Goal: Communication & Community: Answer question/provide support

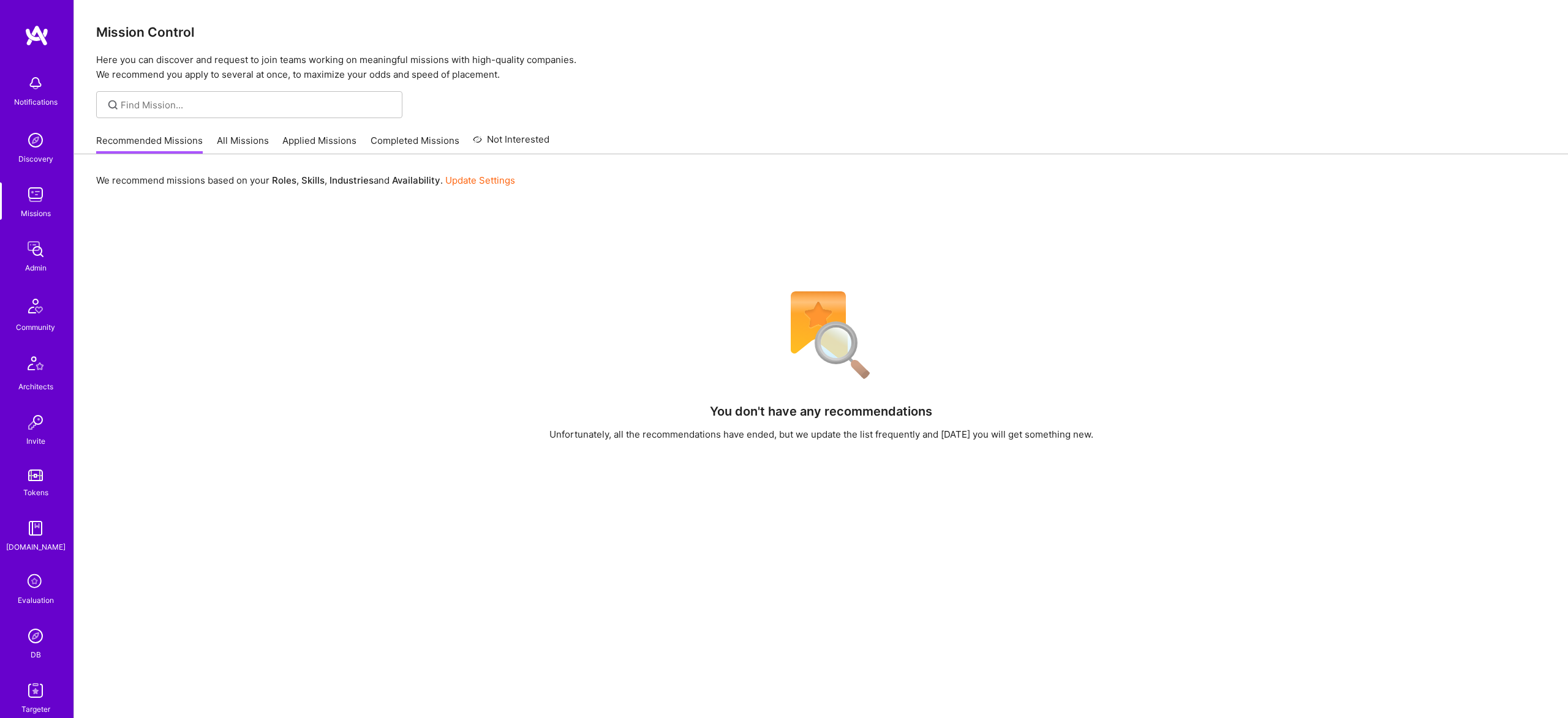
click at [33, 622] on div "Notifications Discovery Missions Admin Community Architects Invite Tokens A.Gui…" at bounding box center [37, 392] width 73 height 647
click at [33, 633] on img at bounding box center [36, 636] width 24 height 24
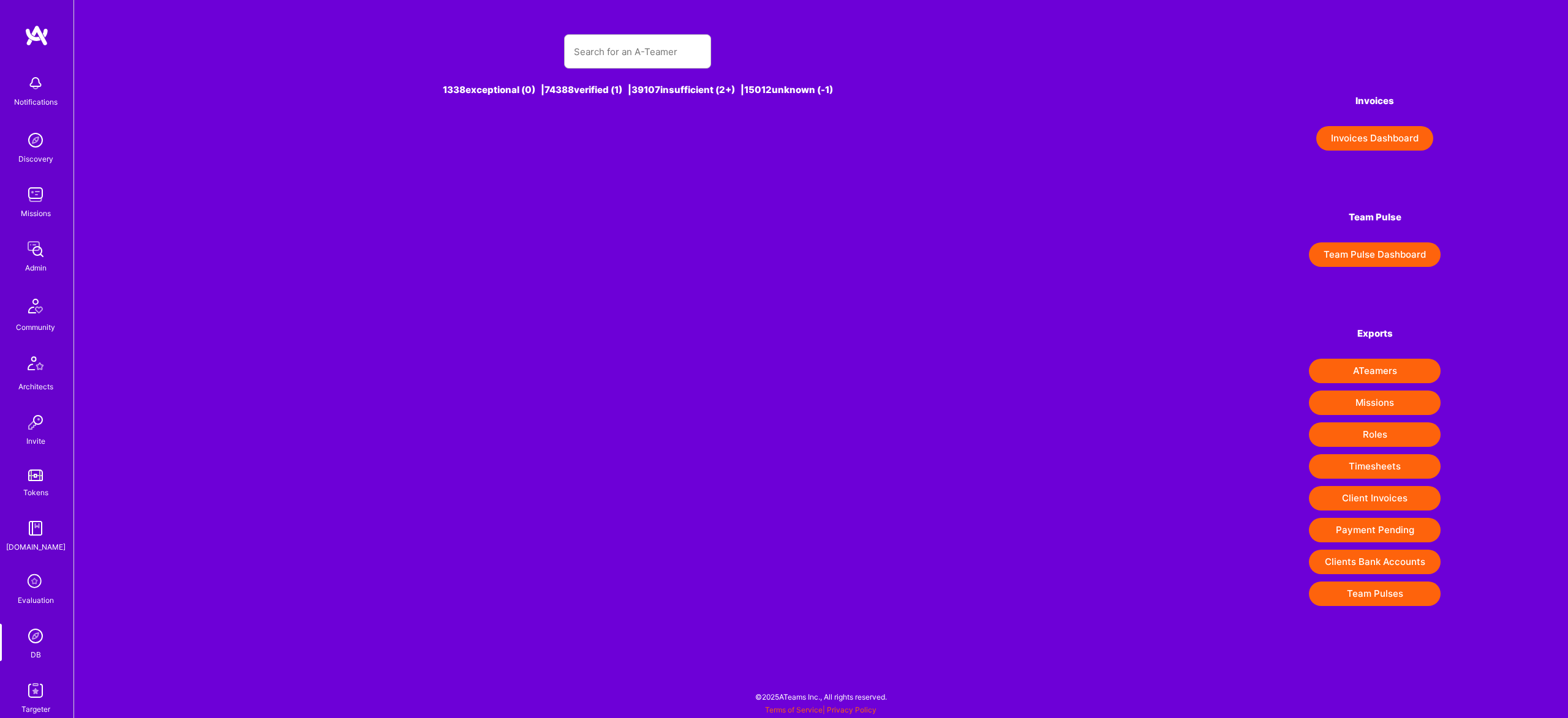
click at [705, 40] on div at bounding box center [637, 51] width 147 height 34
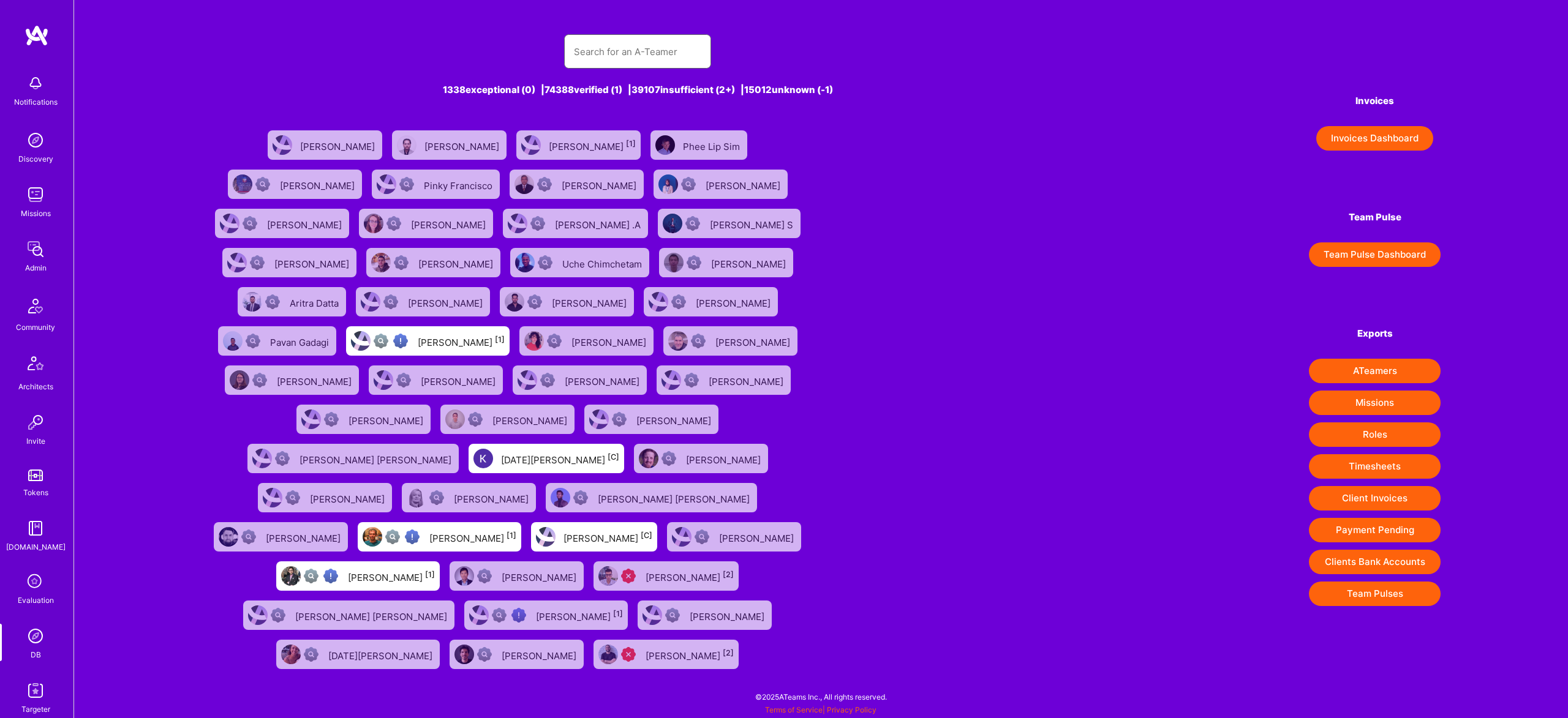
click at [659, 48] on input "text" at bounding box center [637, 51] width 127 height 31
paste input "Selman Kaldiroglu"
type input "Selman Kaldiroglu"
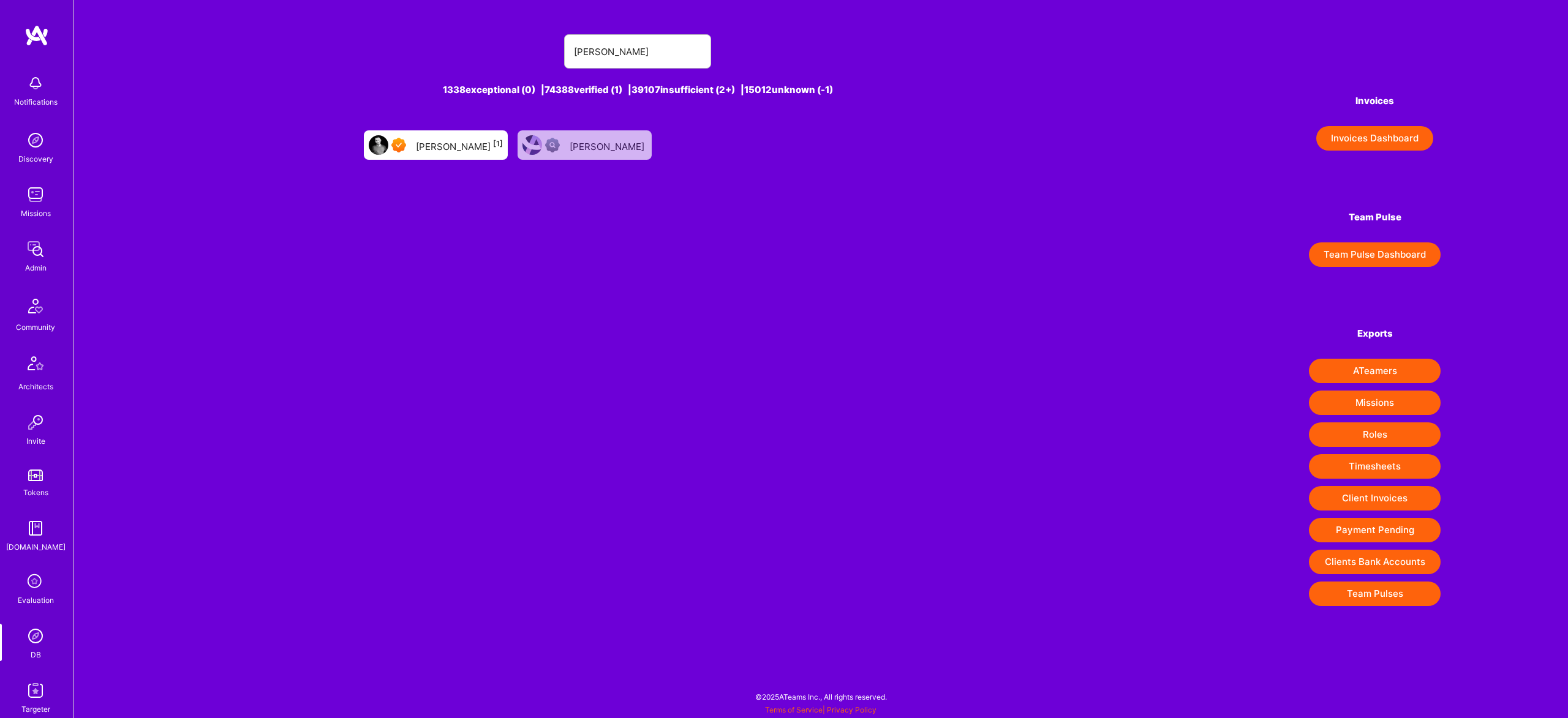
click at [422, 146] on div "Selman Kaldiroglu [1]" at bounding box center [460, 145] width 87 height 16
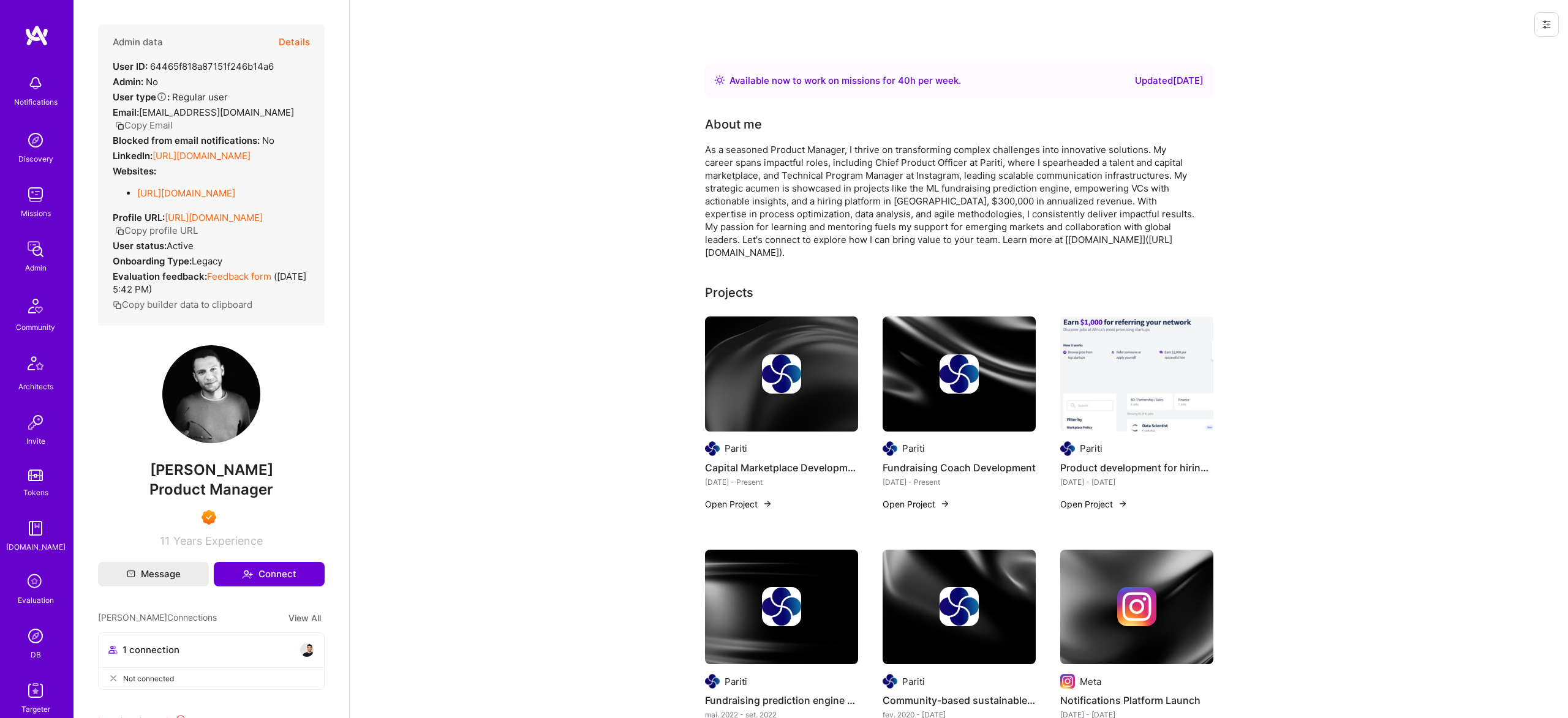
click at [291, 34] on button "Details" at bounding box center [294, 42] width 31 height 36
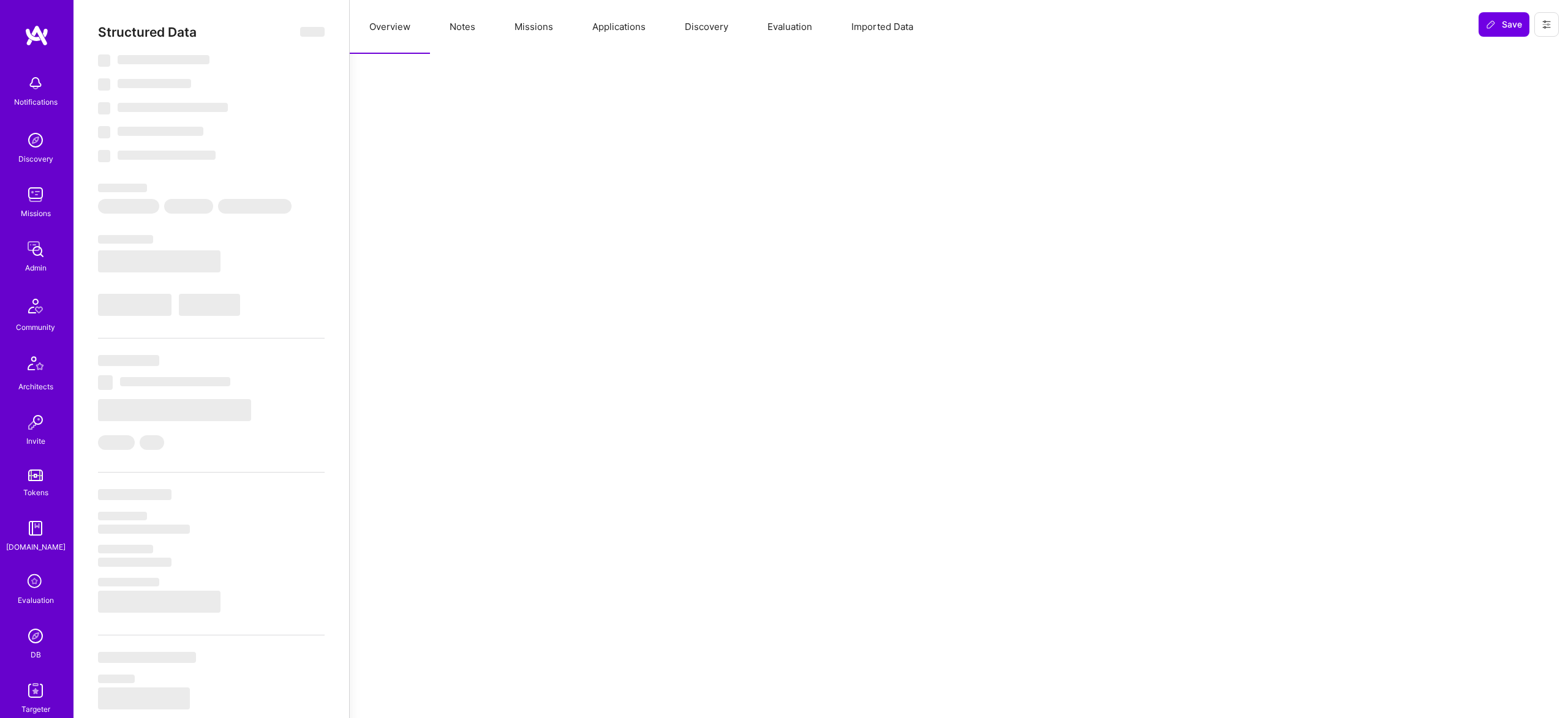
click at [782, 19] on button "Evaluation" at bounding box center [789, 27] width 84 height 54
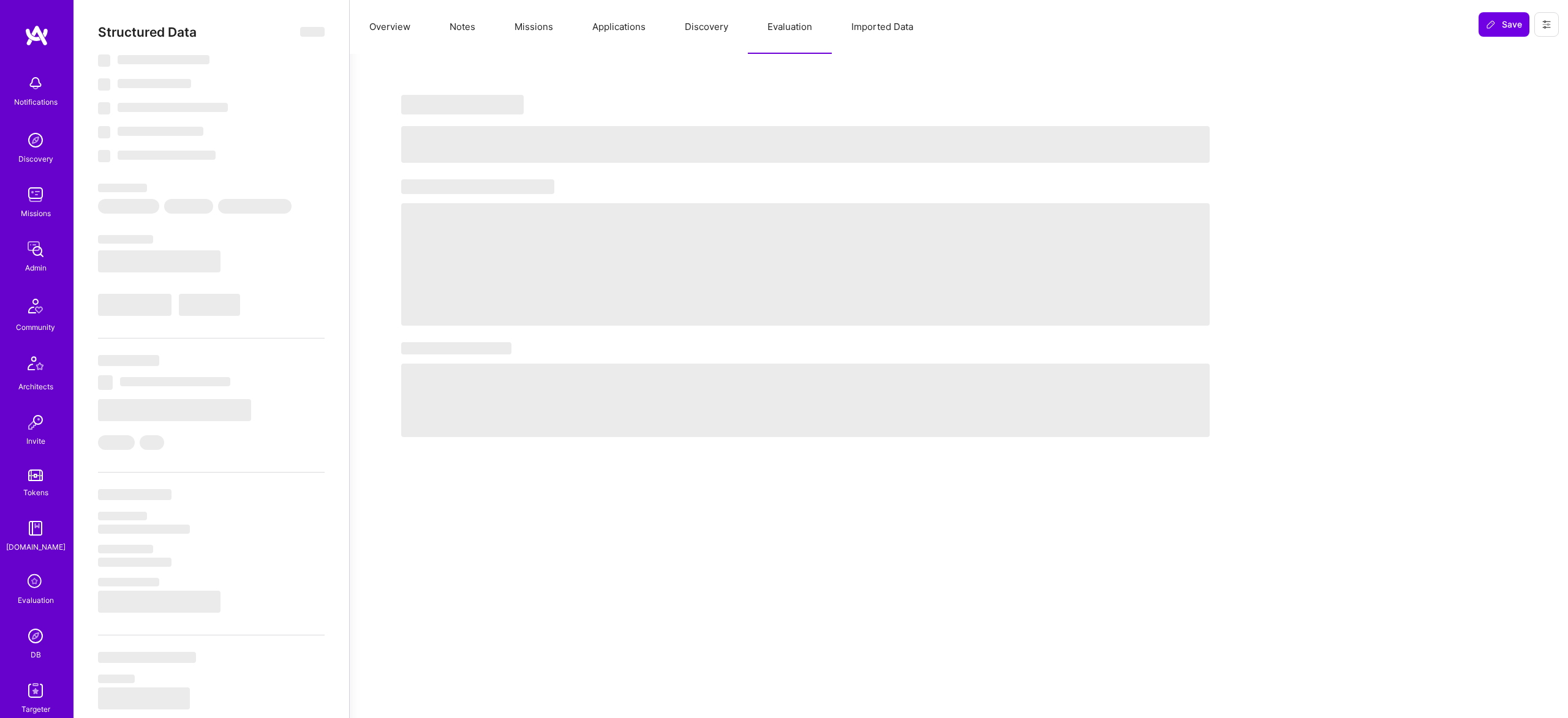
select select "Right Now"
select select "7"
select select "6"
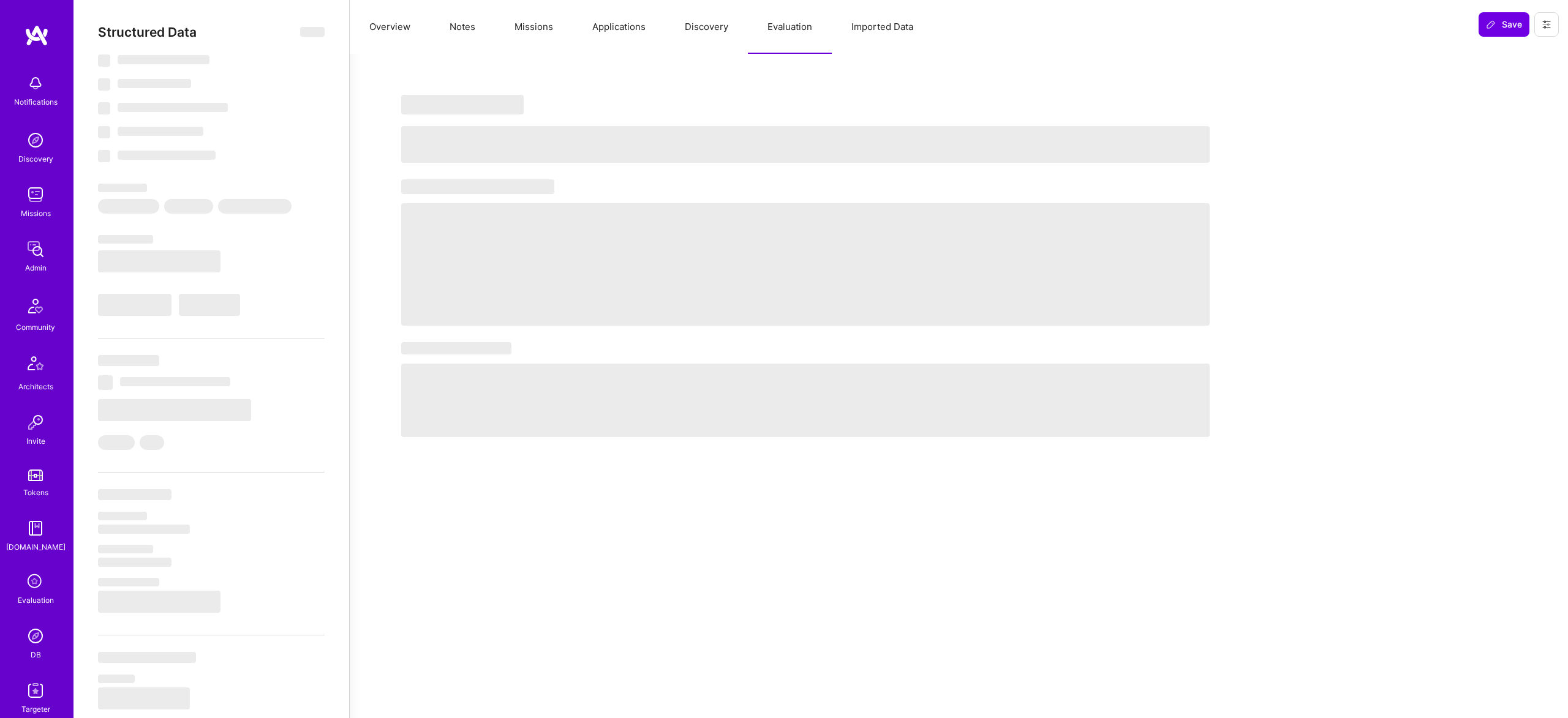
select select "US"
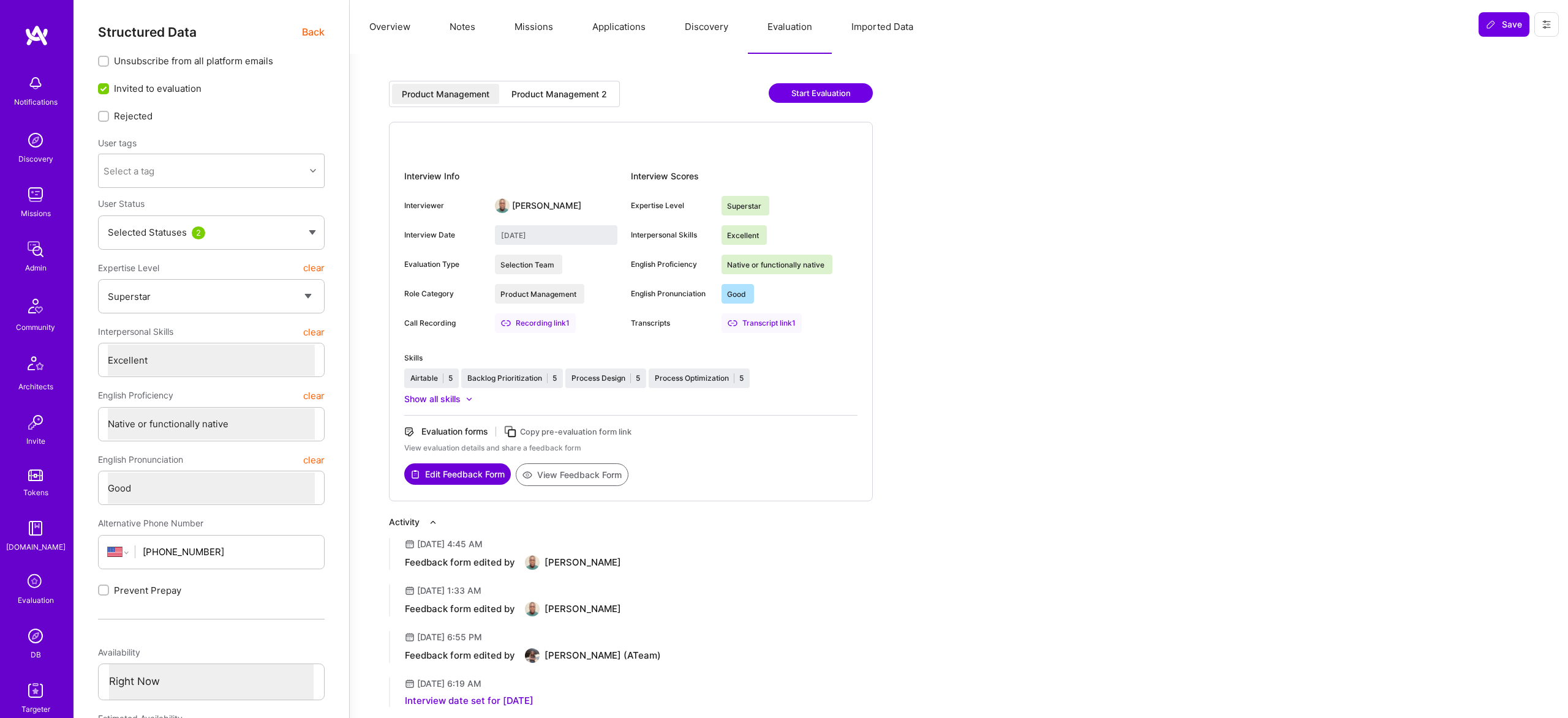
click at [547, 91] on div "Product Management 2" at bounding box center [559, 94] width 96 height 12
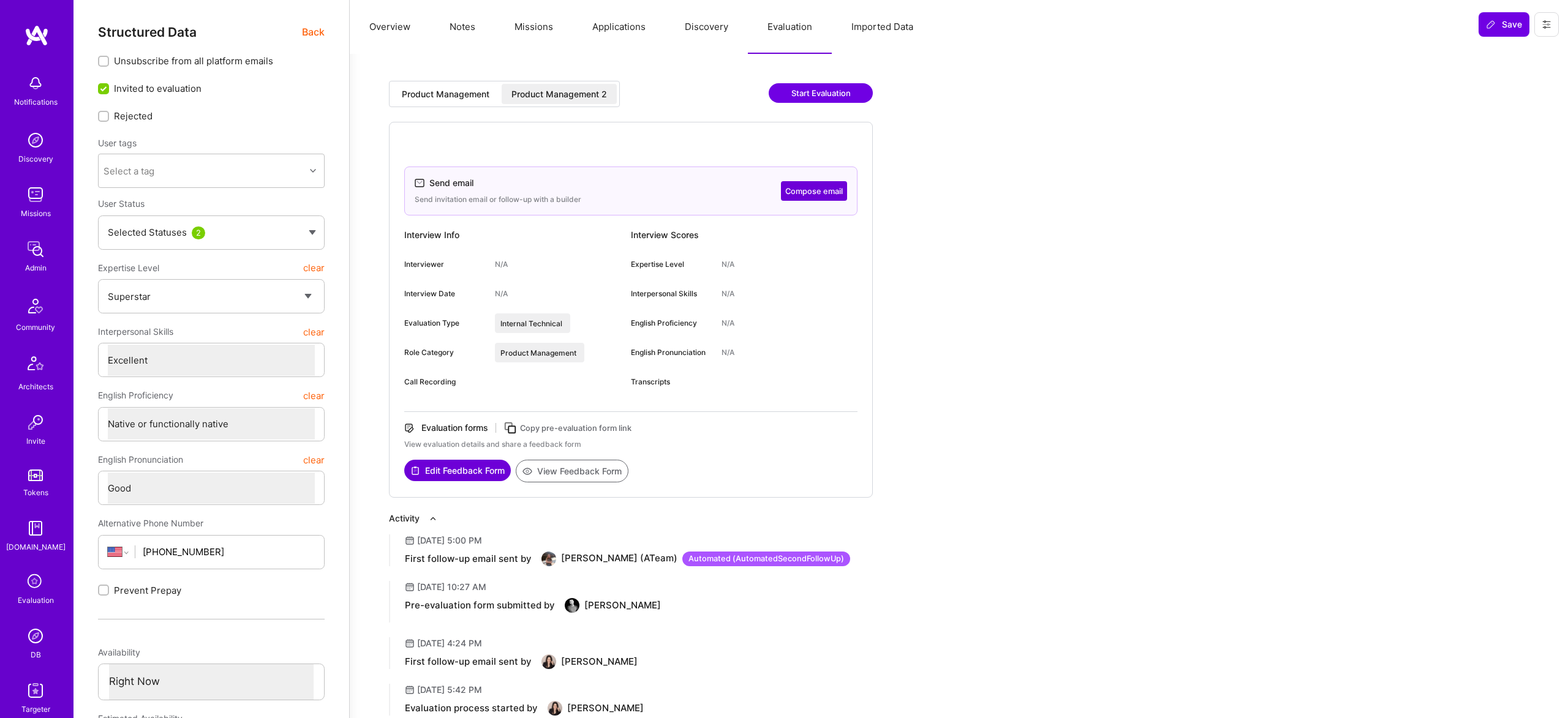
click at [434, 90] on div "Product Management" at bounding box center [445, 94] width 87 height 12
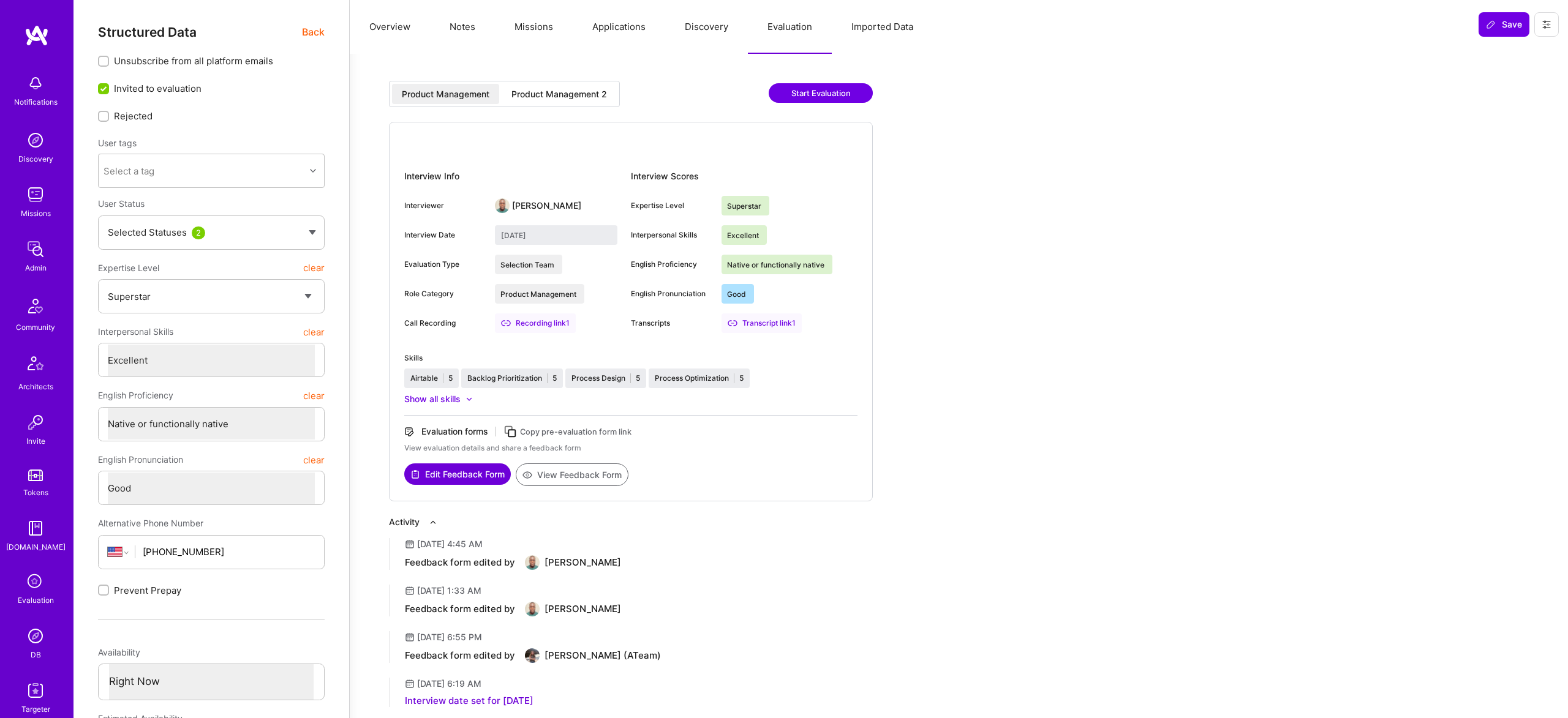
click at [592, 463] on button "View Feedback Form" at bounding box center [572, 475] width 113 height 23
type textarea "x"
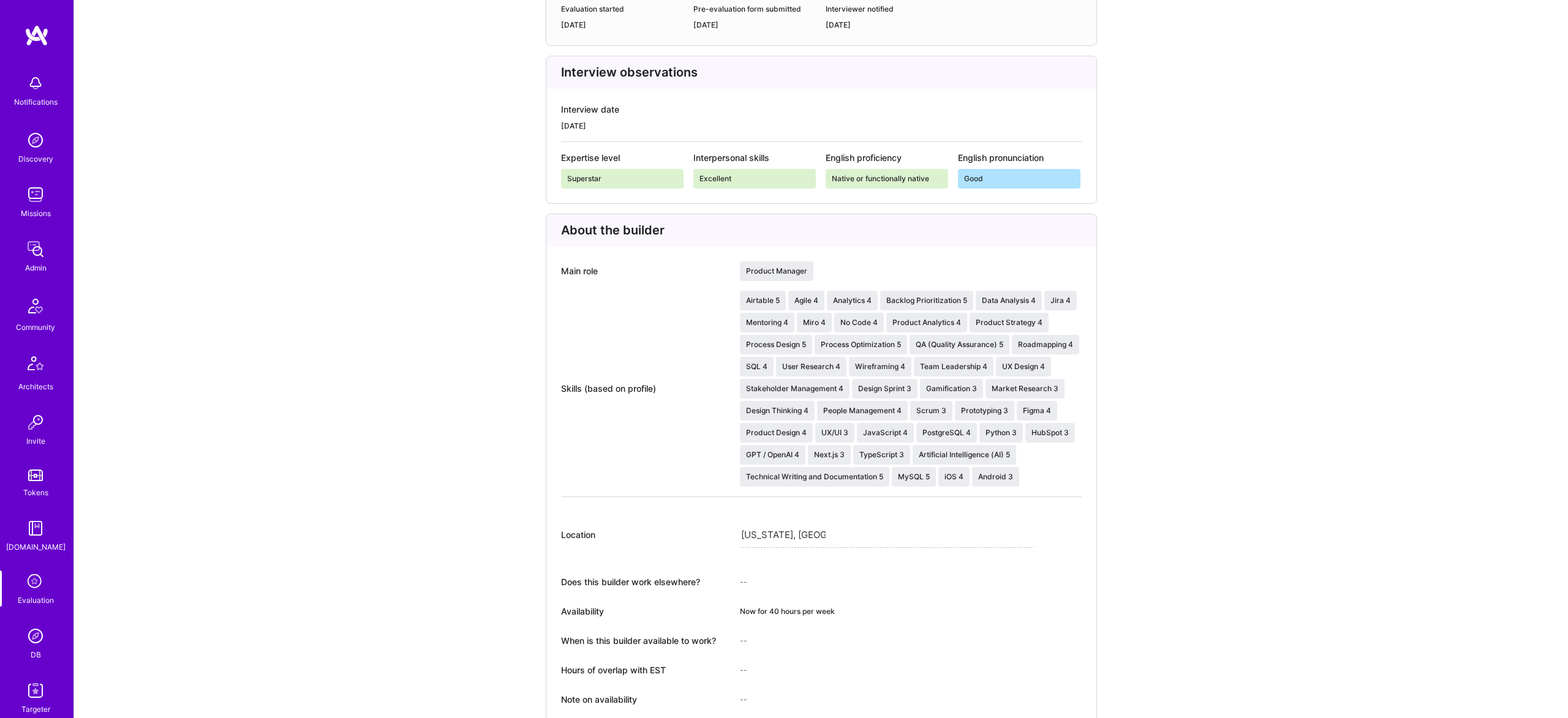
scroll to position [240, 0]
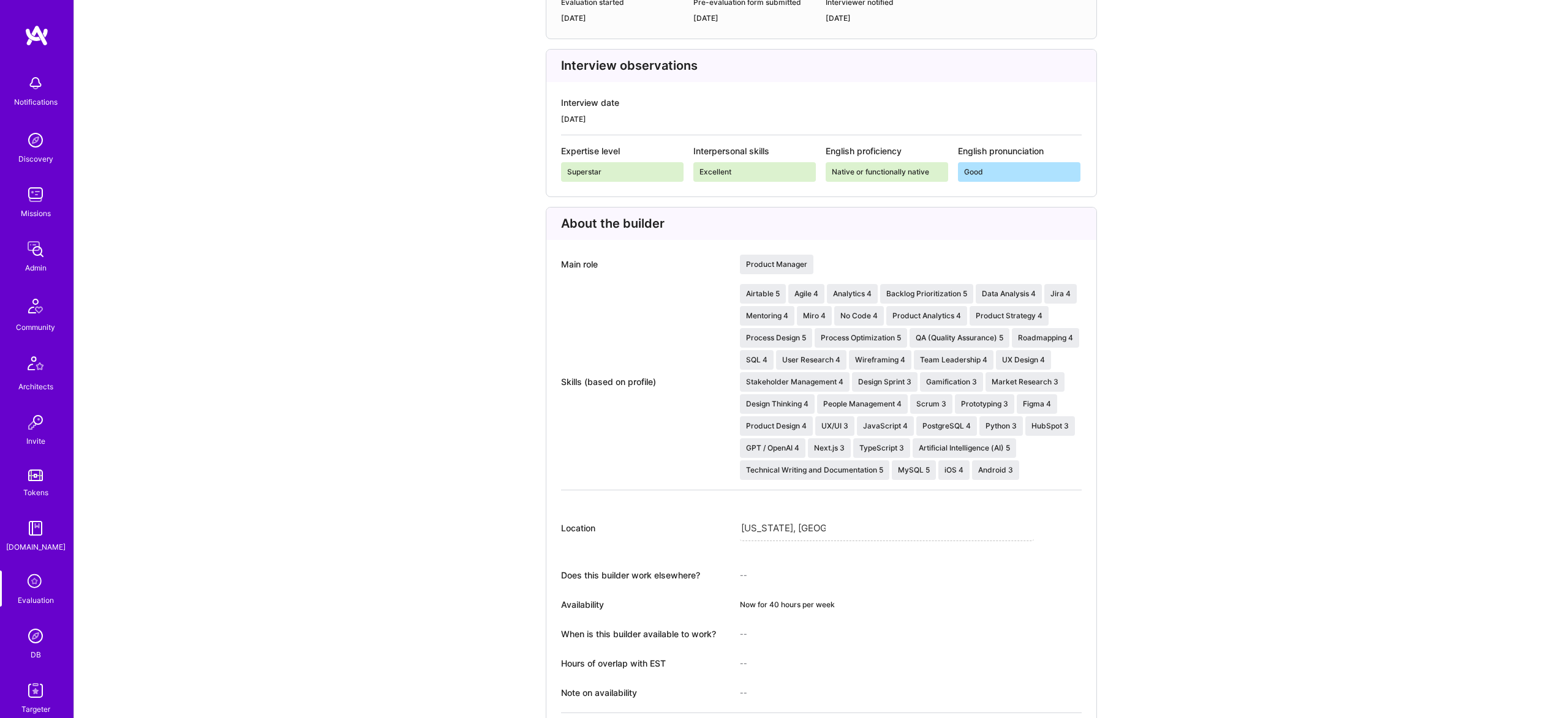
click at [51, 247] on link "Admin" at bounding box center [35, 255] width 76 height 38
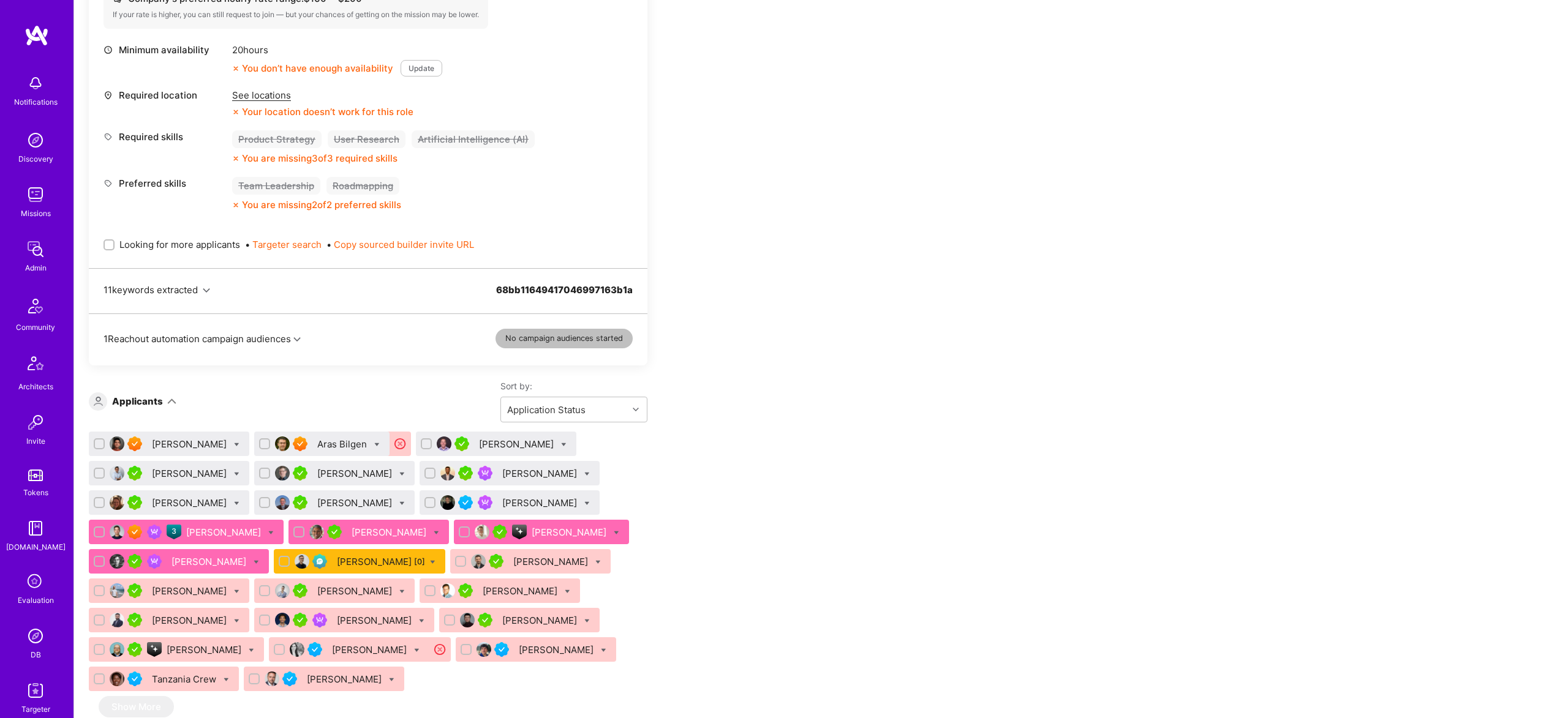
scroll to position [475, 0]
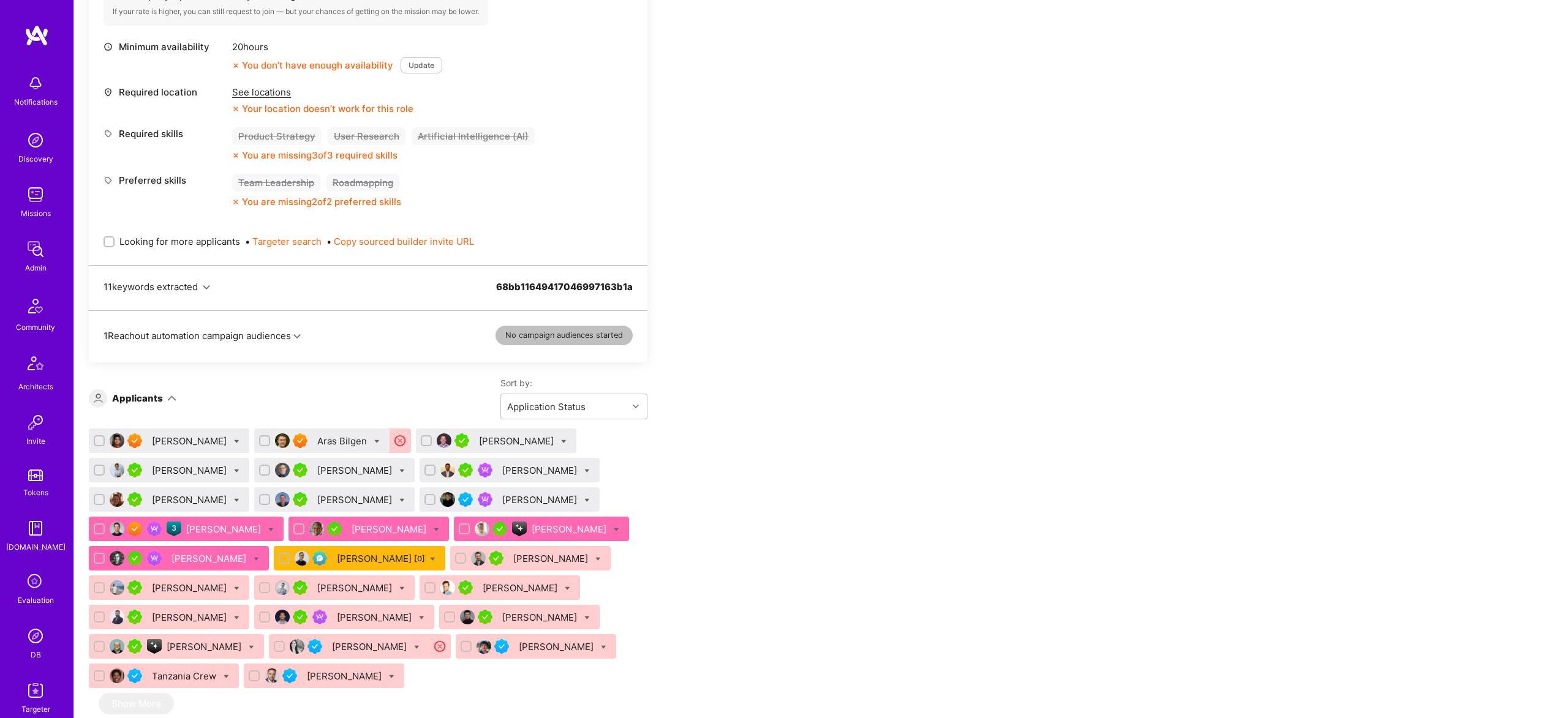
click at [502, 469] on div "[PERSON_NAME]" at bounding box center [540, 471] width 78 height 13
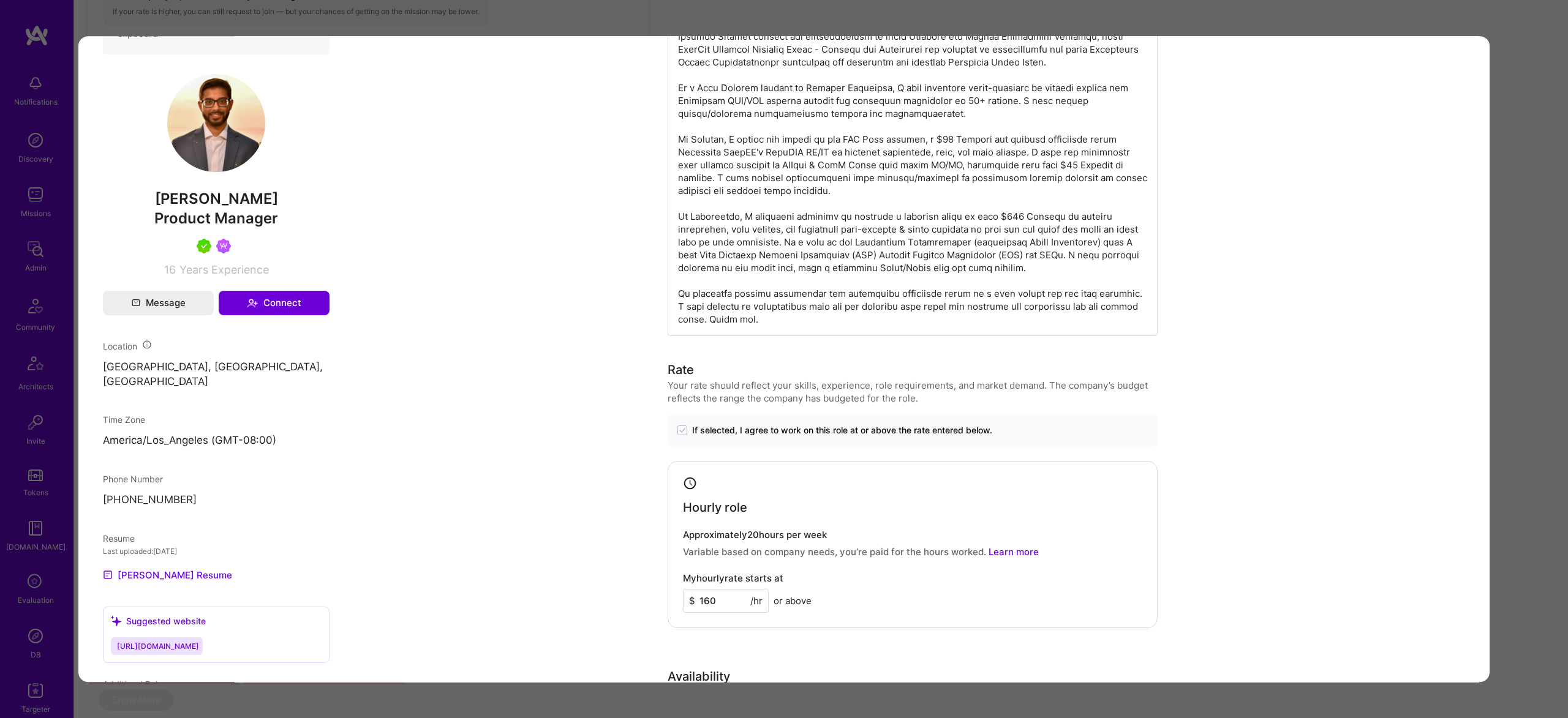
scroll to position [647, 0]
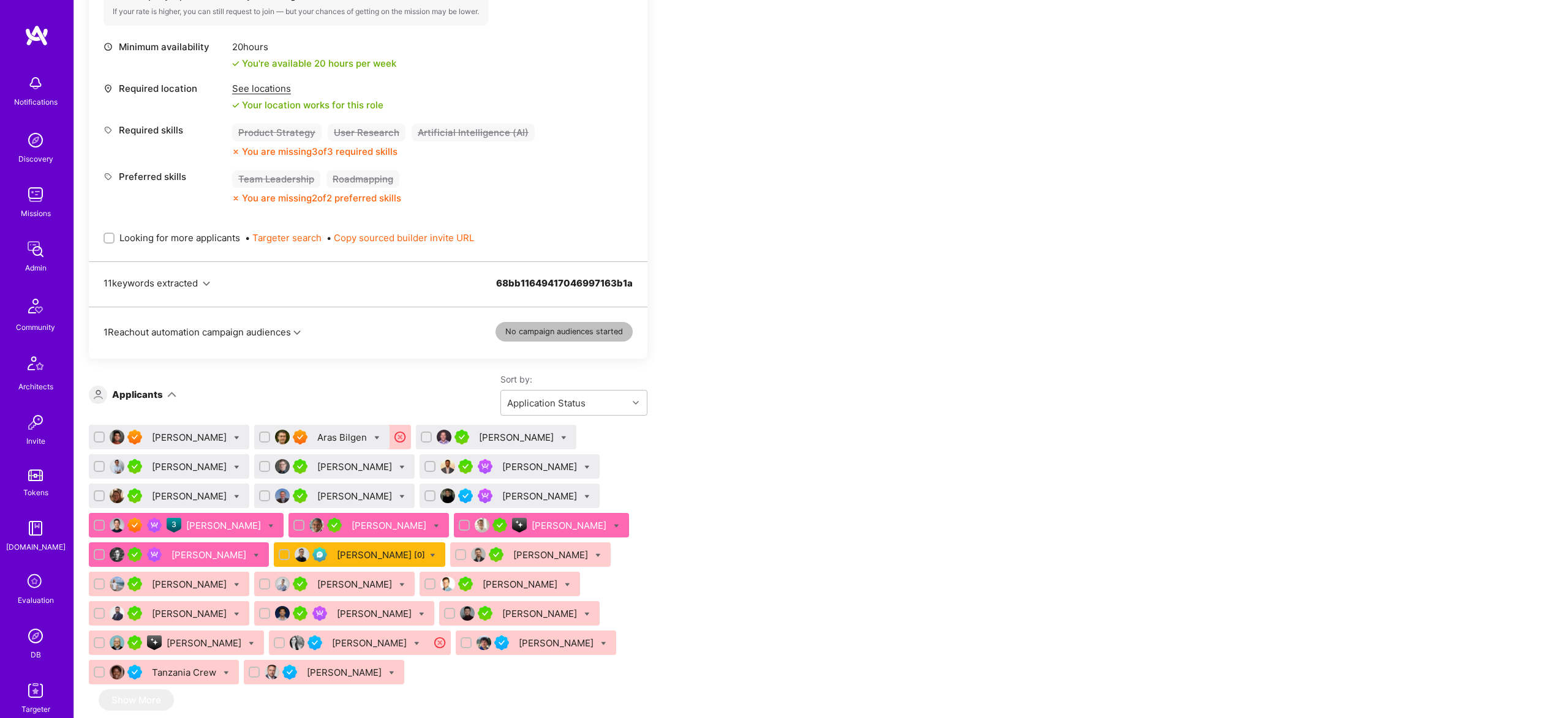
click at [502, 460] on div "Tejas Choksi" at bounding box center [540, 467] width 78 height 13
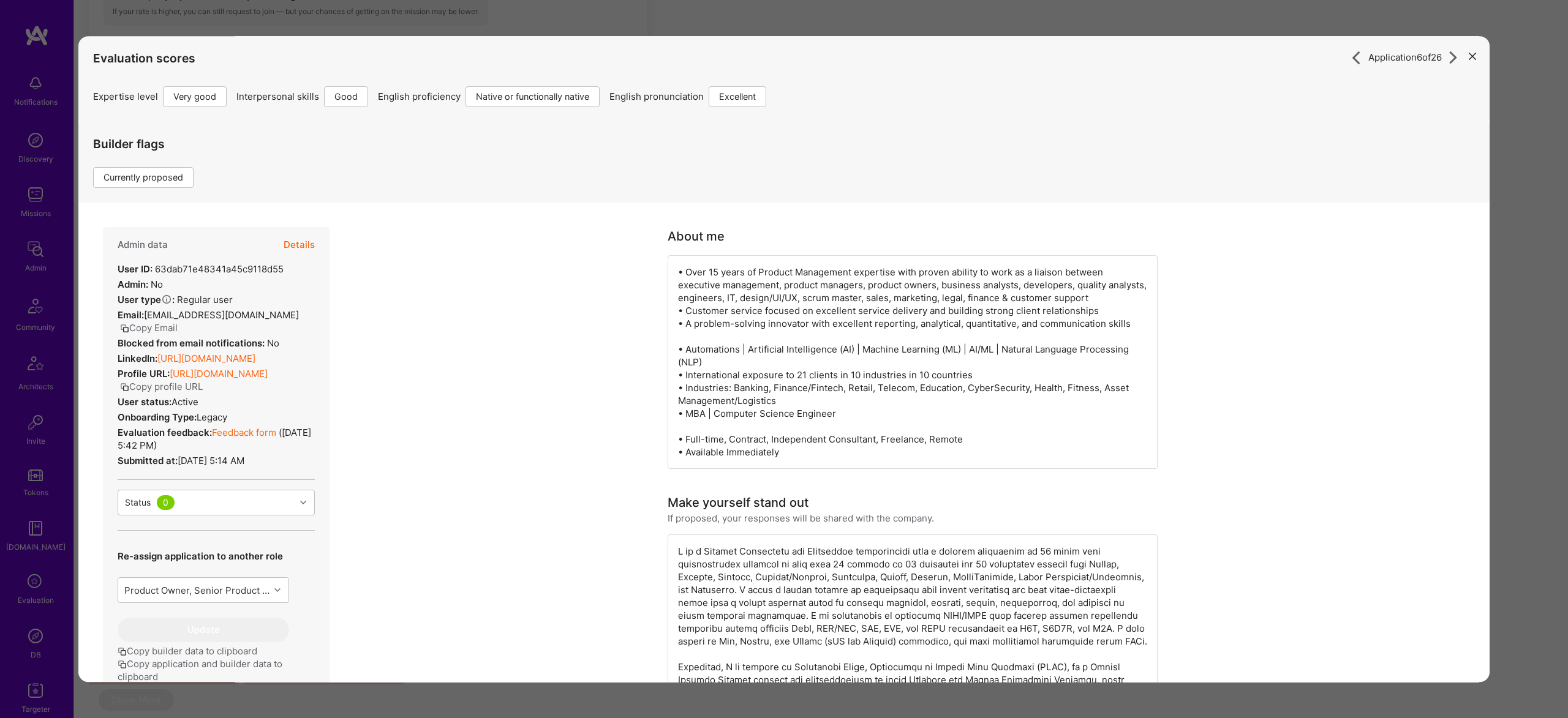
click at [307, 241] on button "Details" at bounding box center [299, 245] width 31 height 36
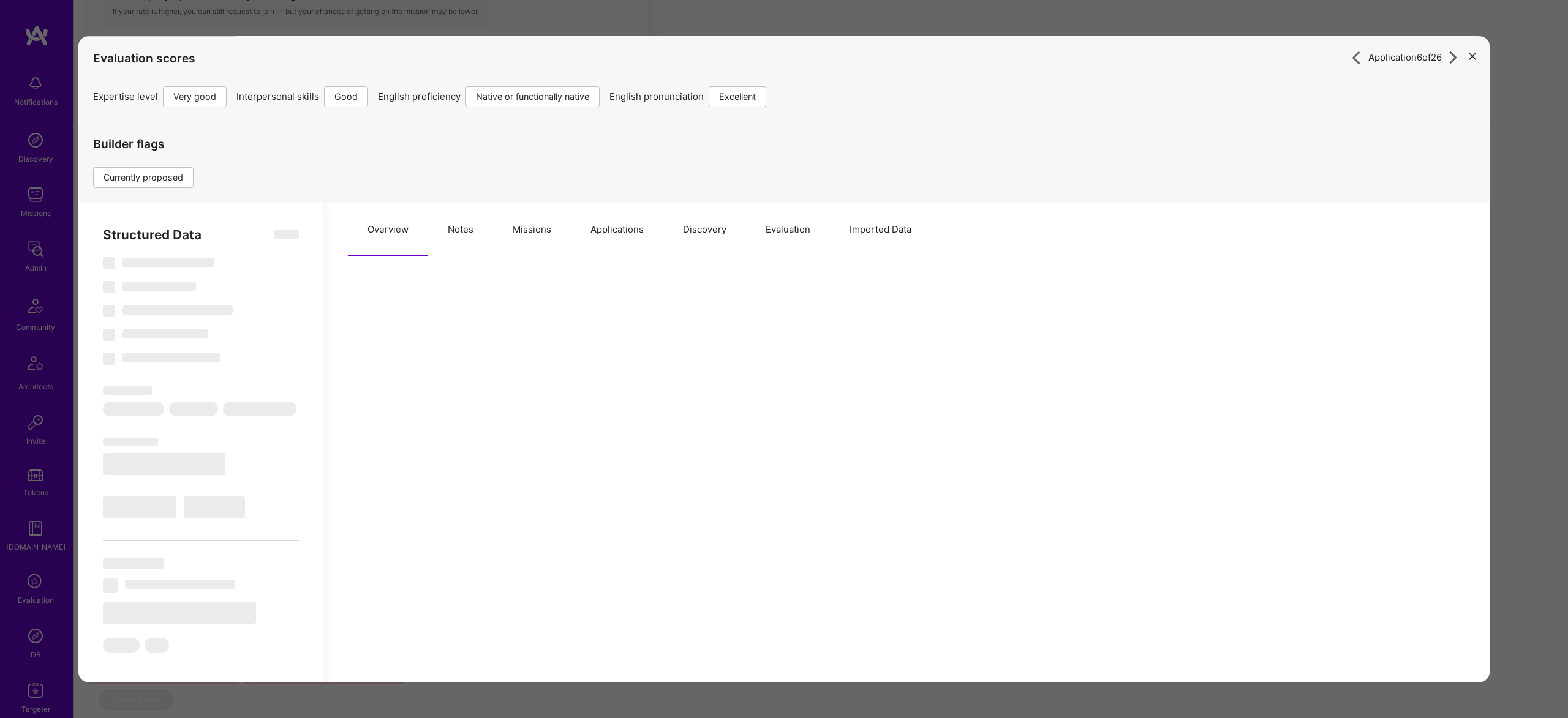
click at [509, 233] on button "Missions" at bounding box center [531, 229] width 78 height 54
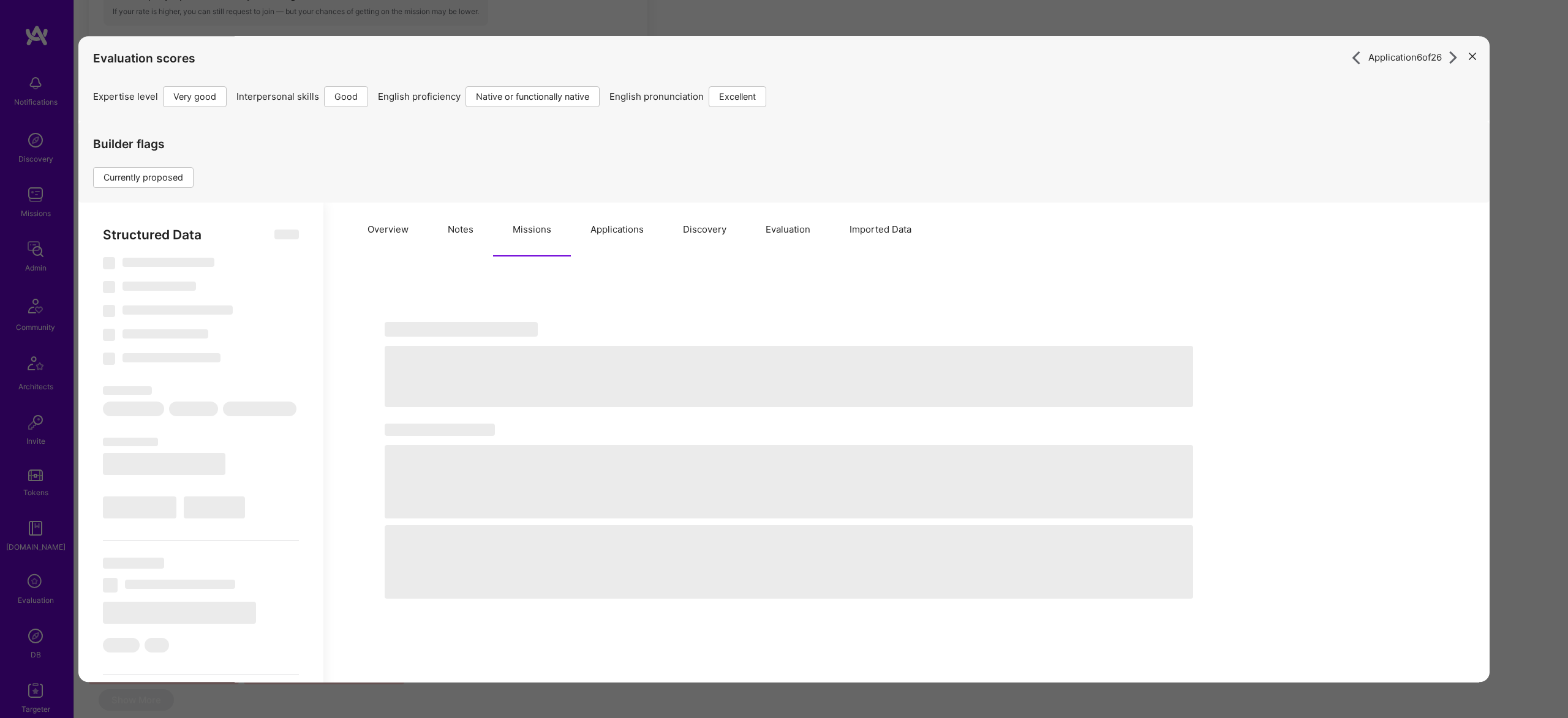
select select "Right Now"
select select "5"
select select "4"
select select "7"
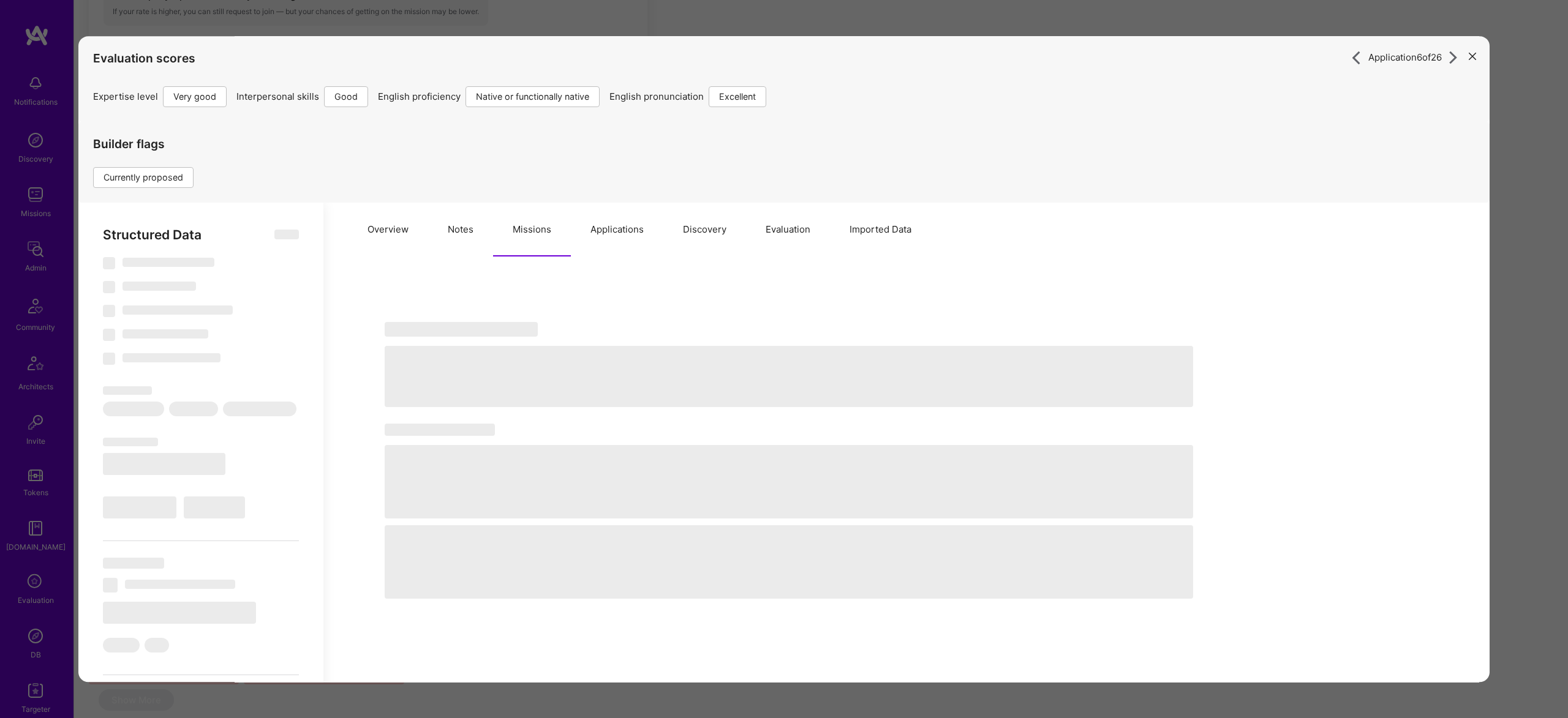
select select "US"
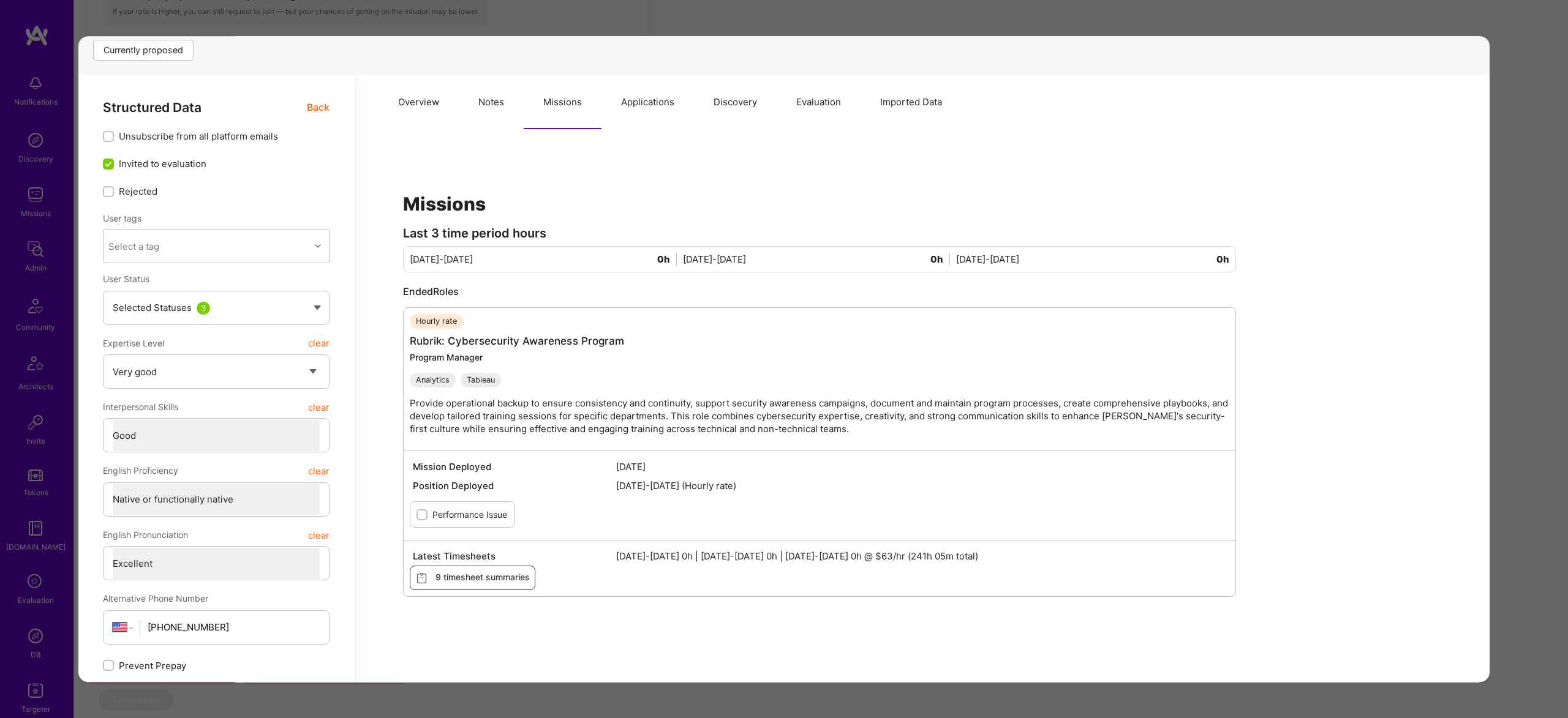
scroll to position [191, 0]
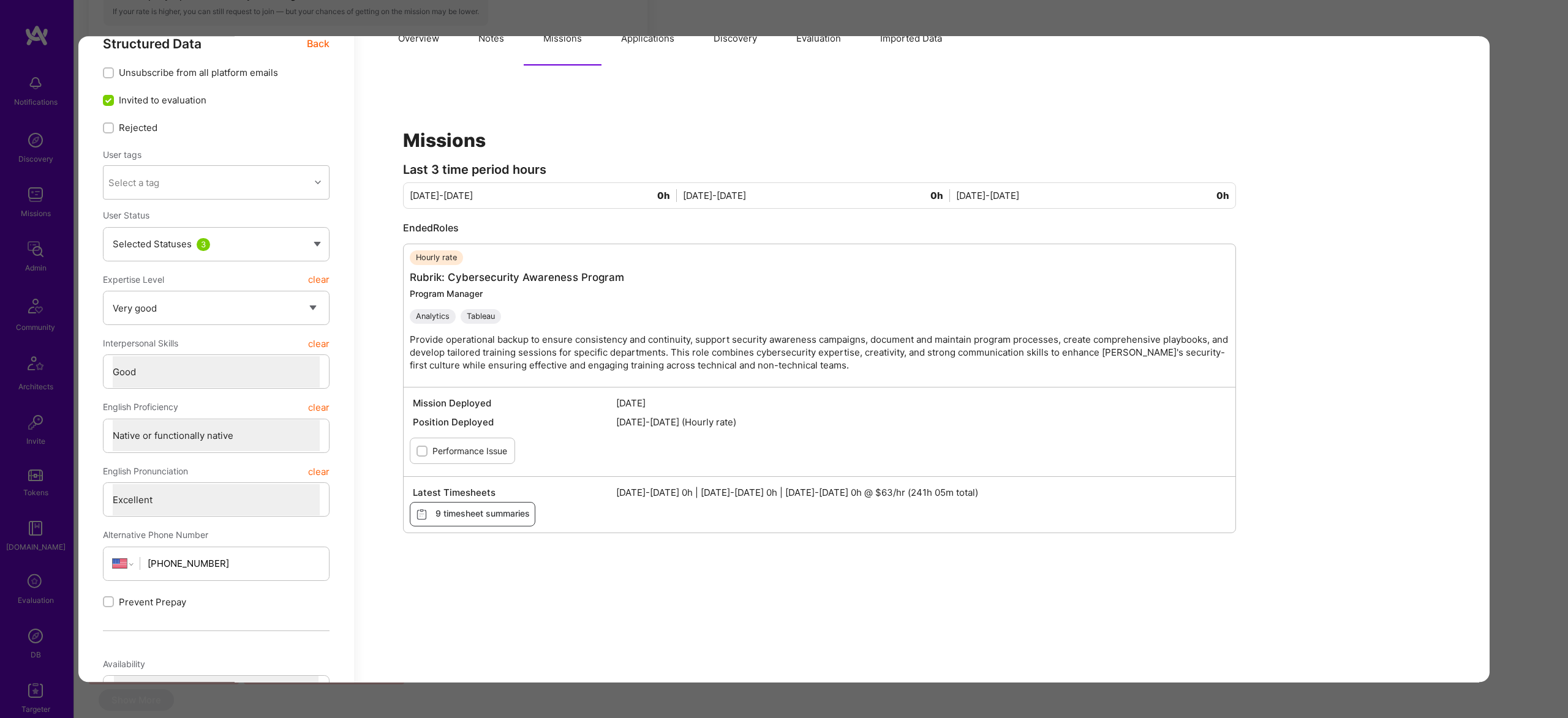
click at [1533, 295] on div "Application 6 of 26 Evaluation scores Expertise level Very good Interpersonal s…" at bounding box center [784, 359] width 1568 height 718
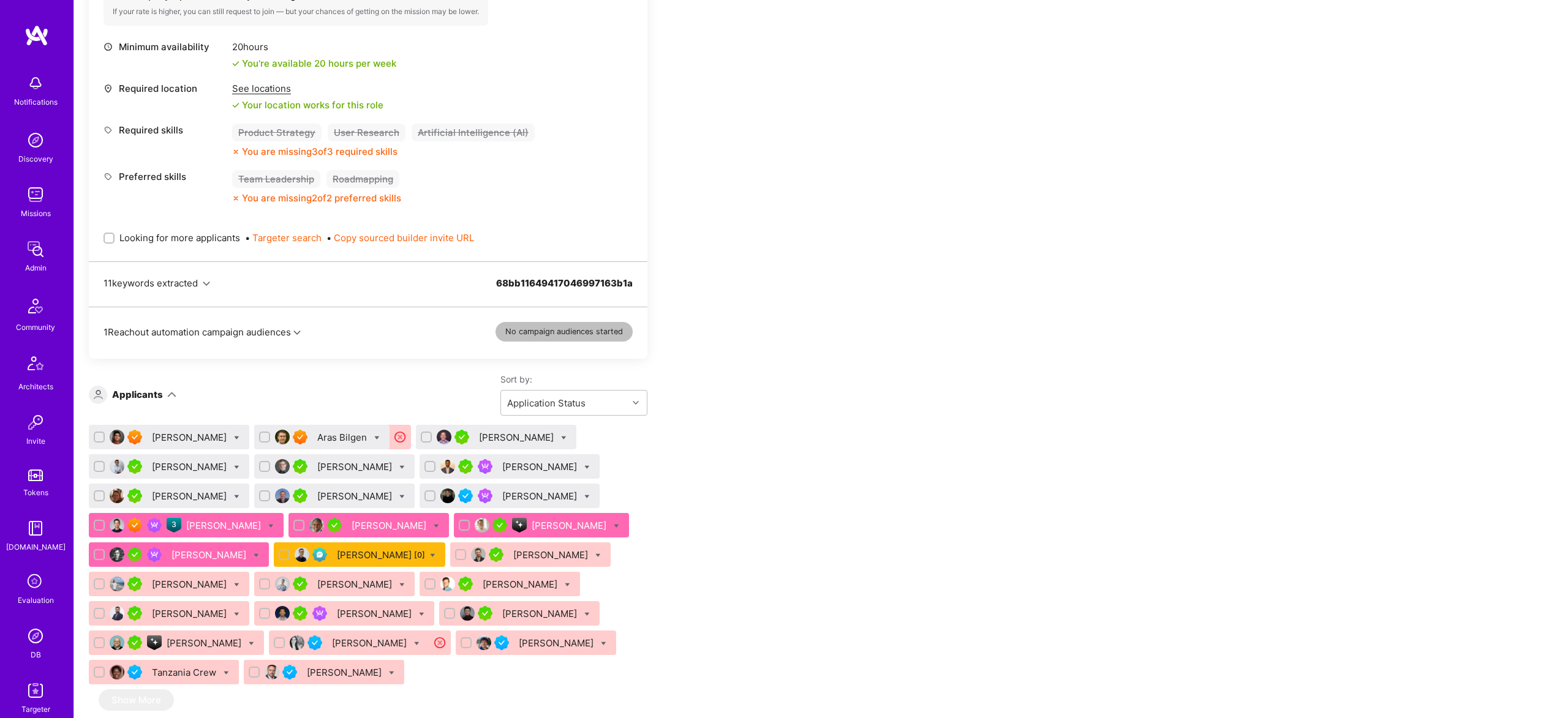
click at [202, 554] on div "Shawn Jones" at bounding box center [210, 555] width 78 height 13
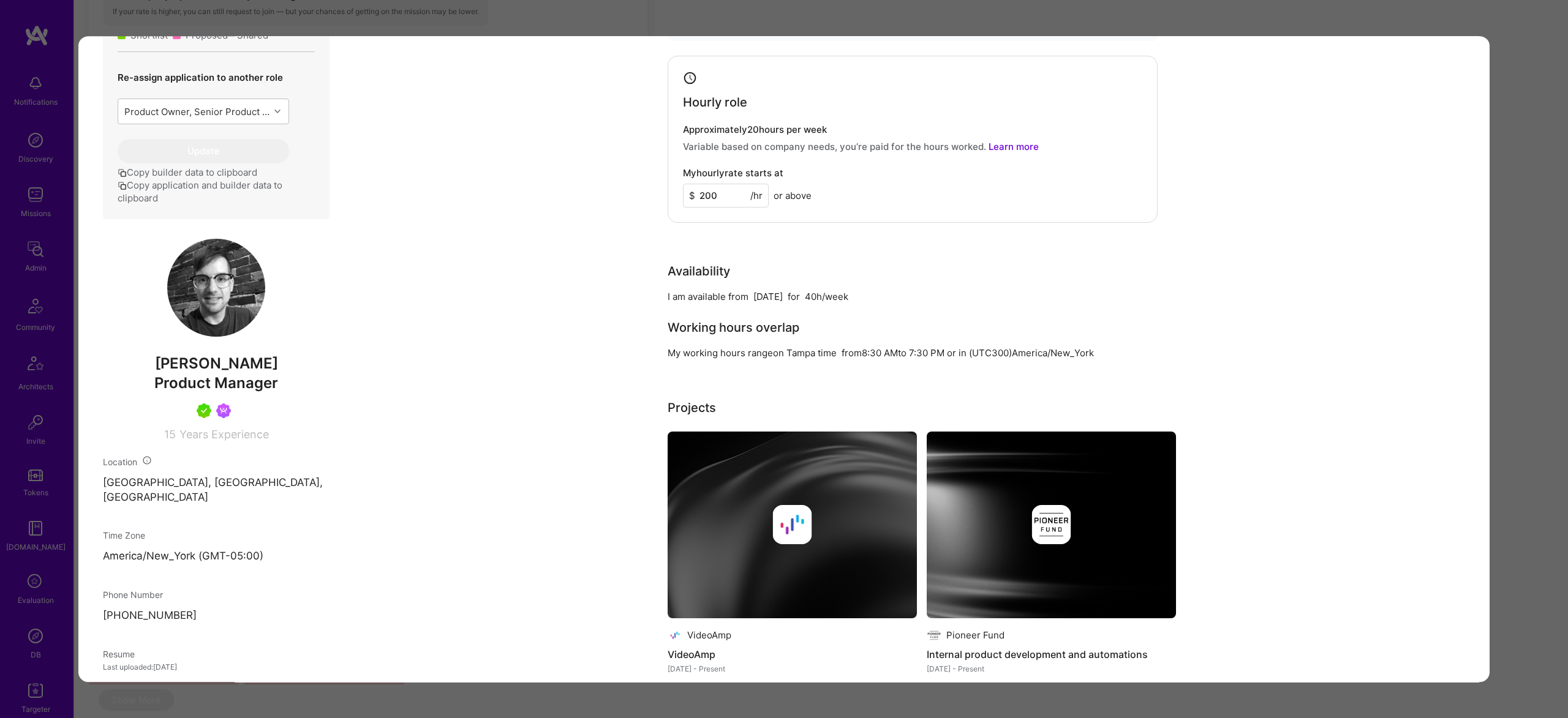
scroll to position [698, 0]
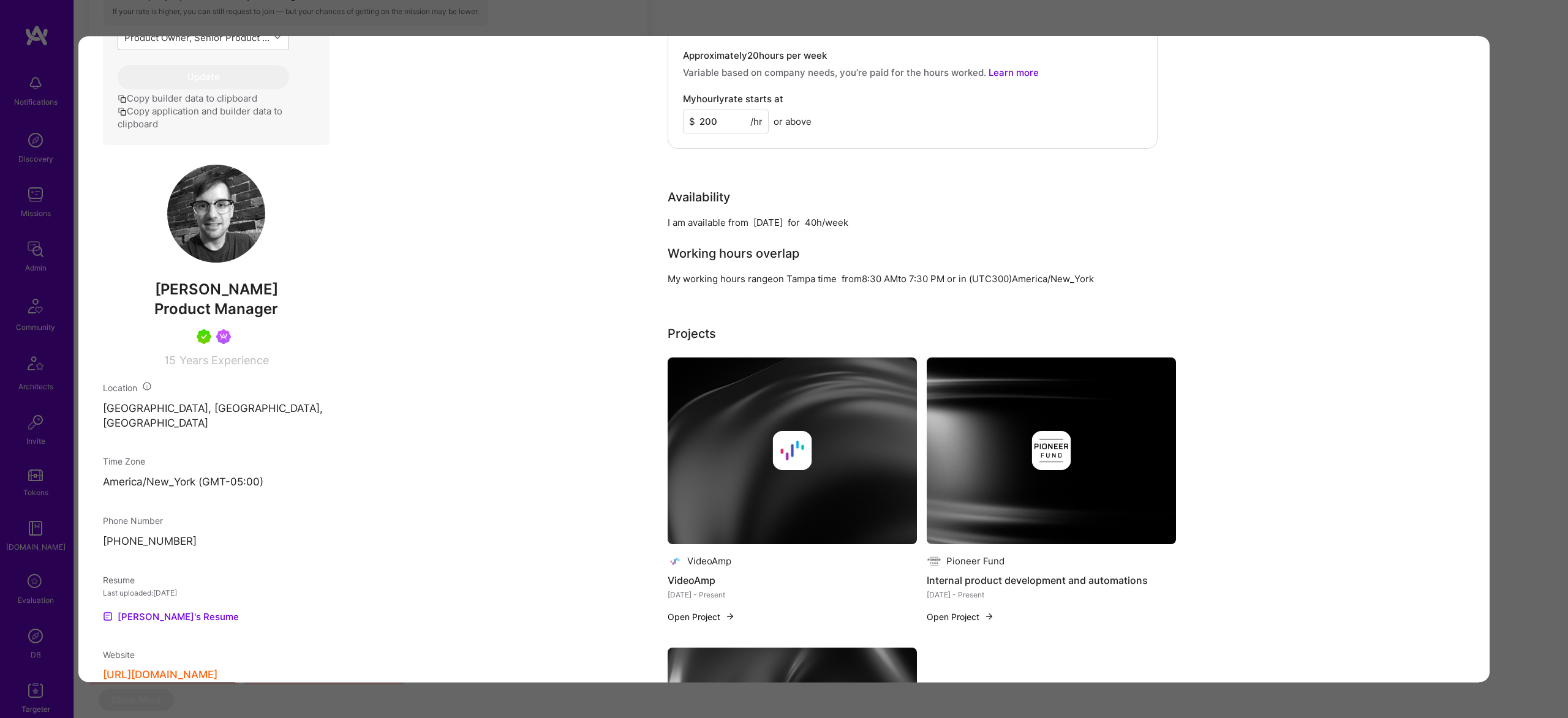
click at [1565, 234] on div "Application 13 of 26 Evaluation scores Expertise level Very good Interpersonal …" at bounding box center [784, 359] width 1568 height 718
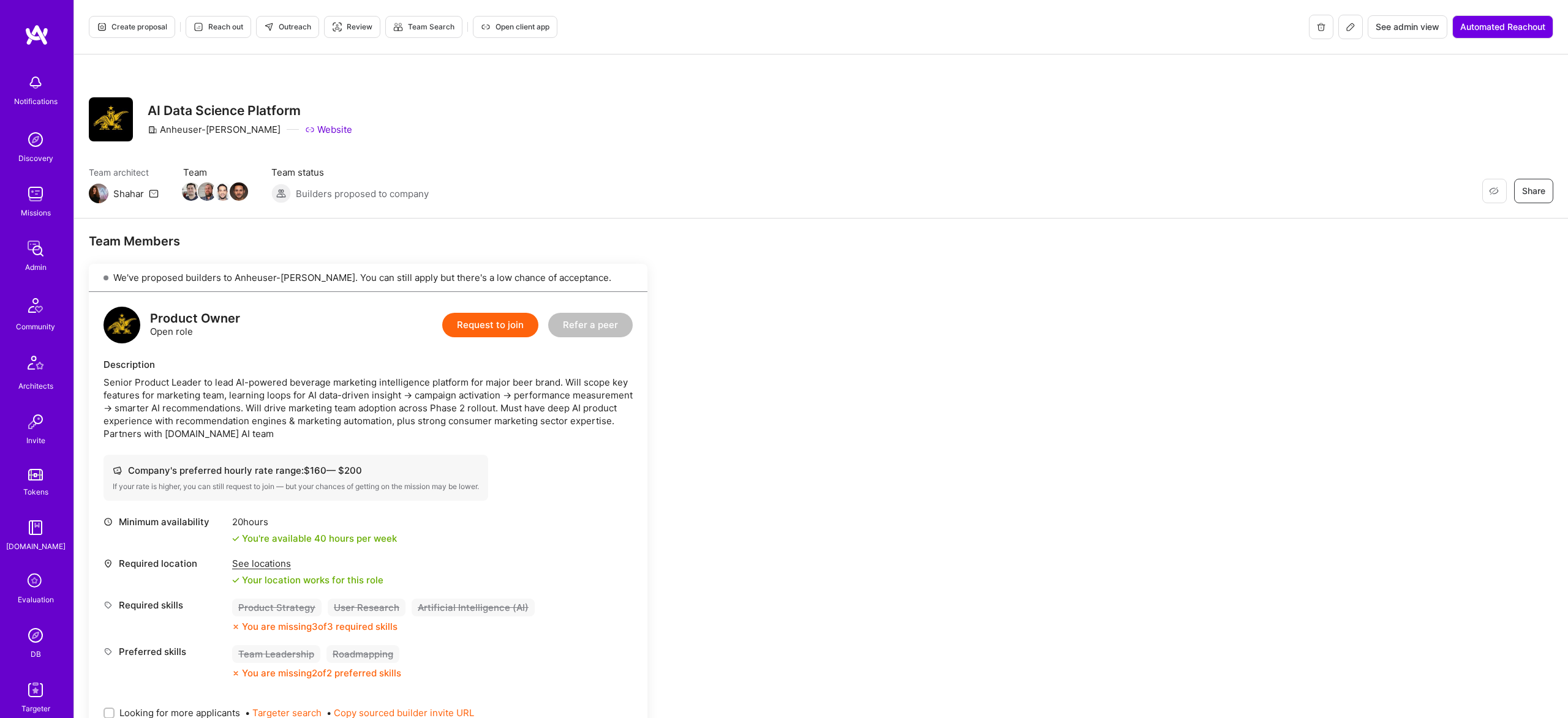
click at [276, 410] on div "Senior Product Leader to lead AI-powered beverage marketing intelligence platfo…" at bounding box center [368, 408] width 529 height 64
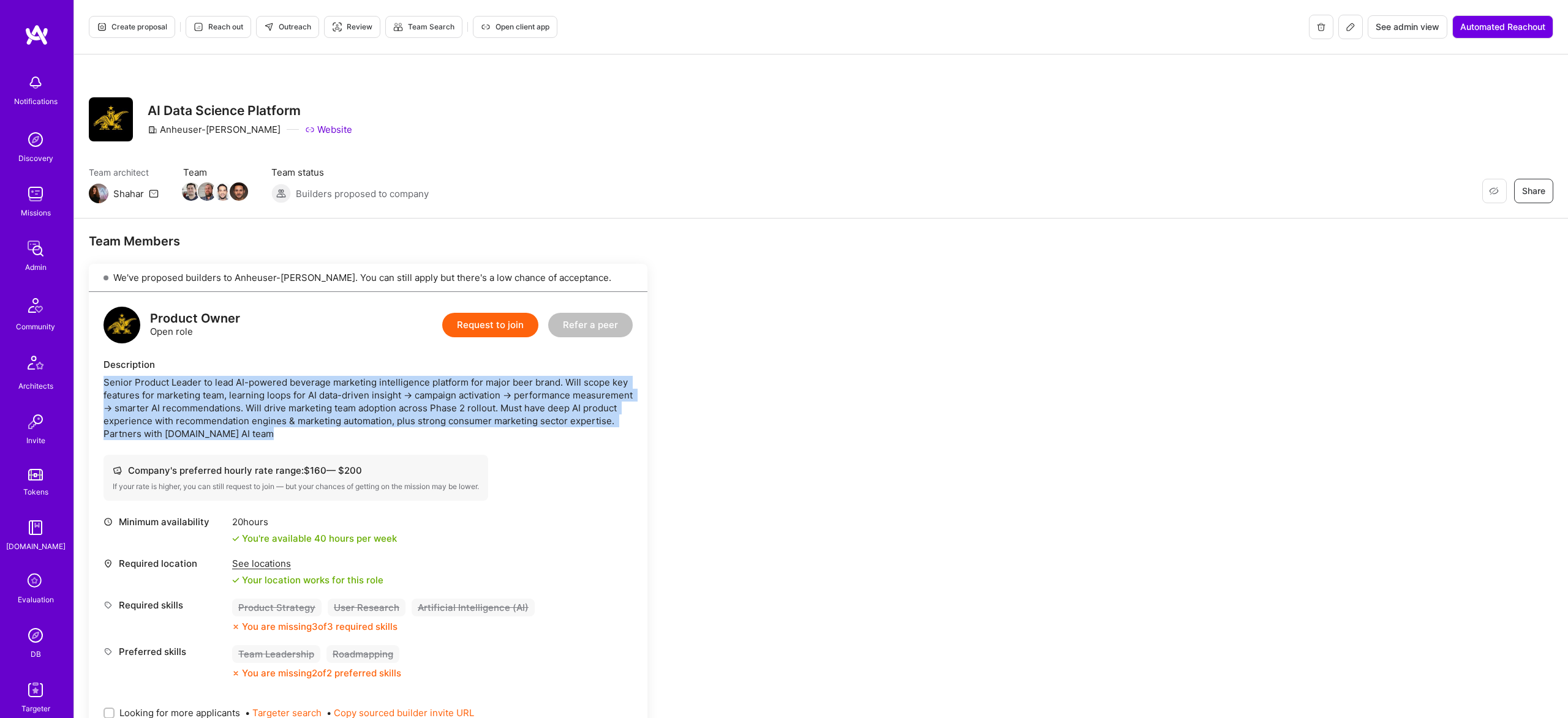
click at [276, 410] on div "Senior Product Leader to lead AI-powered beverage marketing intelligence platfo…" at bounding box center [368, 408] width 529 height 64
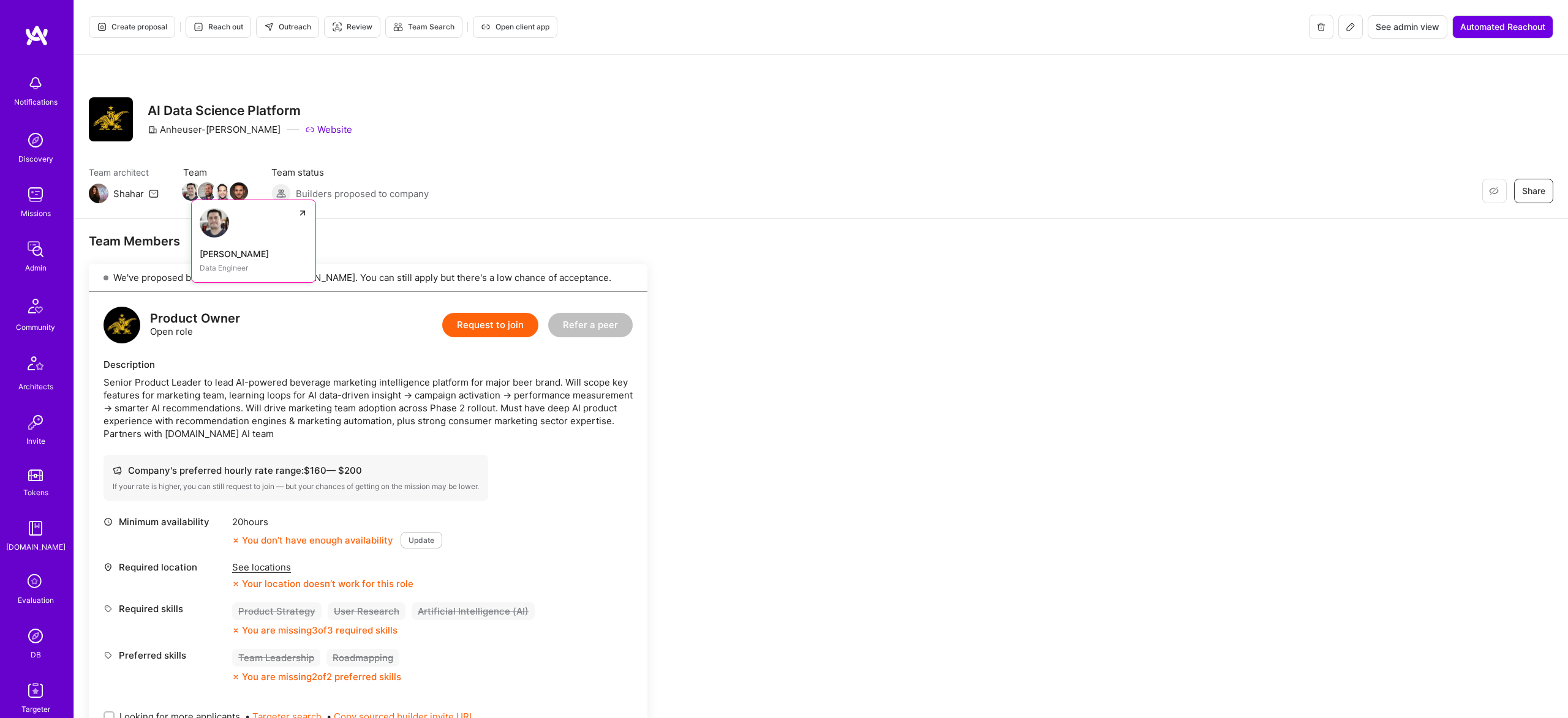
click at [193, 194] on img at bounding box center [191, 192] width 19 height 19
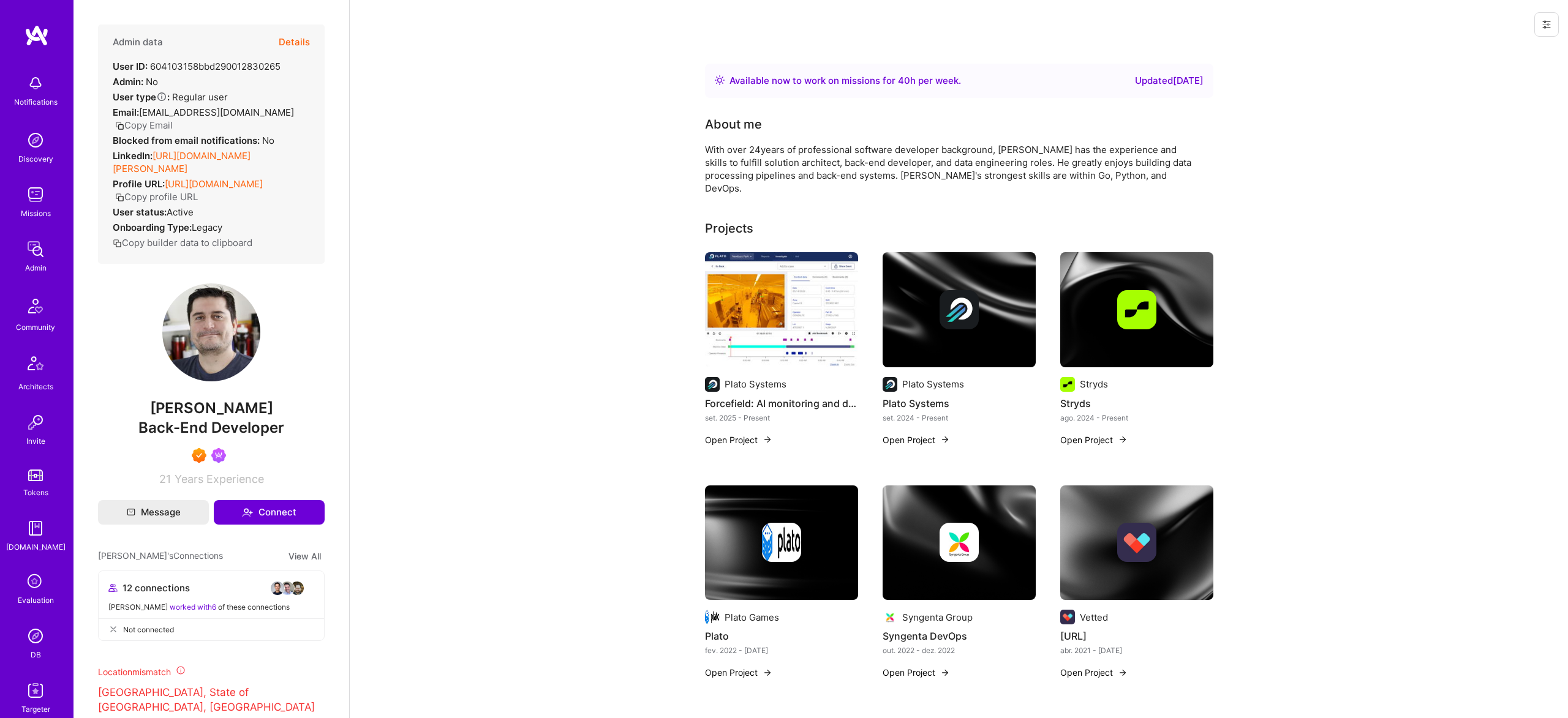
click at [291, 36] on button "Details" at bounding box center [294, 42] width 31 height 36
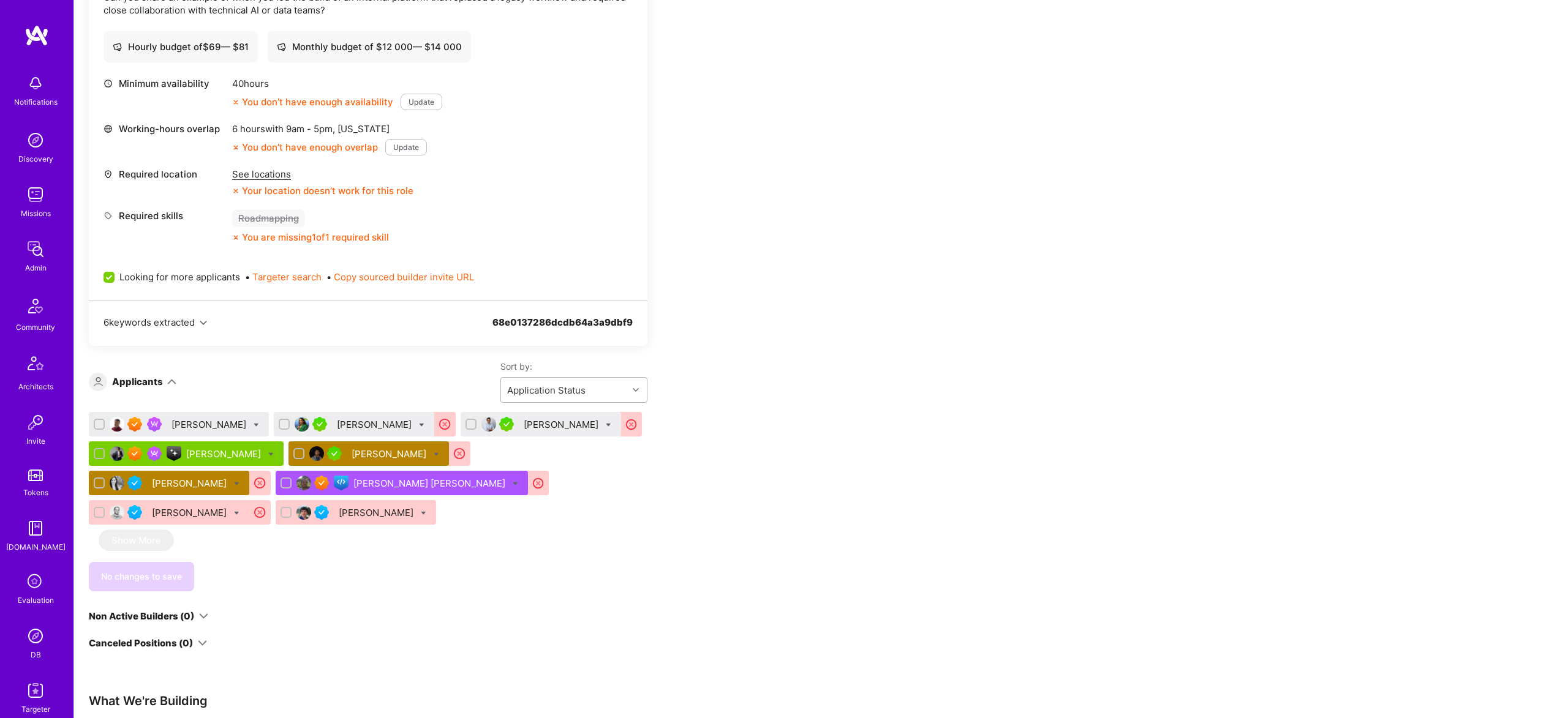
scroll to position [464, 0]
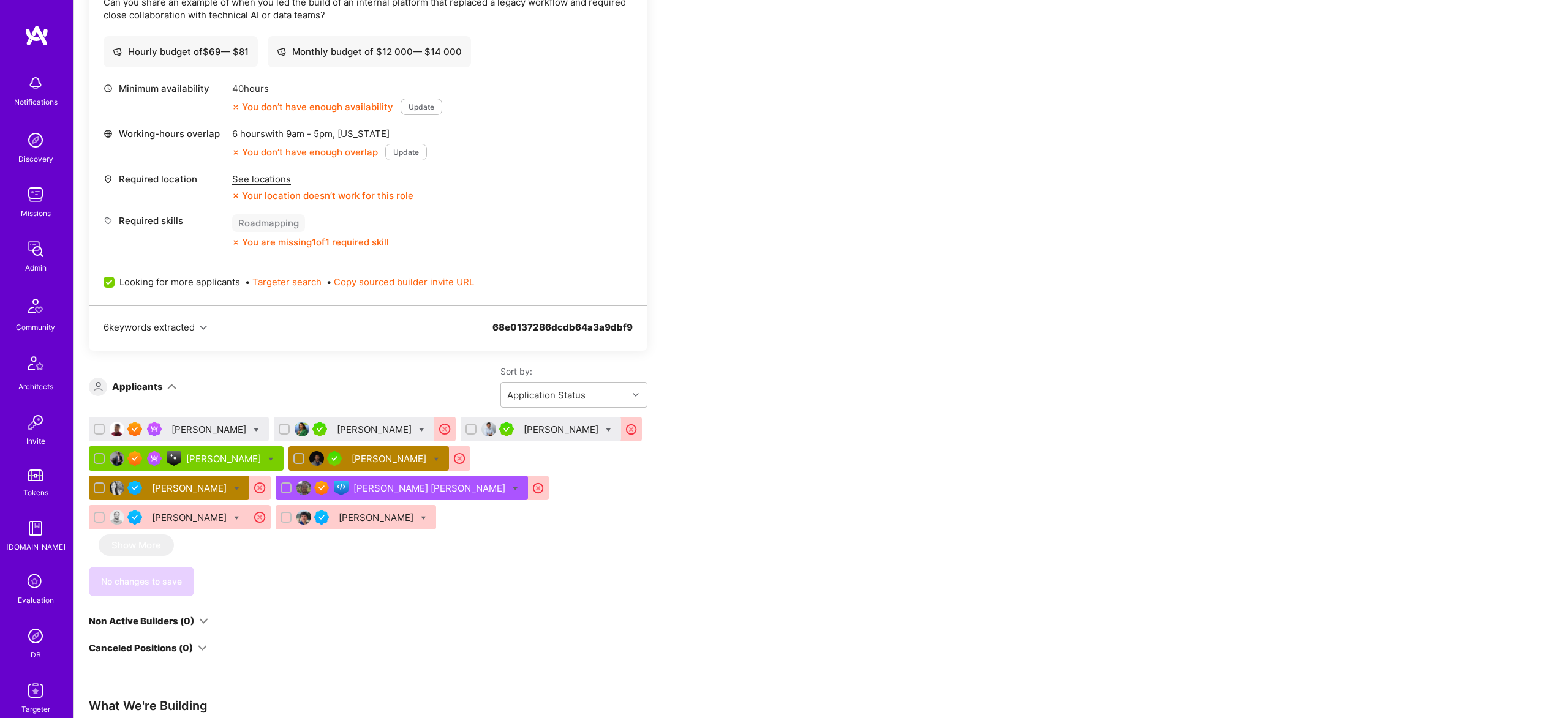
drag, startPoint x: 661, startPoint y: 479, endPoint x: 656, endPoint y: 469, distance: 11.2
click at [658, 471] on div "Apply for a Mission Role We’re actively looking for builders. This is the best …" at bounding box center [456, 517] width 735 height 1496
click at [244, 428] on div "Winson Wong" at bounding box center [179, 429] width 180 height 24
click at [847, 358] on div "Apply for a Mission Role We’re actively looking for builders. This is the best …" at bounding box center [821, 529] width 1494 height 1549
click at [193, 436] on div "Winson Wong" at bounding box center [179, 429] width 180 height 24
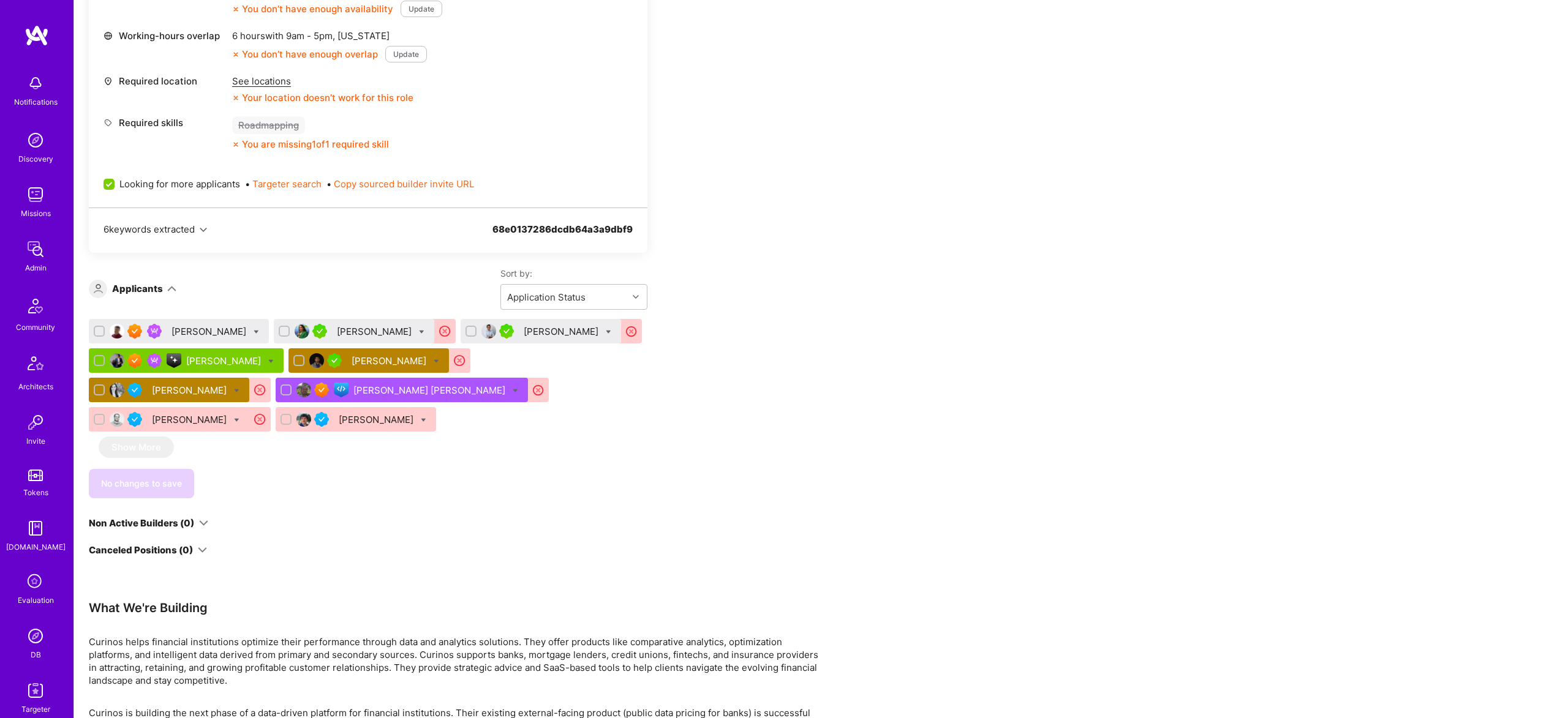
scroll to position [574, 0]
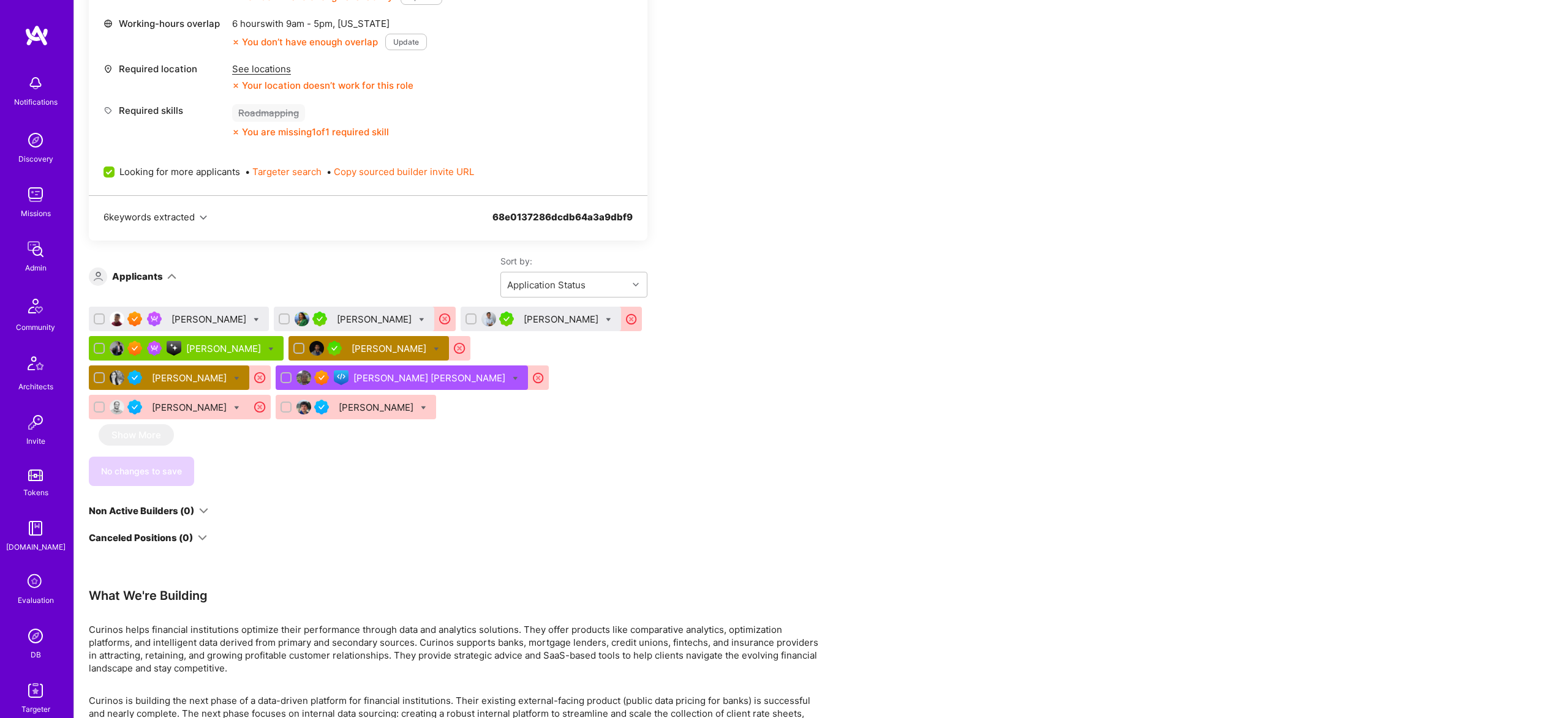
click at [198, 314] on div "Winson Wong" at bounding box center [210, 319] width 78 height 13
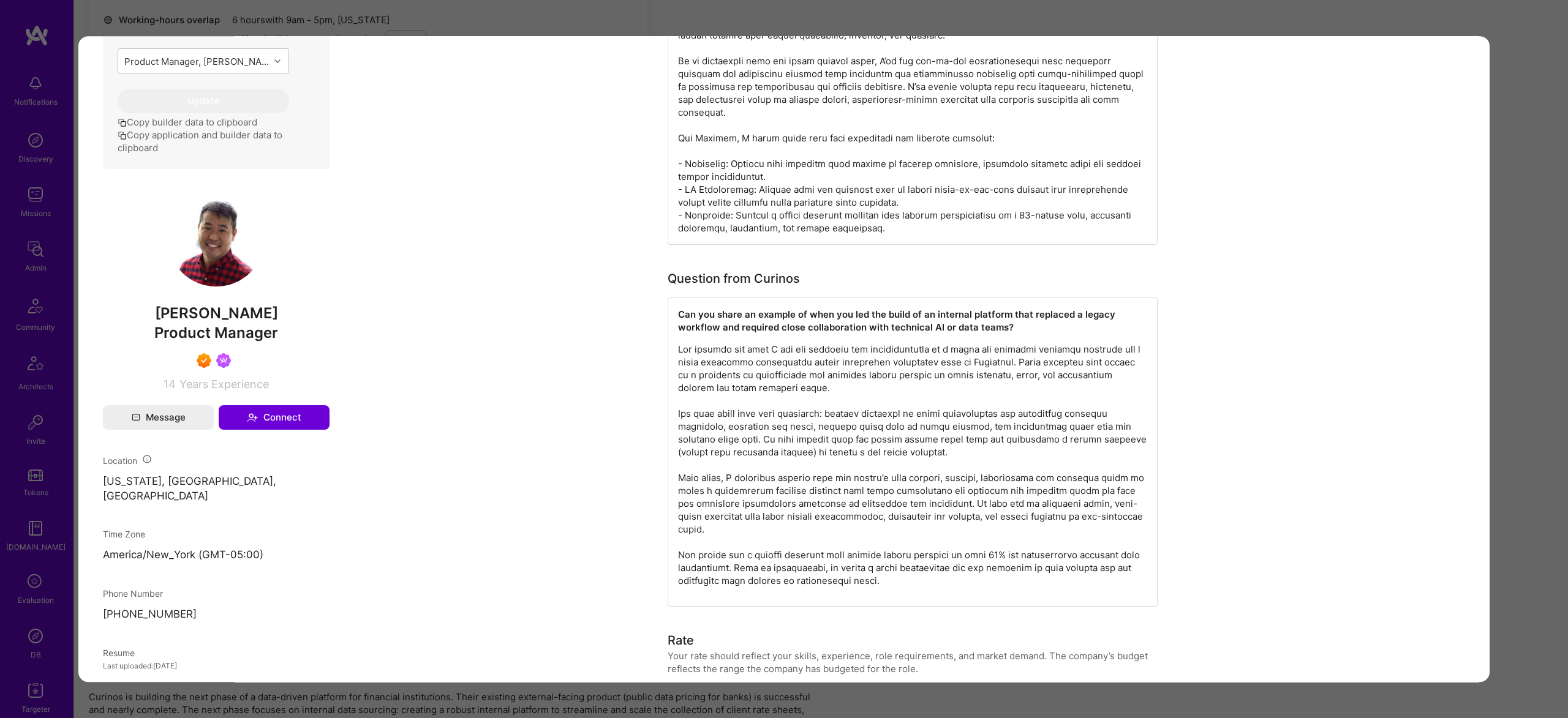
scroll to position [518, 0]
click at [1526, 303] on div "Application 1 of 9 Evaluation scores Expertise level Superstar Interpersonal sk…" at bounding box center [784, 359] width 1568 height 718
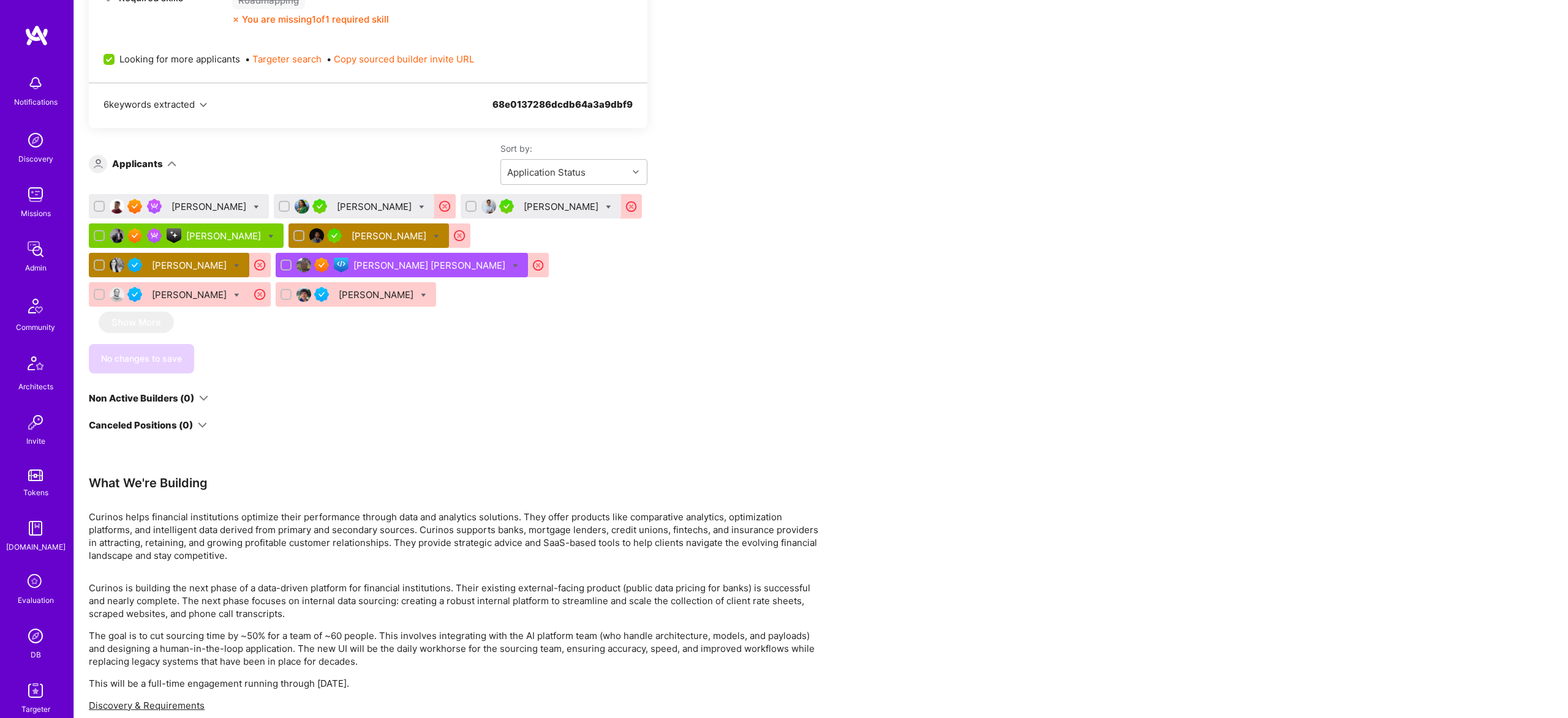
scroll to position [685, 0]
click at [207, 207] on div "Winson Wong" at bounding box center [210, 206] width 78 height 13
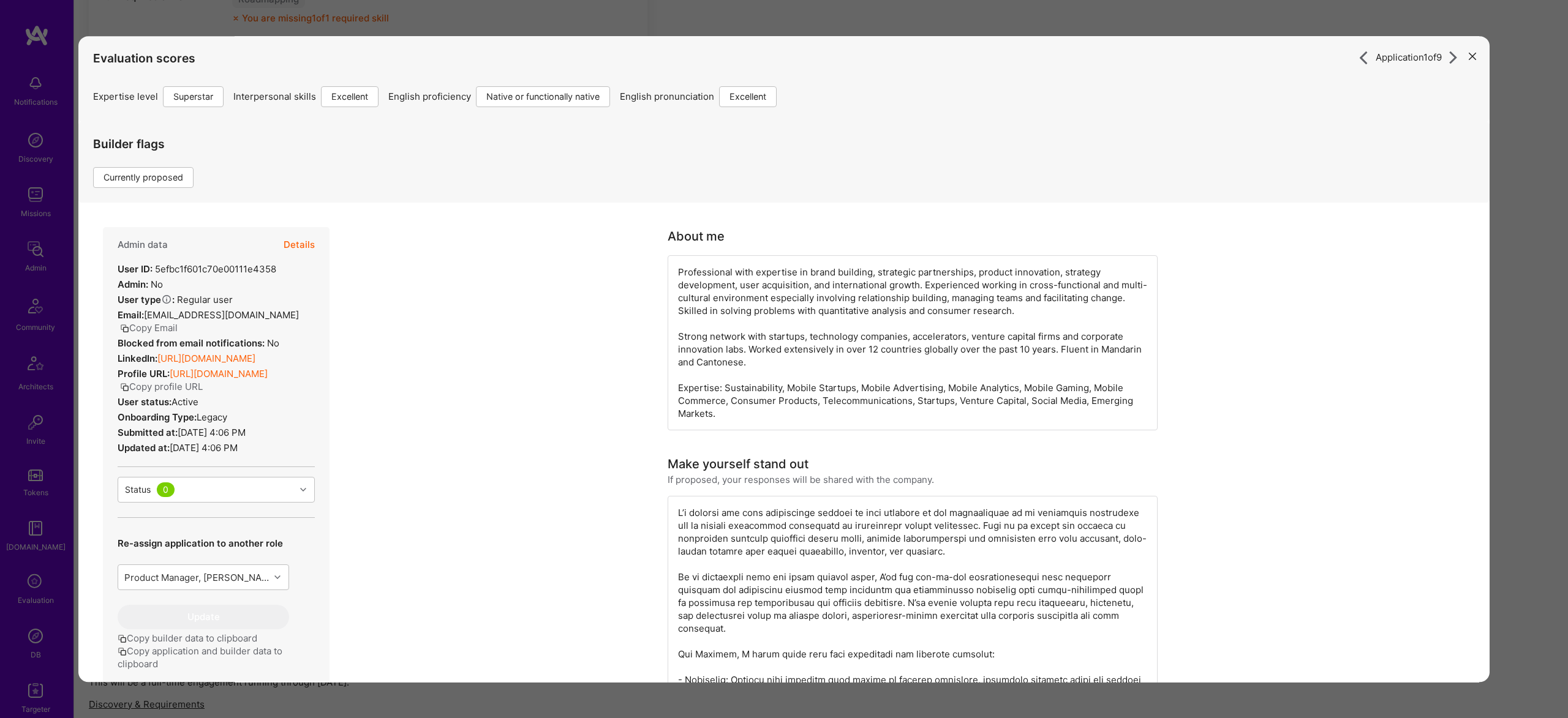
click at [301, 250] on button "Details" at bounding box center [299, 245] width 31 height 36
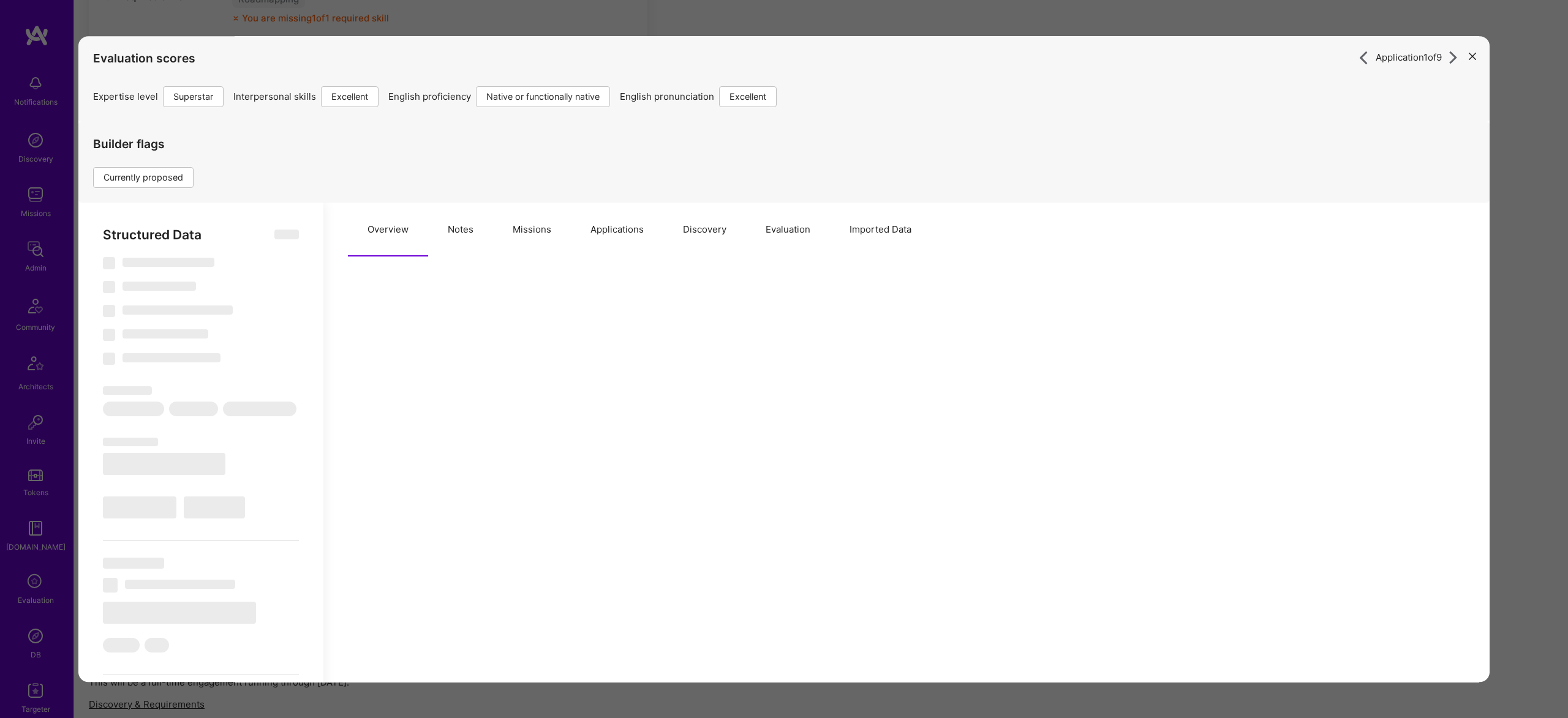
click at [468, 227] on button "Notes" at bounding box center [461, 229] width 65 height 54
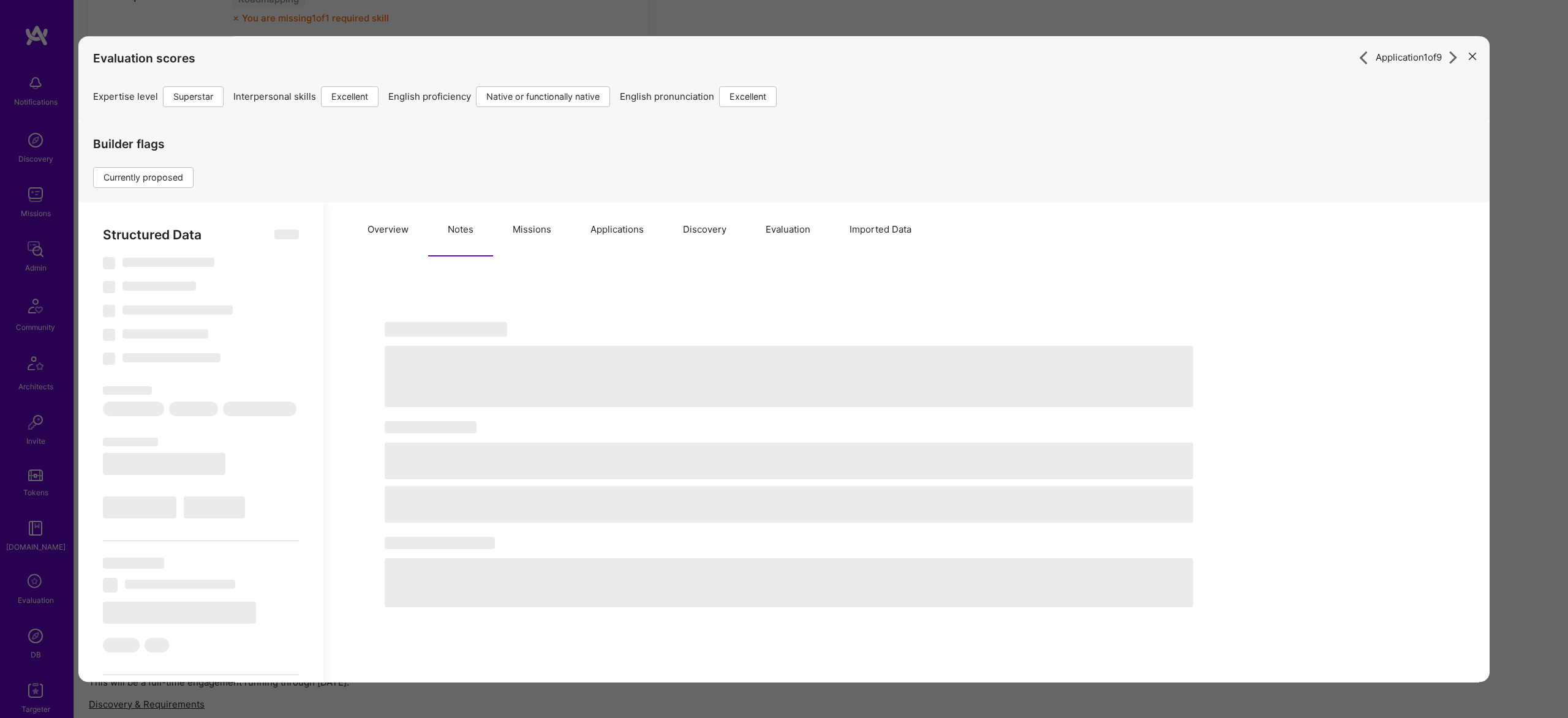
select select "Right Now"
select select "7"
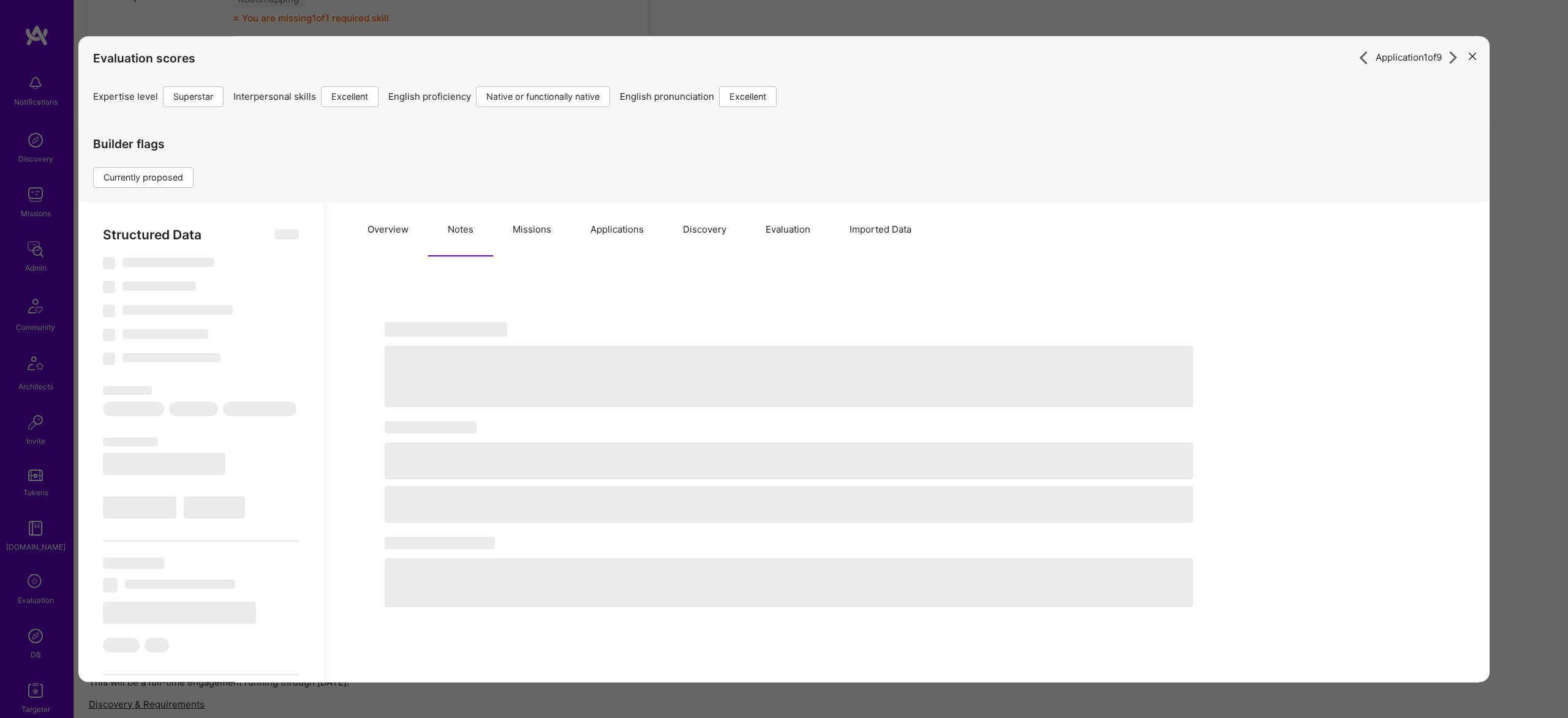
select select "US"
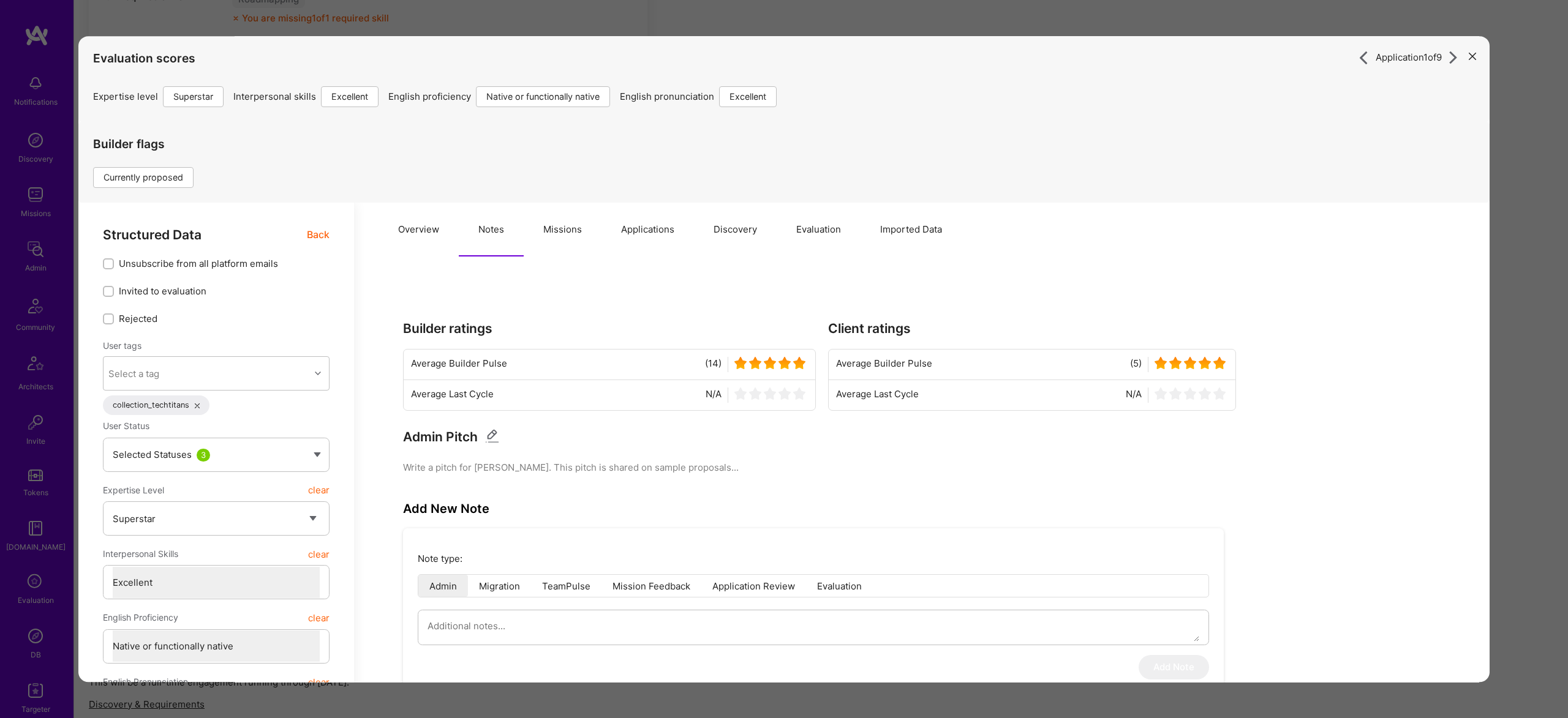
drag, startPoint x: 573, startPoint y: 212, endPoint x: 574, endPoint y: 230, distance: 18.0
click at [573, 215] on button "Missions" at bounding box center [562, 229] width 78 height 54
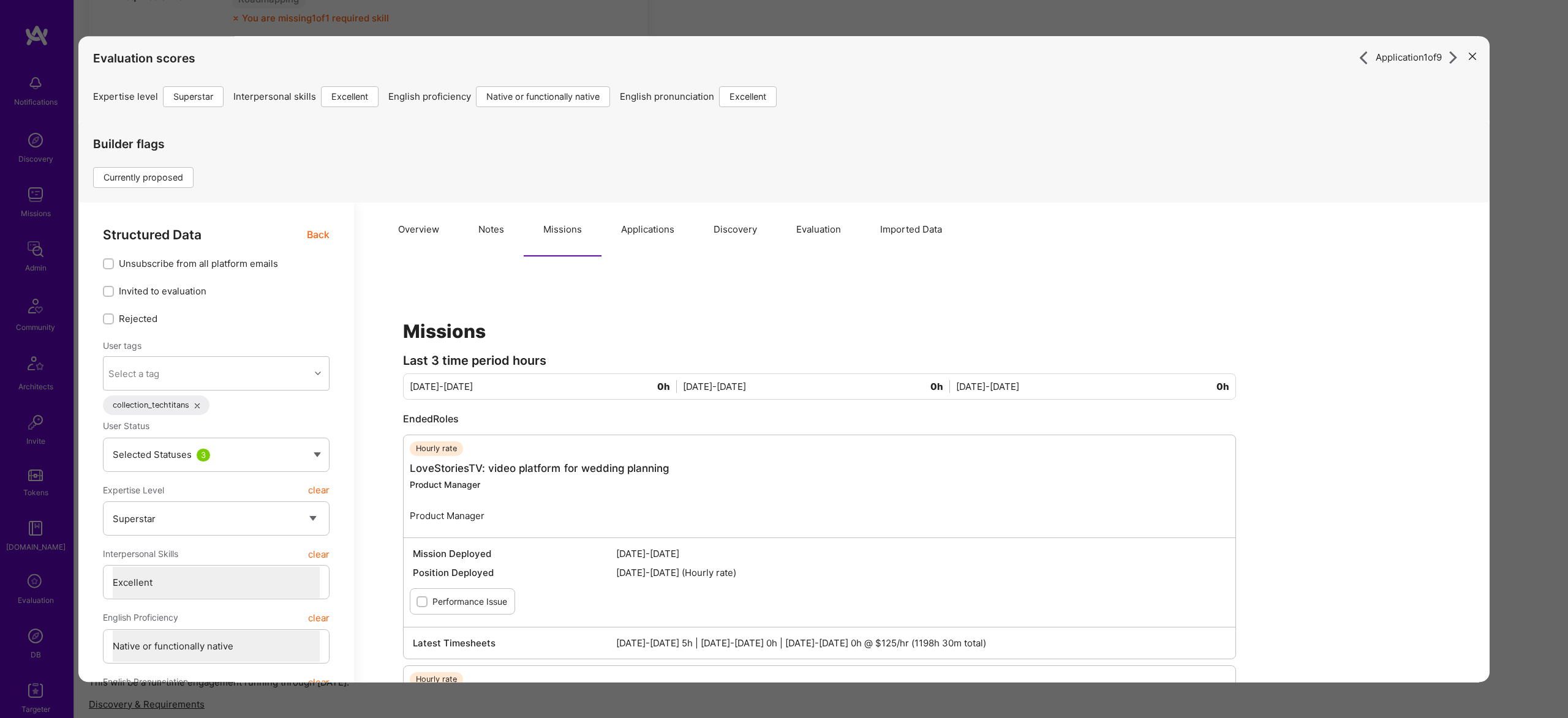
click at [664, 224] on button "Applications" at bounding box center [647, 229] width 92 height 54
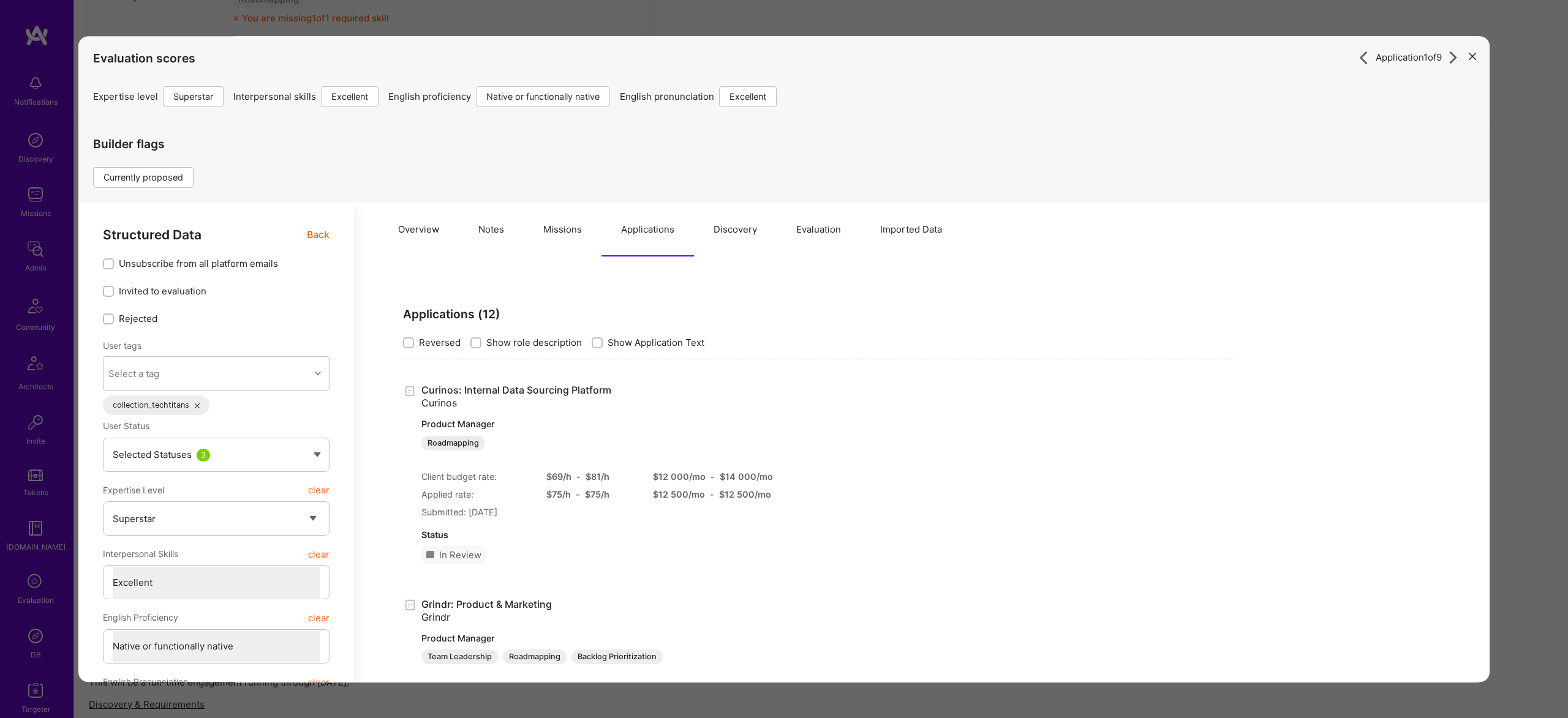
click at [738, 227] on button "Discovery" at bounding box center [735, 229] width 82 height 54
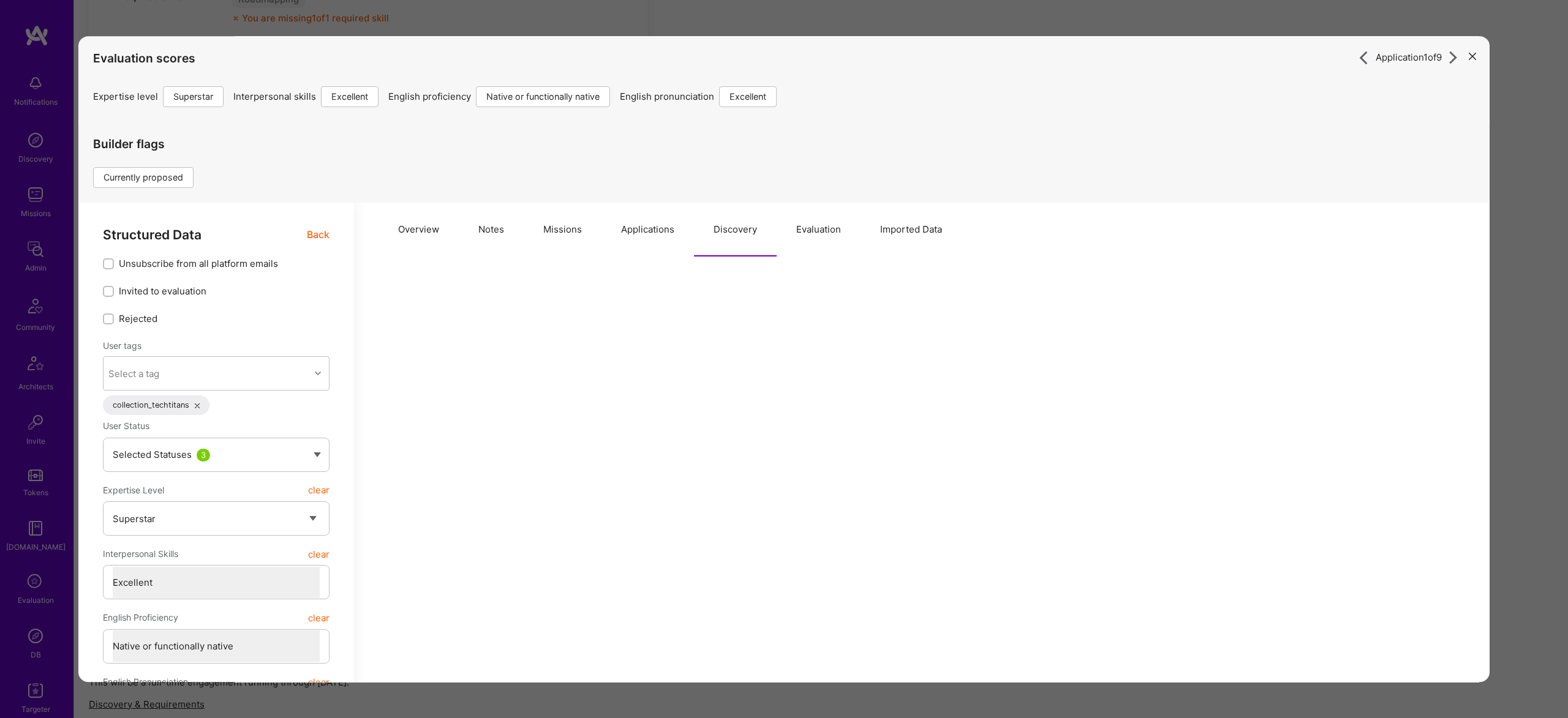
click at [794, 232] on button "Evaluation" at bounding box center [819, 229] width 84 height 54
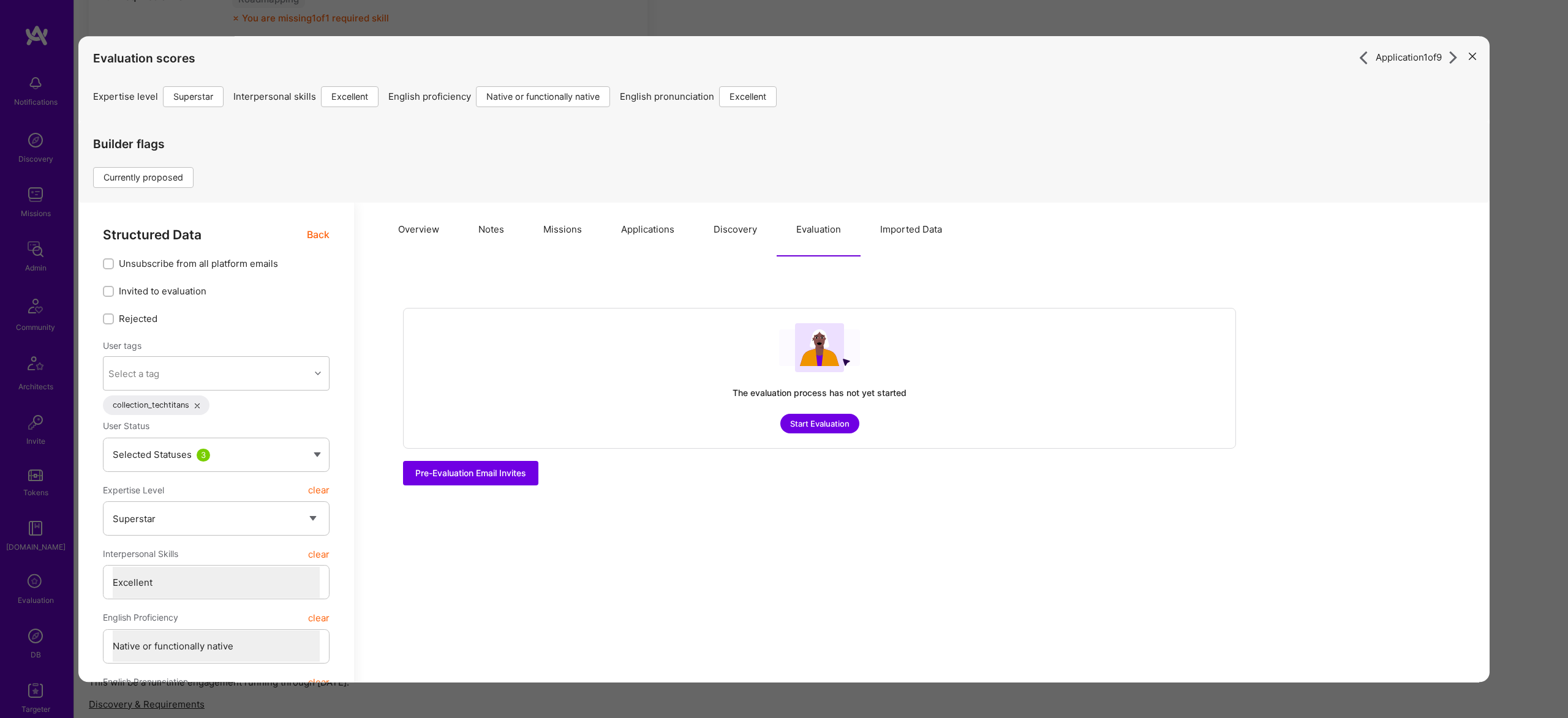
click at [901, 240] on button "Imported Data" at bounding box center [911, 229] width 101 height 54
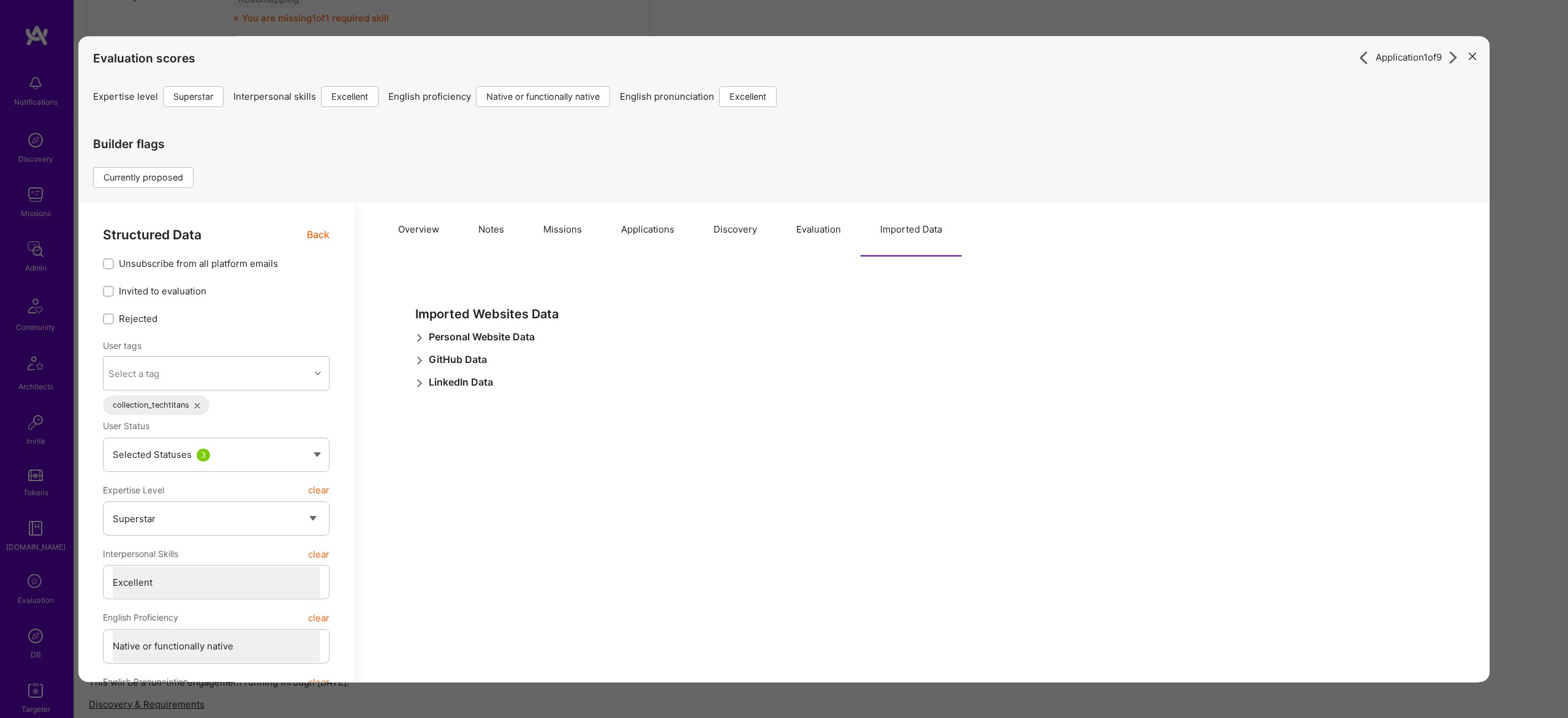
click at [409, 234] on button "Overview" at bounding box center [419, 229] width 80 height 54
click at [304, 235] on div "Structured Data Back" at bounding box center [216, 234] width 227 height 16
drag, startPoint x: 309, startPoint y: 237, endPoint x: 426, endPoint y: 245, distance: 117.3
click at [310, 237] on span "Back" at bounding box center [318, 234] width 23 height 16
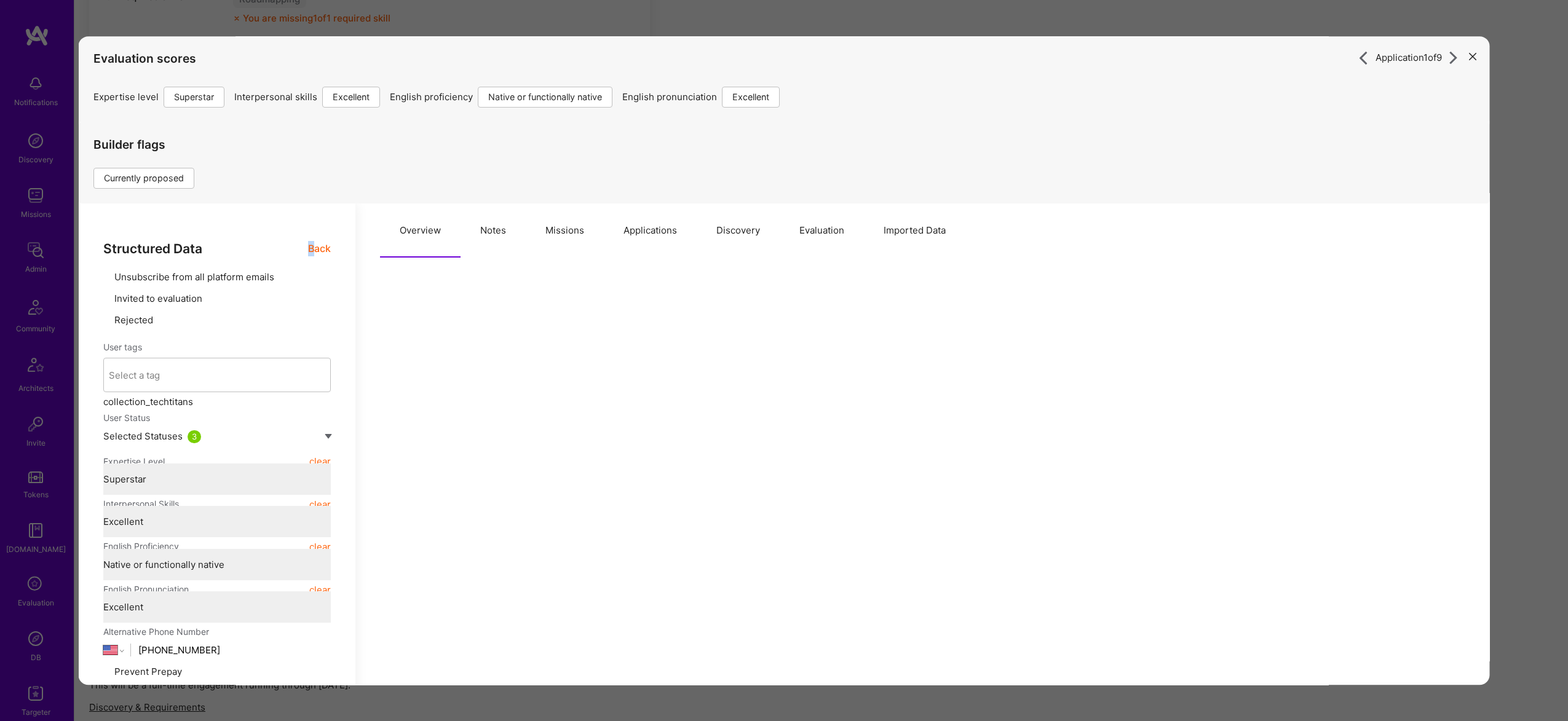
click at [1552, 306] on div "Application 1 of 9 Evaluation scores Expertise level Superstar Interpersonal sk…" at bounding box center [784, 360] width 1568 height 721
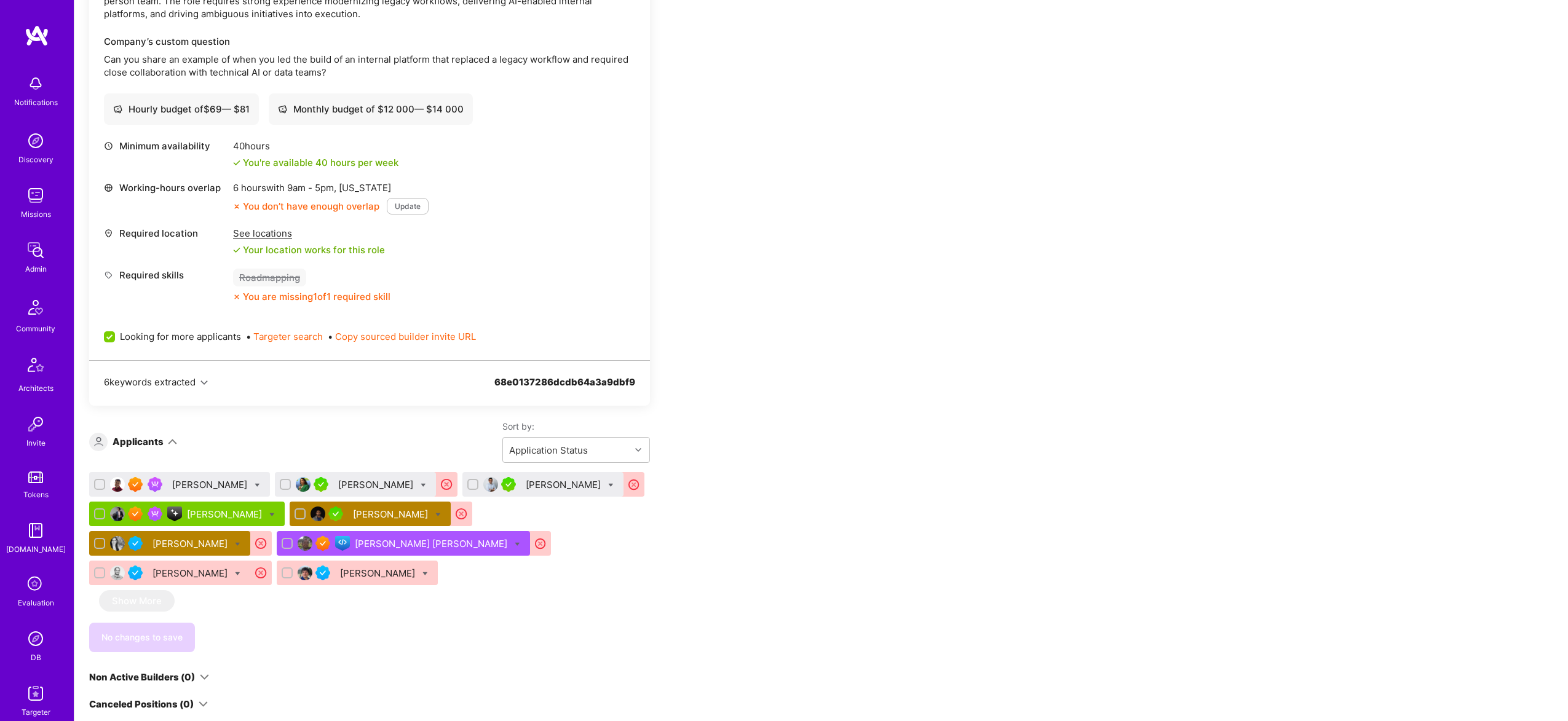
scroll to position [416, 0]
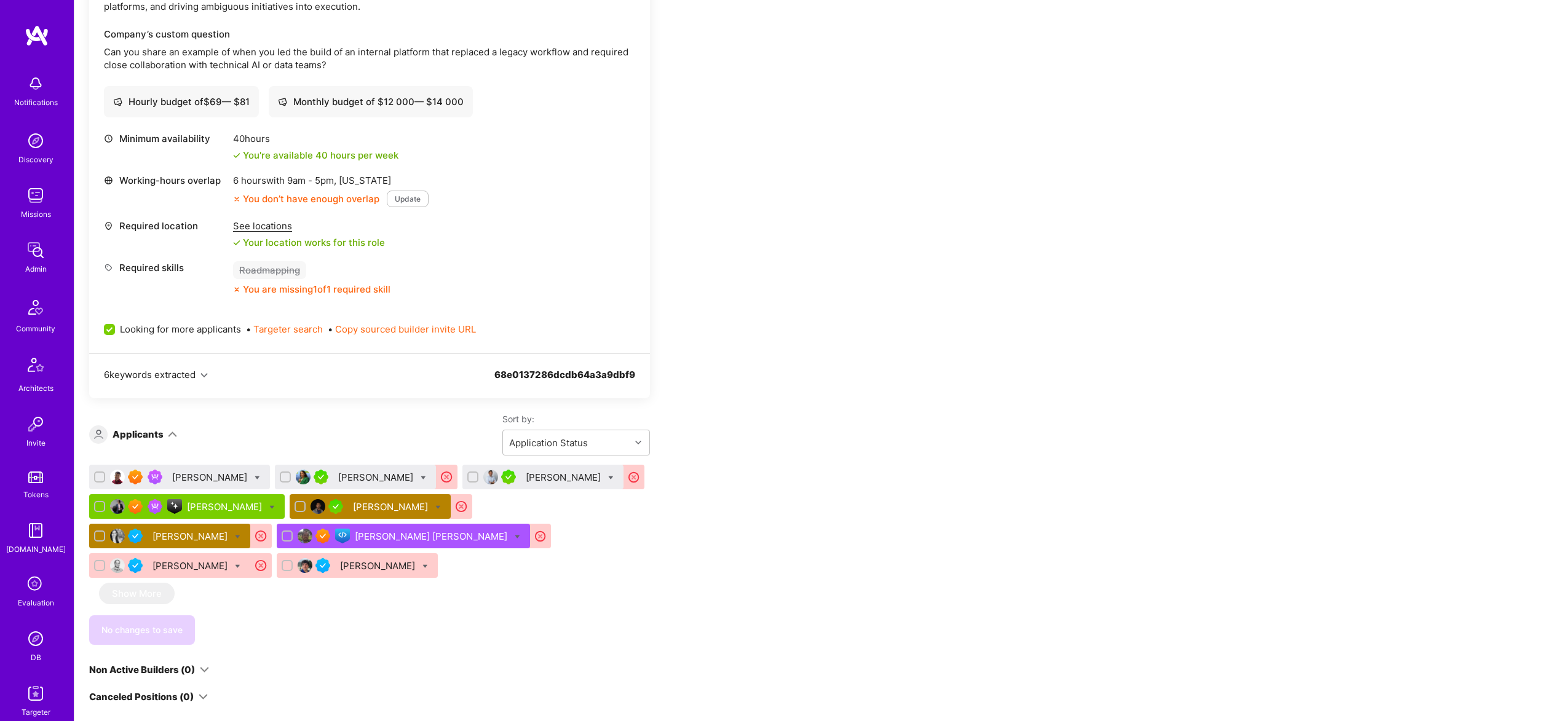
click at [469, 510] on icon at bounding box center [461, 506] width 14 height 14
click at [213, 510] on div "Cyrus Eslamian" at bounding box center [225, 507] width 78 height 13
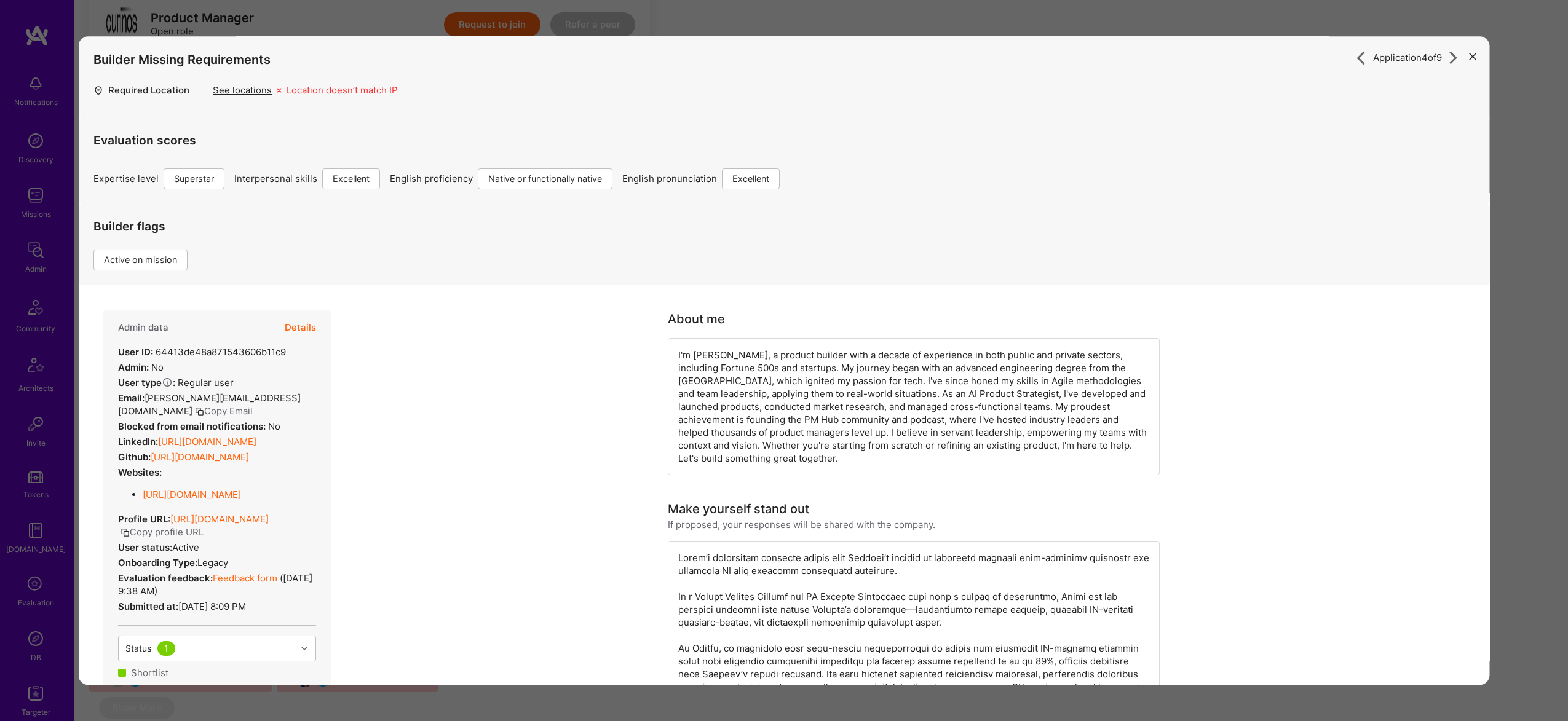
scroll to position [159, 0]
click at [311, 324] on button "Details" at bounding box center [300, 328] width 31 height 36
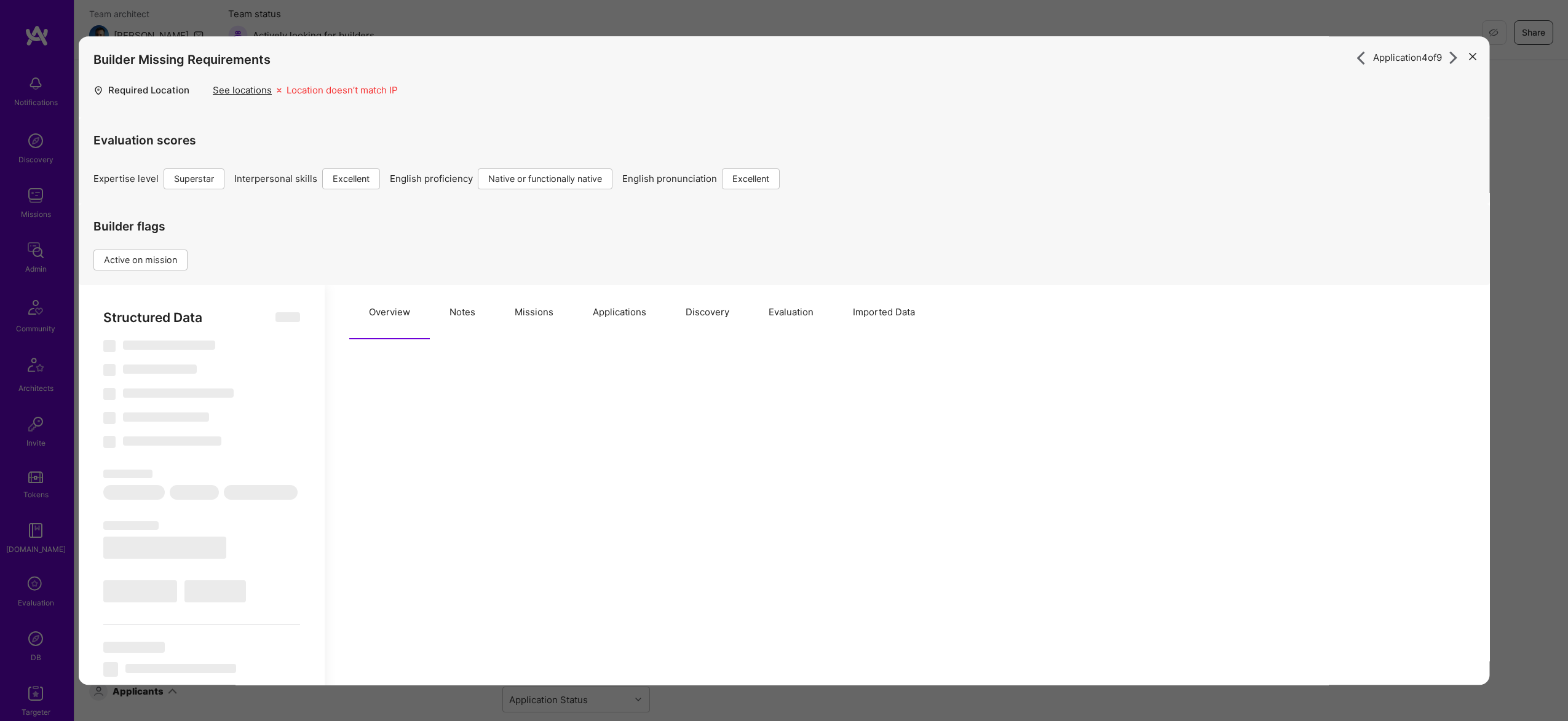
type textarea "x"
select select "Right Now"
select select "7"
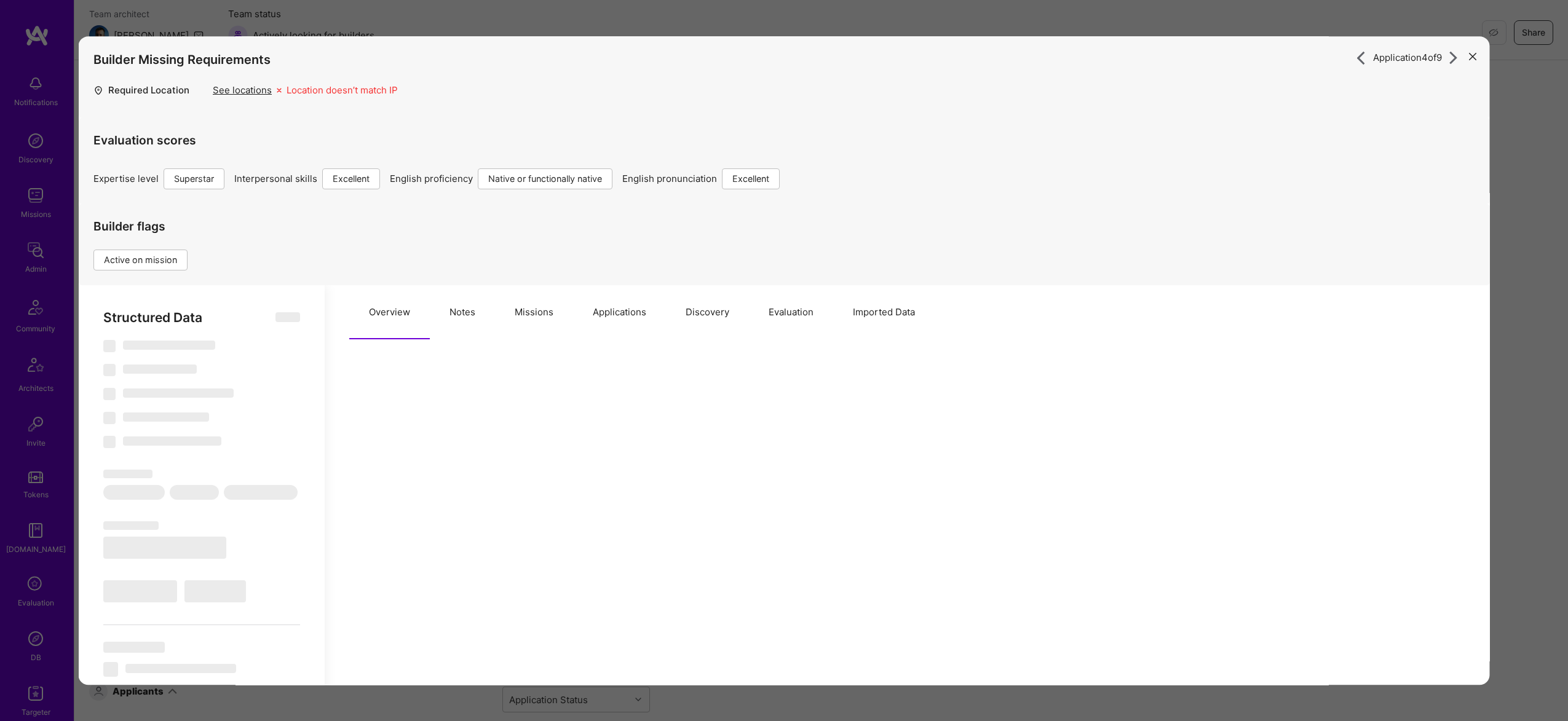
select select "7"
select select "US"
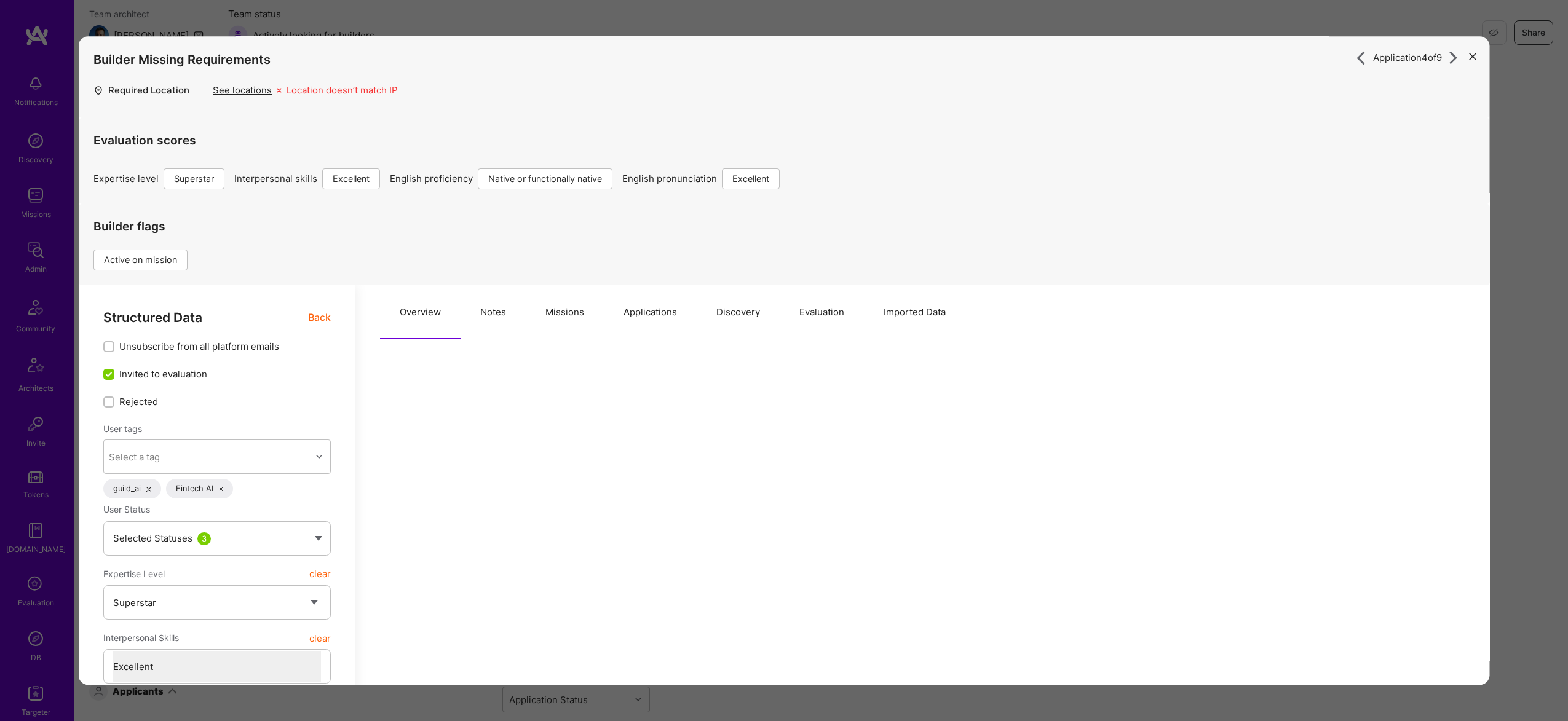
click at [1191, 27] on div "Application 4 of 9 Builder Missing Requirements Required Location See locations…" at bounding box center [784, 360] width 1568 height 721
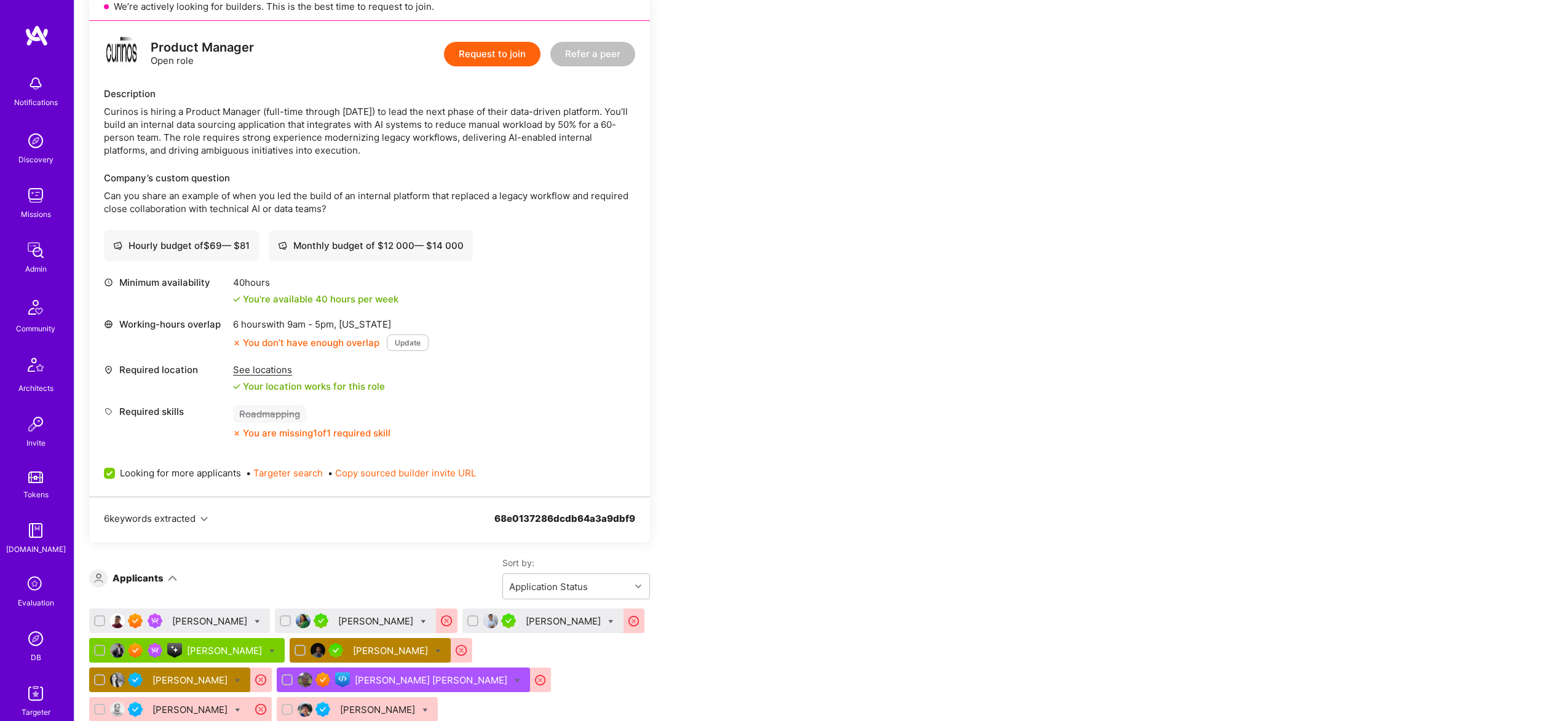
scroll to position [299, 0]
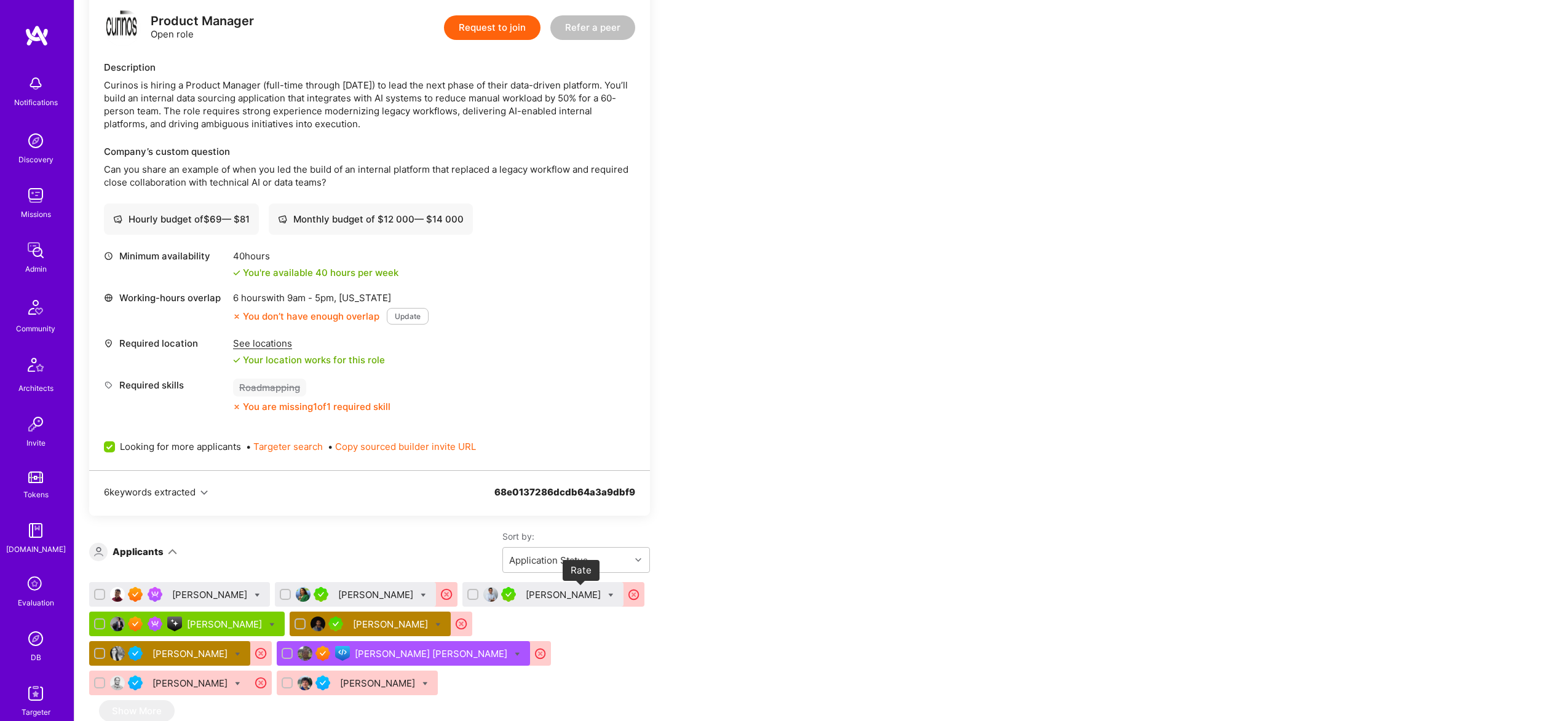
click at [627, 596] on icon at bounding box center [633, 594] width 14 height 14
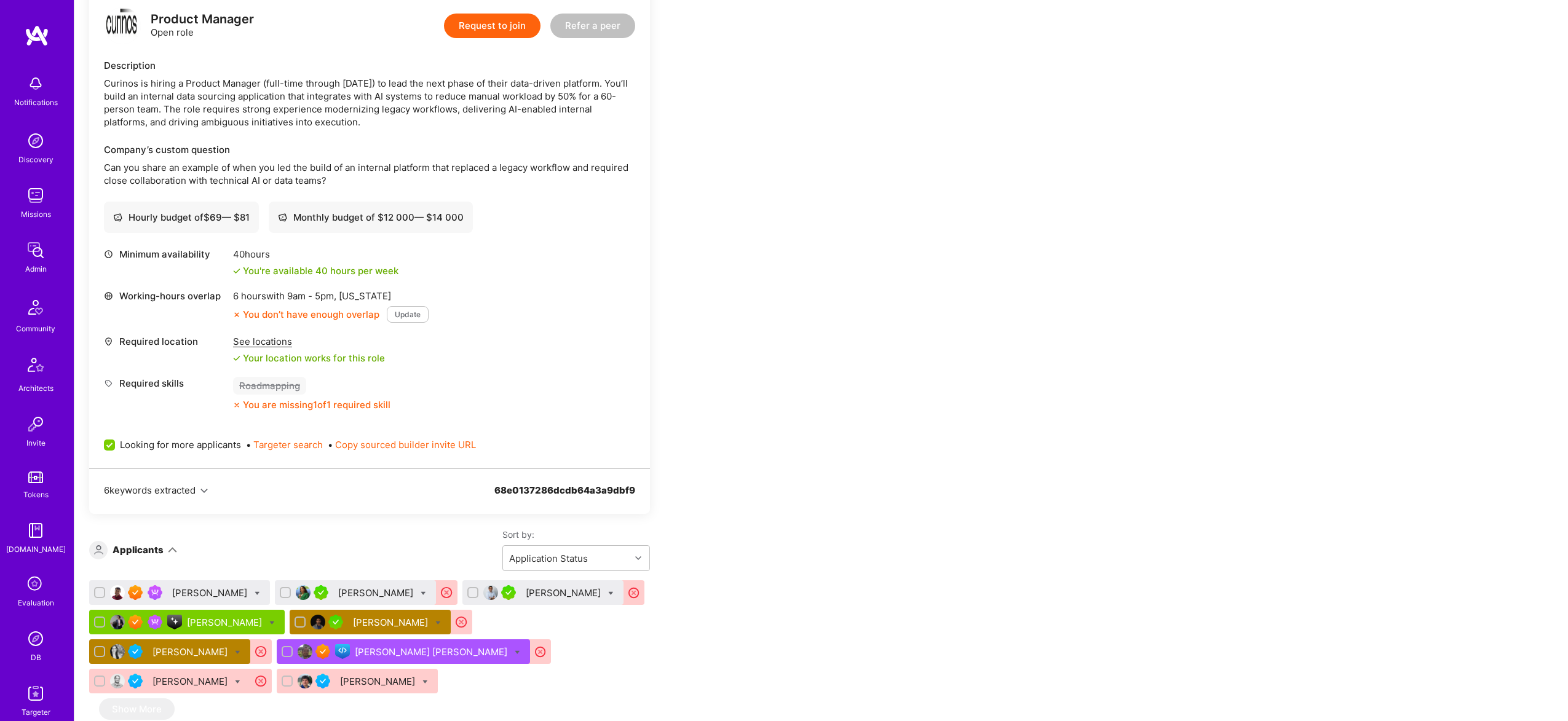
click at [216, 622] on div "Cyrus Eslamian" at bounding box center [225, 623] width 78 height 13
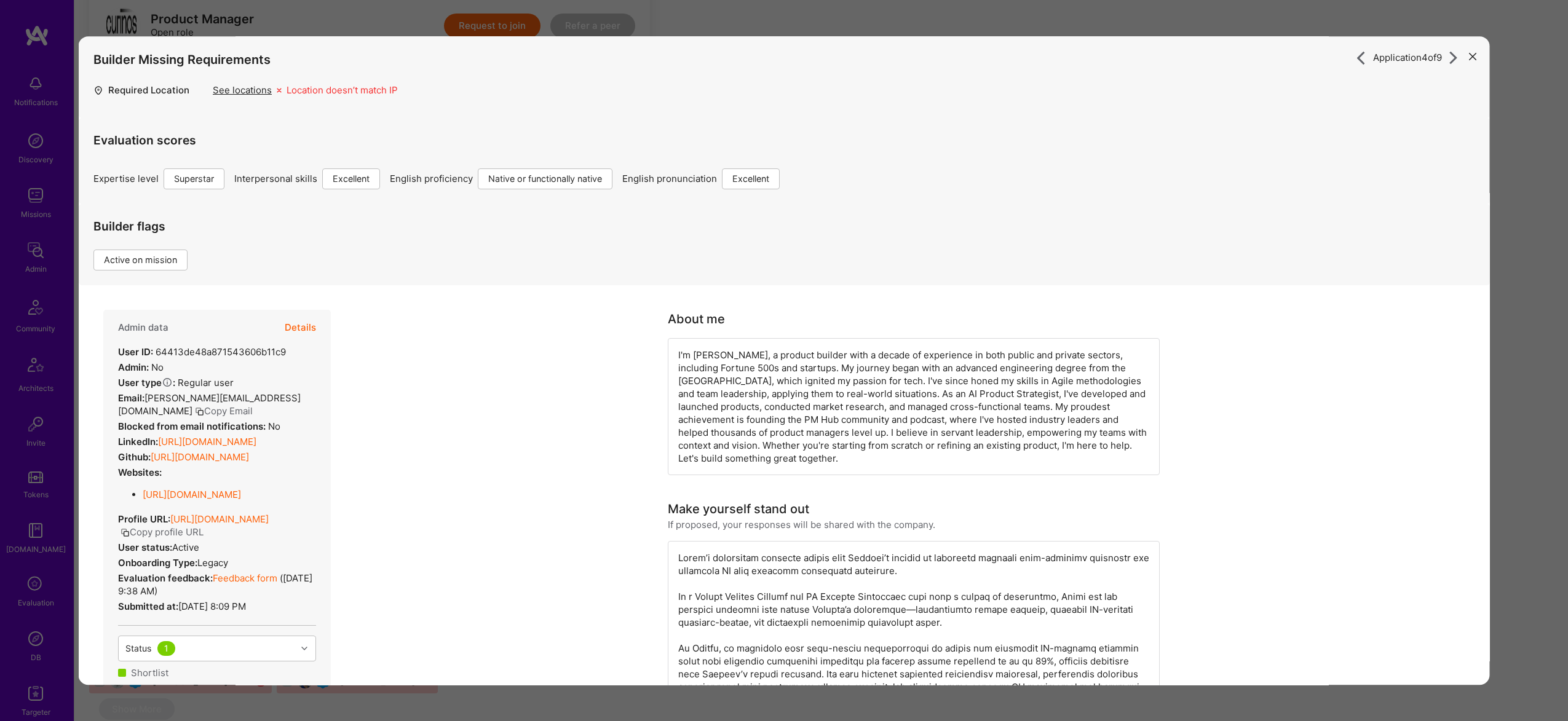
click at [290, 326] on button "Details" at bounding box center [300, 328] width 31 height 36
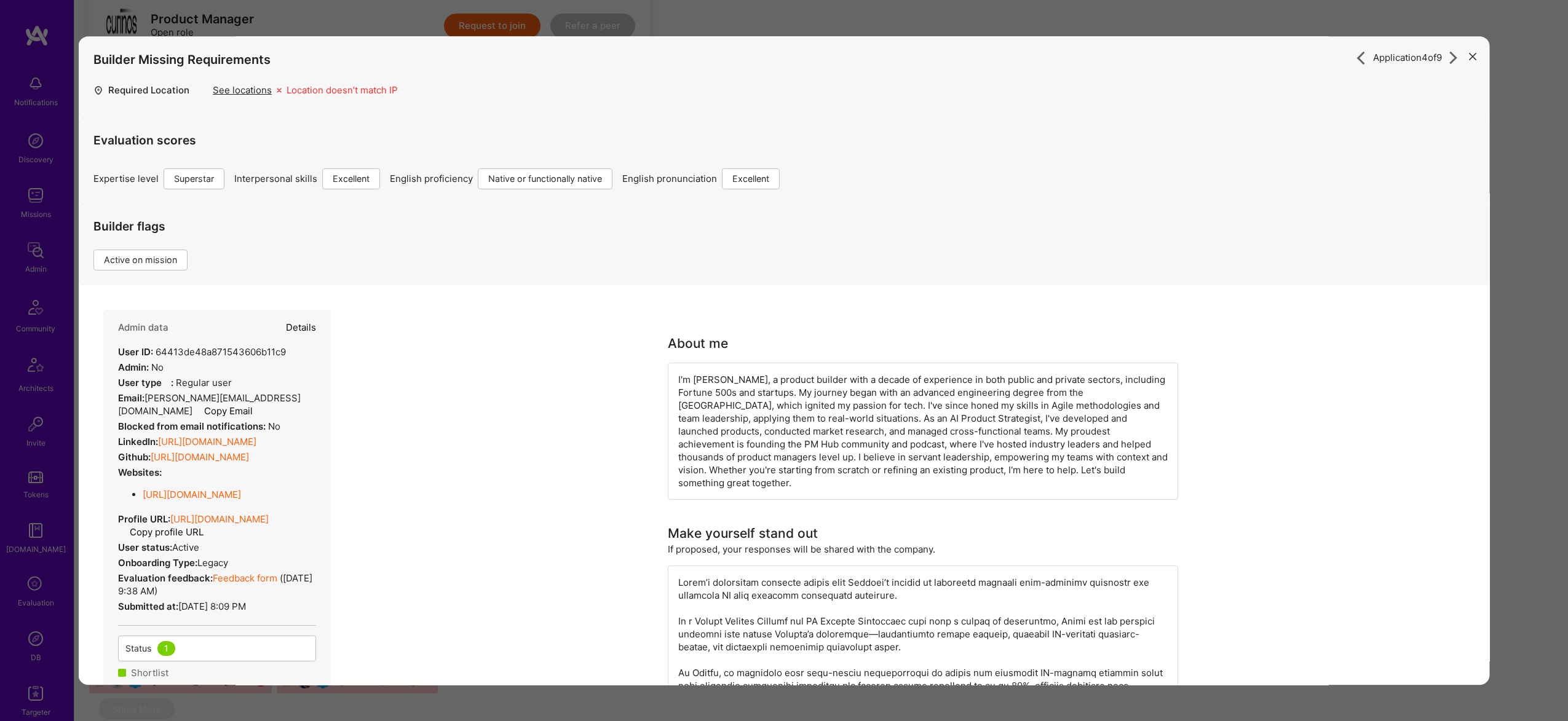
select select "7"
select select "US"
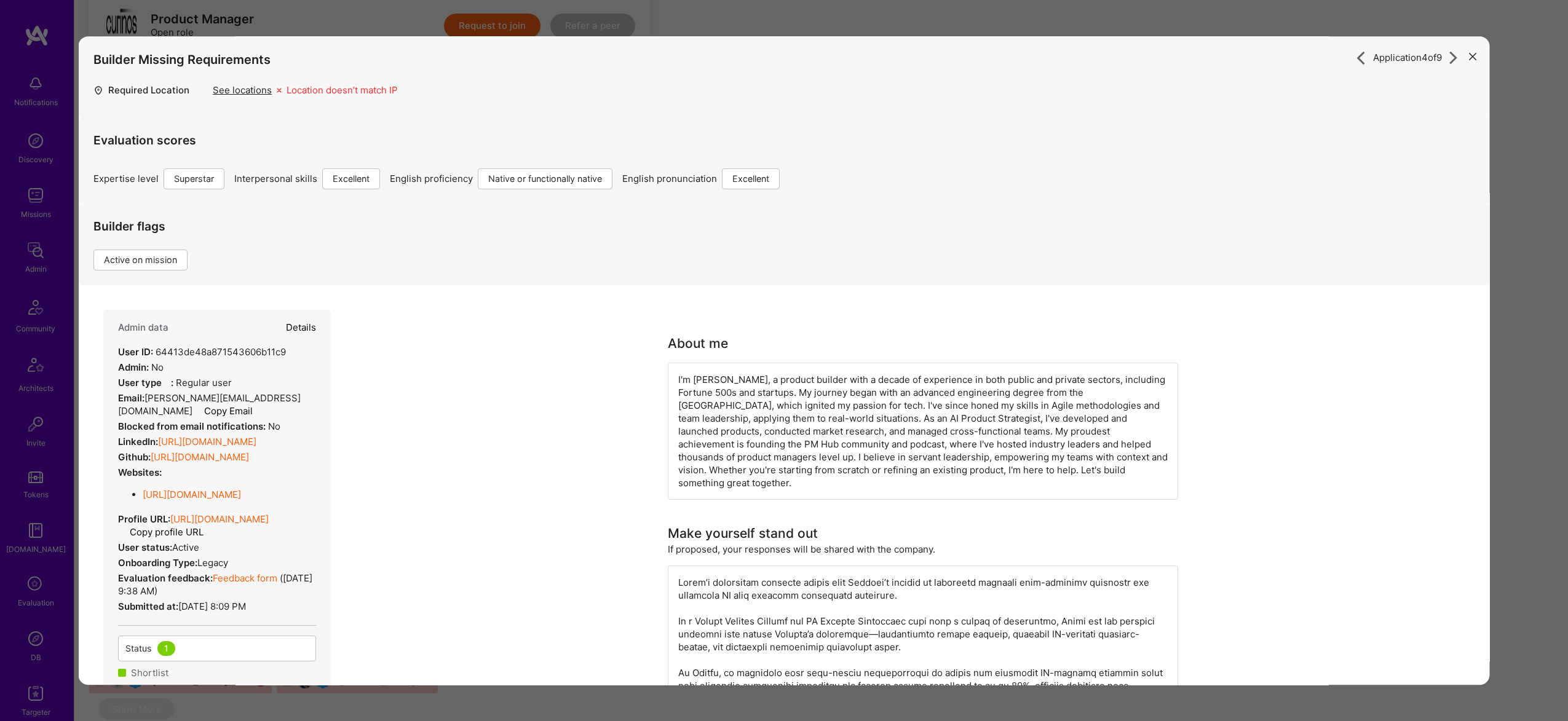
select select "Right Now"
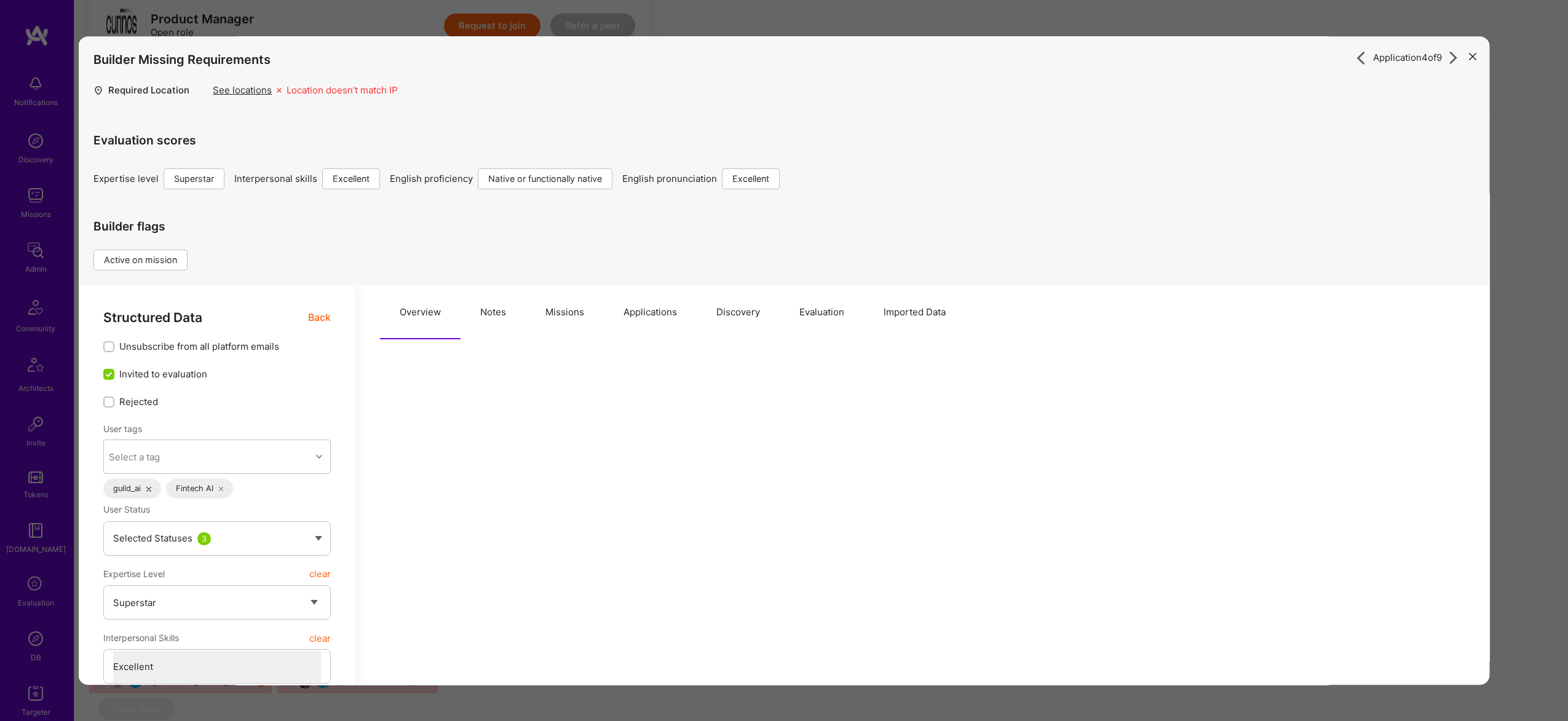
type textarea "x"
click at [600, 329] on button "Missions" at bounding box center [564, 312] width 78 height 54
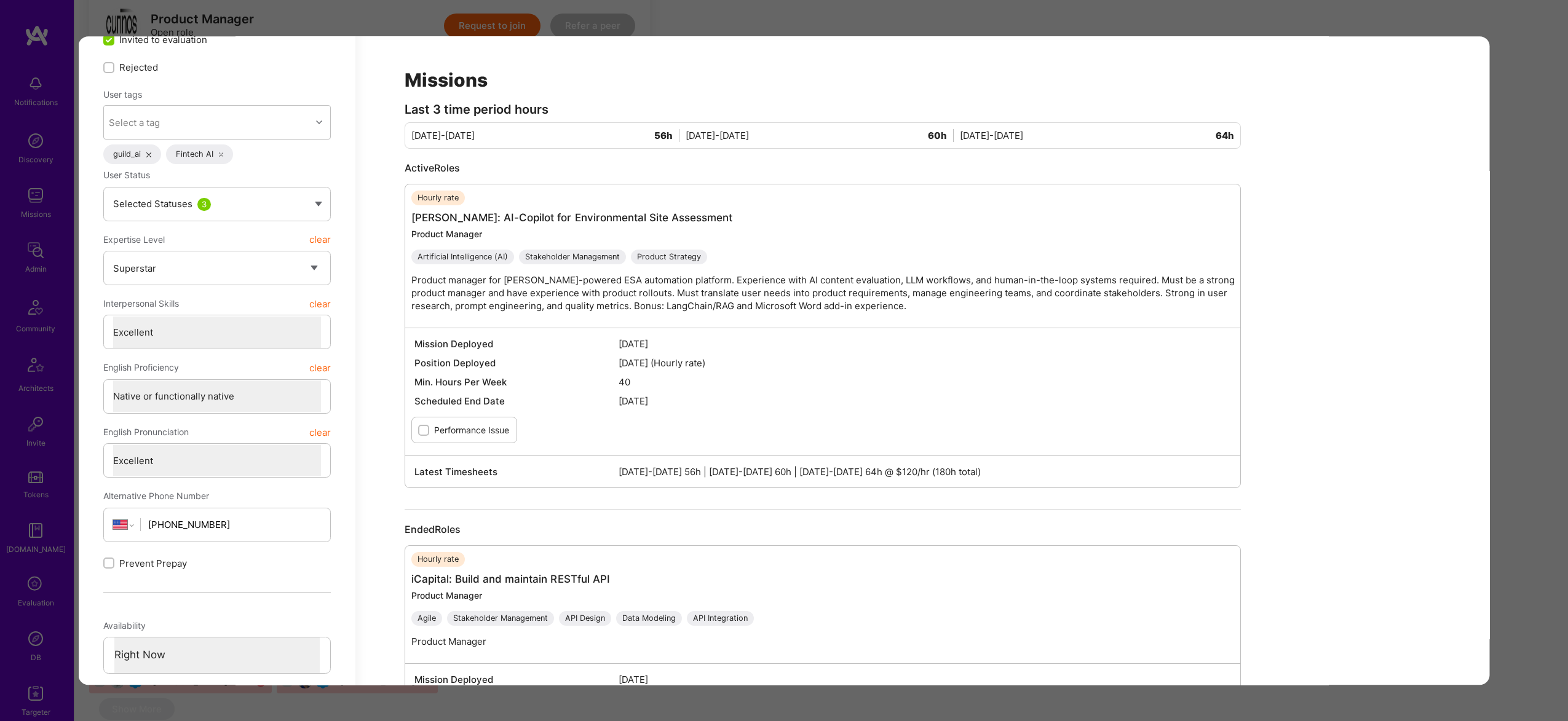
scroll to position [353, 0]
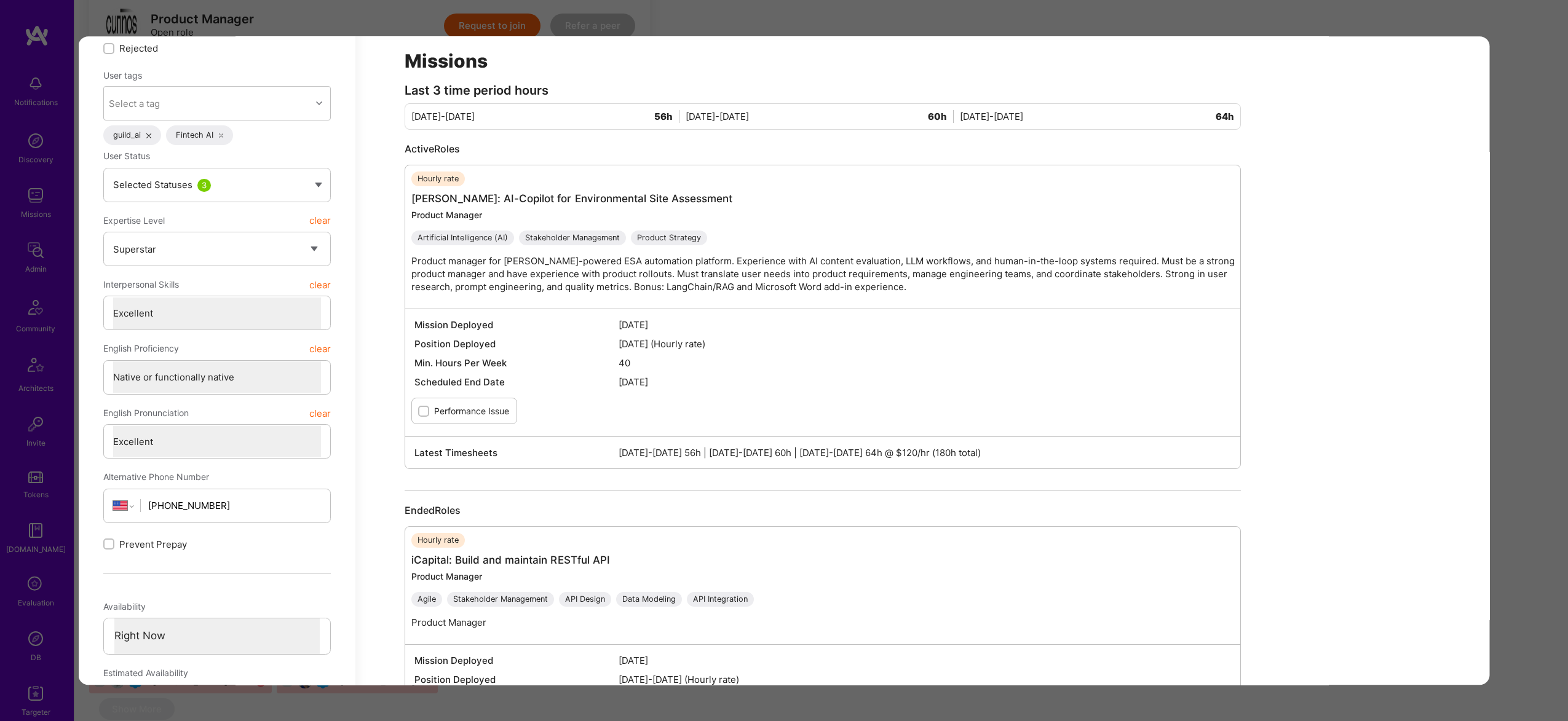
click at [1527, 310] on div "Application 4 of 9 Builder Missing Requirements Required Location See locations…" at bounding box center [784, 360] width 1568 height 721
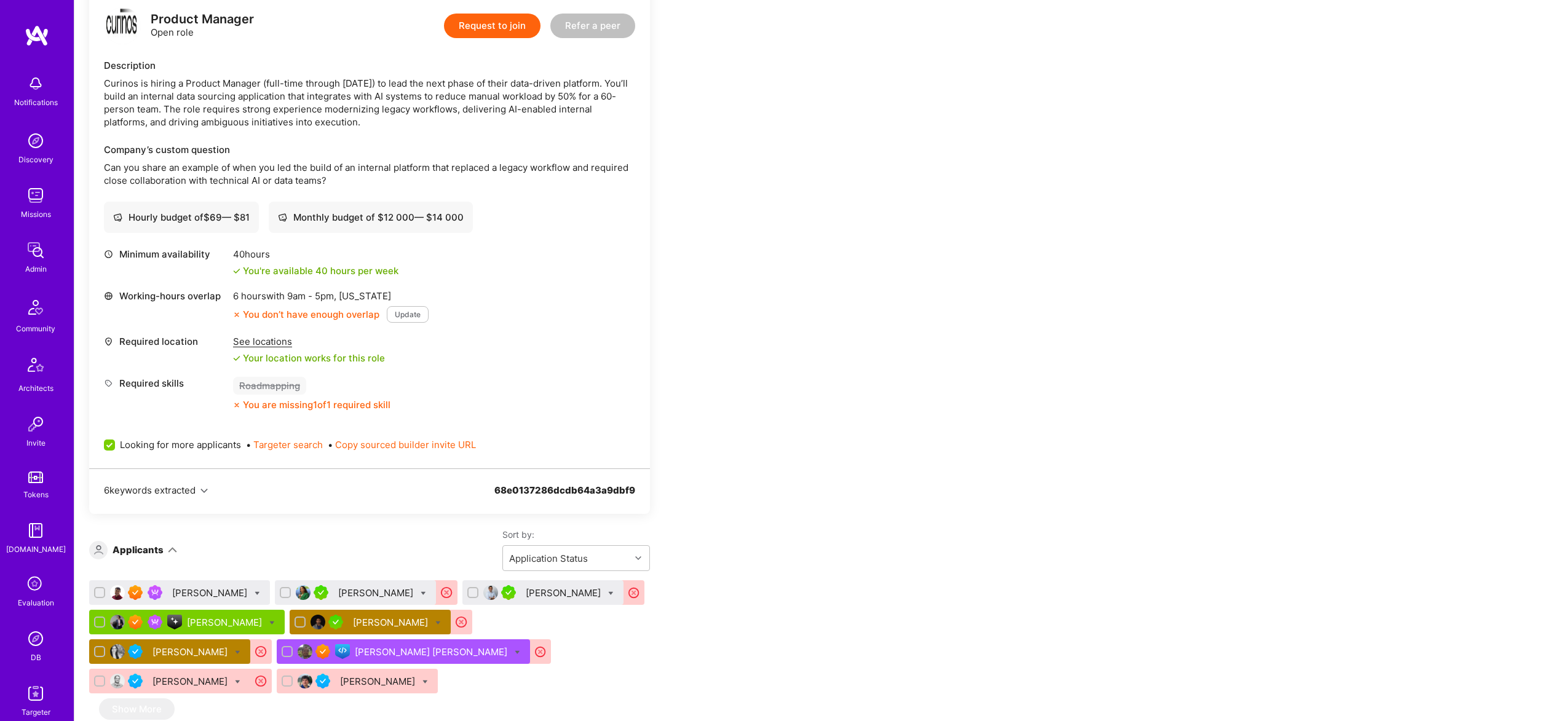
click at [191, 598] on div "Winson Wong" at bounding box center [211, 593] width 78 height 13
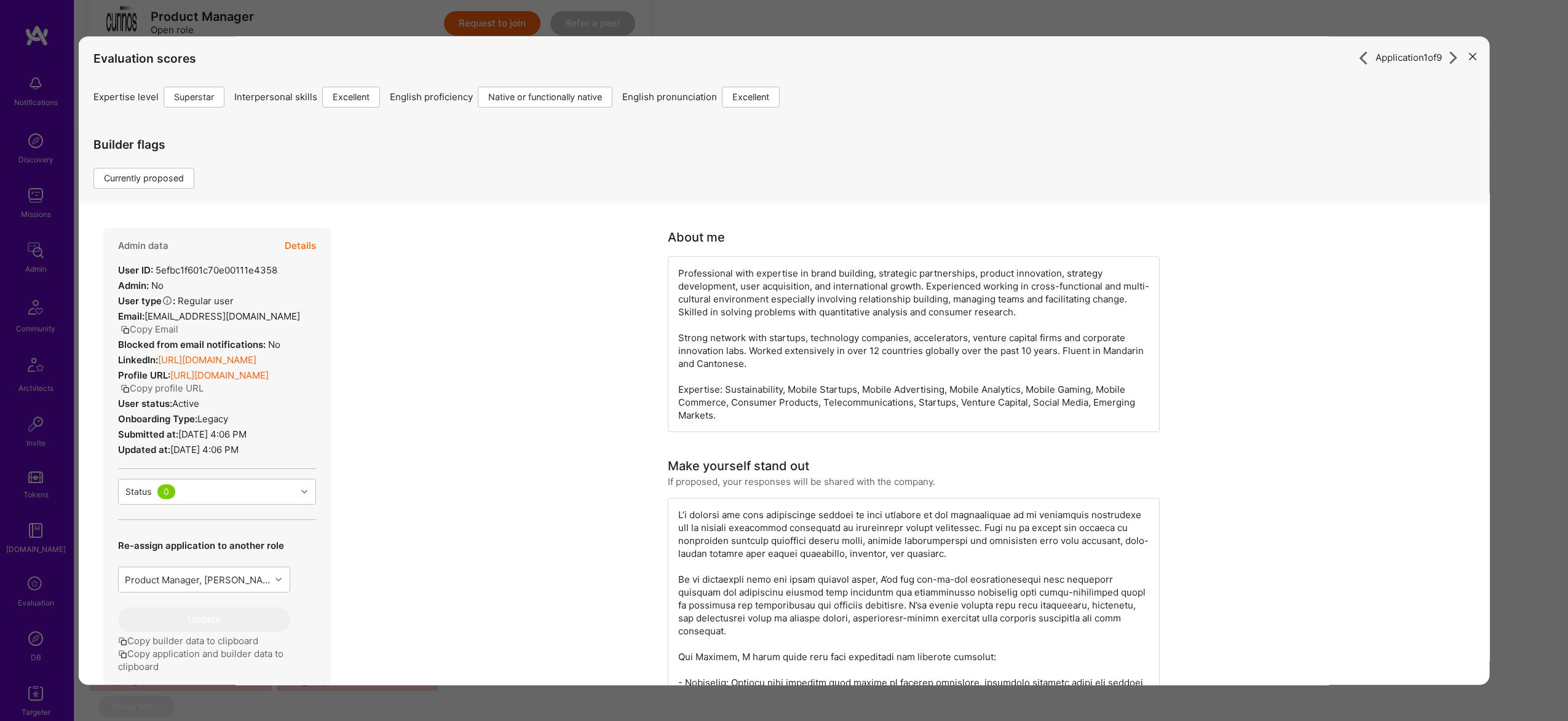
scroll to position [2542, 0]
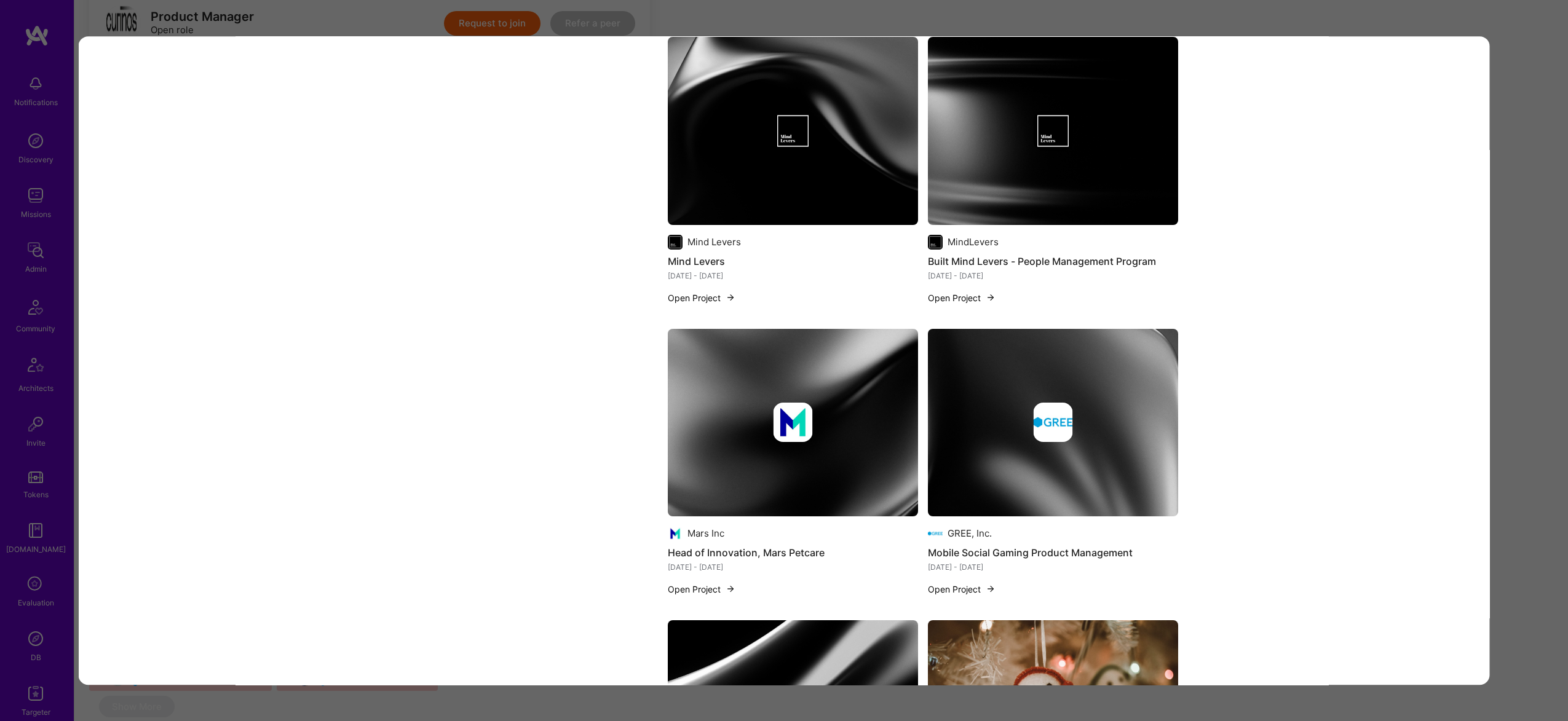
click at [1501, 291] on div "Application 1 of 9 Evaluation scores Expertise level Superstar Interpersonal sk…" at bounding box center [784, 360] width 1568 height 721
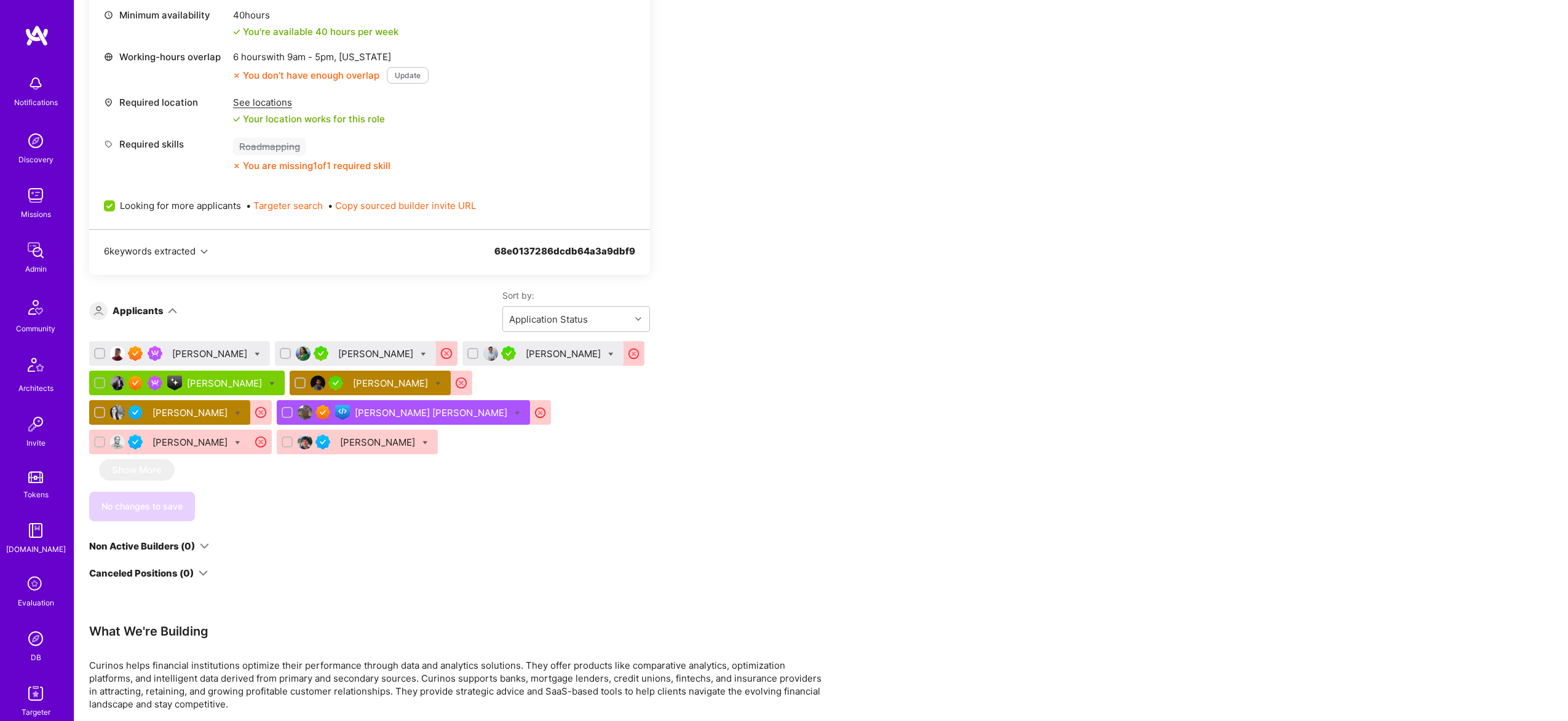
scroll to position [532, 0]
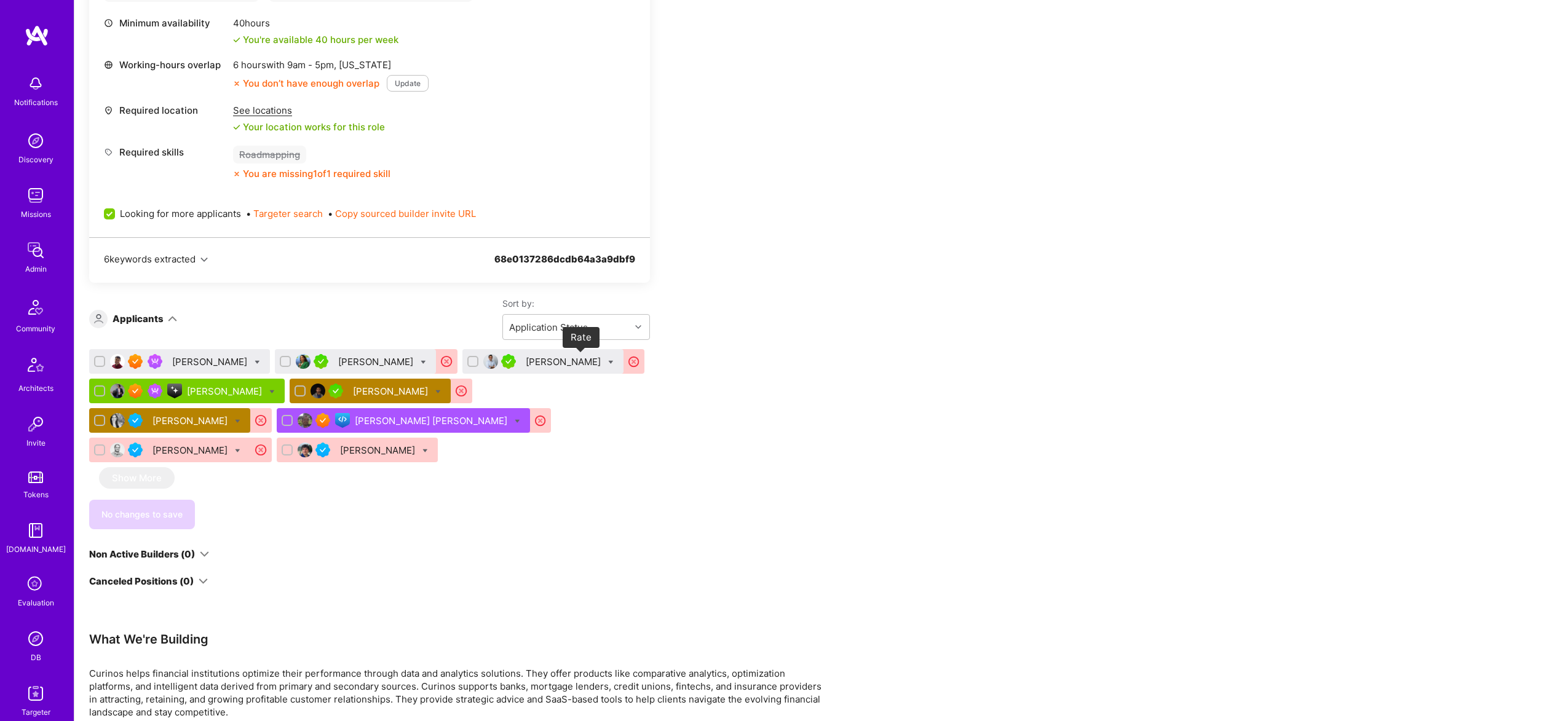
click at [627, 356] on icon at bounding box center [633, 361] width 14 height 14
click at [530, 363] on div "Rakesh Patel" at bounding box center [564, 362] width 78 height 13
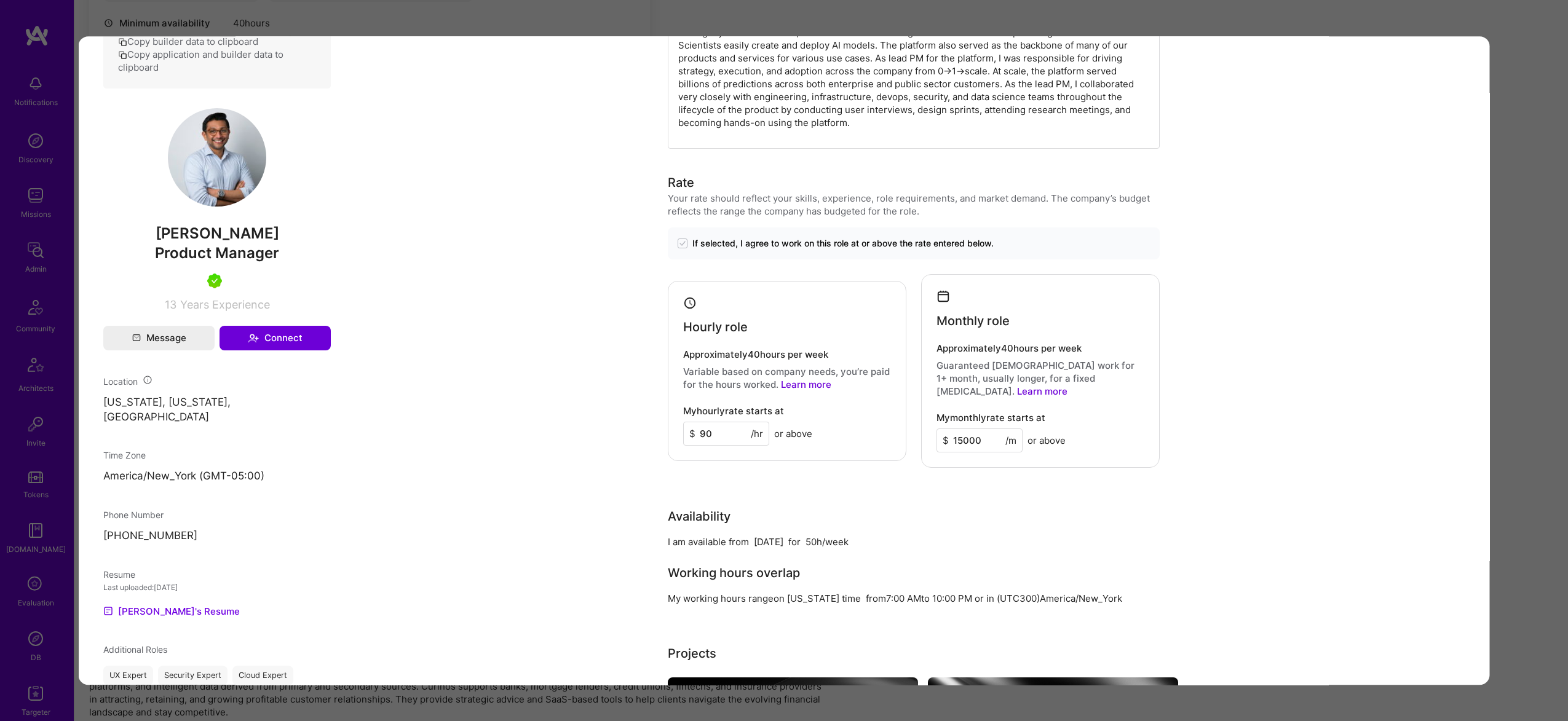
scroll to position [723, 0]
click at [1519, 255] on div "Application 3 of 9 Builder Missing Requirements Rate $ 69 - $ 81 User set $ 90 …" at bounding box center [784, 360] width 1568 height 721
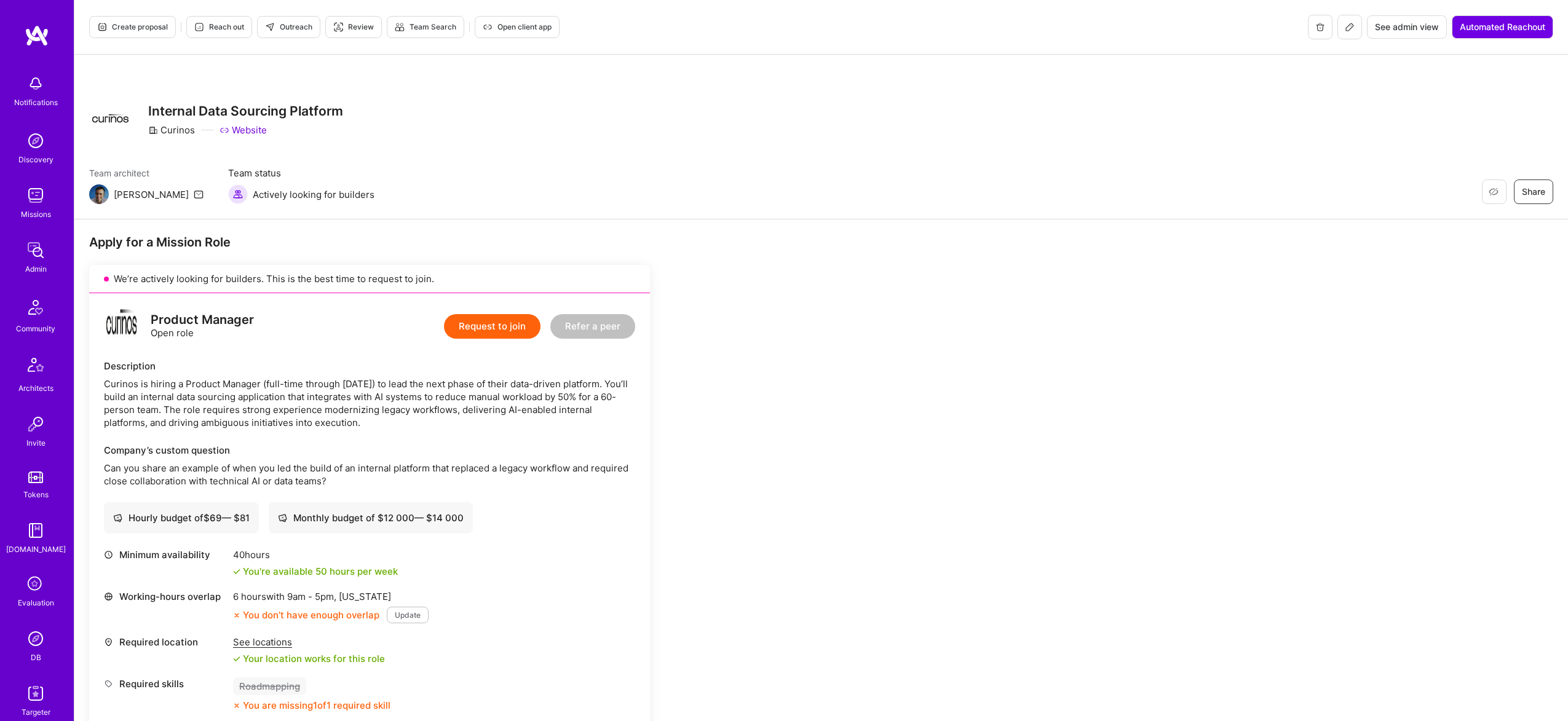
click at [137, 21] on button "Create proposal" at bounding box center [133, 27] width 87 height 22
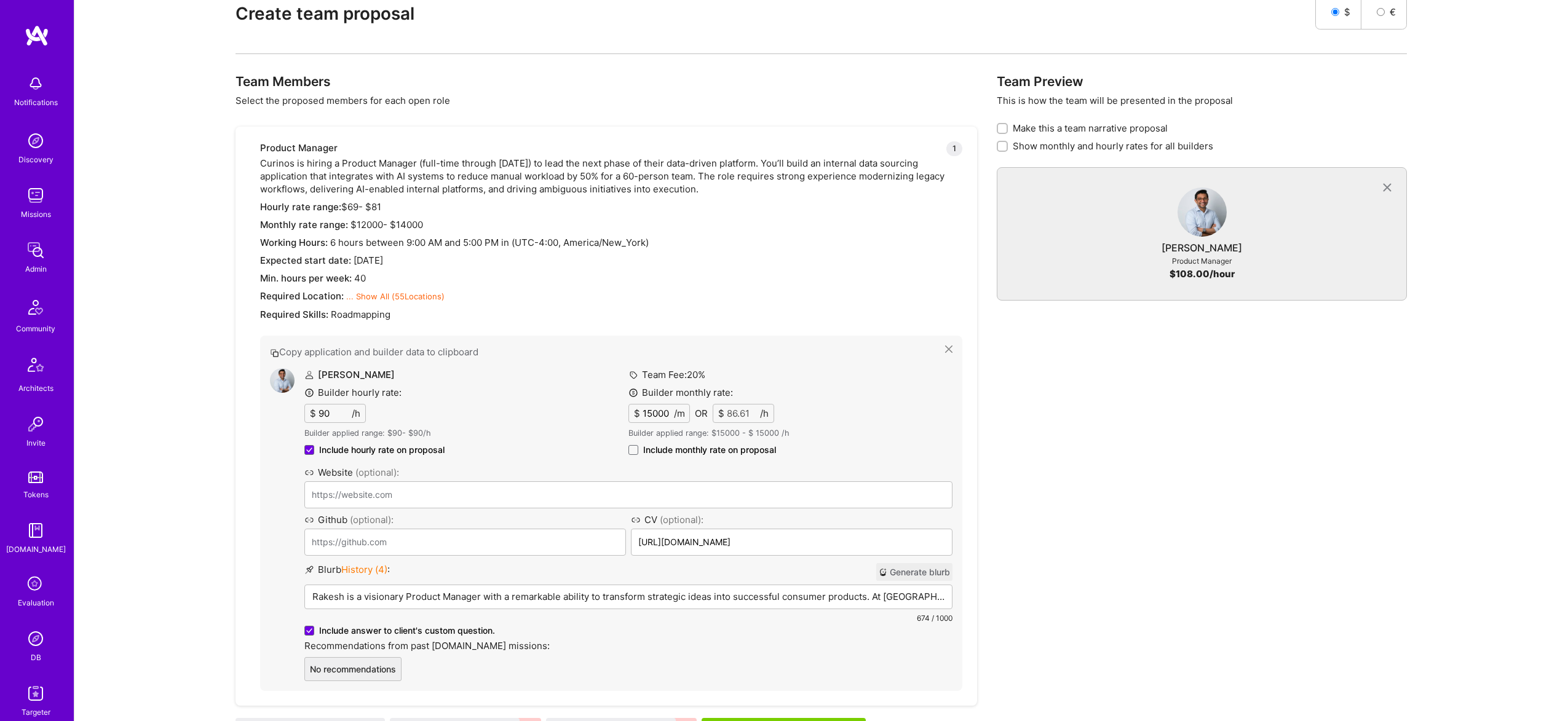
scroll to position [548, 0]
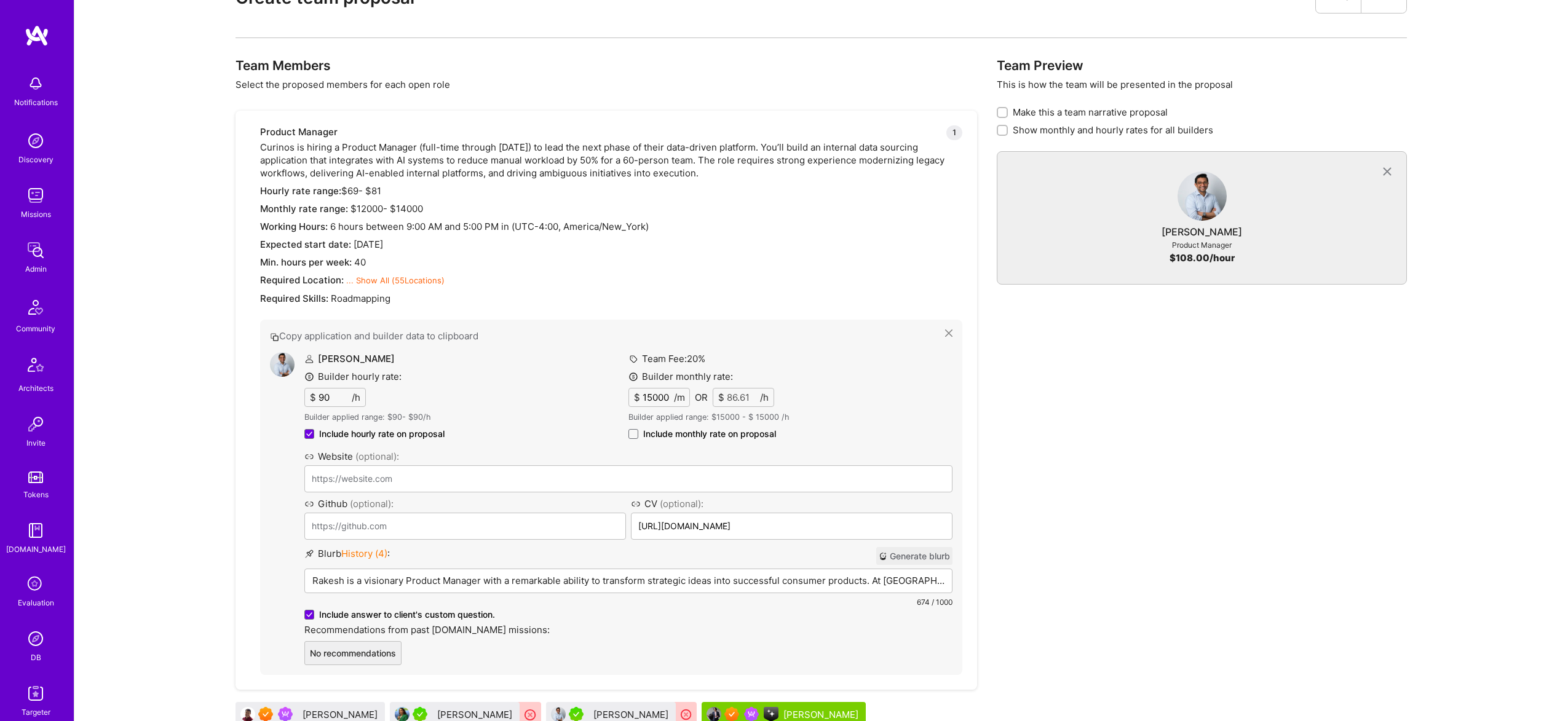
click at [678, 434] on span "Include monthly rate on proposal" at bounding box center [709, 433] width 133 height 12
click at [0, 0] on input "Include monthly rate on proposal" at bounding box center [0, 0] width 0 height 0
checkbox input "true"
click at [474, 587] on p "Rakesh is a visionary Product Manager with a remarkable ability to transform st…" at bounding box center [628, 582] width 632 height 13
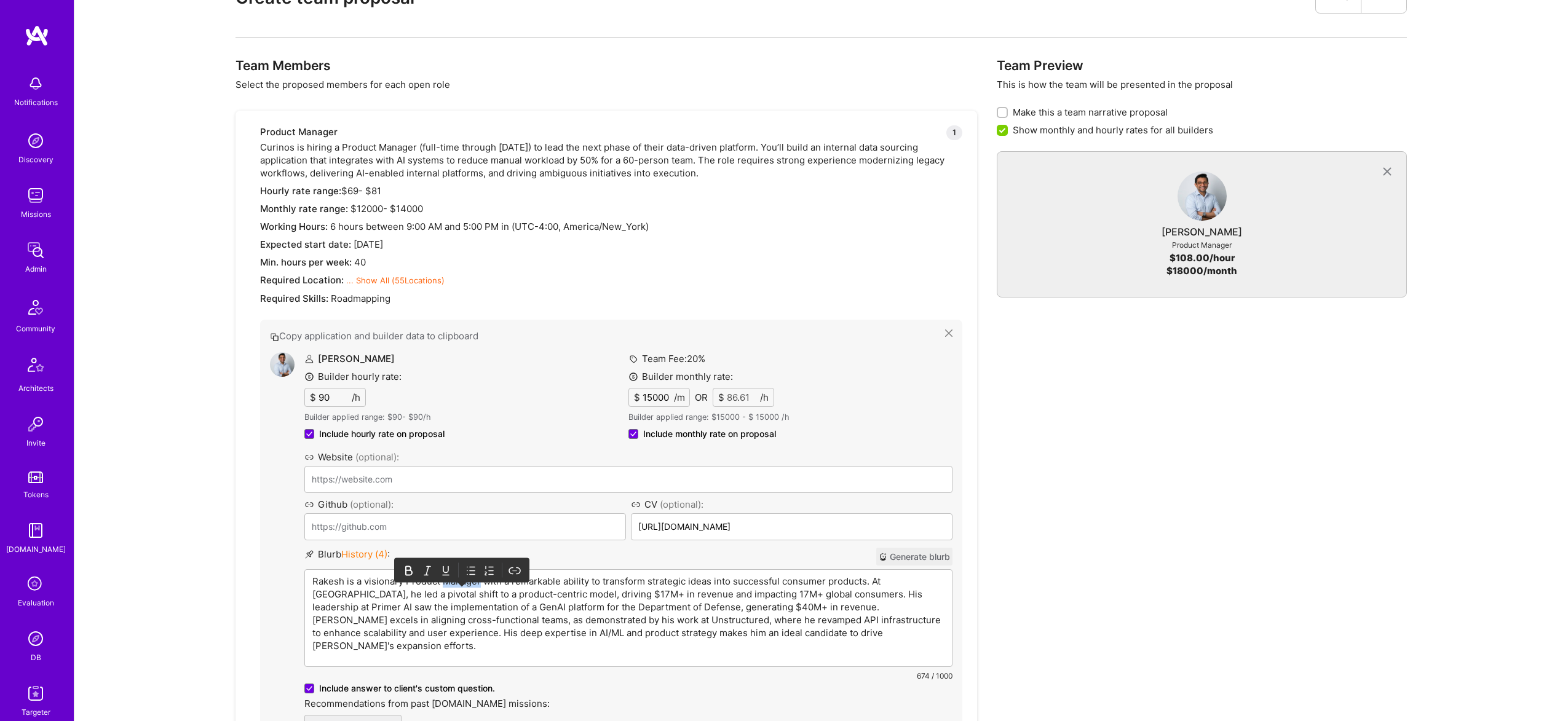
click at [474, 587] on p "Rakesh is a visionary Product Manager with a remarkable ability to transform st…" at bounding box center [628, 614] width 632 height 78
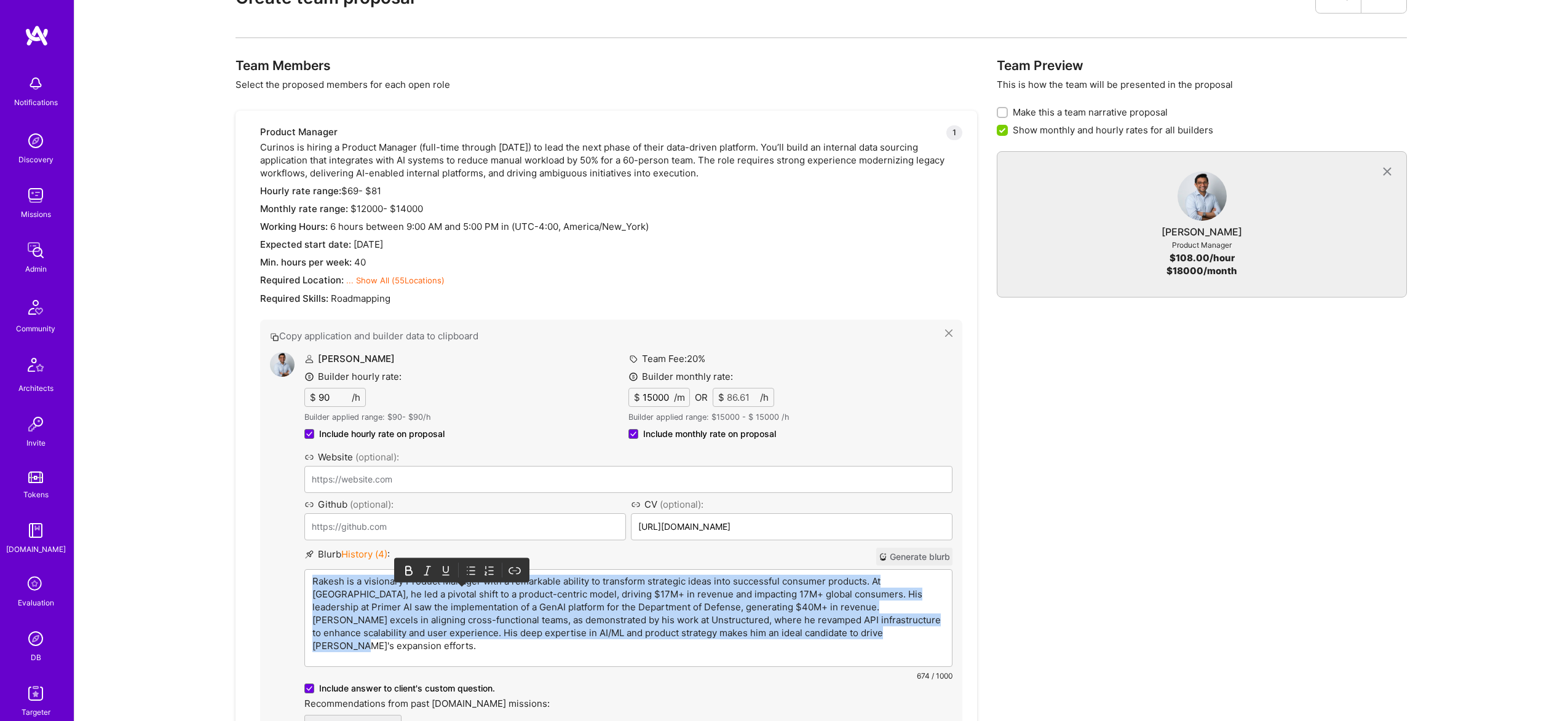
click at [474, 587] on p "Rakesh is a visionary Product Manager with a remarkable ability to transform st…" at bounding box center [628, 614] width 632 height 78
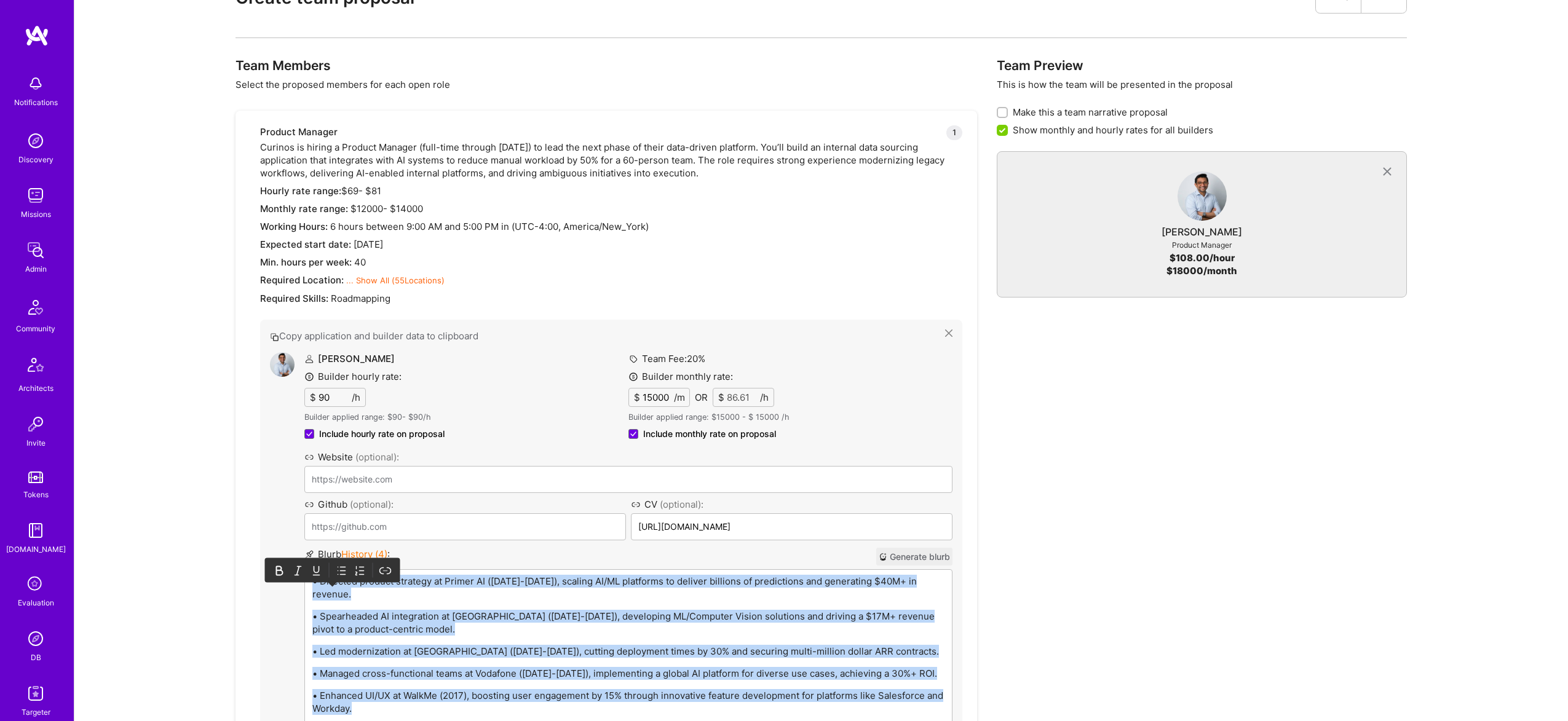
click at [338, 567] on icon at bounding box center [338, 570] width 0 height 7
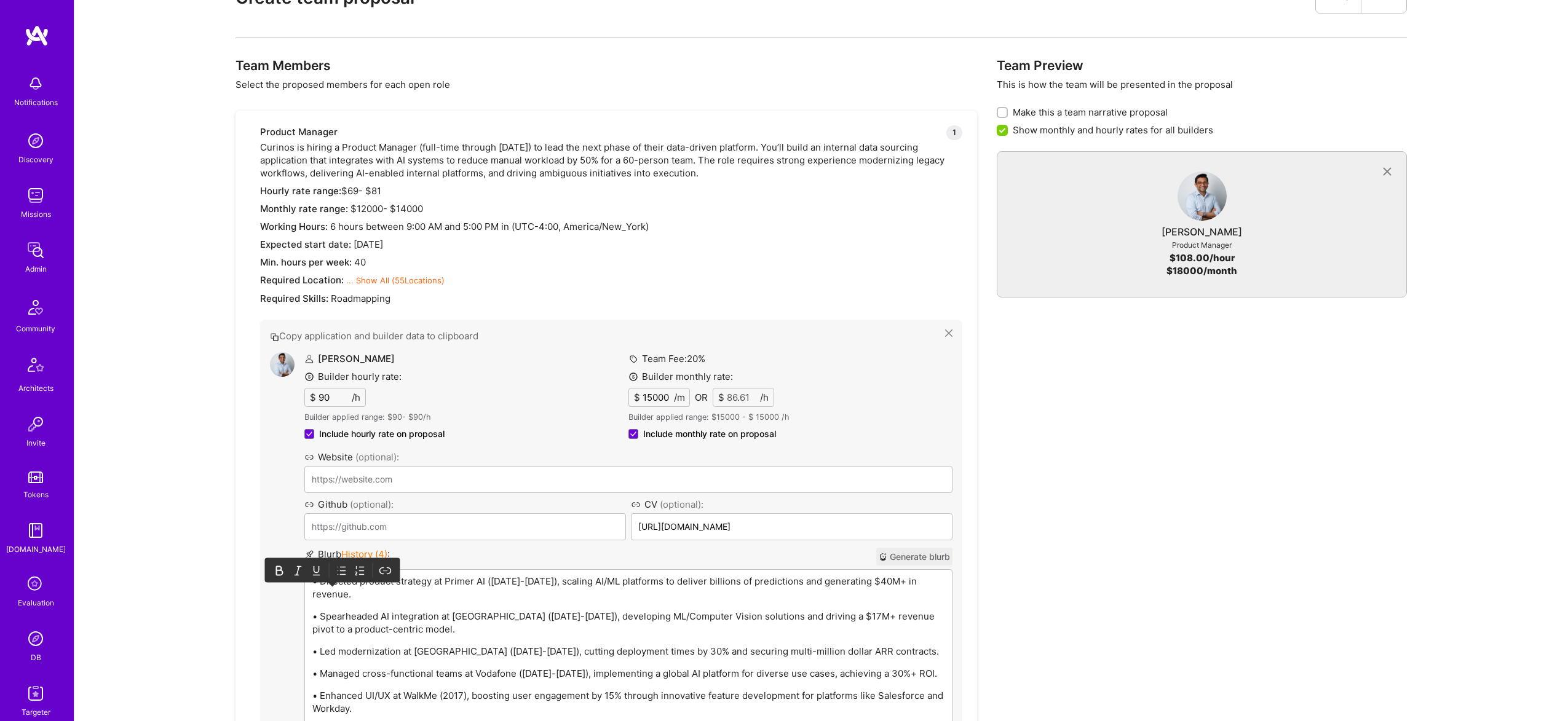
scroll to position [574, 0]
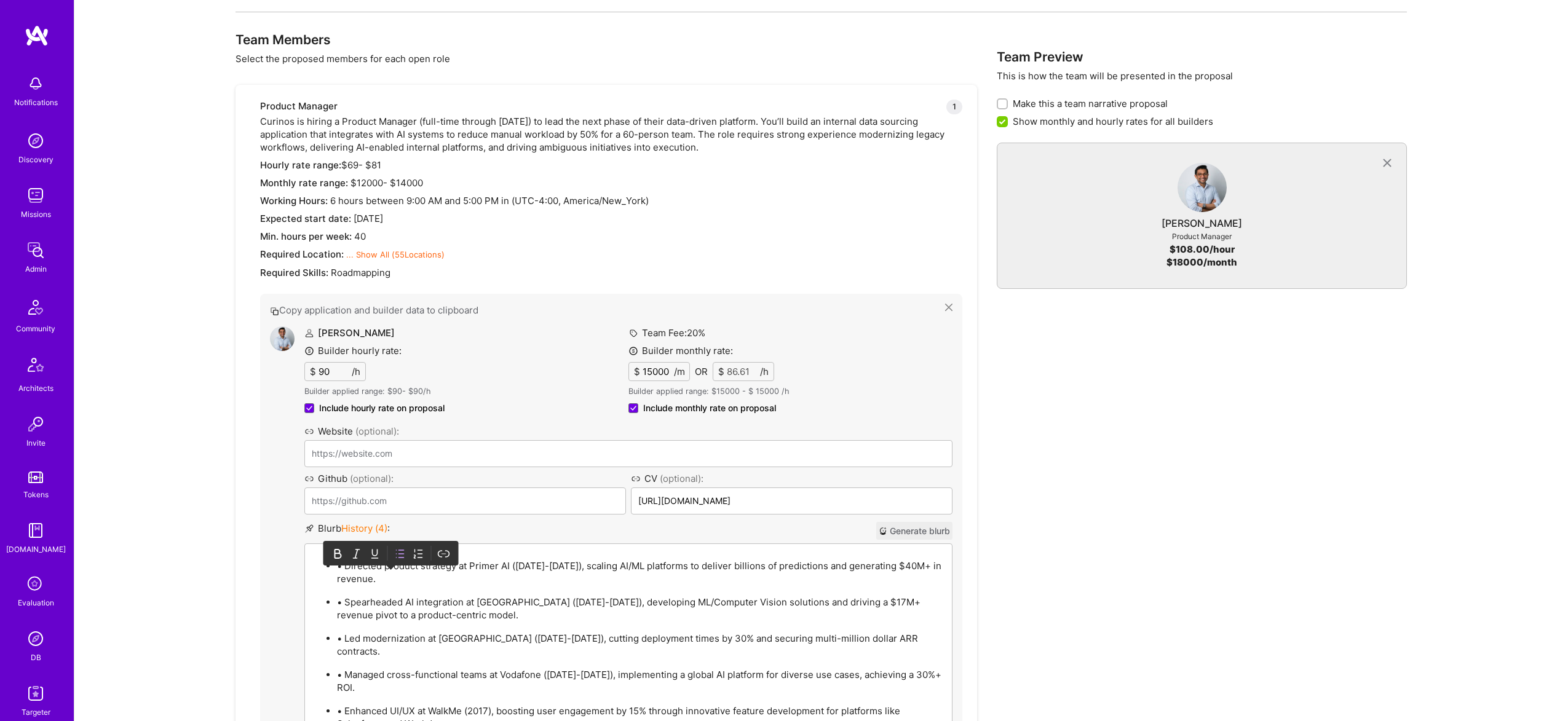
click at [345, 565] on p "• Directed product strategy at Primer AI (2020-2023), scaling AI/ML platforms t…" at bounding box center [640, 573] width 607 height 26
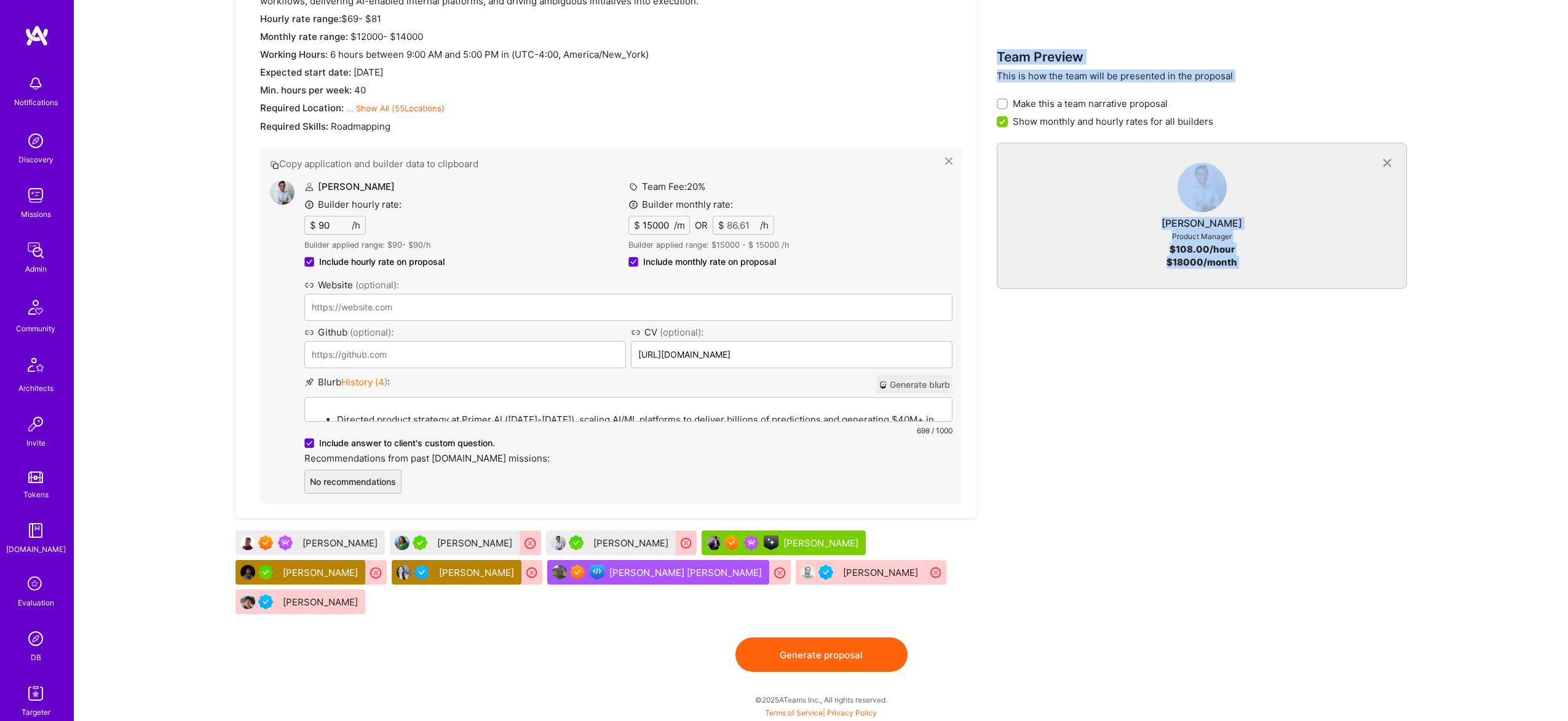
scroll to position [720, 0]
drag, startPoint x: 794, startPoint y: 642, endPoint x: 819, endPoint y: 629, distance: 28.2
click at [827, 627] on div "Team Members Select the proposed members for each open role Product Manager 1 C…" at bounding box center [605, 261] width 741 height 752
drag, startPoint x: 825, startPoint y: 633, endPoint x: 823, endPoint y: 643, distance: 10.2
click at [824, 640] on div "Existing proposals Shared Name Builders Roles Created Shared Curinos #1 Product…" at bounding box center [821, 134] width 1464 height 1074
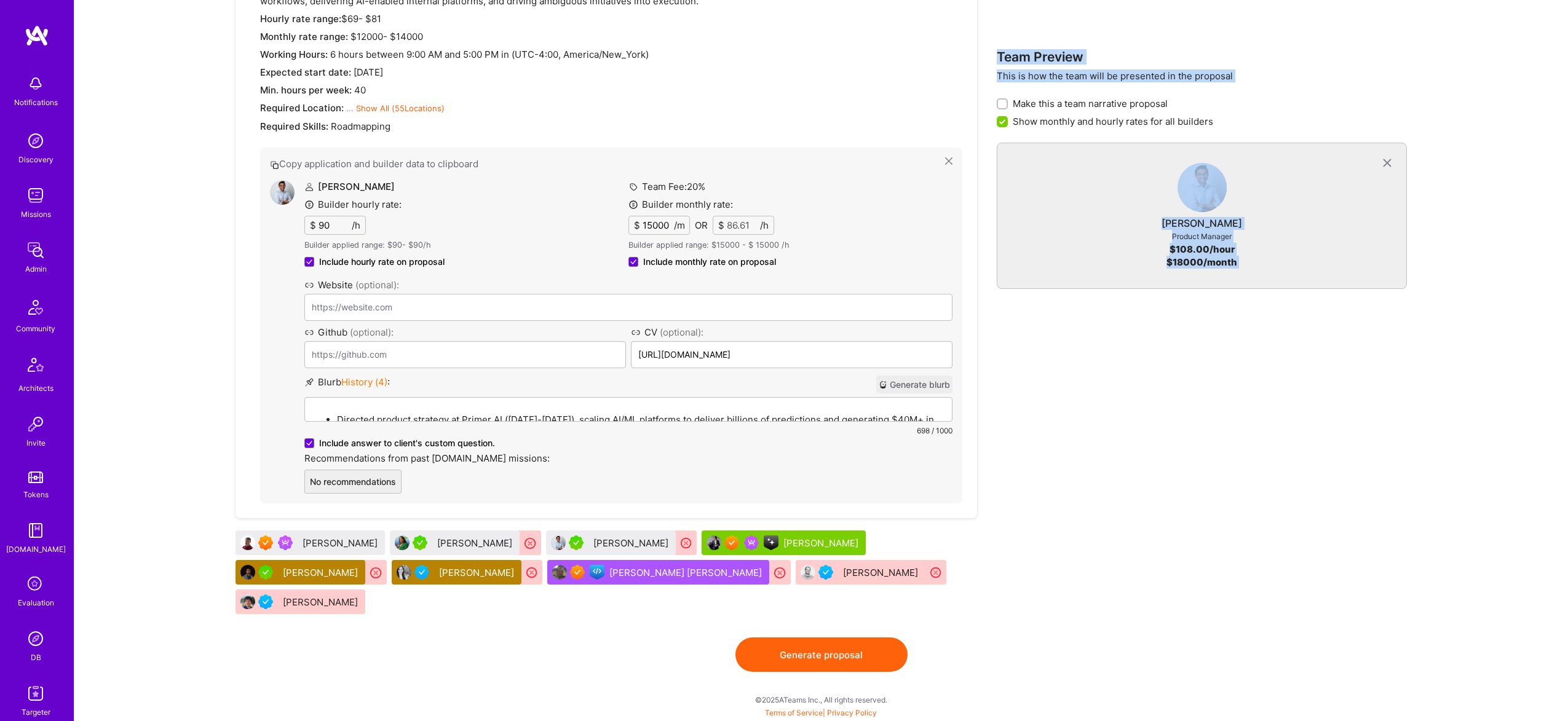
click at [824, 647] on button "Generate proposal" at bounding box center [821, 655] width 172 height 34
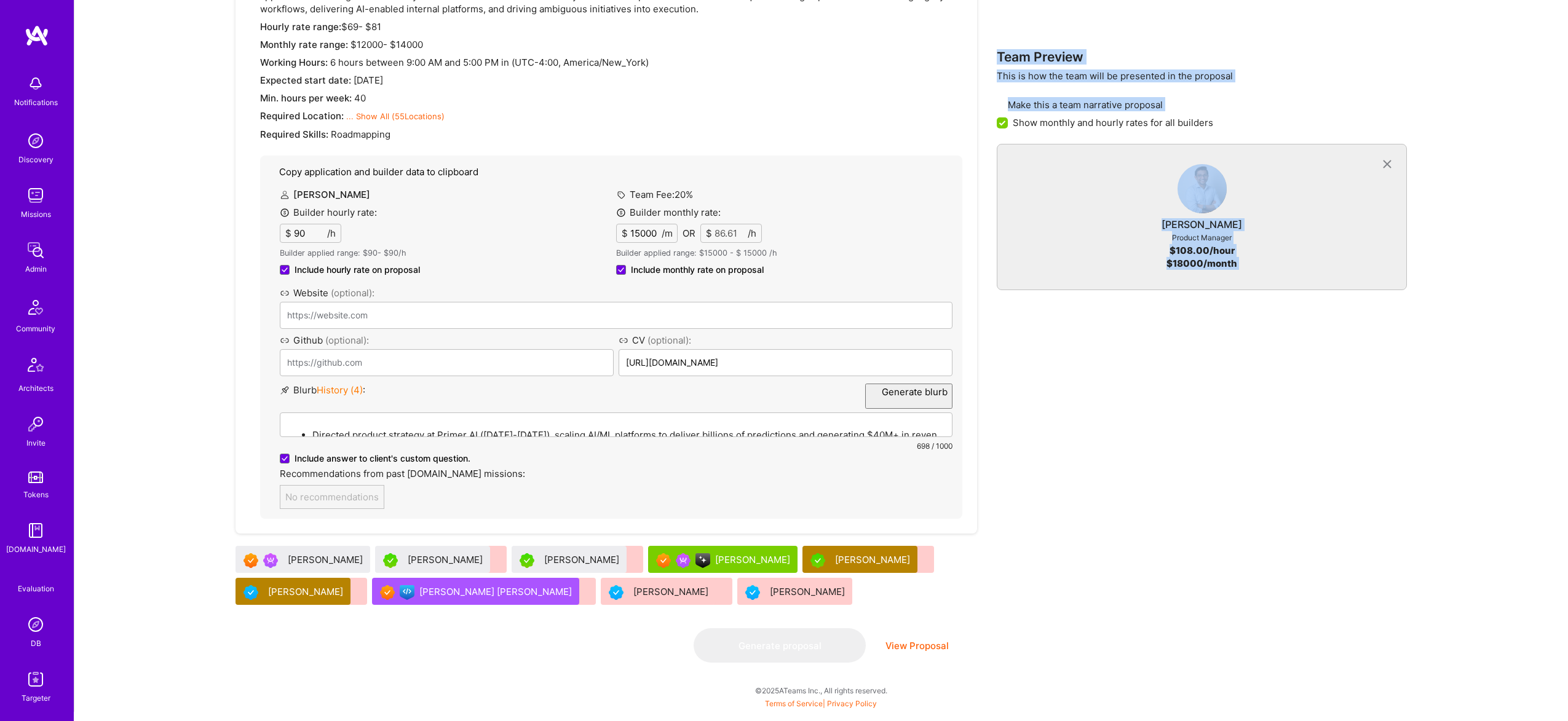
scroll to position [0, 0]
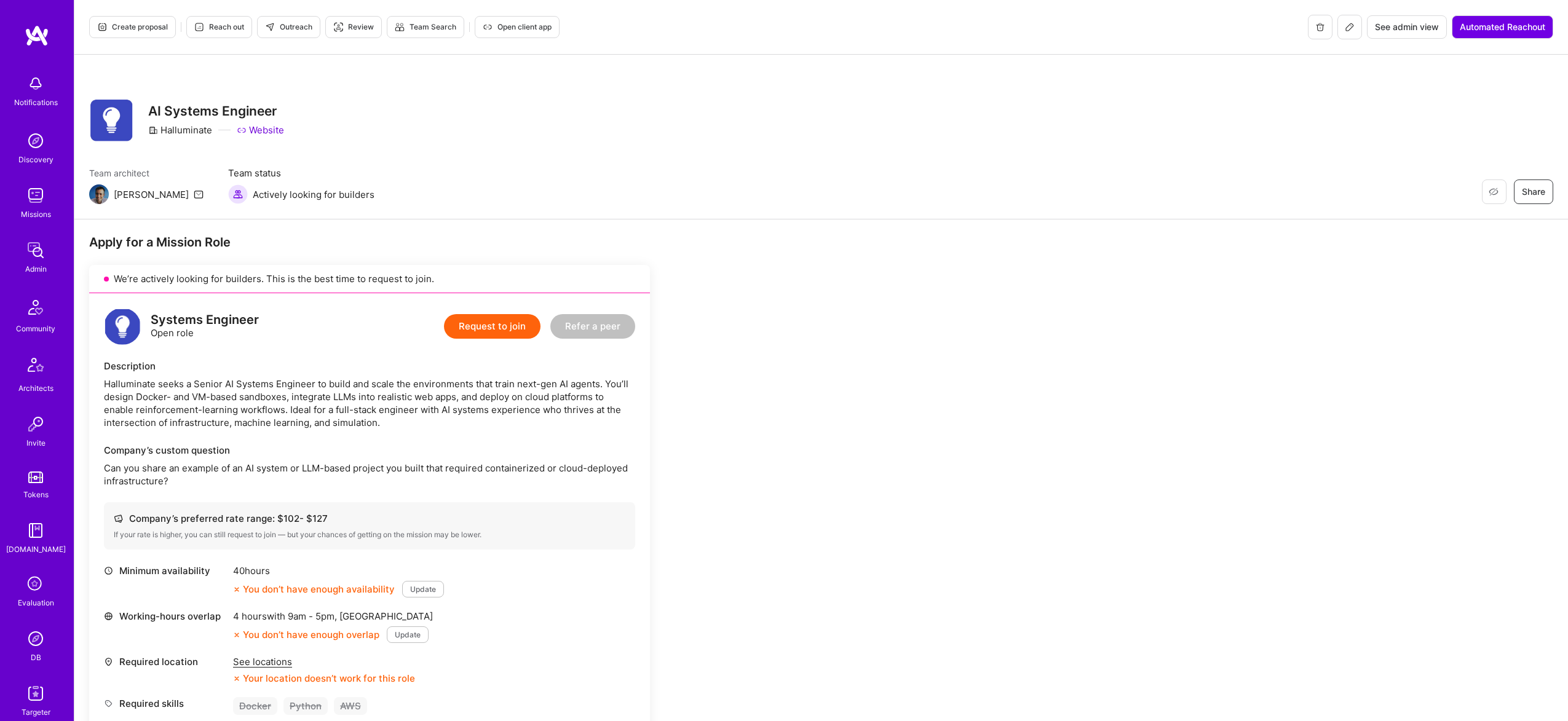
scroll to position [22, 0]
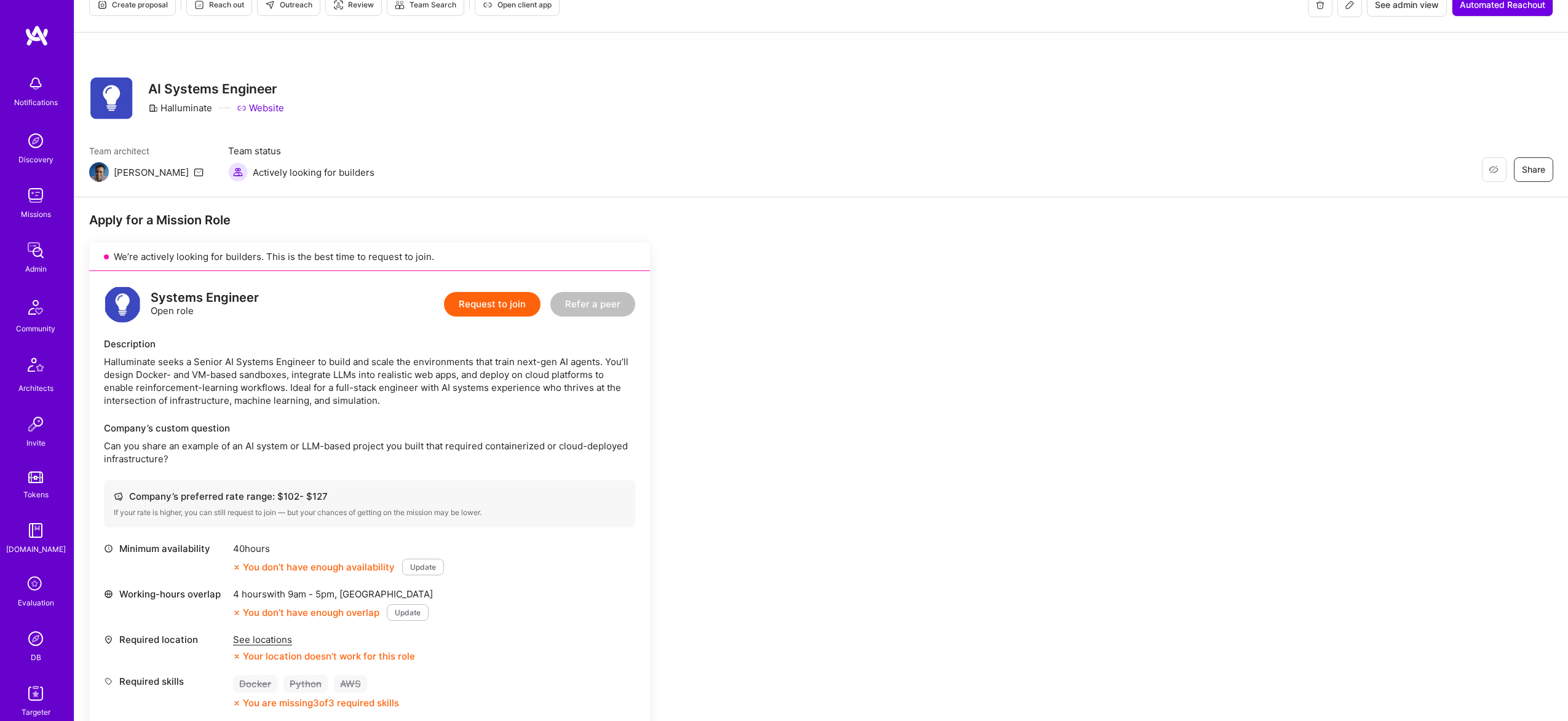
click at [129, 8] on span "Create proposal" at bounding box center [133, 5] width 70 height 11
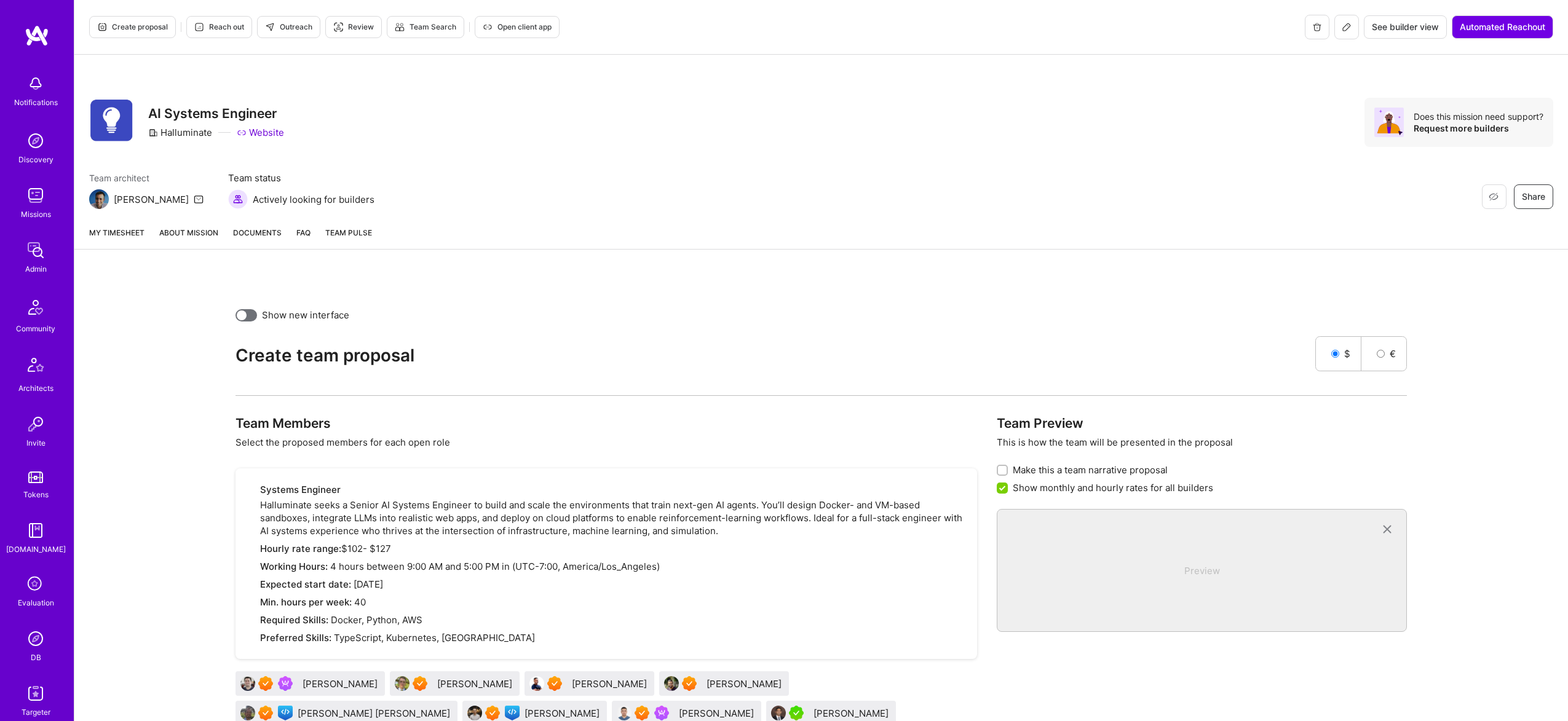
click at [1343, 37] on button at bounding box center [1346, 27] width 25 height 25
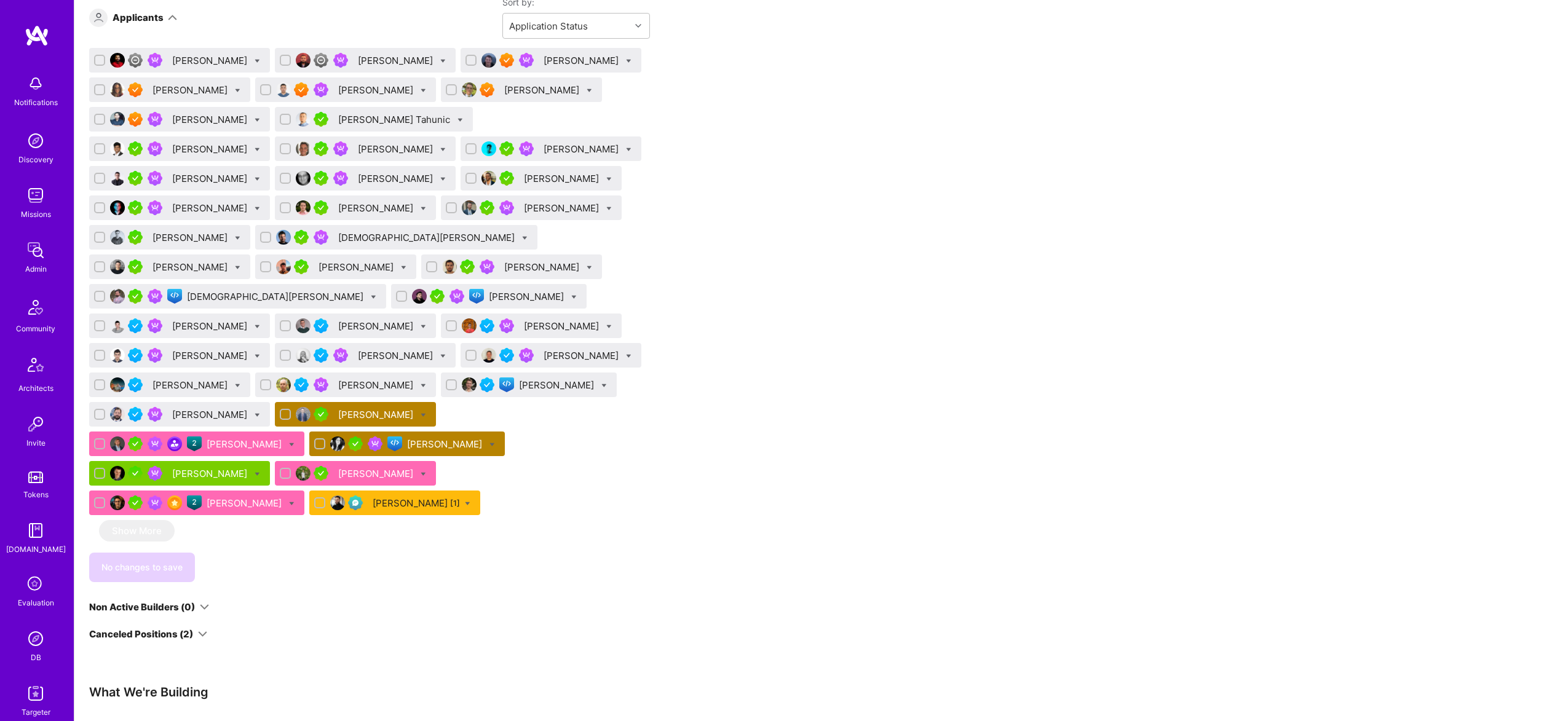
scroll to position [886, 0]
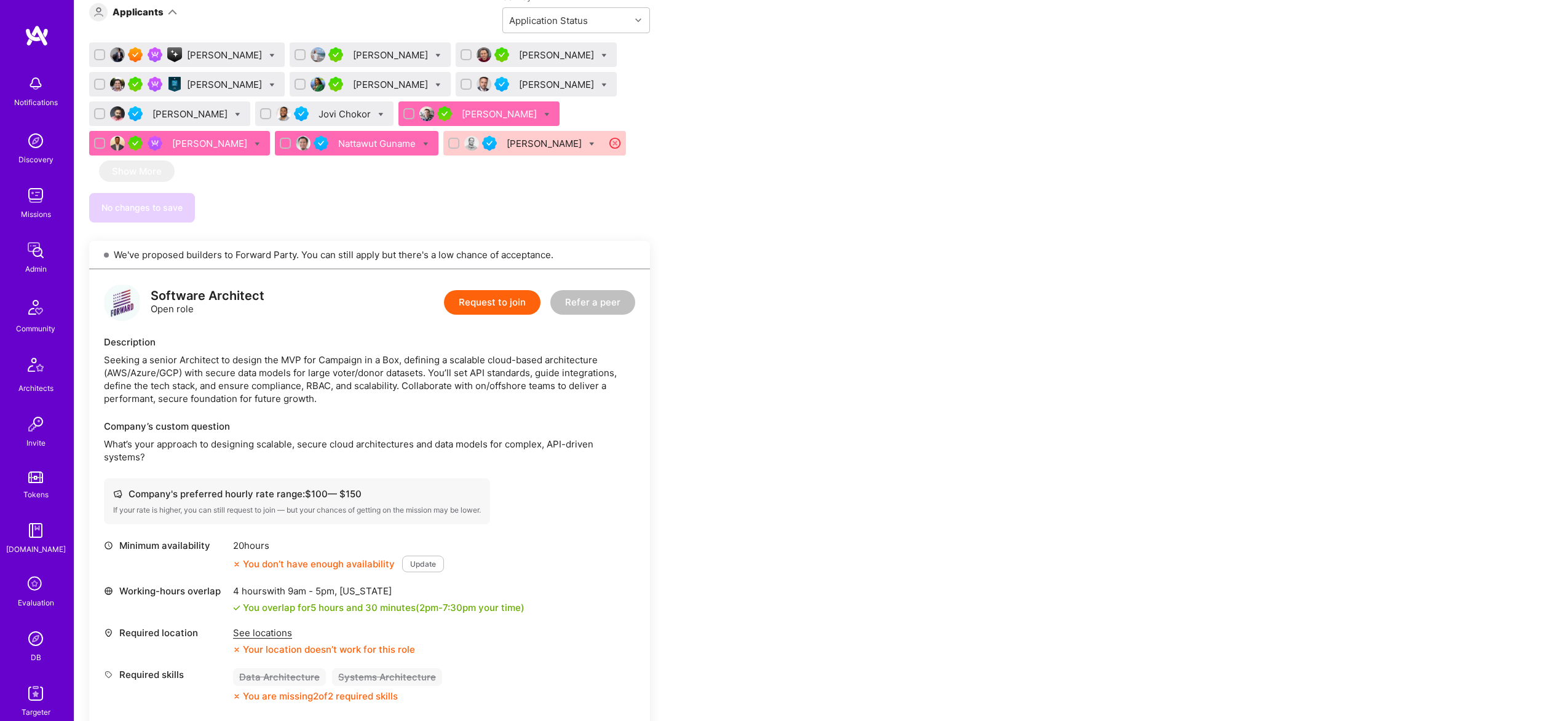
scroll to position [747, 0]
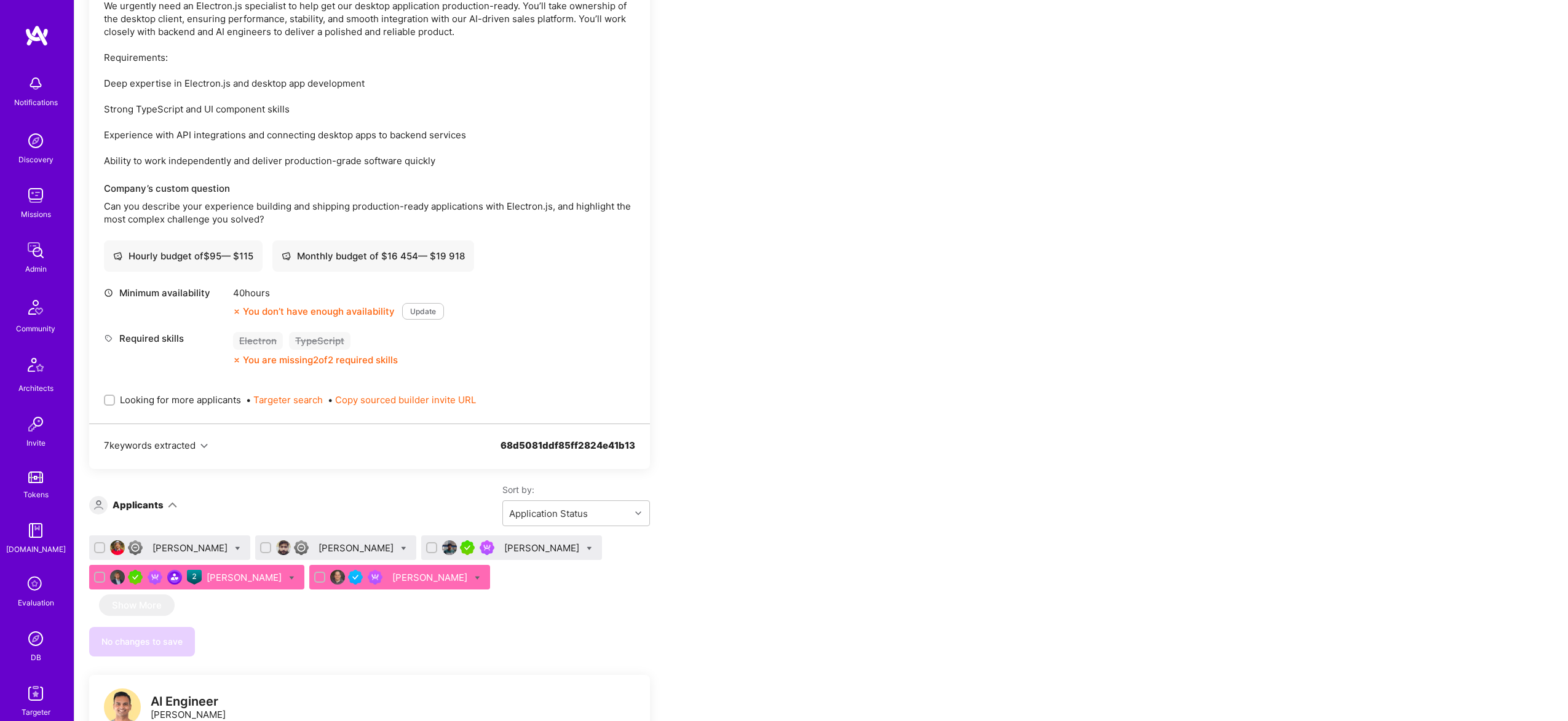
scroll to position [2060, 0]
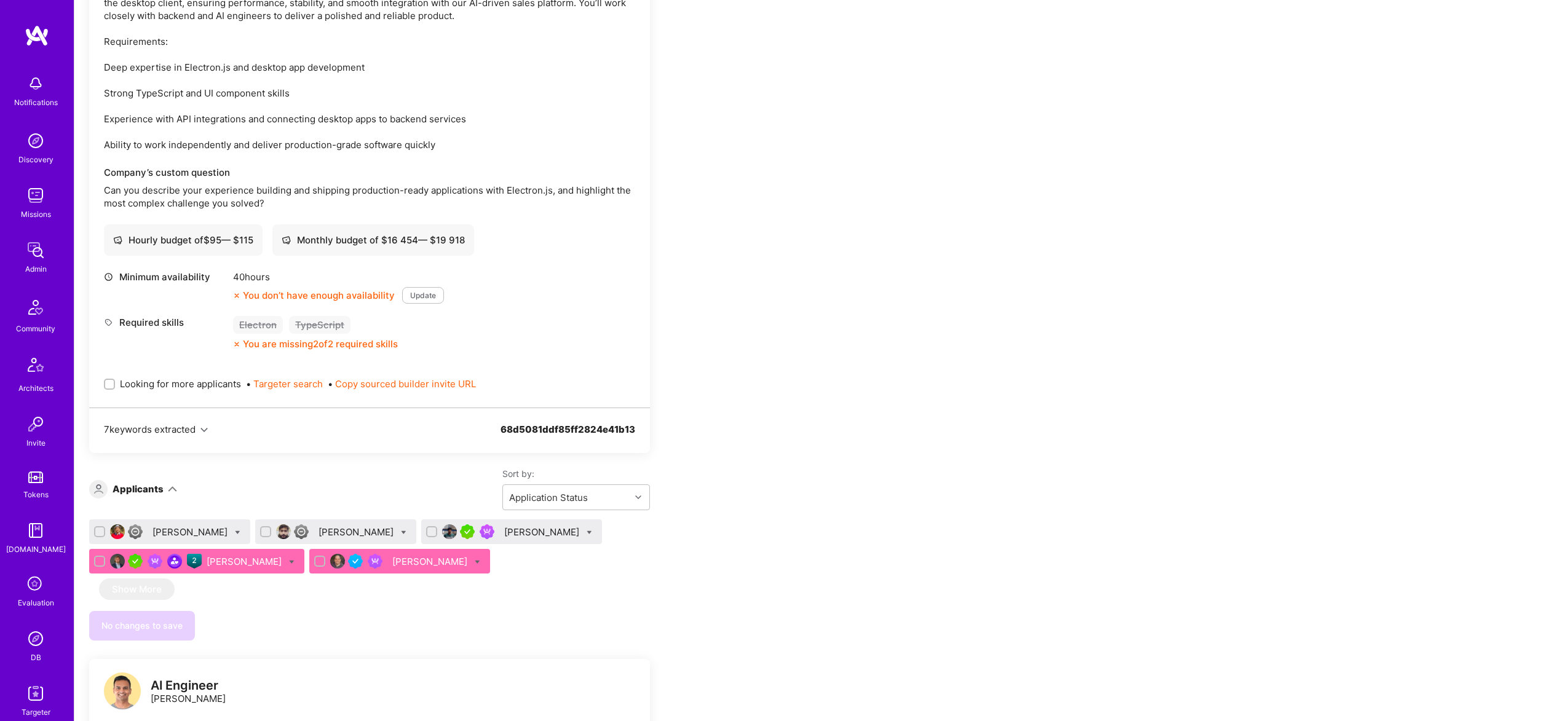
click at [152, 378] on span "Looking for more applicants" at bounding box center [180, 384] width 121 height 13
click at [115, 381] on input "Looking for more applicants" at bounding box center [111, 385] width 9 height 9
checkbox input "true"
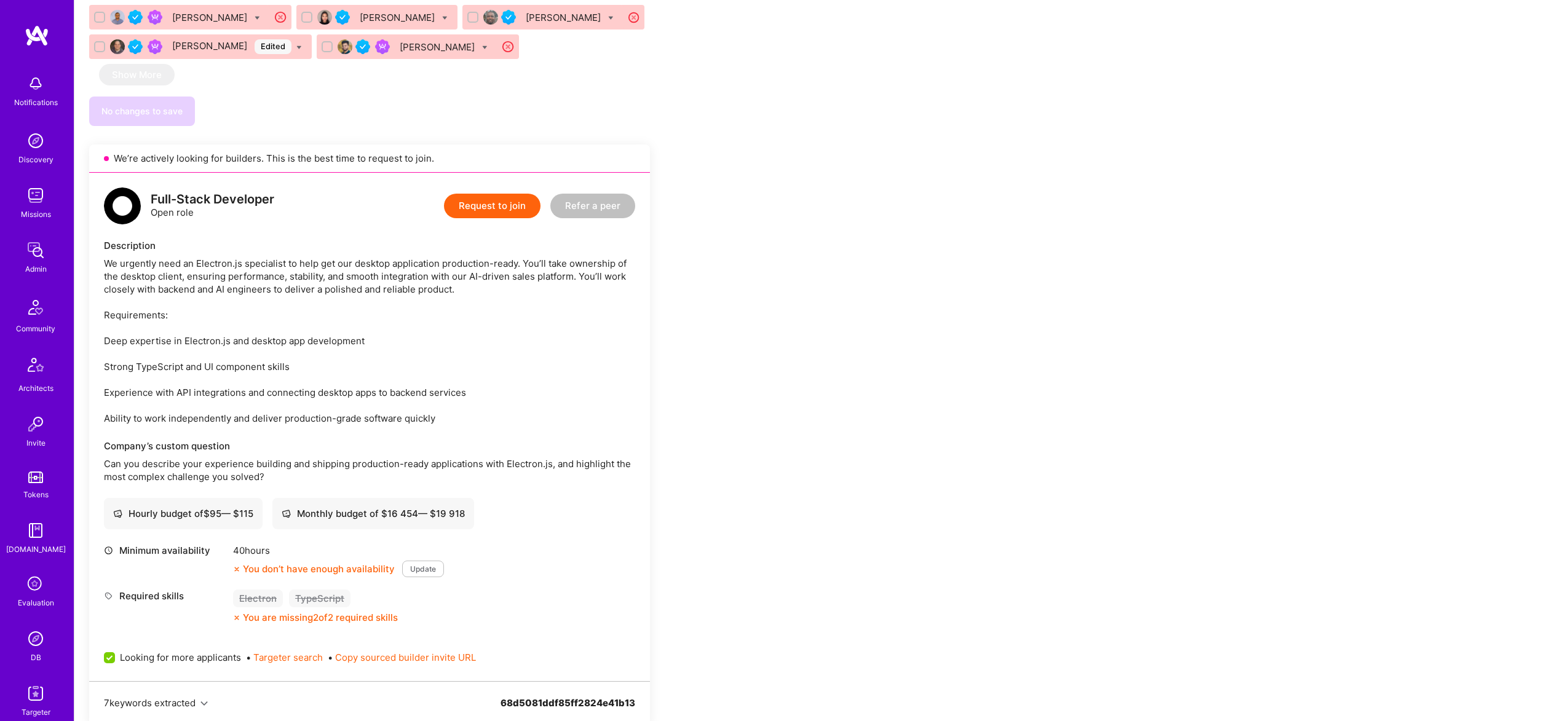
scroll to position [1975, 0]
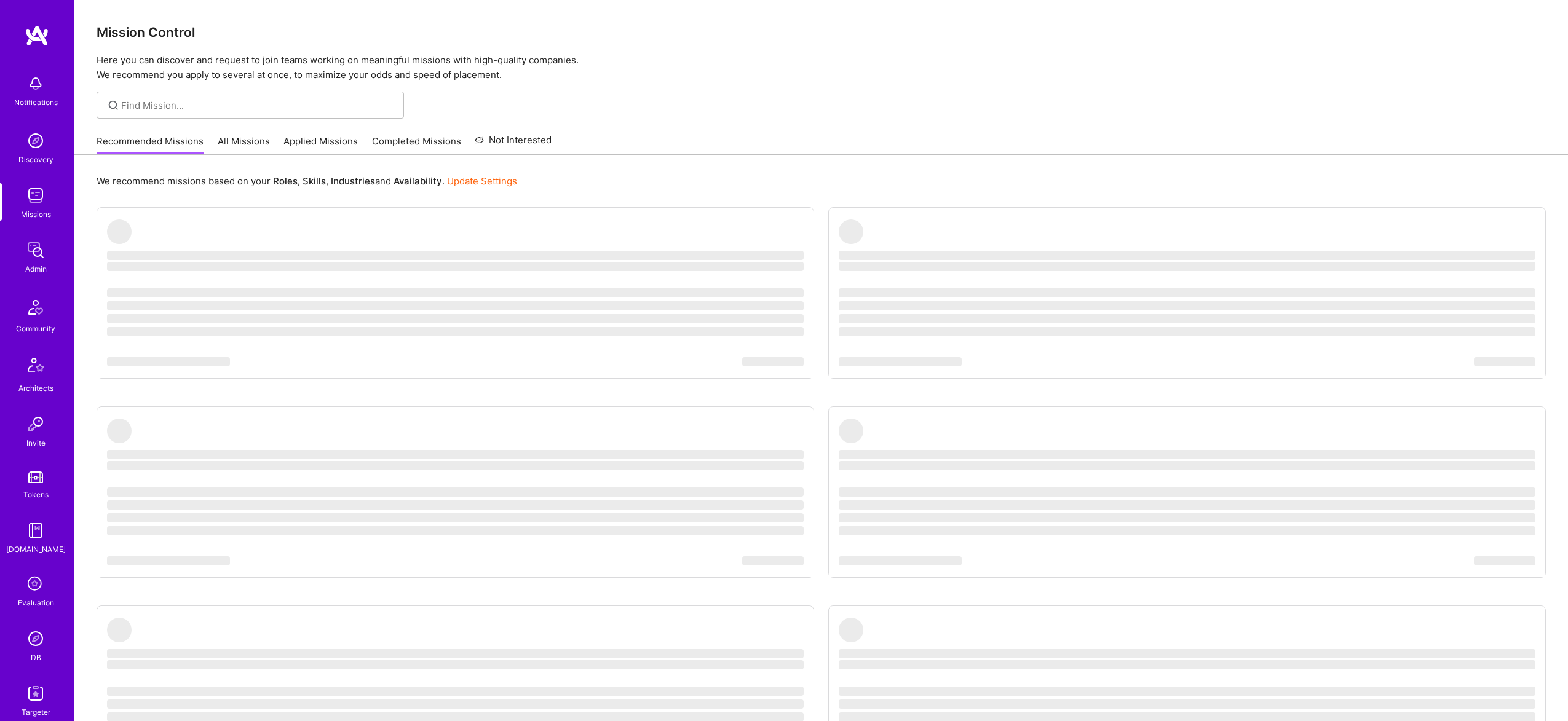
click at [28, 256] on img at bounding box center [36, 250] width 25 height 25
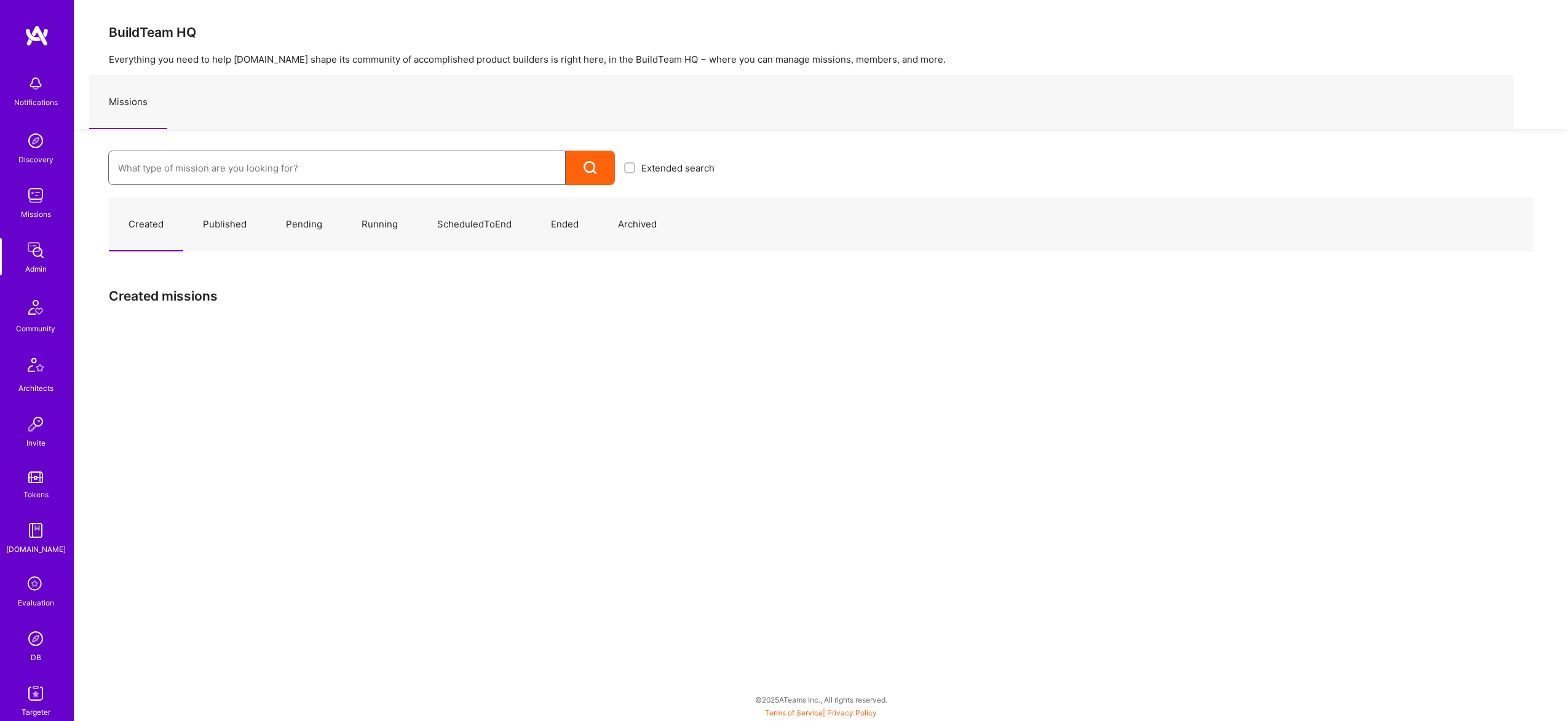
click at [292, 162] on input at bounding box center [337, 168] width 437 height 31
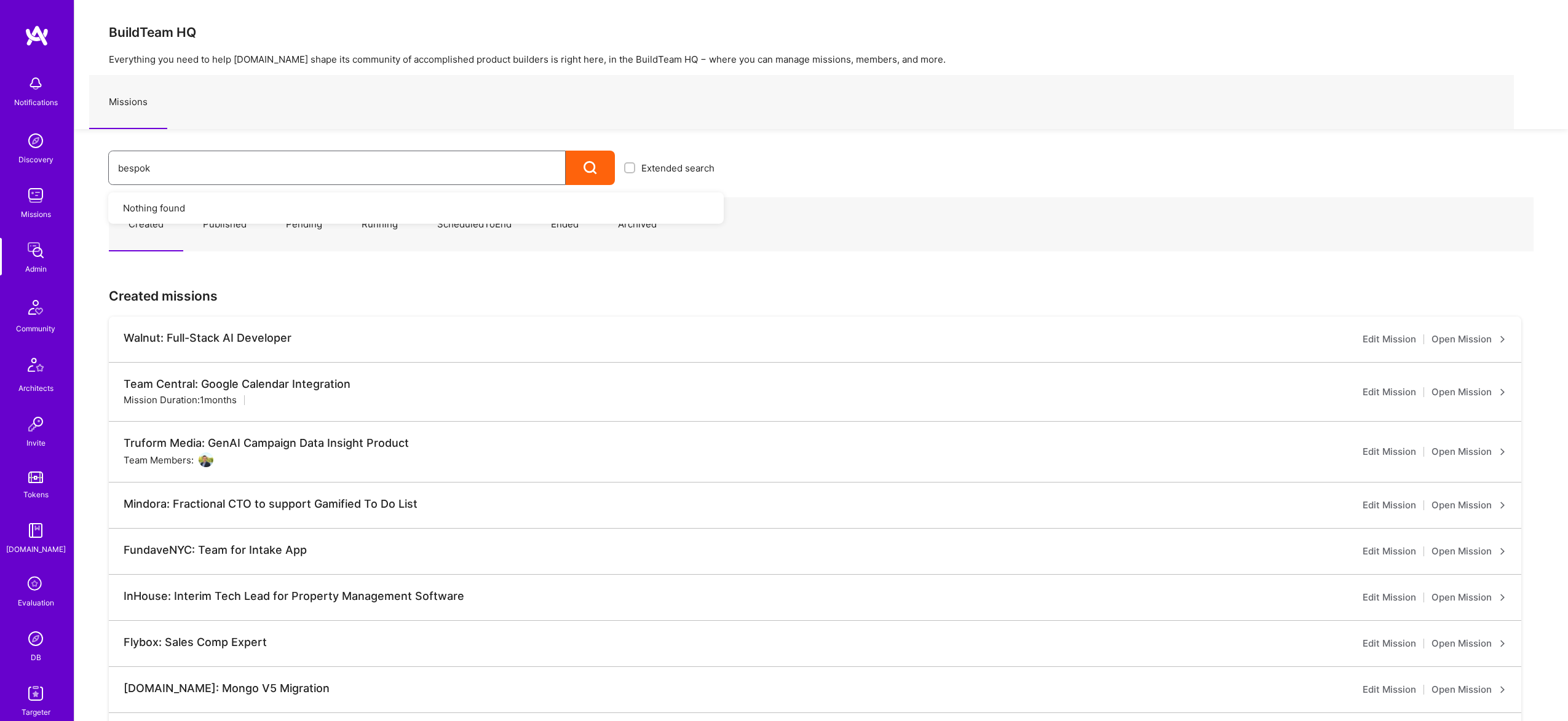
type input "bespoke"
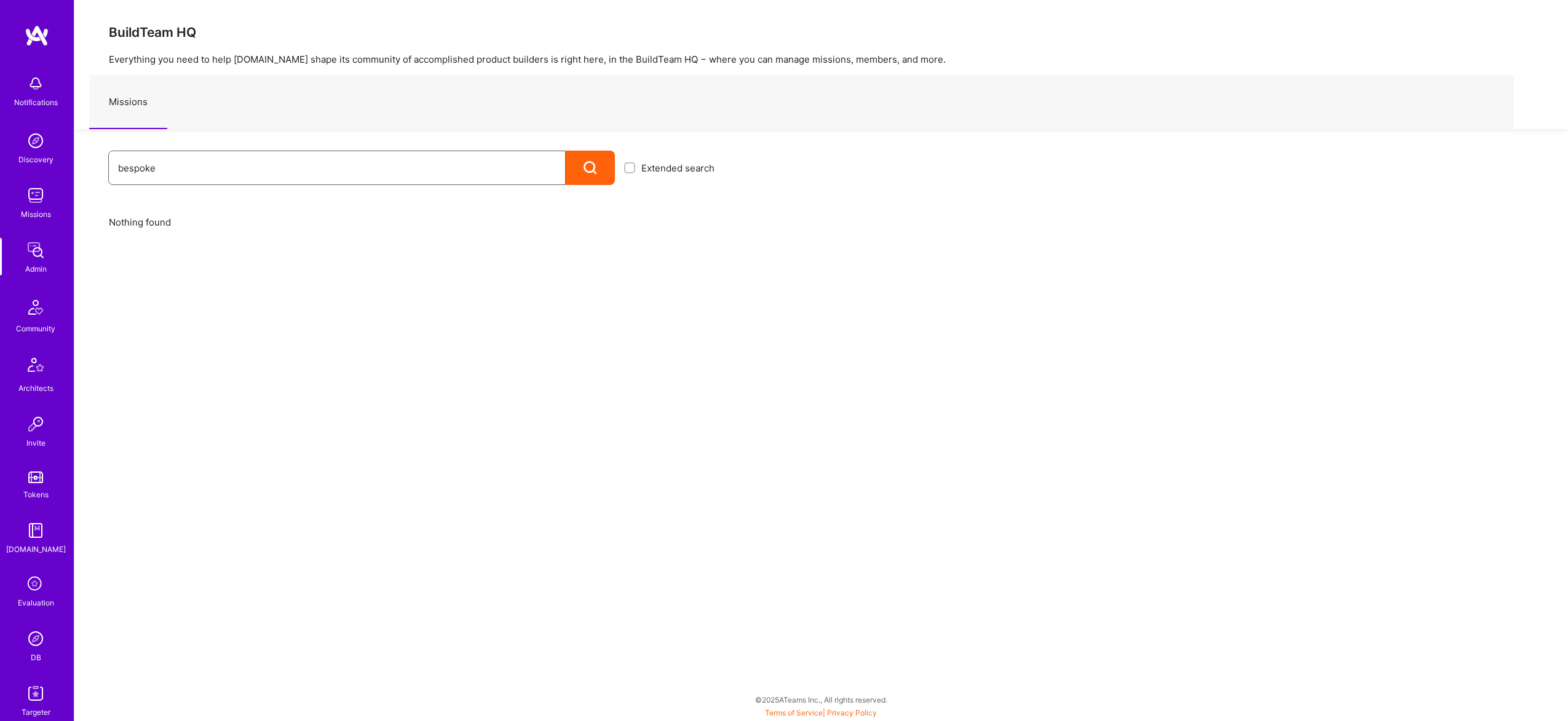
click at [220, 174] on input "bespoke" at bounding box center [337, 168] width 437 height 31
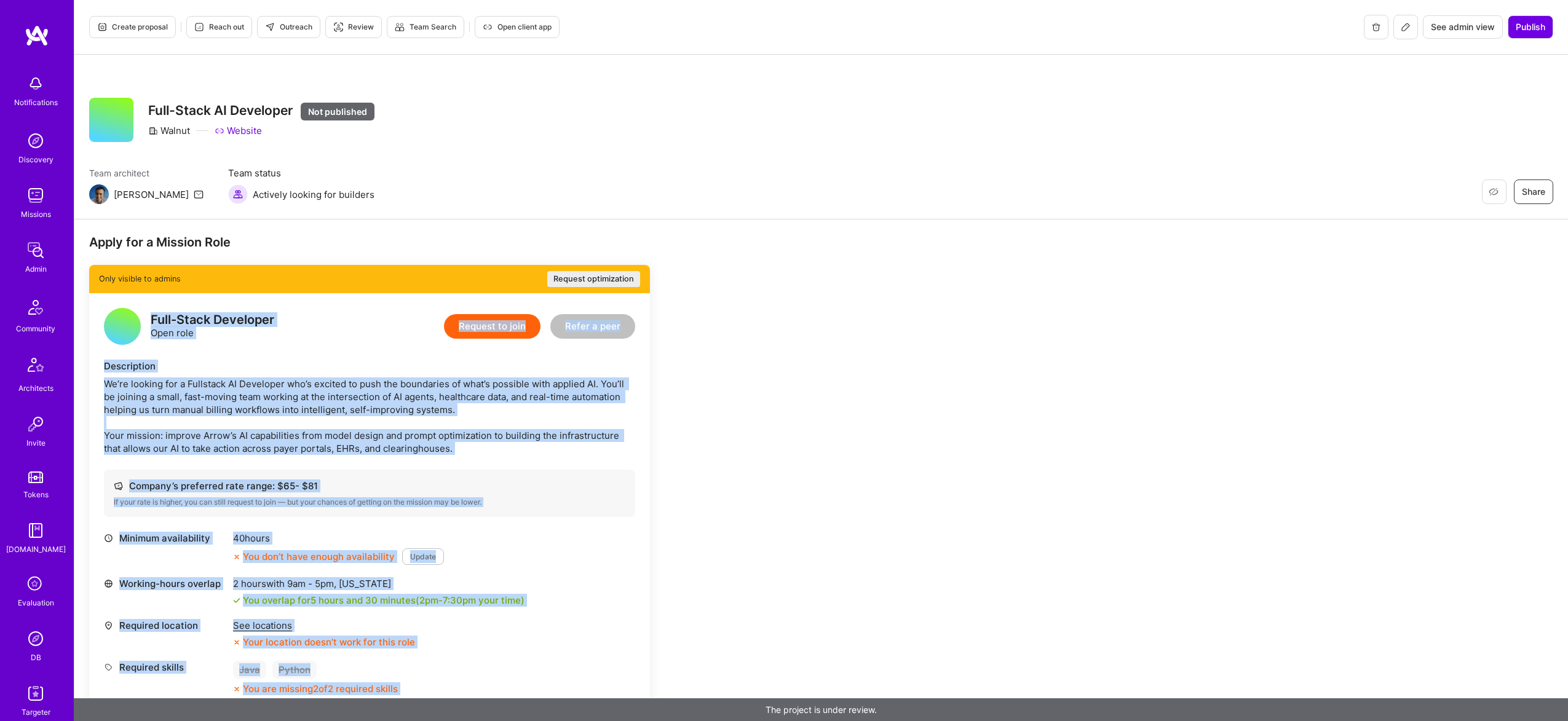
drag, startPoint x: 565, startPoint y: 656, endPoint x: 279, endPoint y: 175, distance: 559.6
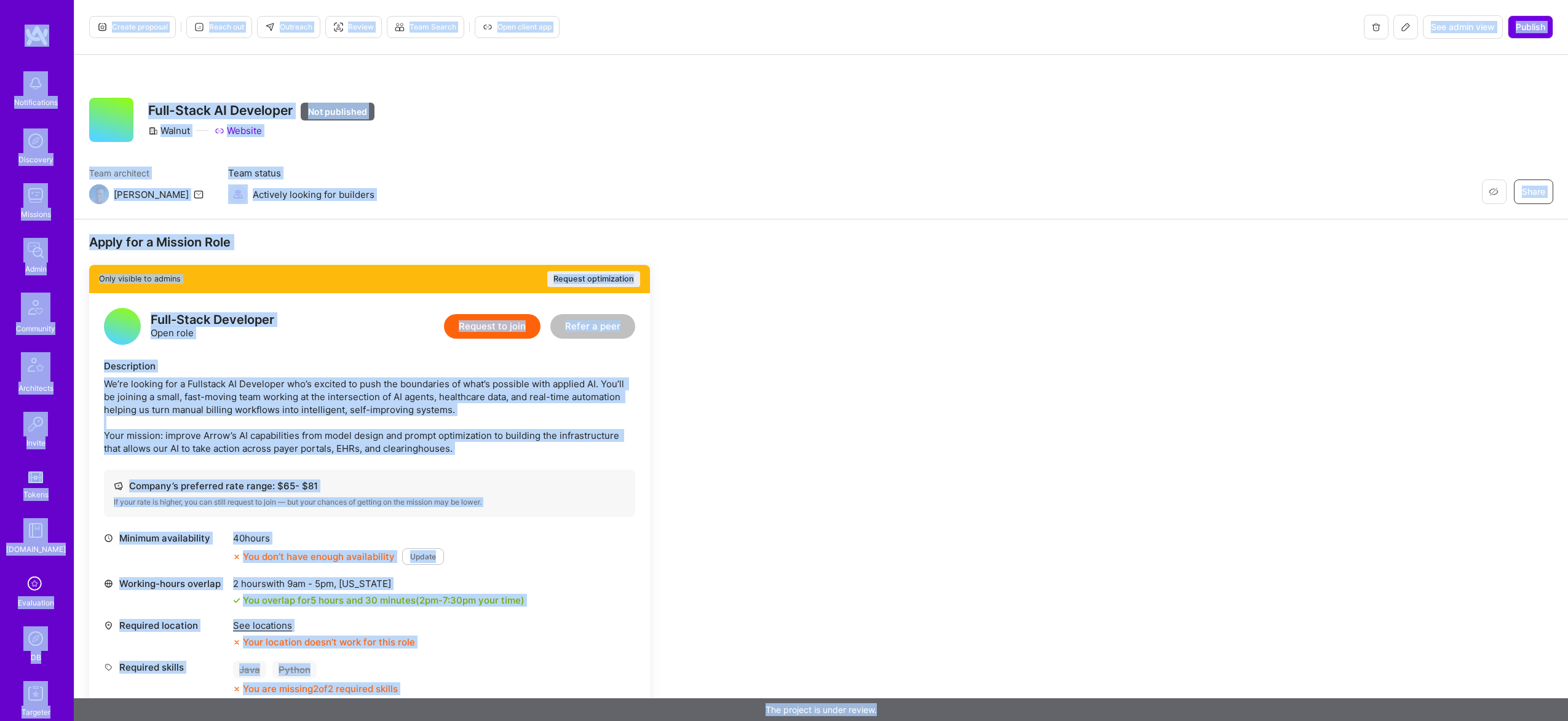
copy div "Loremipsumdol Sitametco Adipisci Elits Doeiusmod Temporinci Utlabo Etdolo M.Ali…"
click at [307, 28] on span "Outreach" at bounding box center [288, 27] width 48 height 11
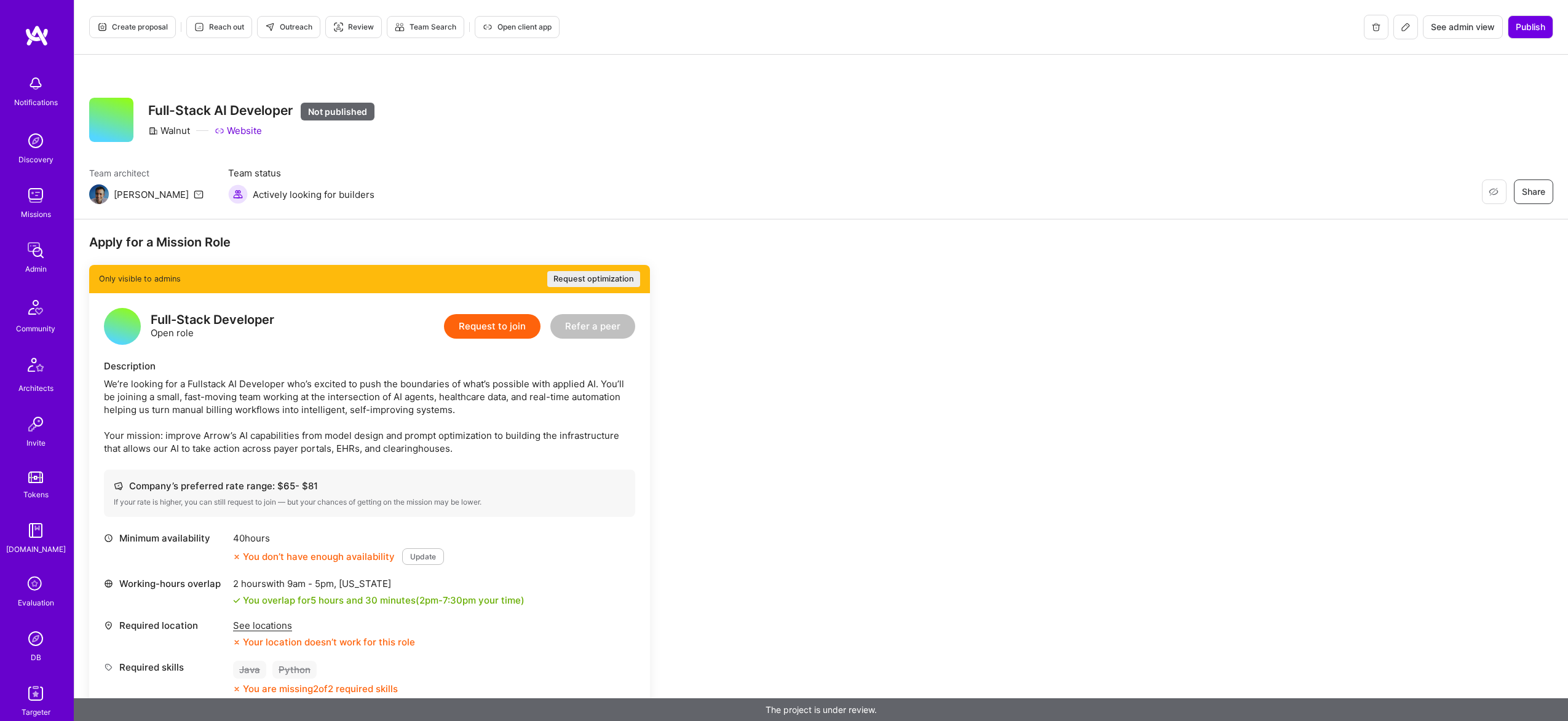
drag, startPoint x: 847, startPoint y: 457, endPoint x: 752, endPoint y: 438, distance: 96.9
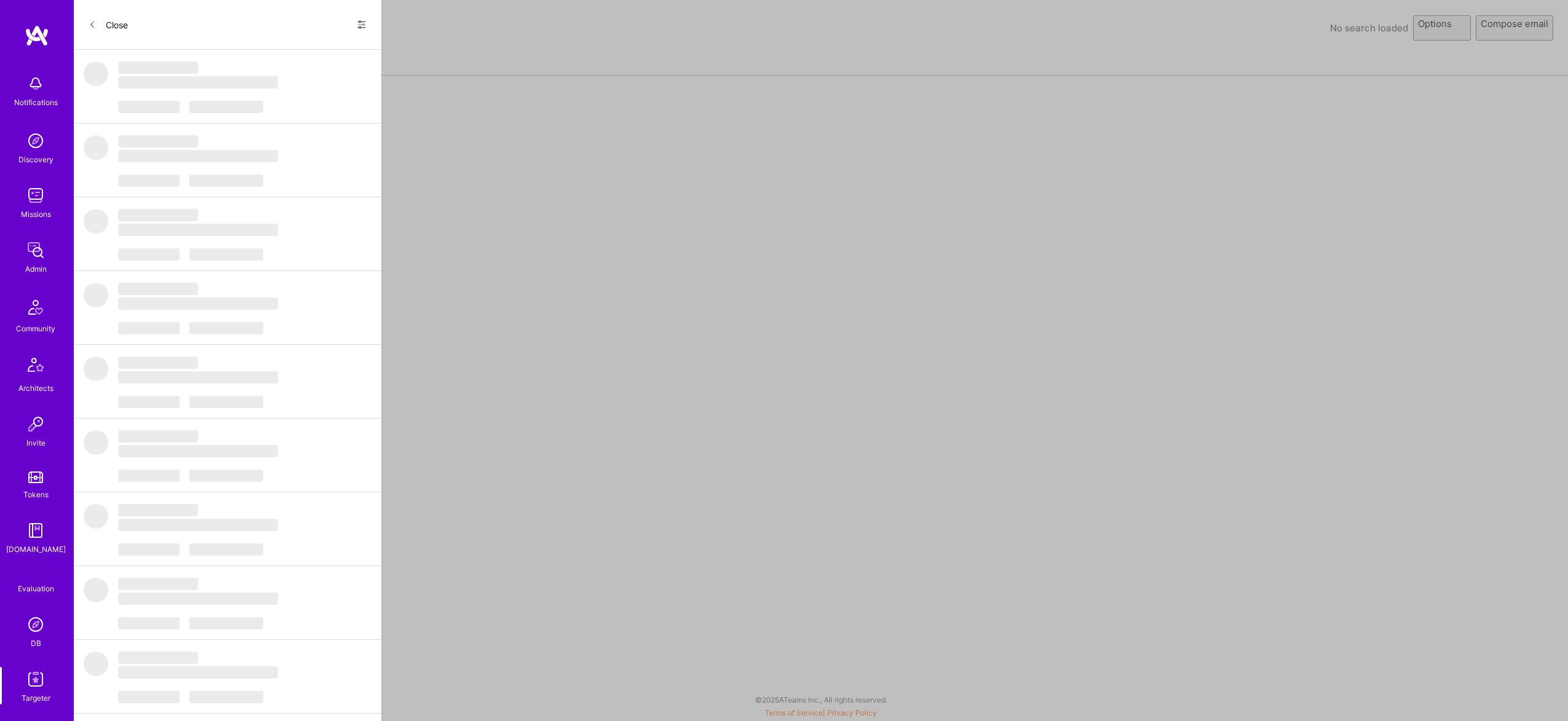
select select "rich-reachout"
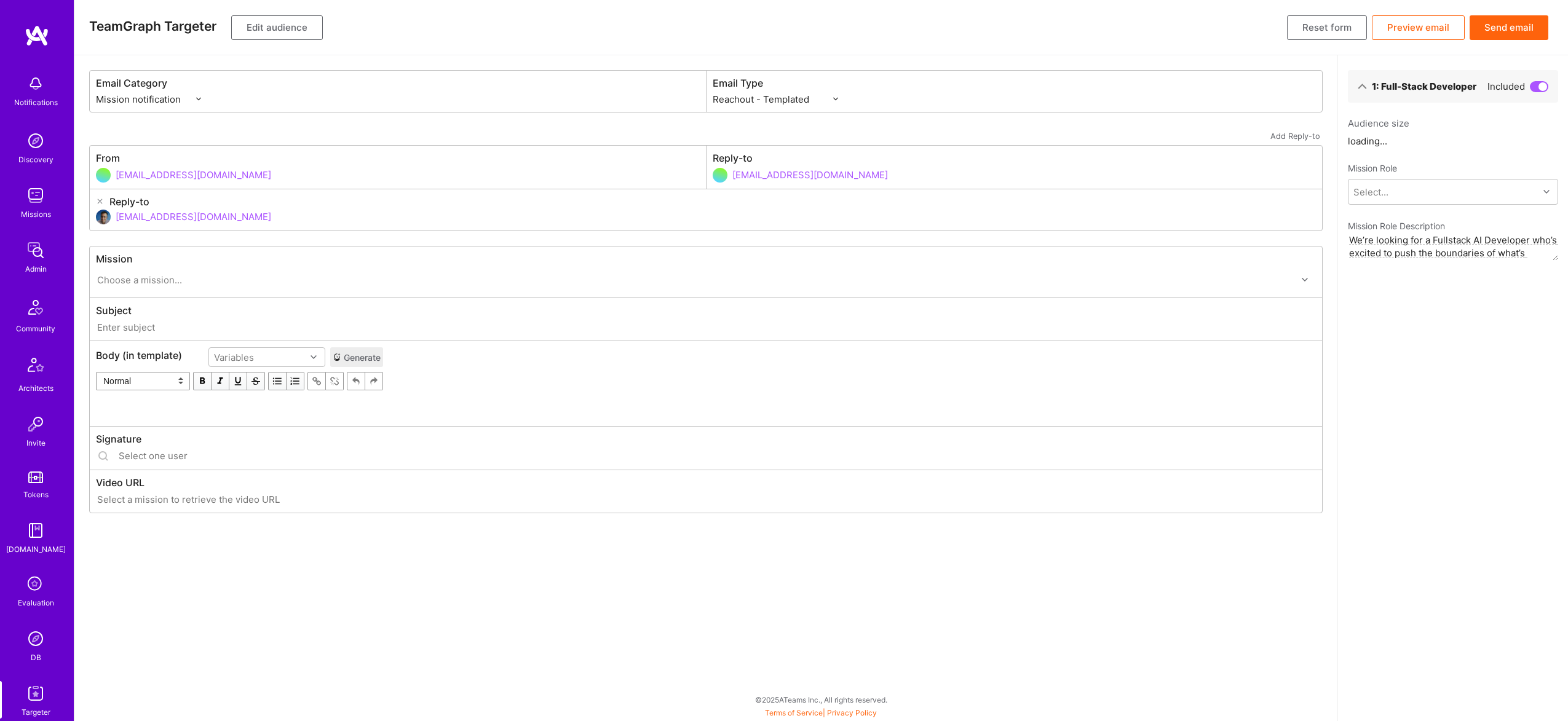
type input "[DOMAIN_NAME] // Walnut: Full-Stack AI Developer"
type input "[EMAIL_ADDRESS][DOMAIN_NAME]"
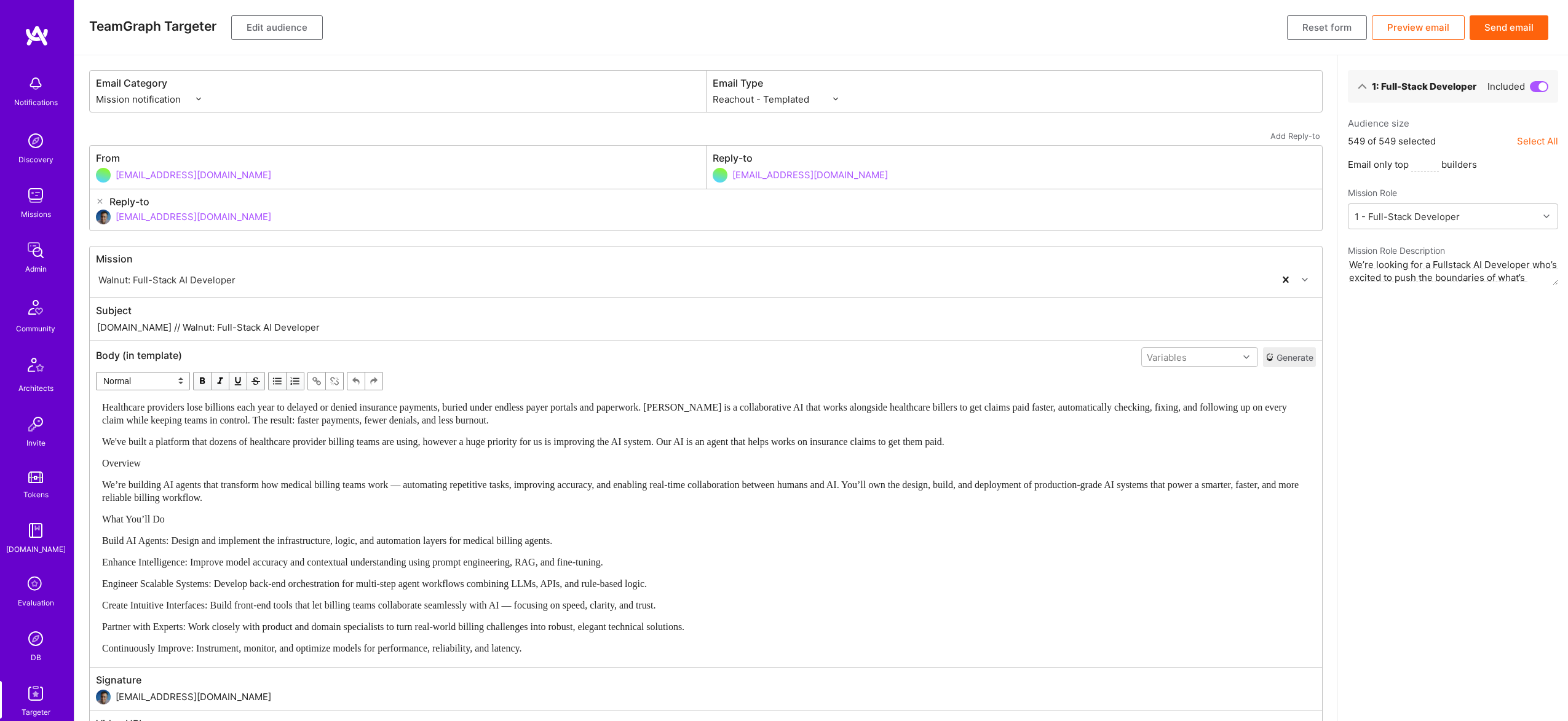
click at [244, 481] on span "We’re building AI agents that transform how medical billing teams work — automa…" at bounding box center [701, 491] width 1199 height 24
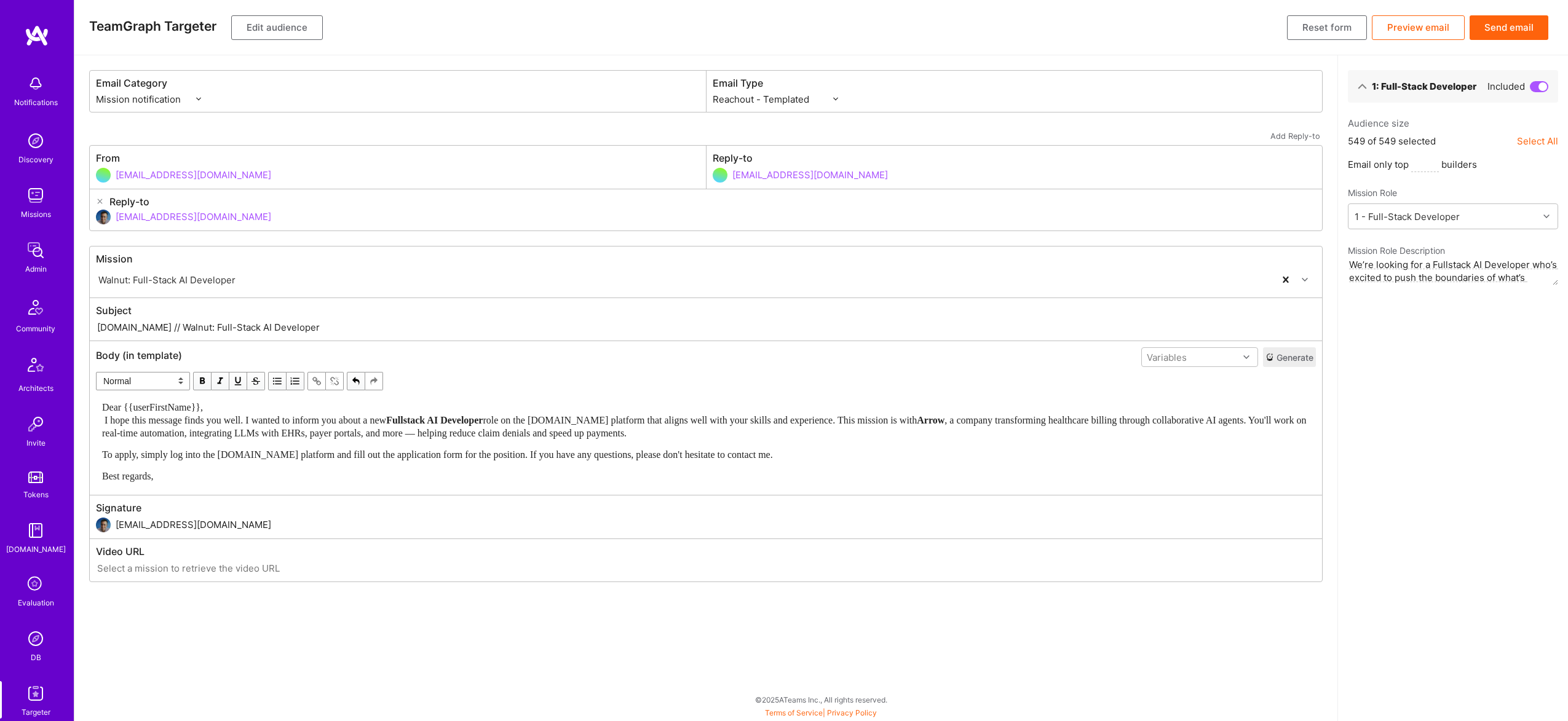
click at [328, 411] on div "Dear {{userFirstName}}, I hope this message finds you well. I wanted to inform …" at bounding box center [706, 419] width 1208 height 39
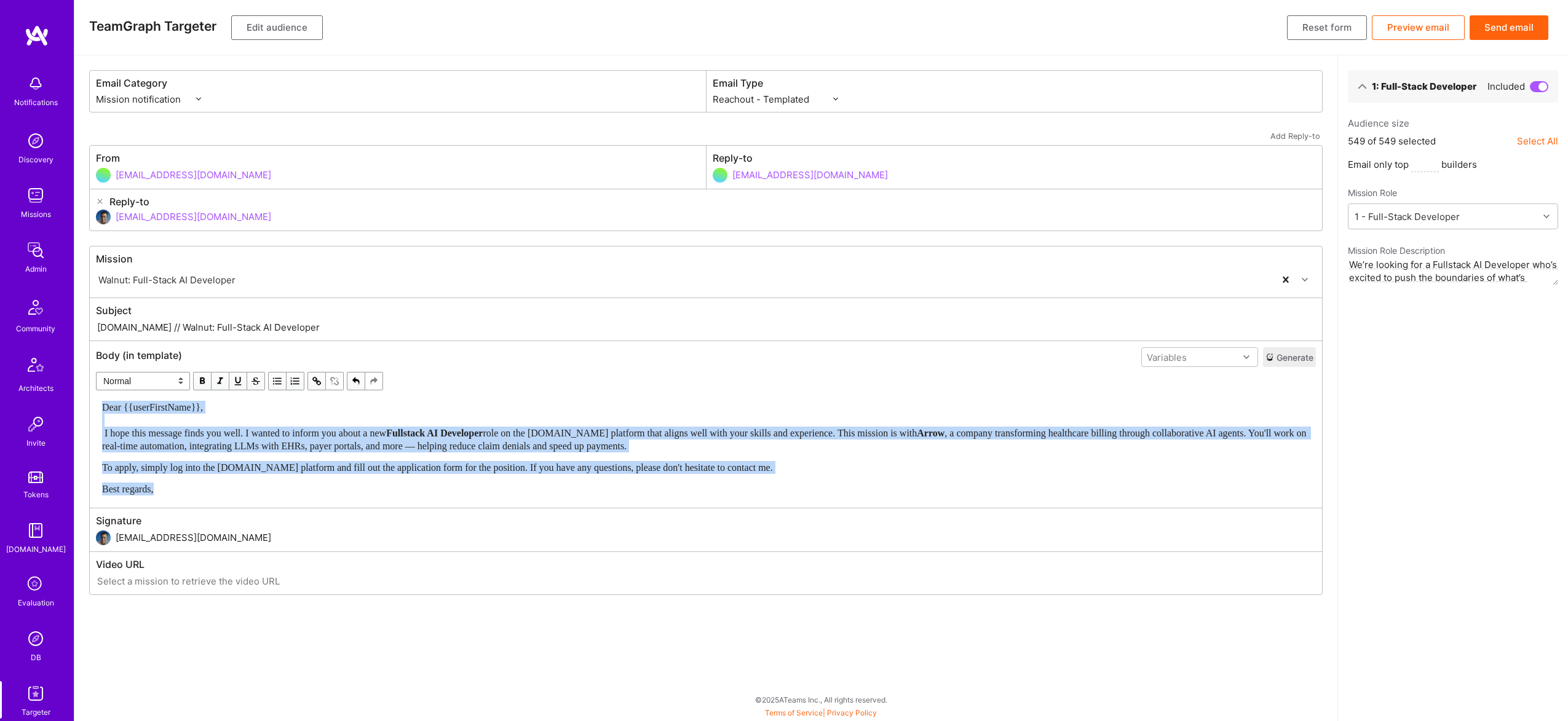
click at [204, 380] on span "button" at bounding box center [202, 381] width 14 height 14
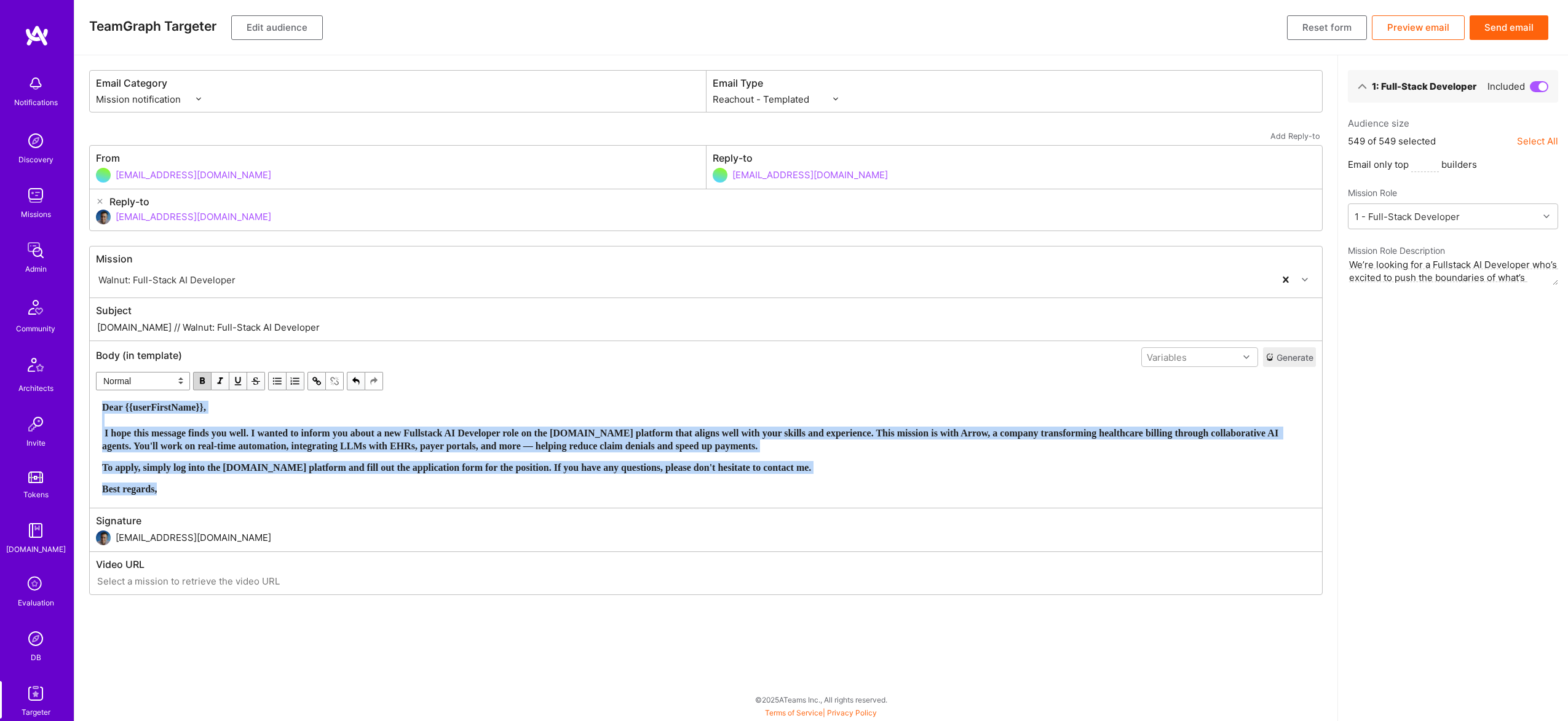
click at [204, 380] on span "button" at bounding box center [202, 381] width 14 height 14
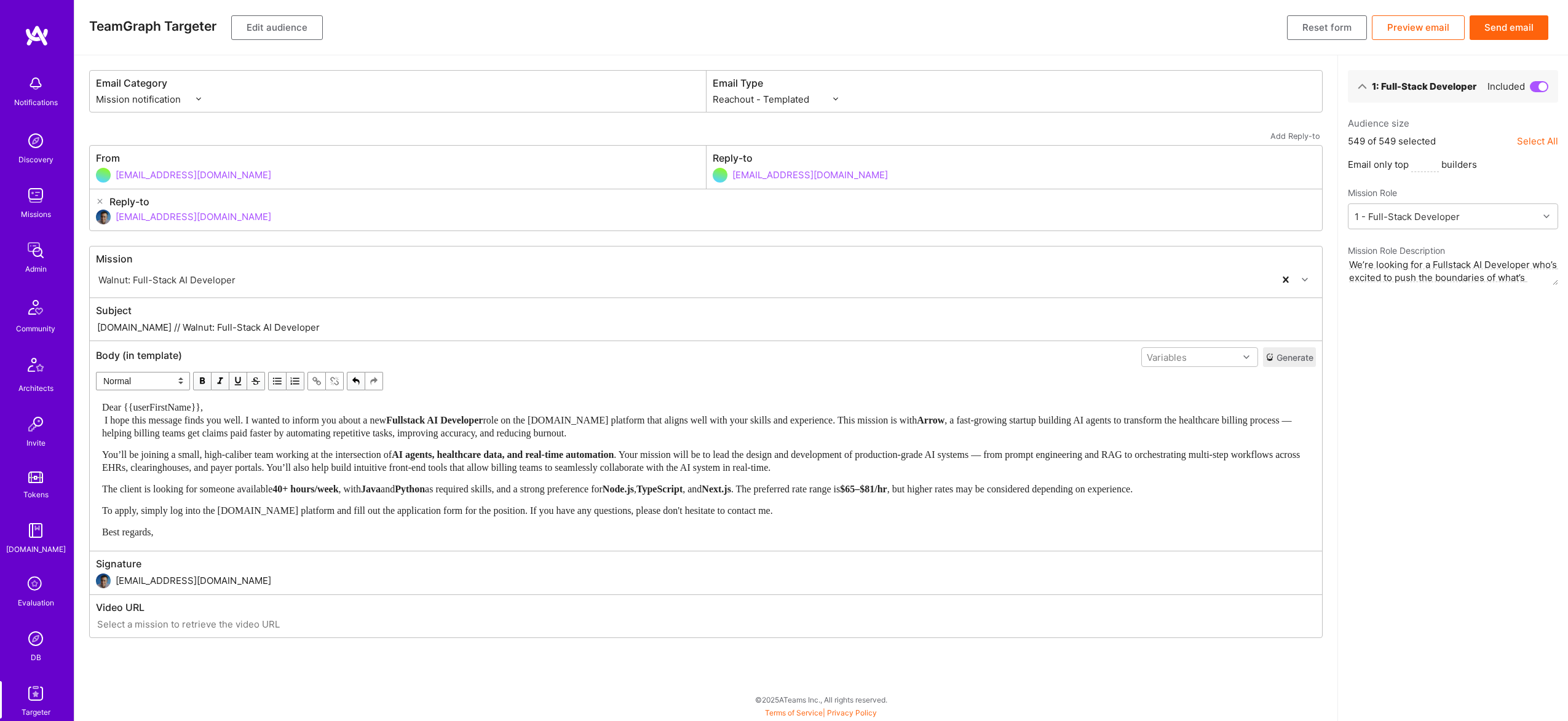
click at [451, 408] on div "Dear {{userFirstName}}, I hope this message finds you well. I wanted to inform …" at bounding box center [706, 419] width 1208 height 39
click at [457, 401] on div "Dear {{userFirstName}}, I hope this message finds you well. I wanted to inform …" at bounding box center [706, 419] width 1208 height 39
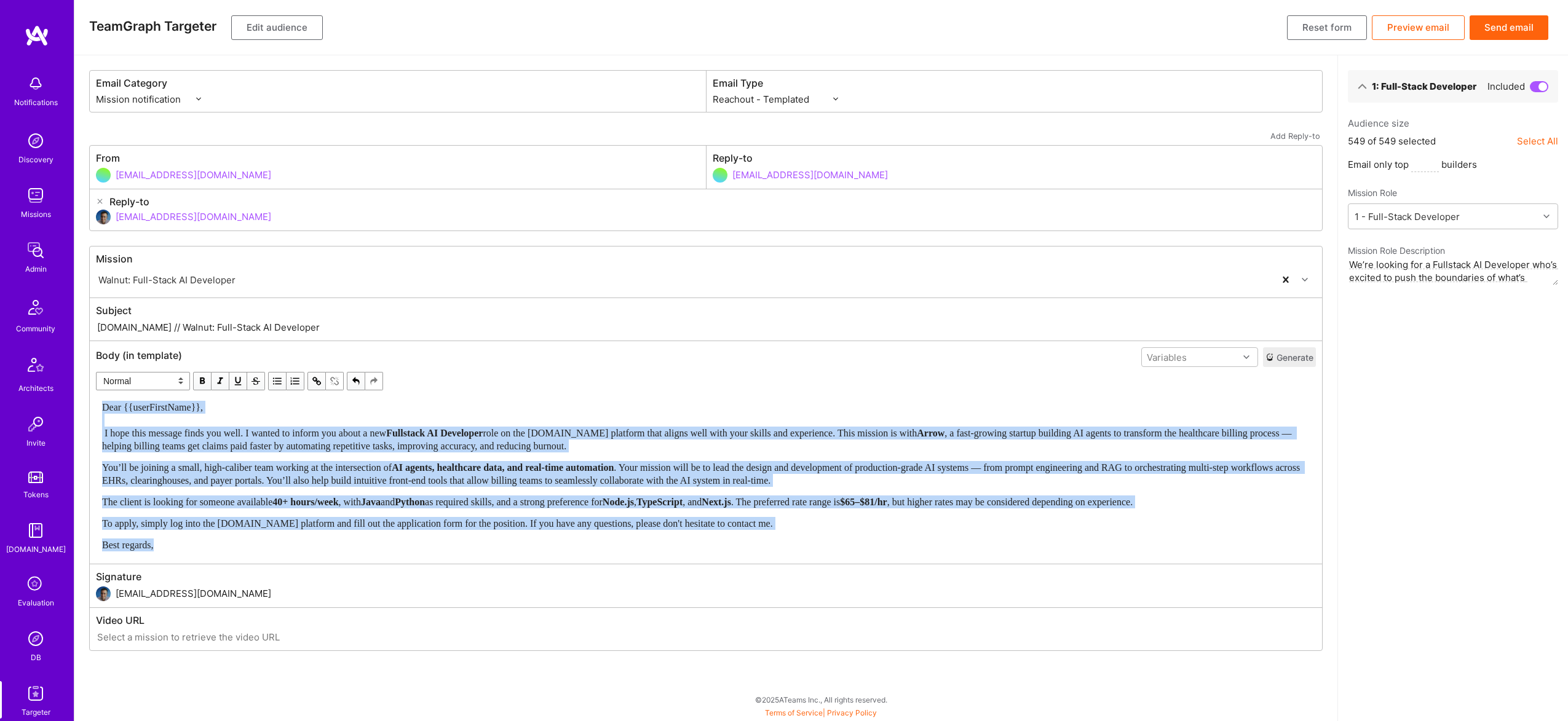
click at [198, 382] on span "button" at bounding box center [202, 381] width 14 height 14
click at [198, 381] on span "button" at bounding box center [202, 381] width 14 height 14
click at [655, 420] on div "Dear {{userFirstName}}, I hope this message finds you well. I wanted to inform …" at bounding box center [706, 426] width 1208 height 52
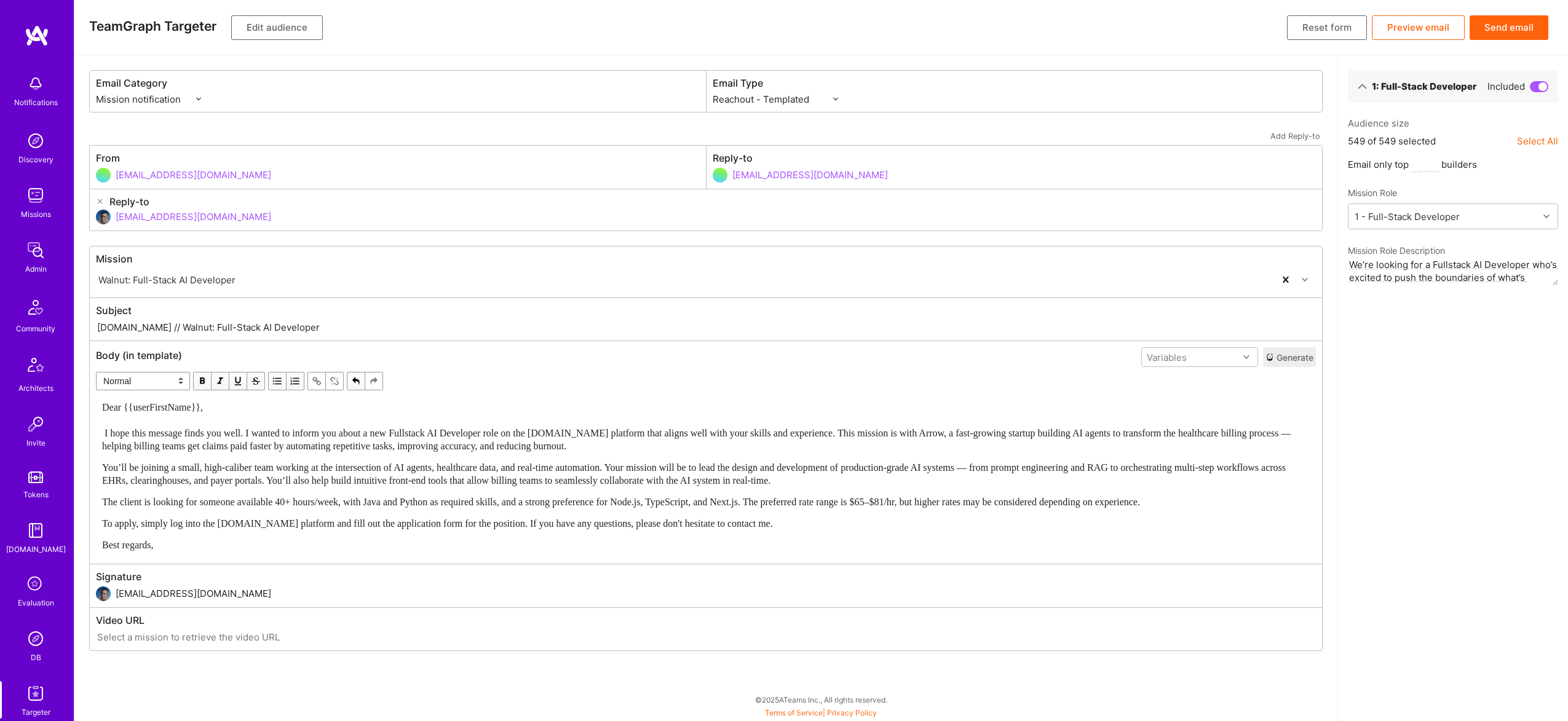
click at [861, 487] on div "Dear {{userFirstName}}, I hope this message finds you well. I wanted to inform …" at bounding box center [706, 476] width 1208 height 151
click at [845, 464] on span "You’ll be joining a small, high-caliber team working at the intersection of AI …" at bounding box center [696, 474] width 1186 height 24
click at [1057, 501] on span "The client is looking for someone available 40+ hours/week, with Java and Pytho…" at bounding box center [621, 501] width 1038 height 11
drag, startPoint x: 1253, startPoint y: 504, endPoint x: 804, endPoint y: 499, distance: 449.0
click at [804, 499] on div "The client is looking for someone available 40+ hours/week, with Java and Pytho…" at bounding box center [706, 502] width 1208 height 13
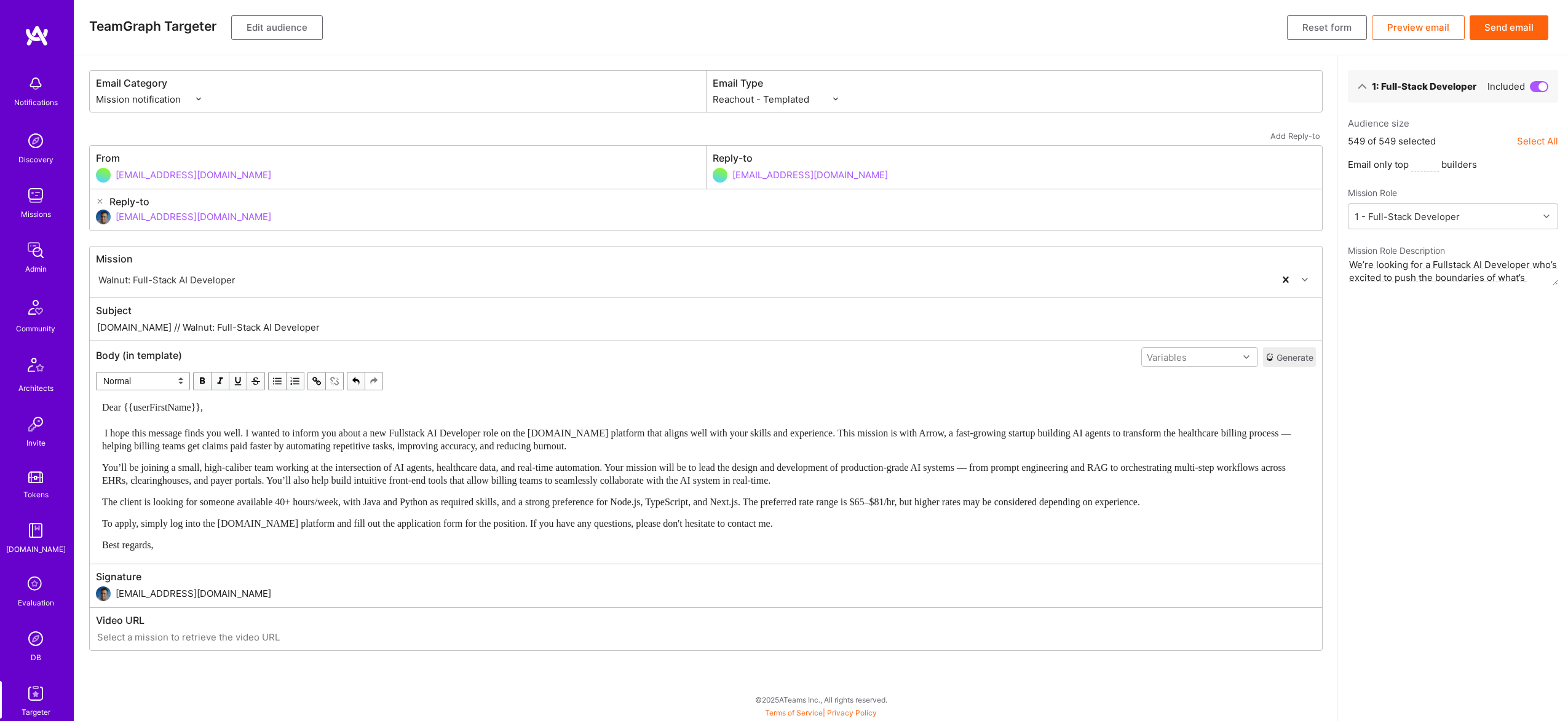
click at [264, 34] on button "Edit audience" at bounding box center [277, 28] width 92 height 25
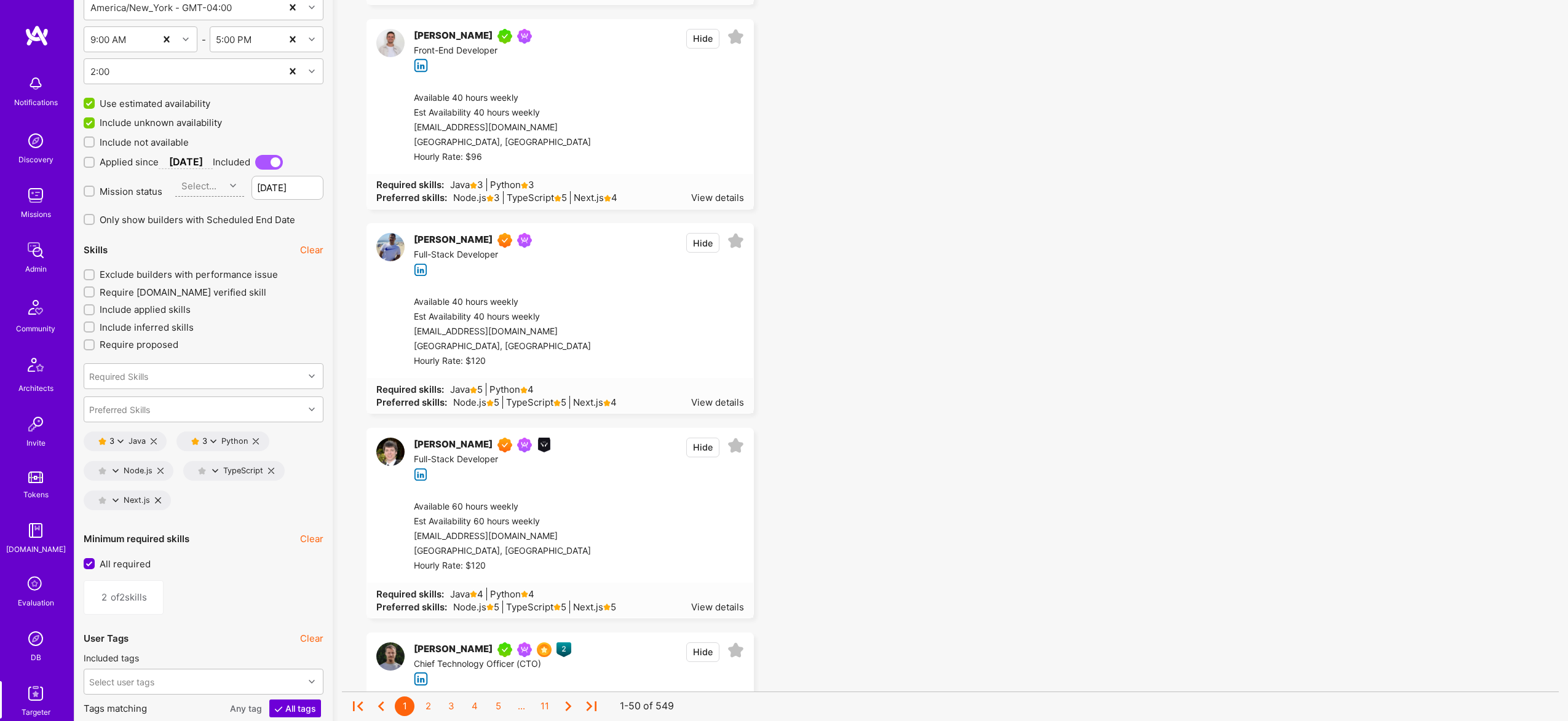
scroll to position [2159, 0]
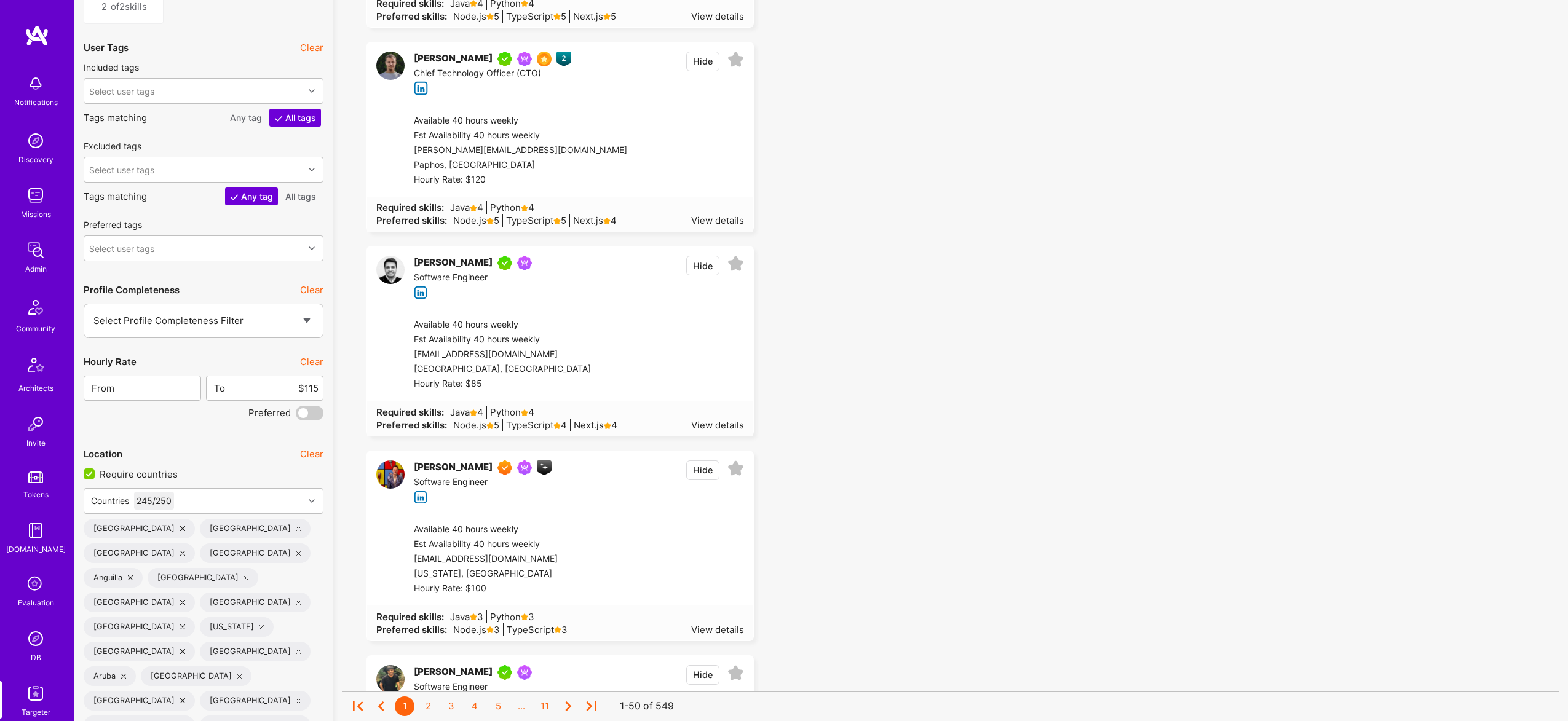
drag, startPoint x: 308, startPoint y: 409, endPoint x: 443, endPoint y: 38, distance: 394.8
click at [308, 409] on span at bounding box center [310, 413] width 28 height 15
click at [298, 415] on input "checkbox" at bounding box center [298, 415] width 0 height 0
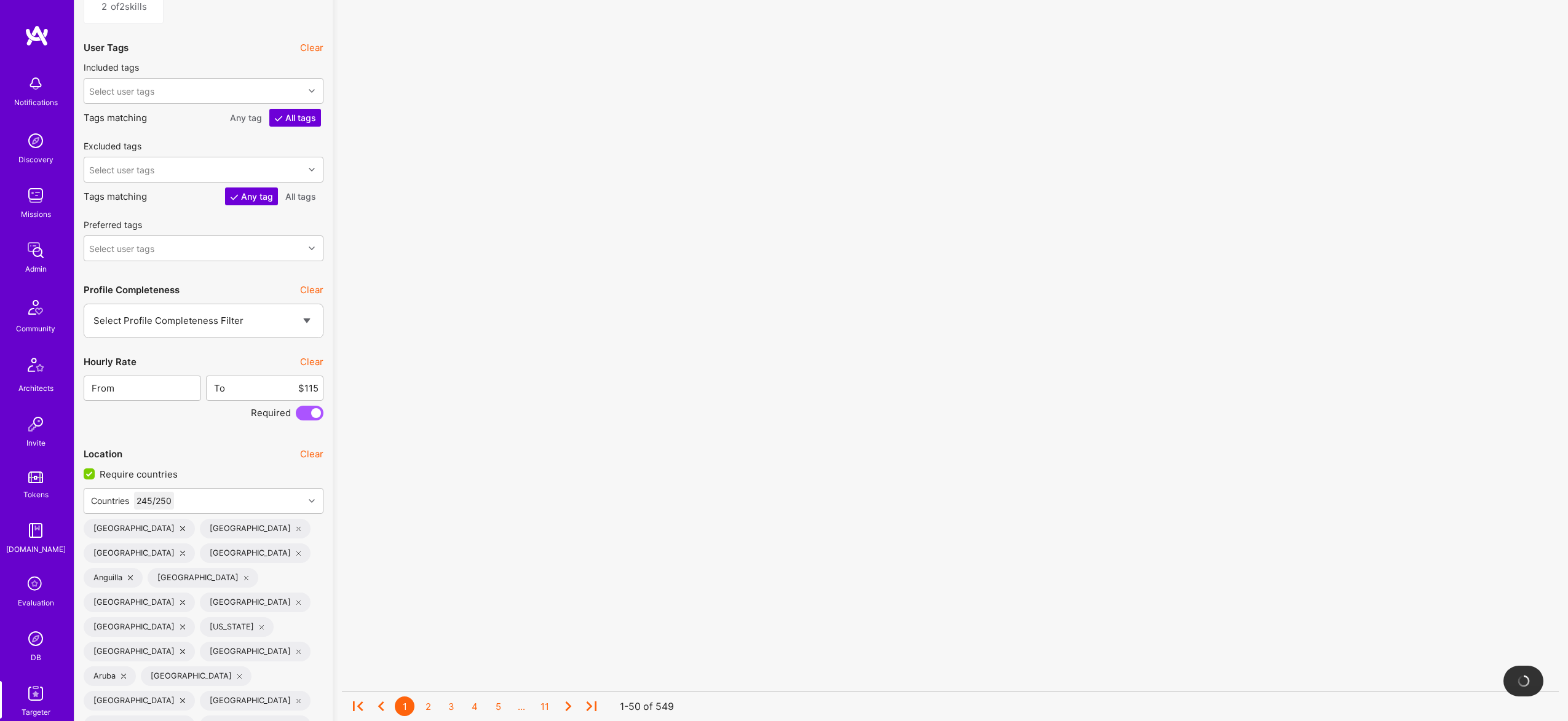
drag, startPoint x: 302, startPoint y: 368, endPoint x: 311, endPoint y: 376, distance: 12.0
click at [311, 374] on div "Hourly Rate Clear From To $115 Required" at bounding box center [203, 384] width 240 height 73
click at [316, 383] on input "$115" at bounding box center [271, 388] width 93 height 31
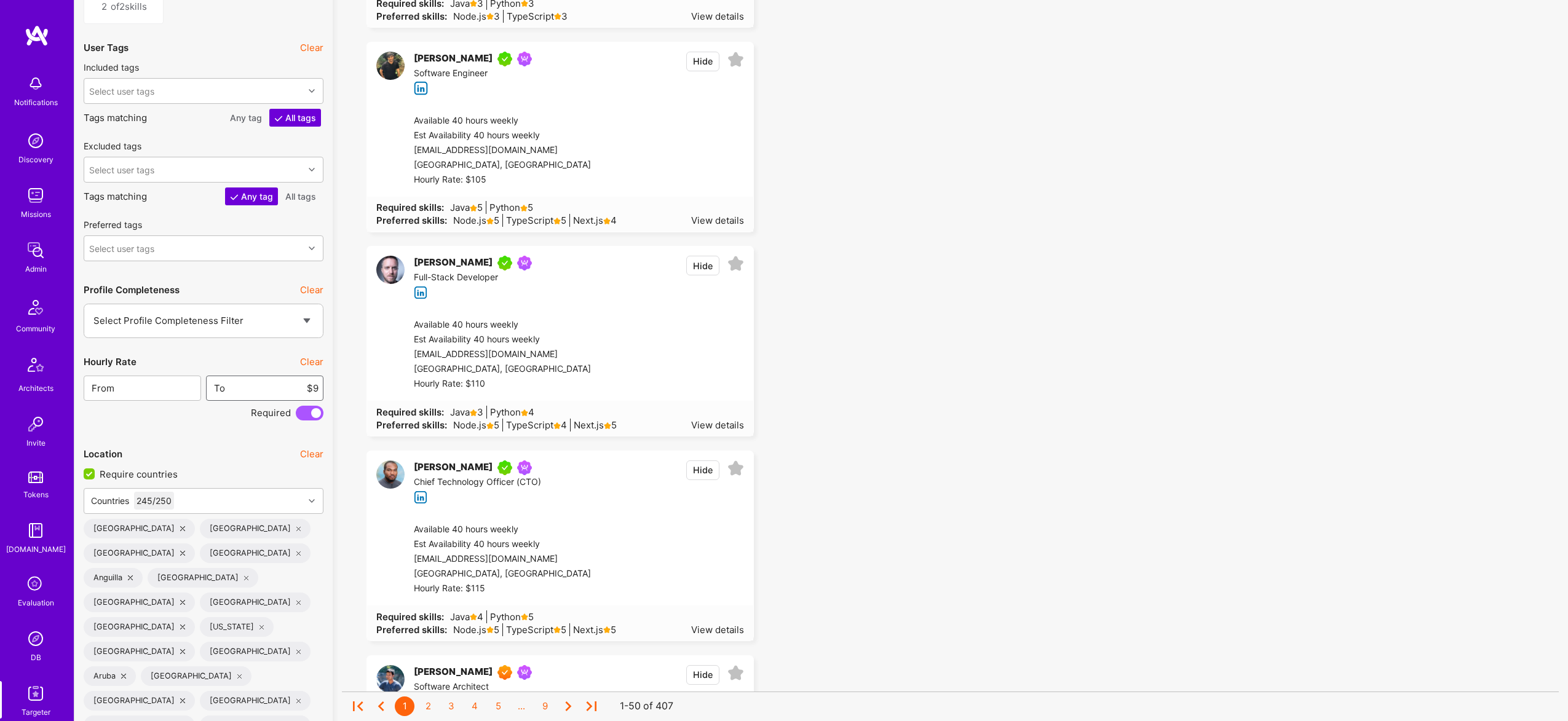
type input "$90"
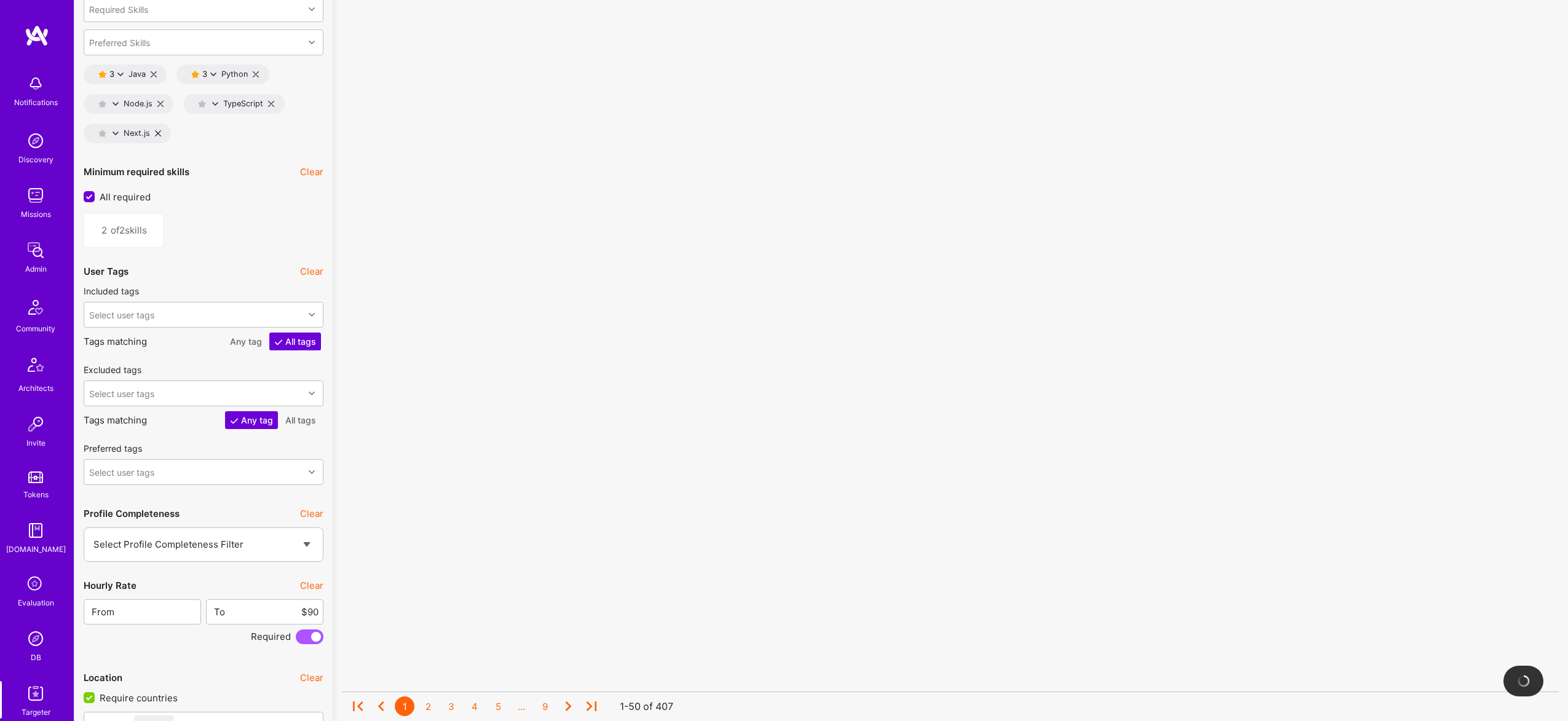
scroll to position [1938, 0]
click at [307, 614] on input "$90" at bounding box center [271, 610] width 93 height 31
type input "$85"
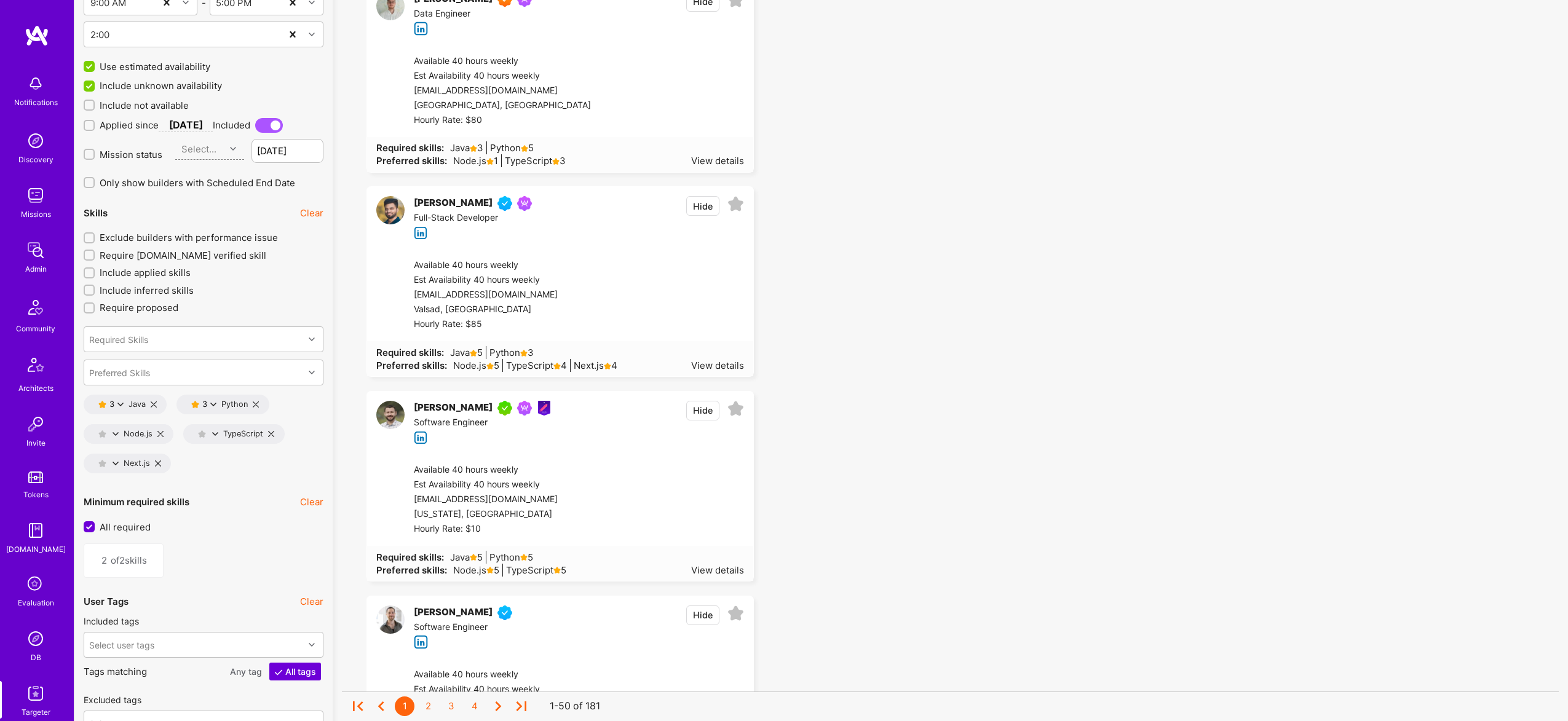
scroll to position [1585, 0]
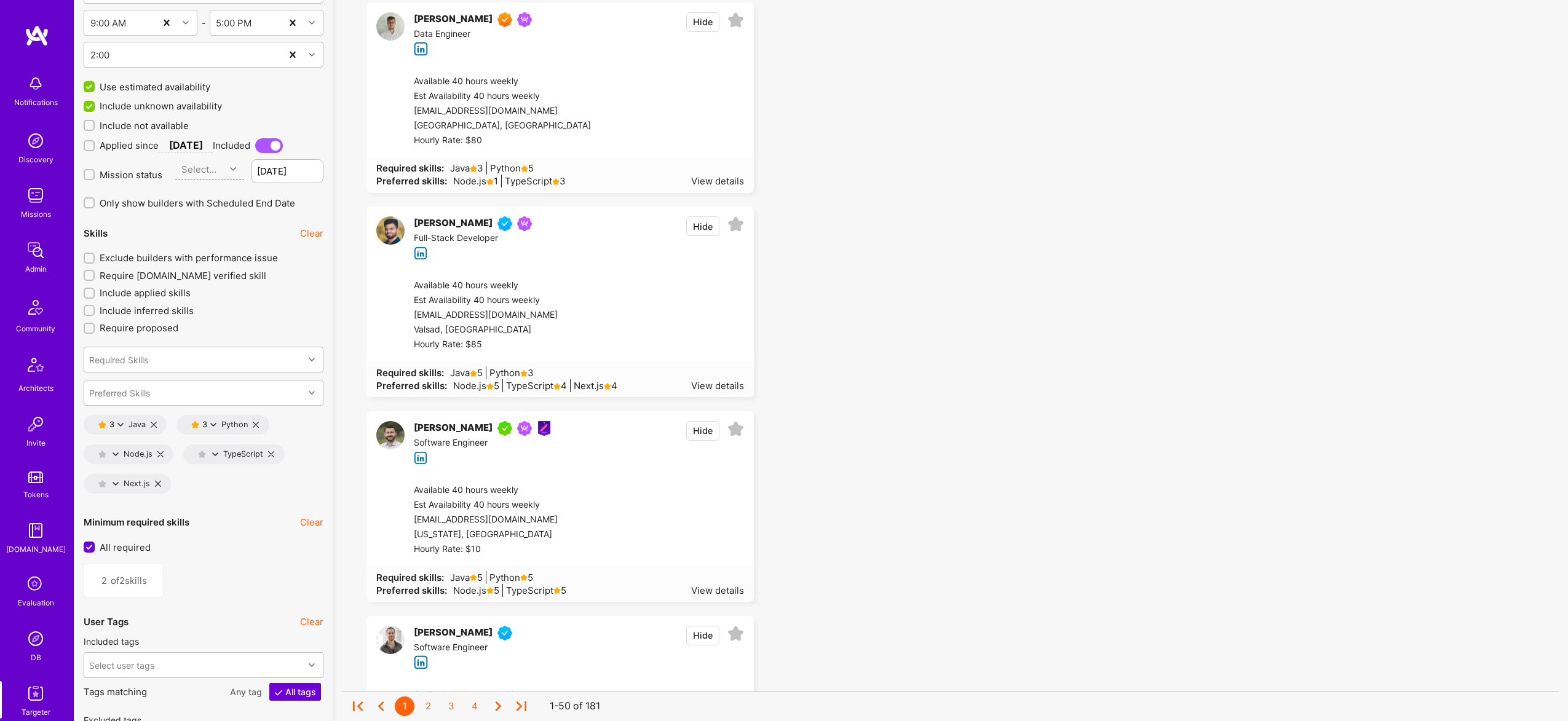
click at [122, 422] on icon at bounding box center [120, 425] width 7 height 7
click at [156, 457] on button "4 star s" at bounding box center [174, 458] width 93 height 26
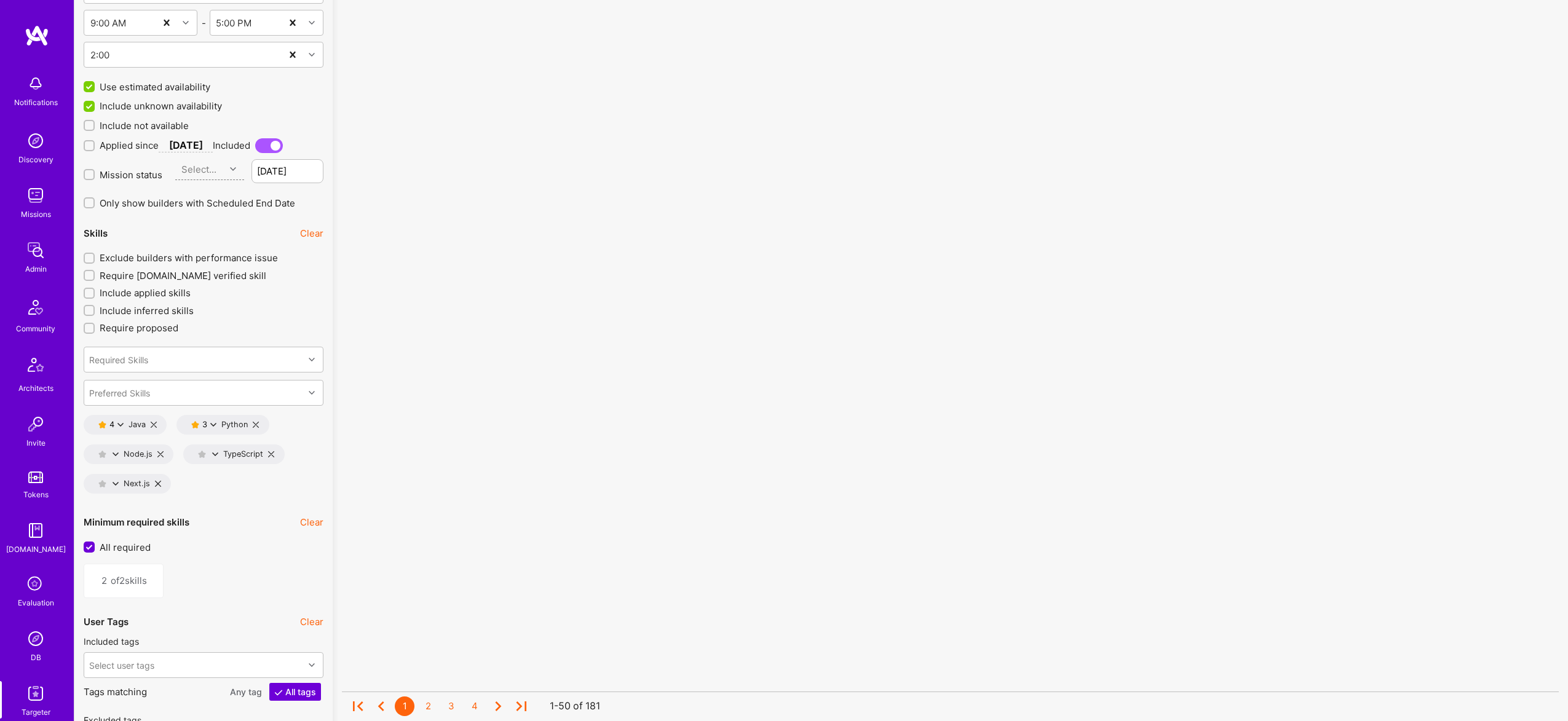
click at [208, 423] on div "3" at bounding box center [206, 424] width 8 height 9
click at [238, 453] on button "4 star s" at bounding box center [267, 458] width 93 height 26
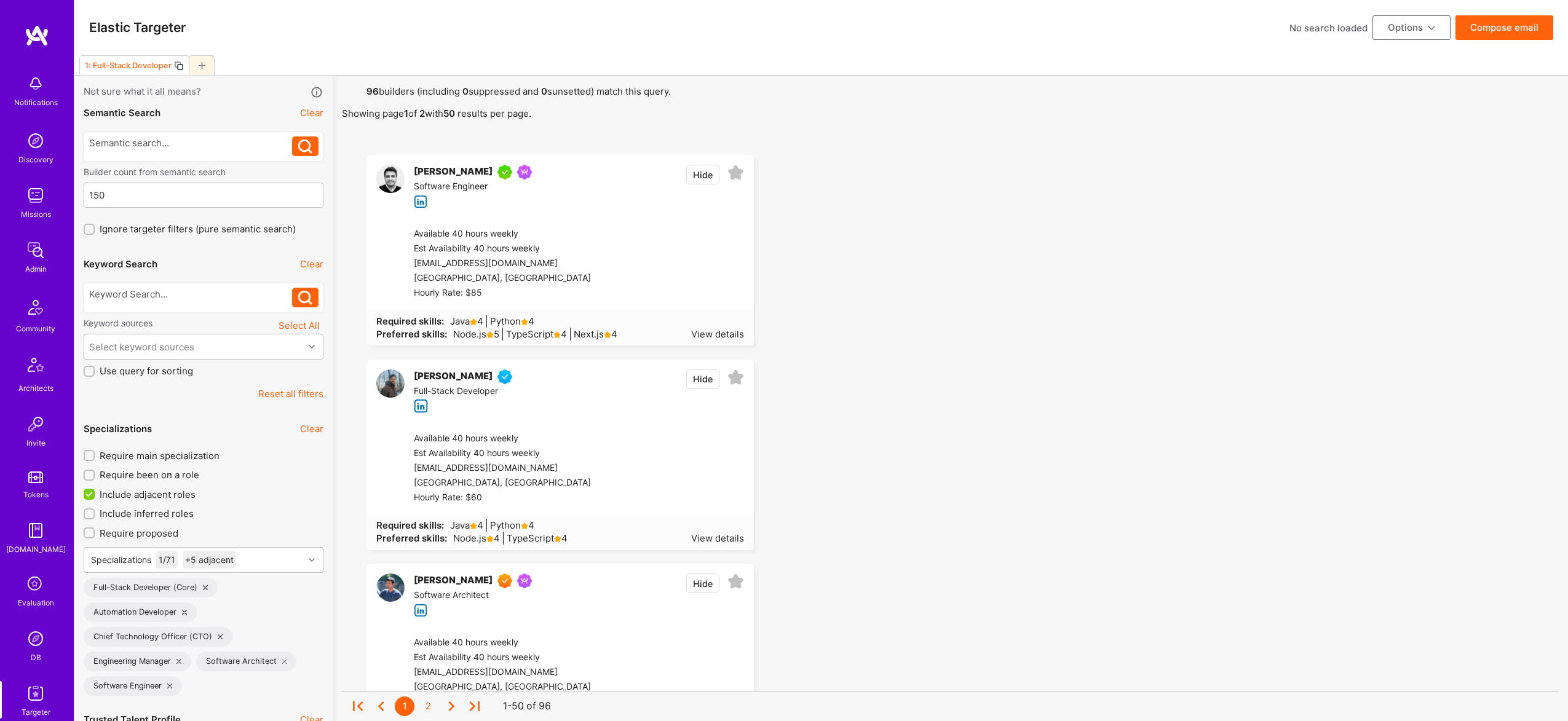
click at [218, 283] on div at bounding box center [203, 297] width 240 height 30
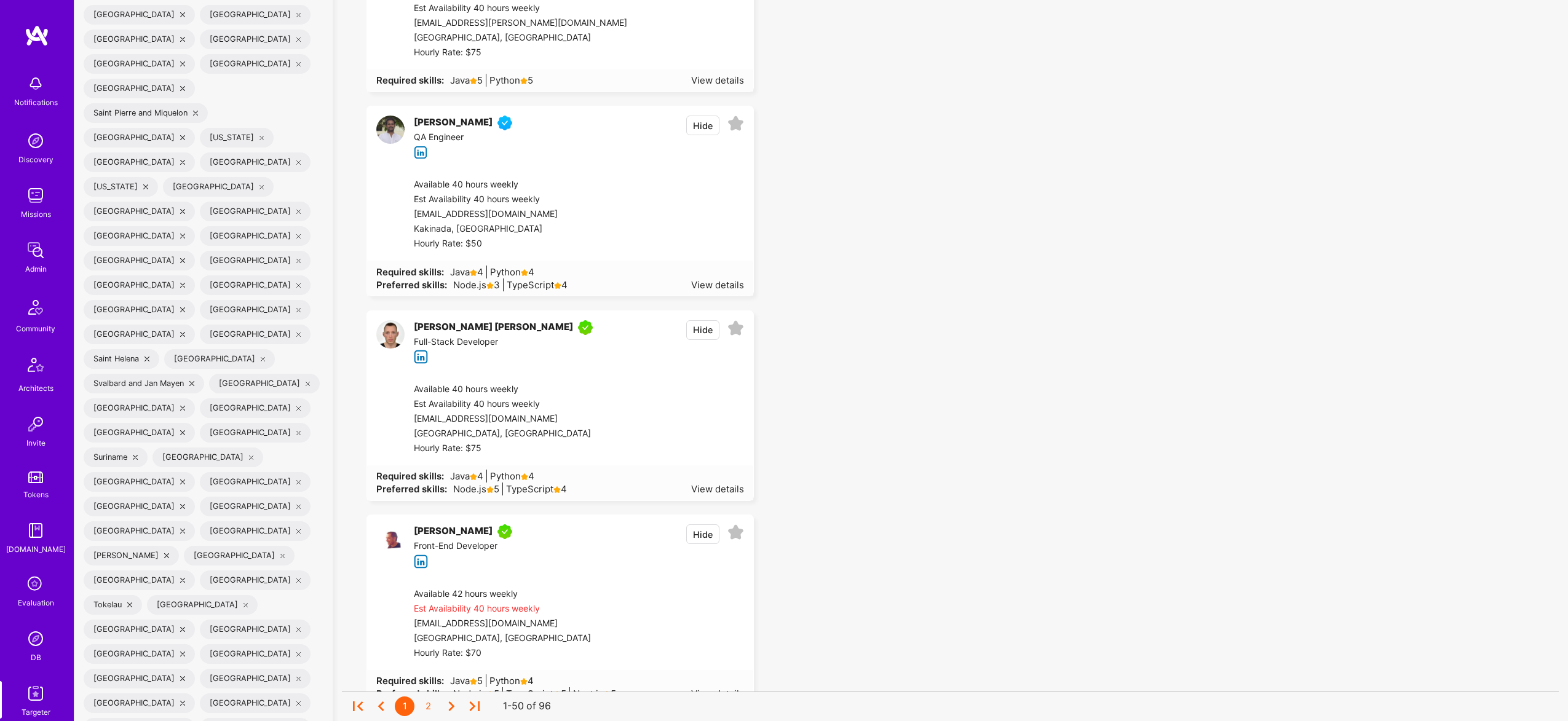
scroll to position [4741, 0]
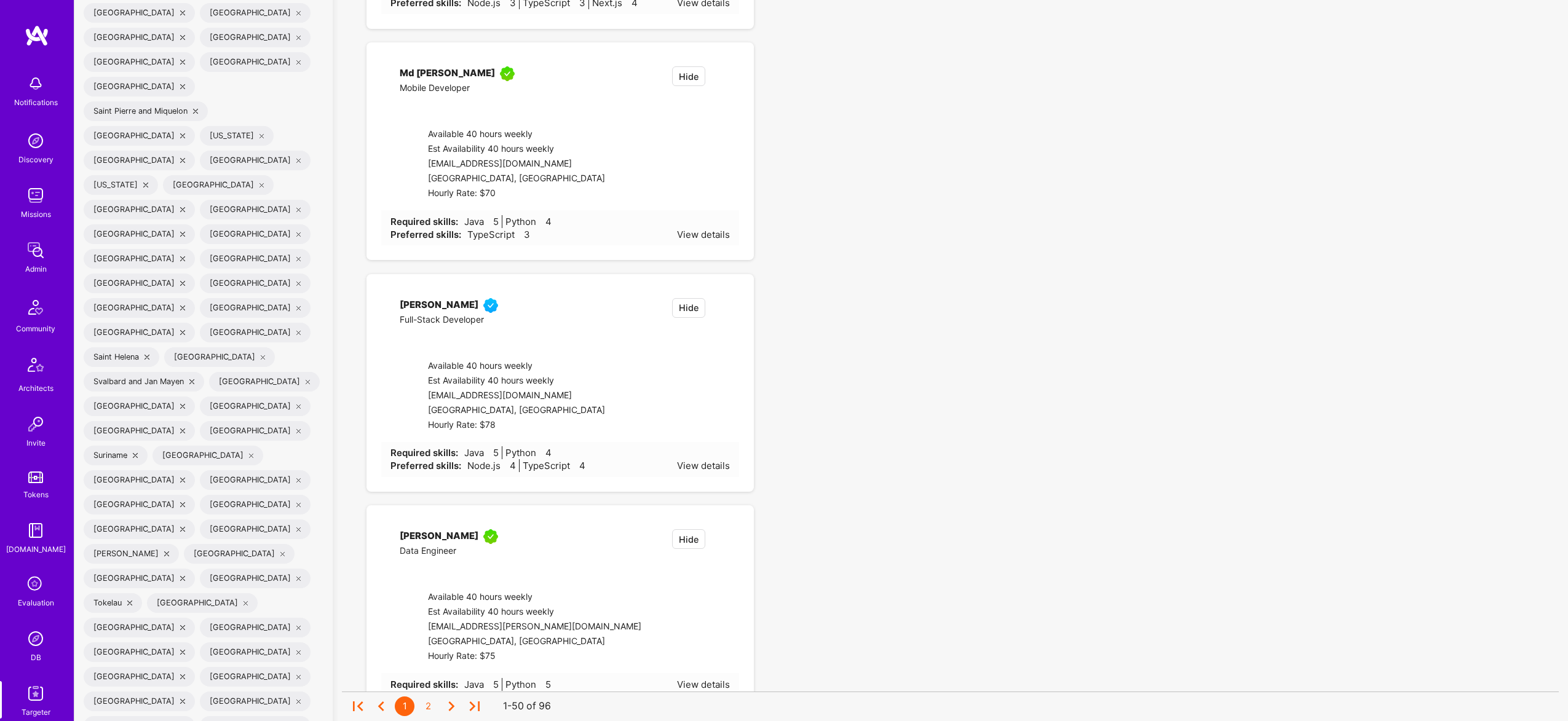
checkbox input "false"
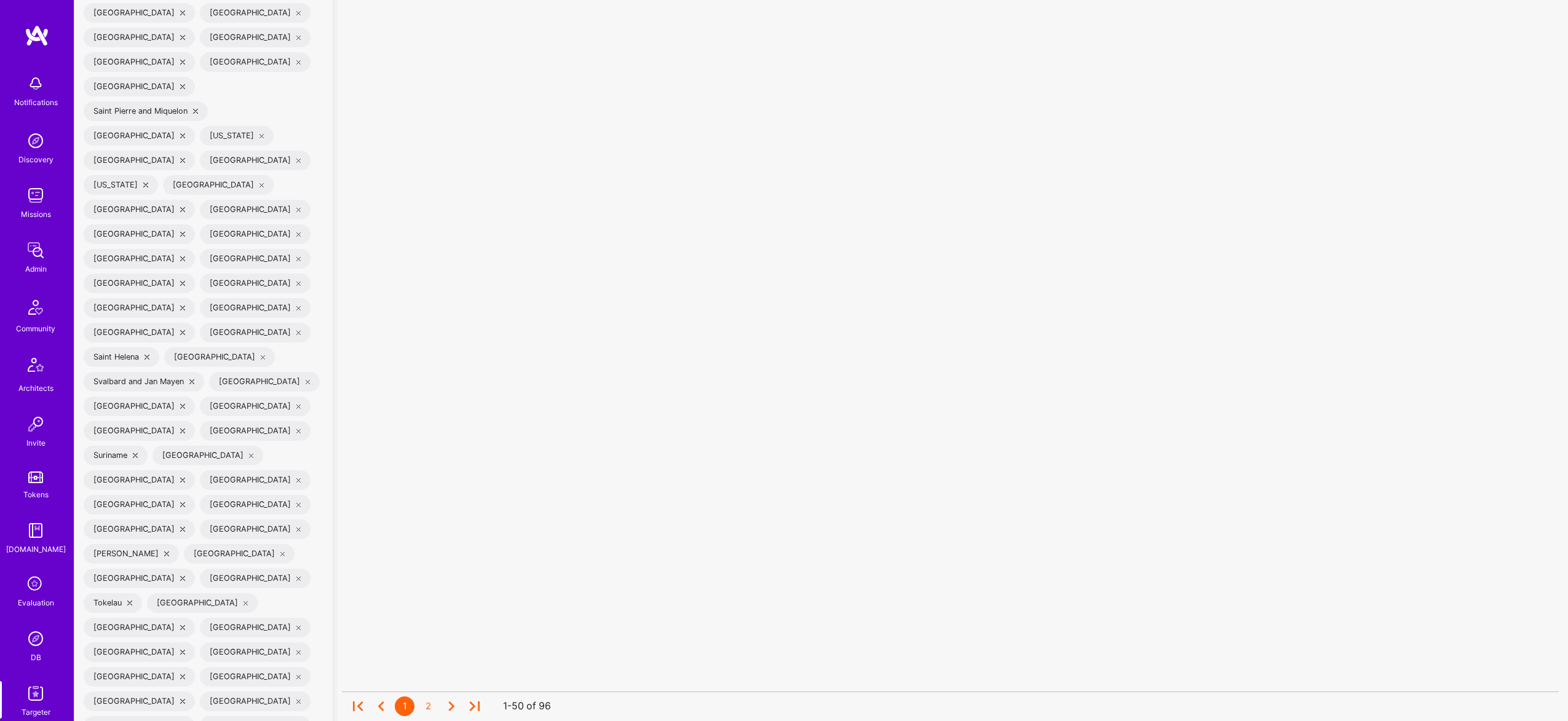
scroll to position [1, 0]
checkbox input "false"
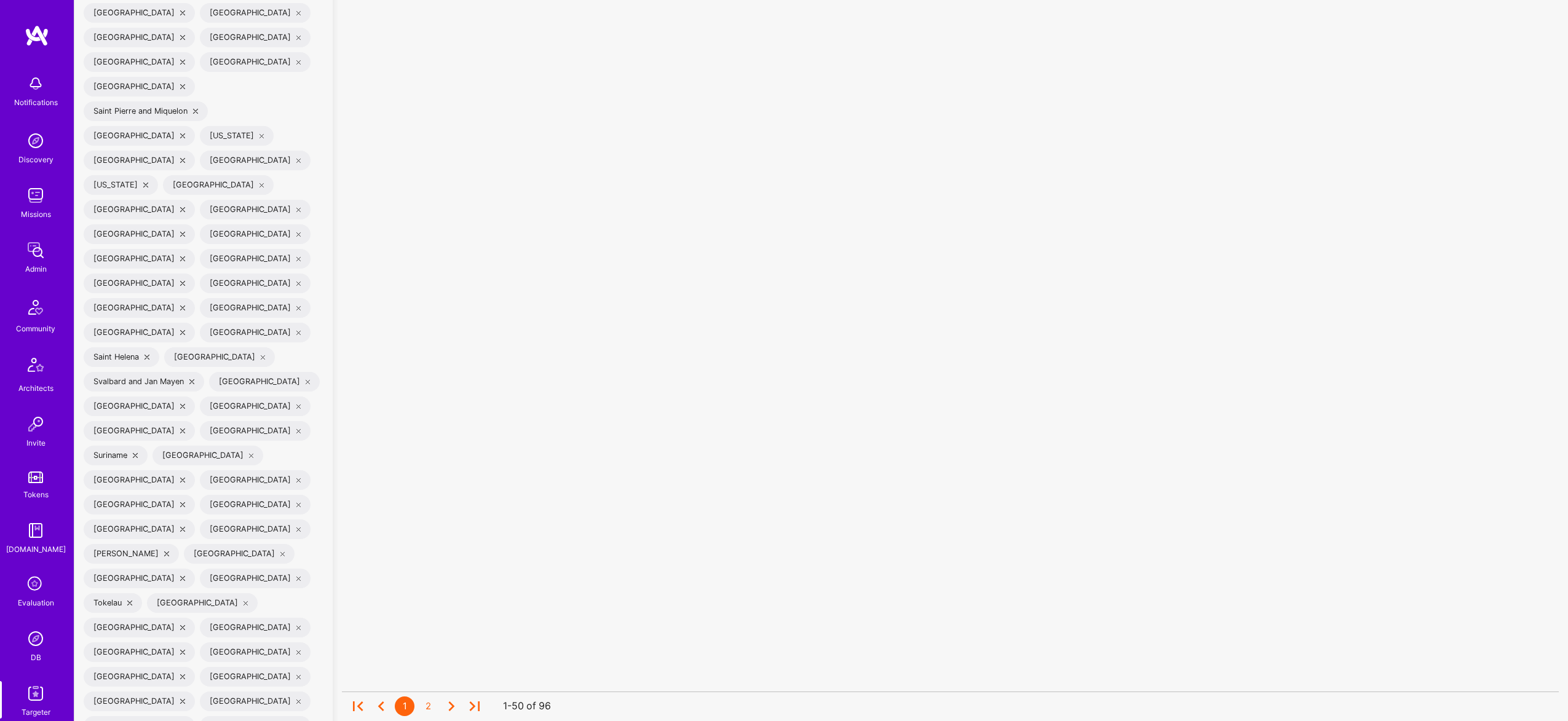
checkbox input "false"
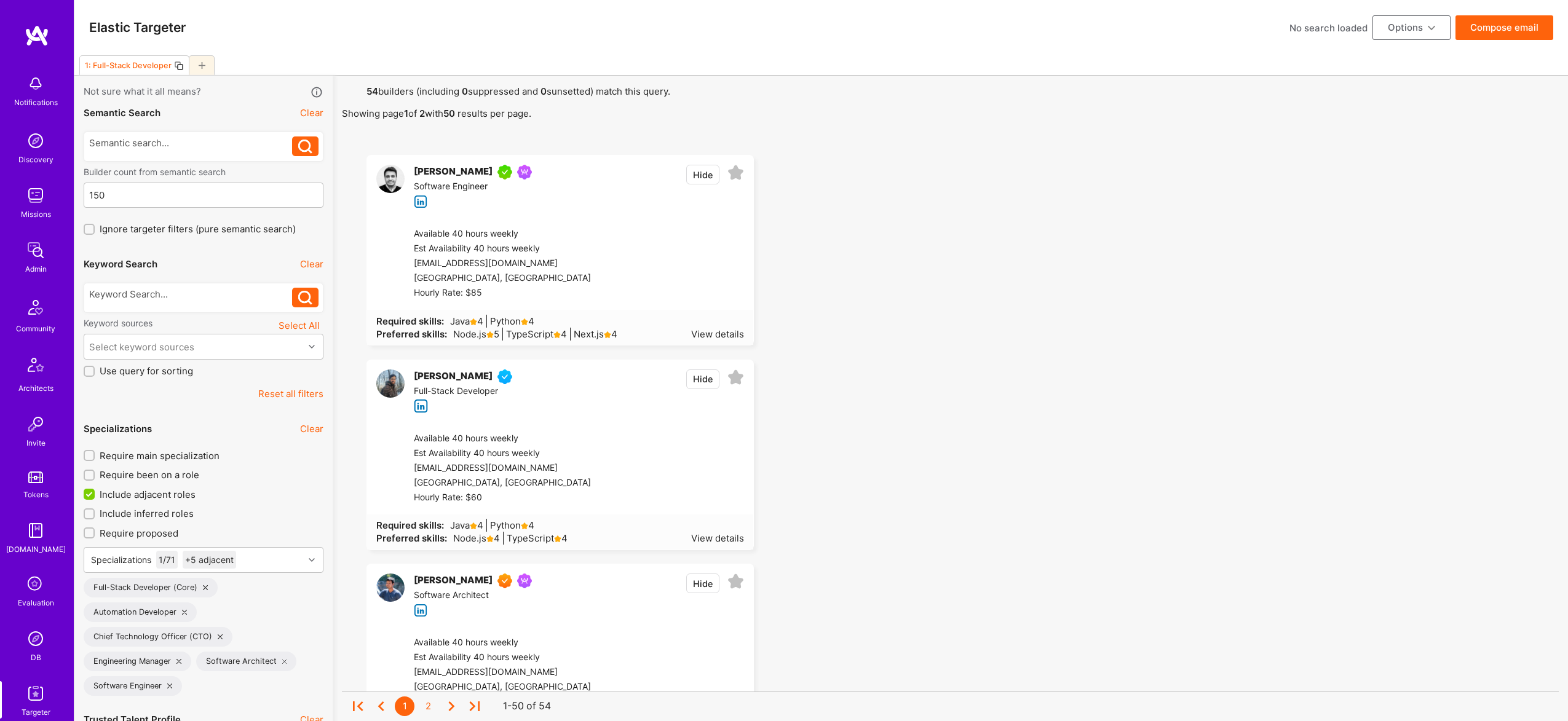
click at [1494, 36] on button "Compose email" at bounding box center [1503, 28] width 97 height 25
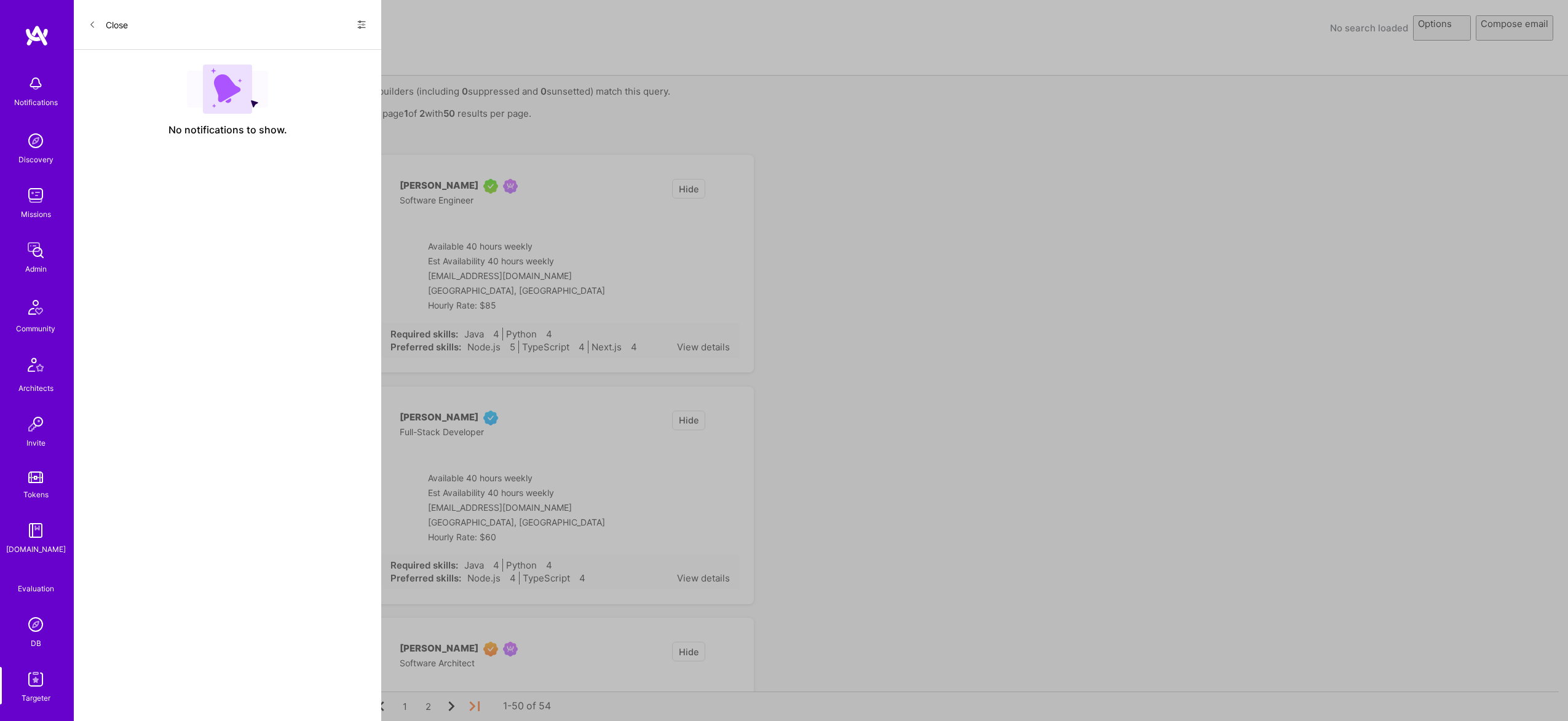
select select "rich-reachout"
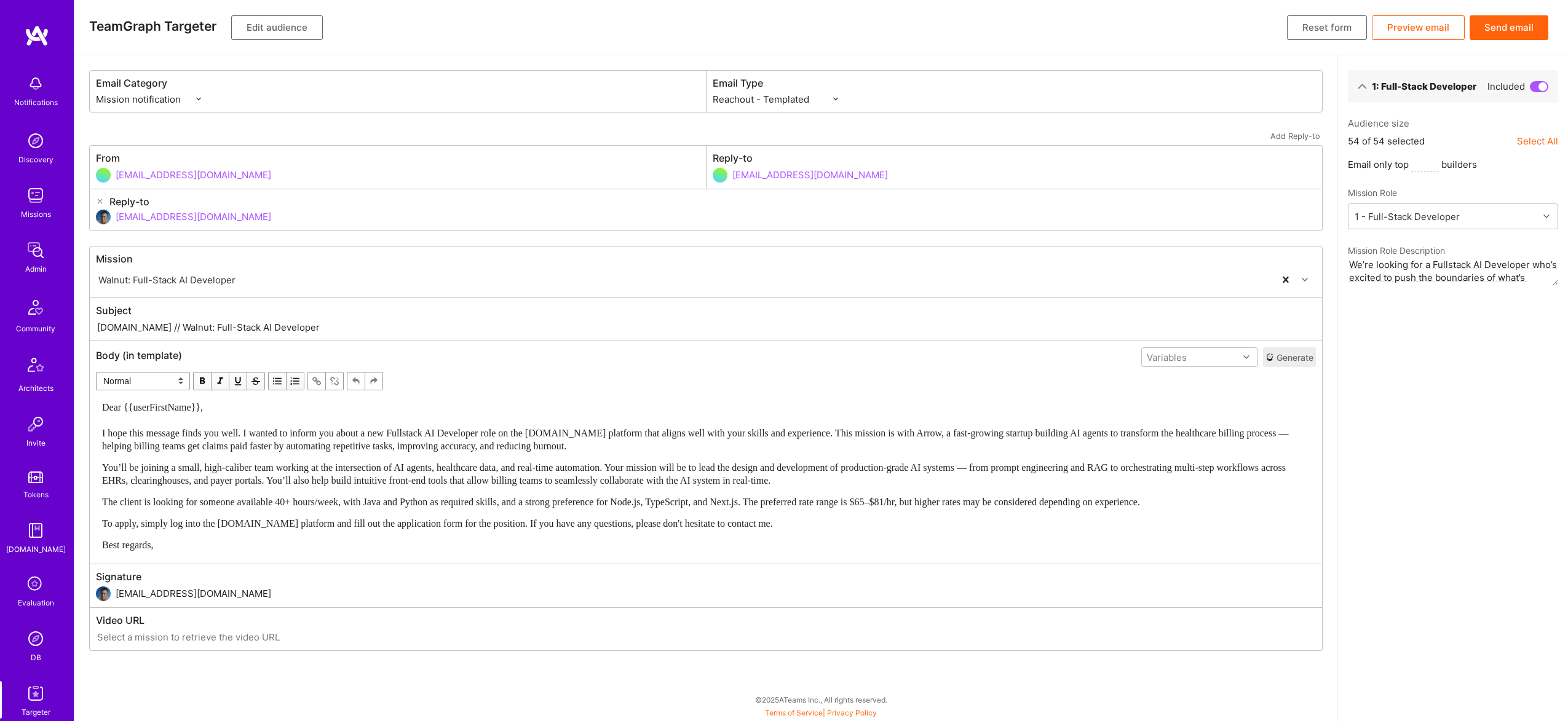
drag, startPoint x: 143, startPoint y: 312, endPoint x: 142, endPoint y: 320, distance: 8.1
click at [142, 320] on div "Subject A.Team // Walnut: Full-Stack AI Developer" at bounding box center [706, 320] width 1232 height 43
drag, startPoint x: 142, startPoint y: 327, endPoint x: 328, endPoint y: 85, distance: 305.2
click at [434, 333] on input "A.Team // Walnut: Full-Stack AI Developer" at bounding box center [705, 327] width 1220 height 14
paste input "New Fullstack AI Developer Role on A.Team"
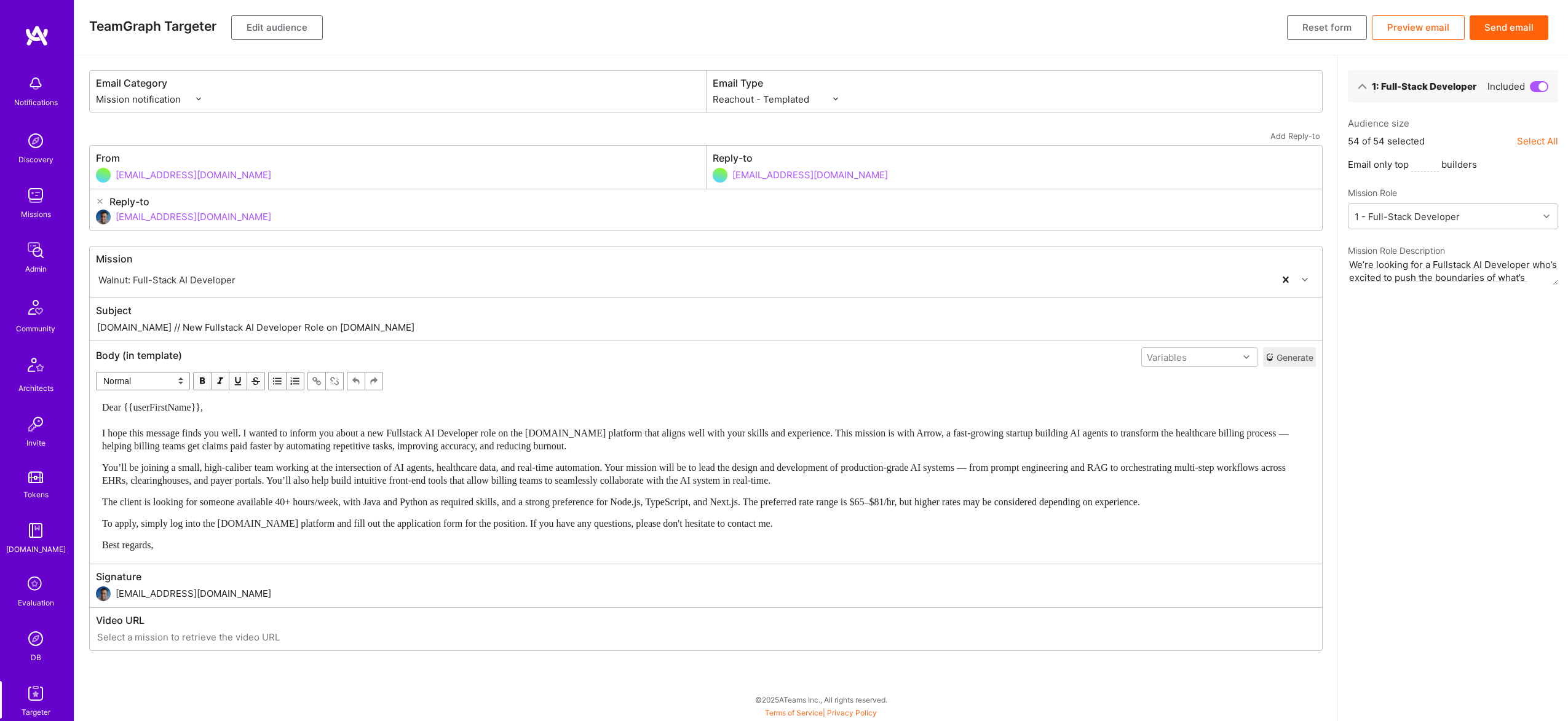
type input "A.Team // New Fullstack AI Developer Role on A.Team"
click at [1512, 16] on button "Send email" at bounding box center [1508, 28] width 79 height 25
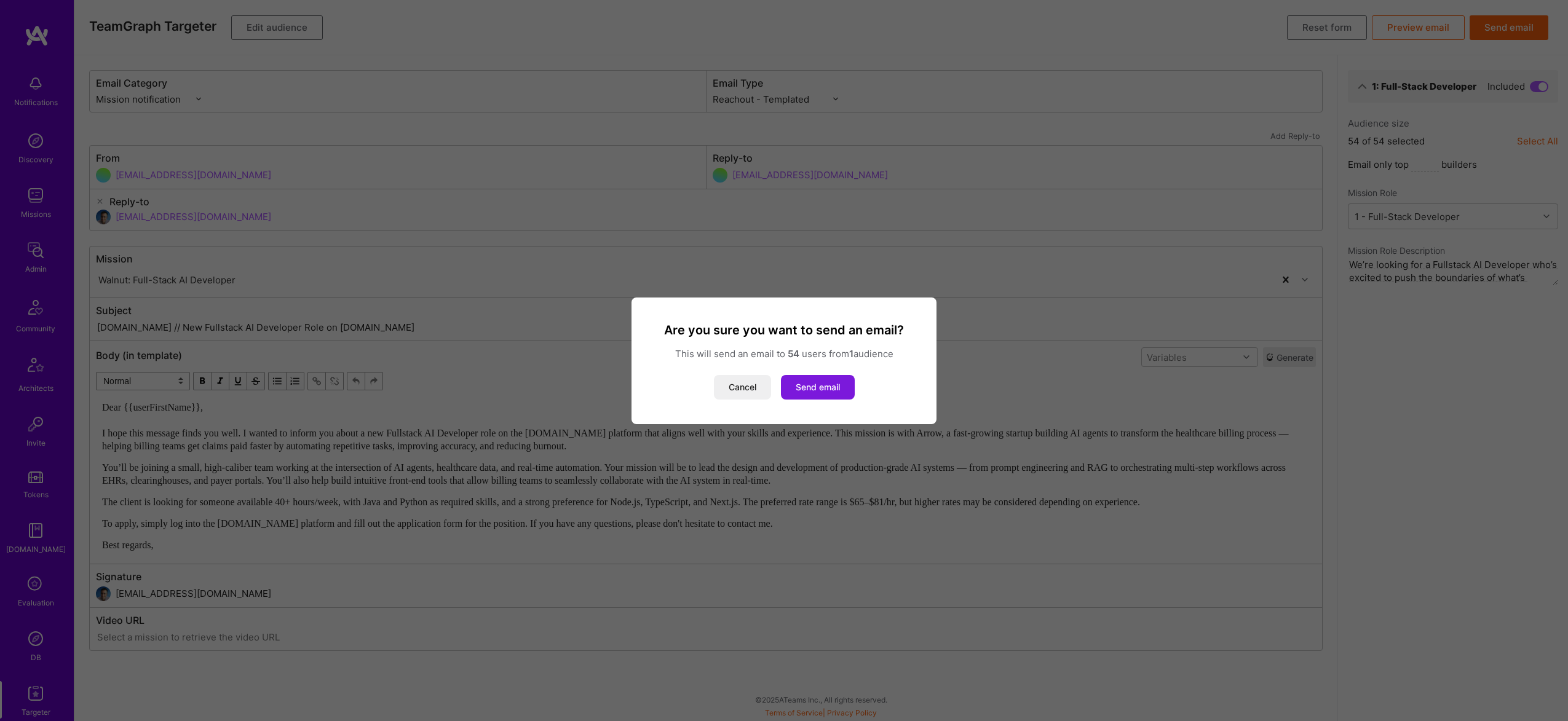
click at [823, 388] on button "Send email" at bounding box center [818, 388] width 74 height 25
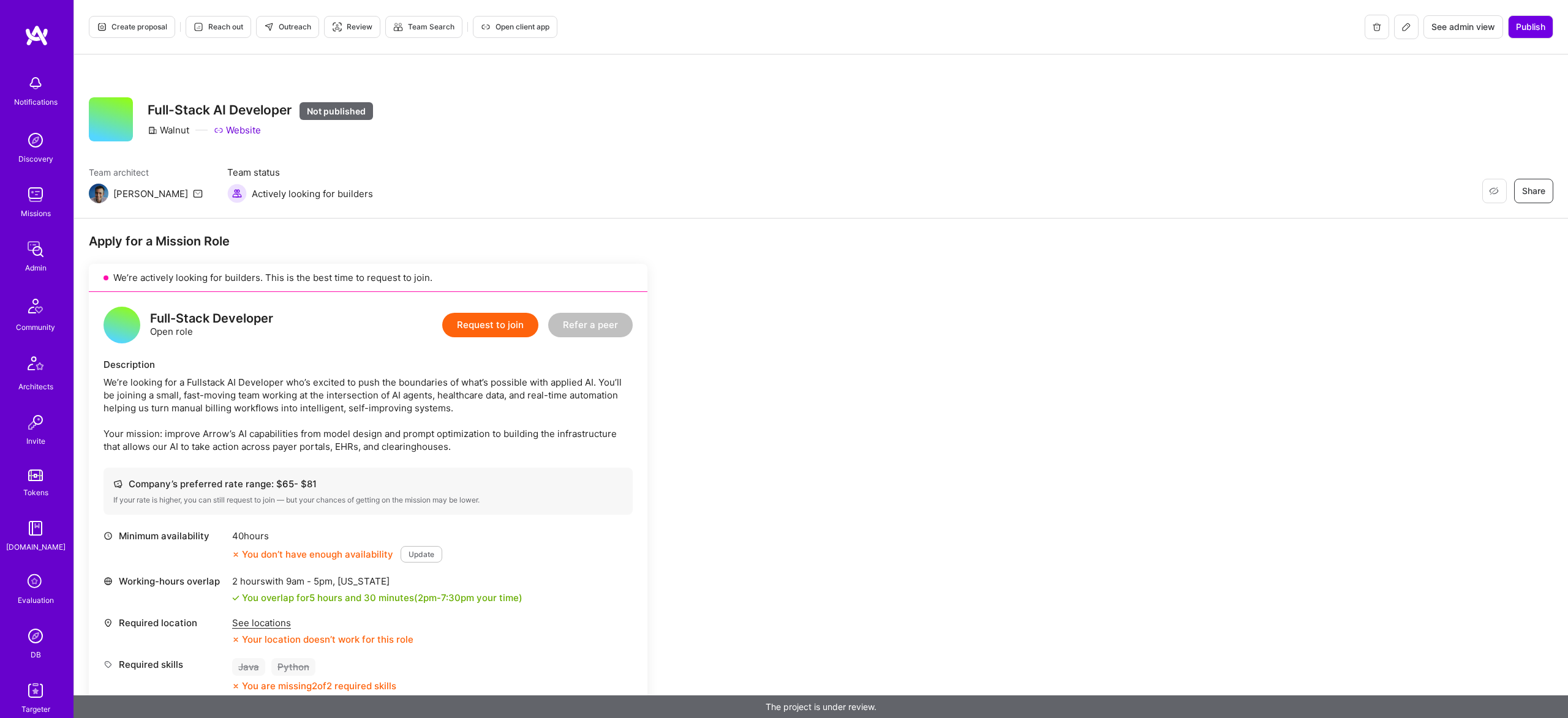
drag, startPoint x: 1502, startPoint y: 41, endPoint x: 1512, endPoint y: 42, distance: 10.0
click at [1502, 41] on div "Create proposal Reach out Outreach Review Team Search Open client app See admin…" at bounding box center [821, 27] width 1494 height 55
click at [1523, 35] on button "Publish" at bounding box center [1531, 27] width 46 height 24
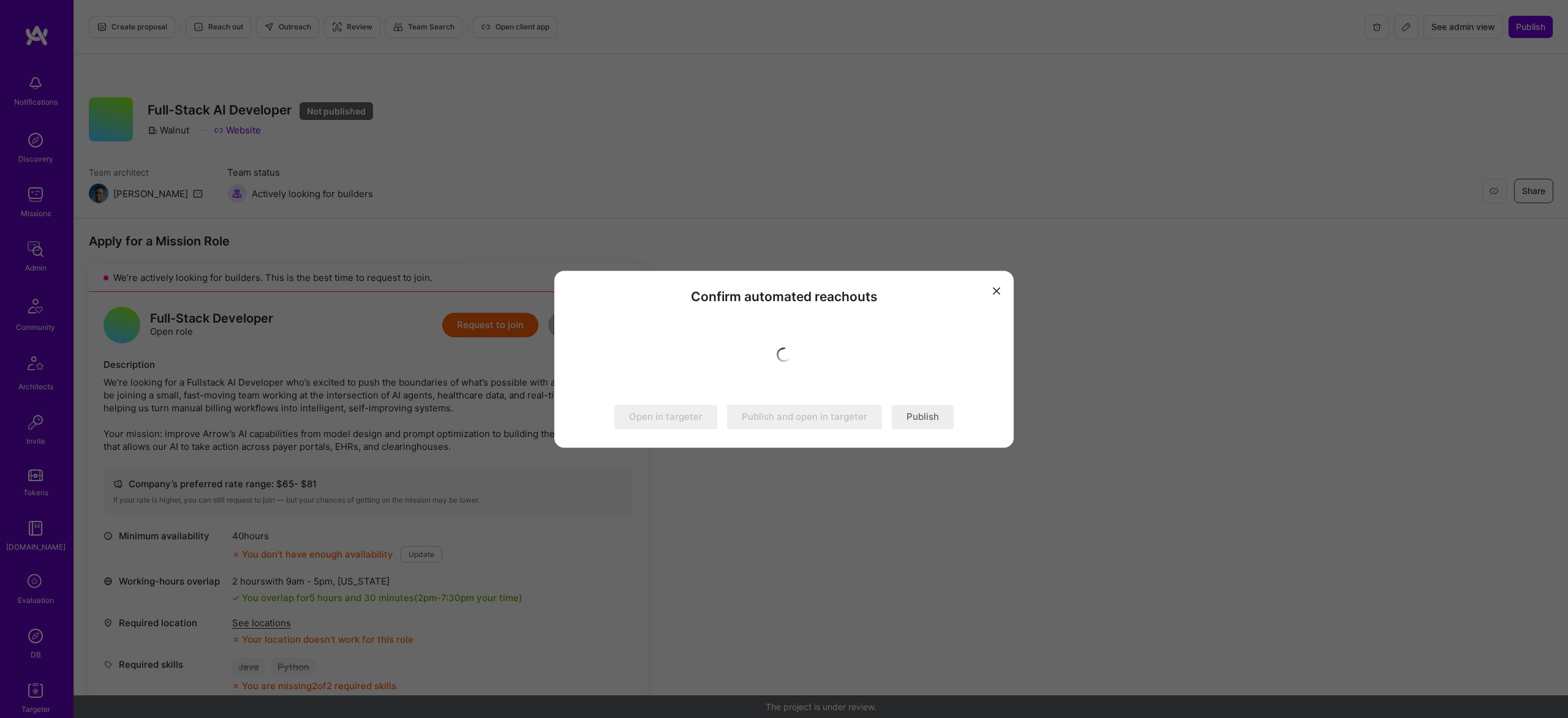
click at [941, 421] on button "Publish" at bounding box center [923, 417] width 62 height 24
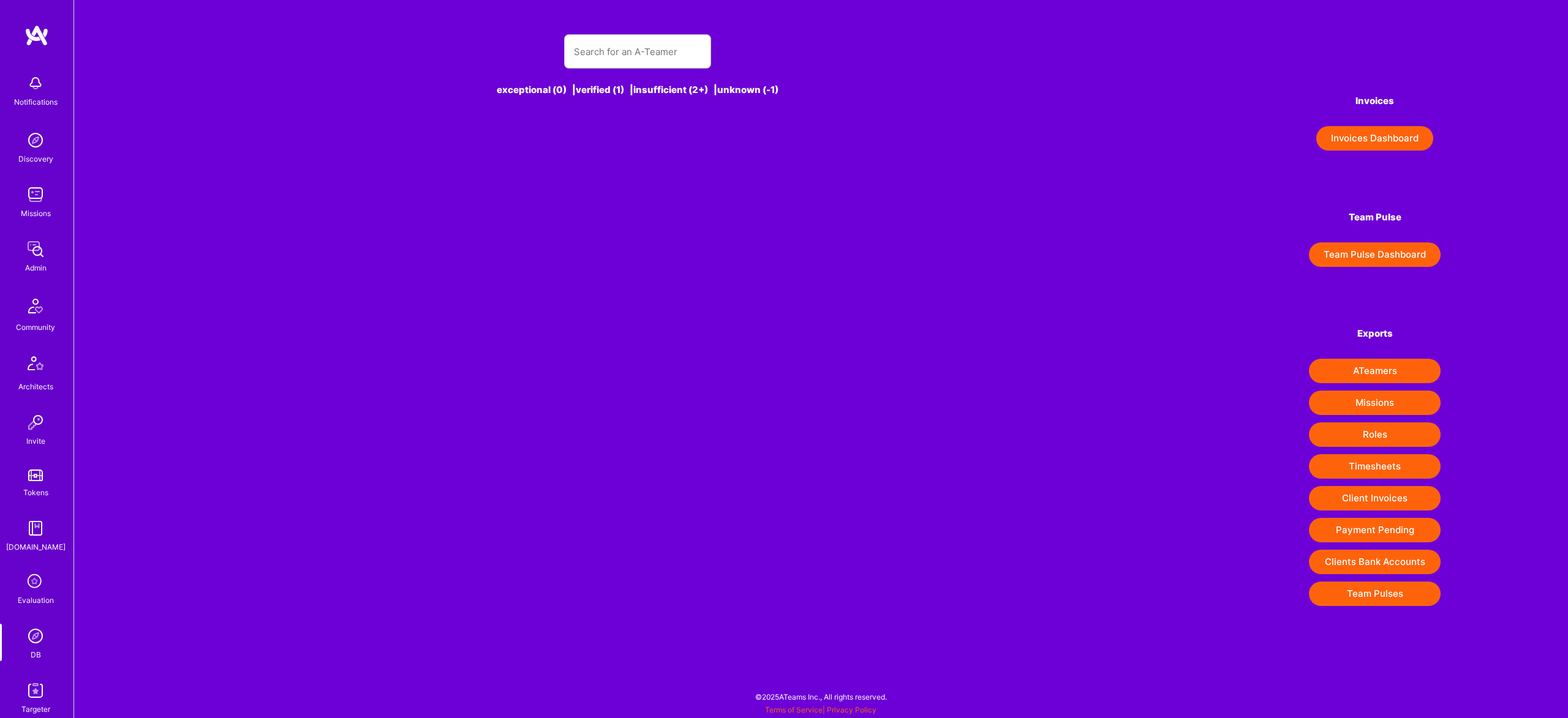
scroll to position [2, 0]
click at [620, 46] on input "text" at bounding box center [637, 51] width 127 height 31
paste input "[EMAIL_ADDRESS][DOMAIN_NAME]"
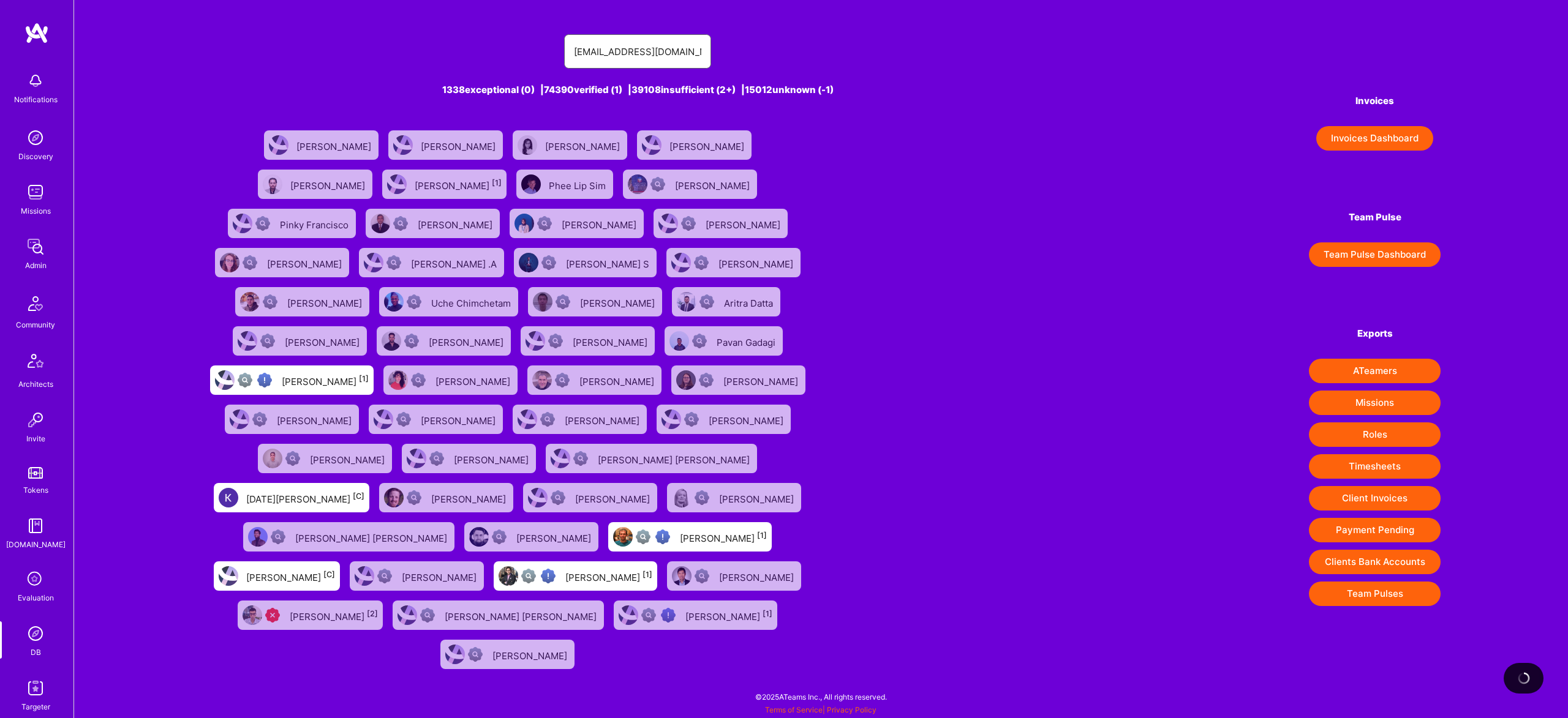
type input "[EMAIL_ADDRESS][DOMAIN_NAME]"
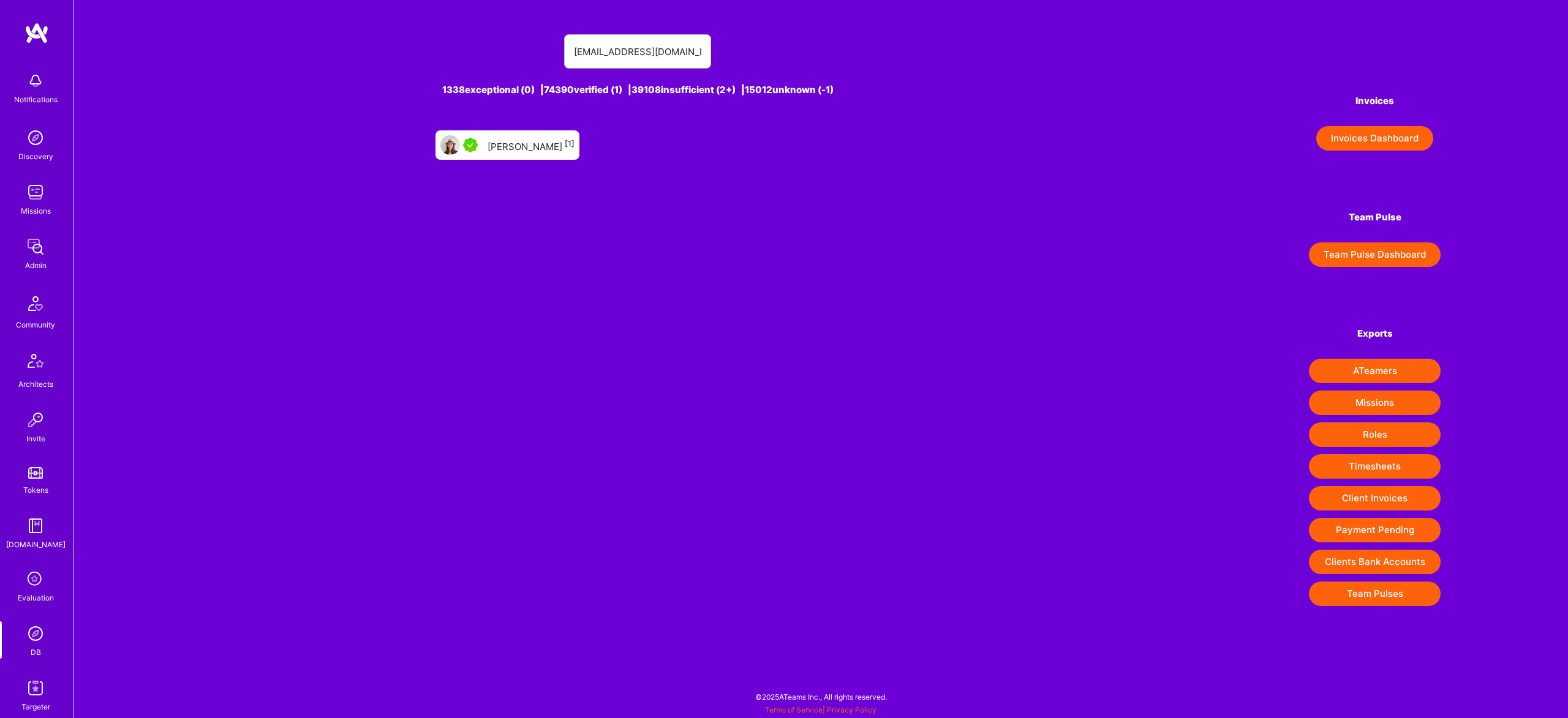
click at [505, 131] on div "[PERSON_NAME] [1]" at bounding box center [508, 145] width 144 height 29
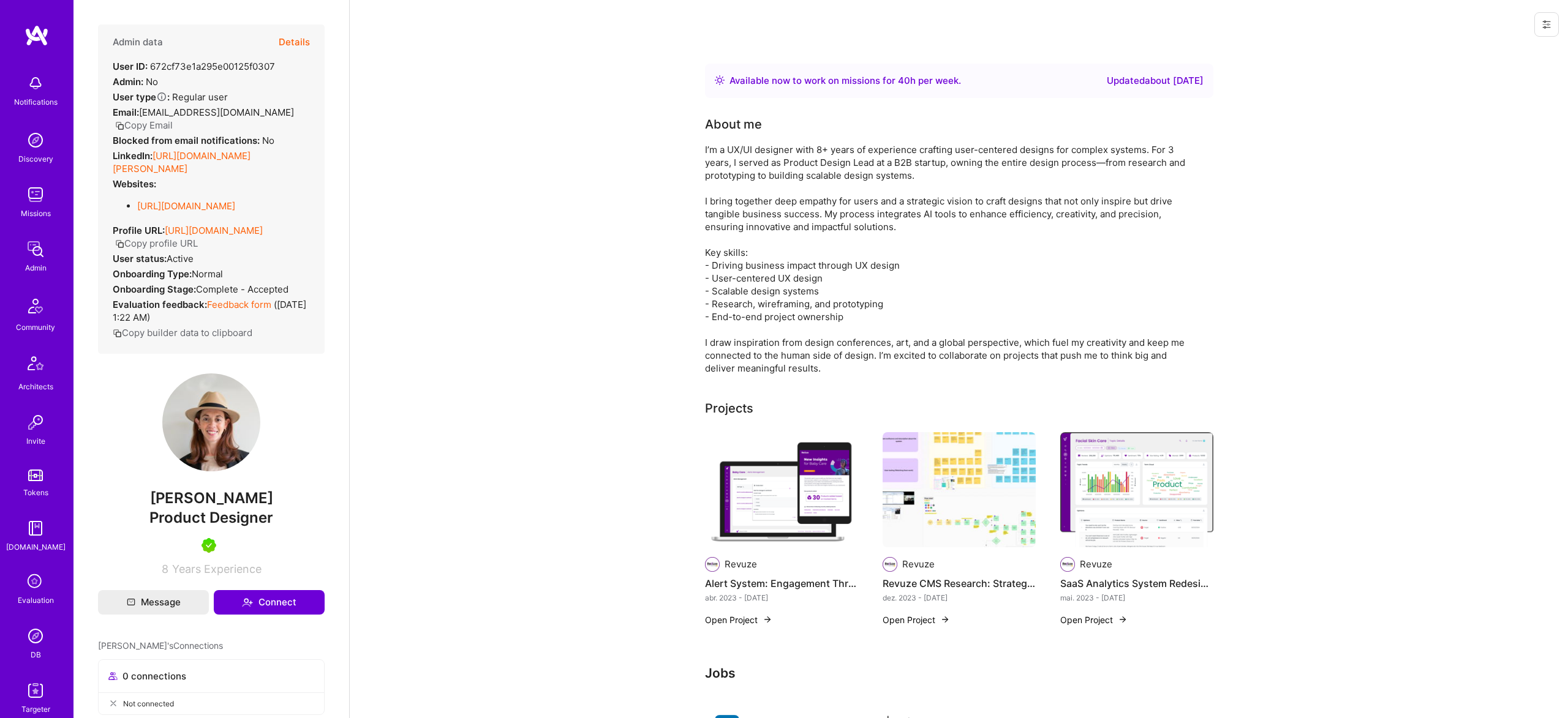
click at [292, 38] on button "Details" at bounding box center [294, 42] width 31 height 36
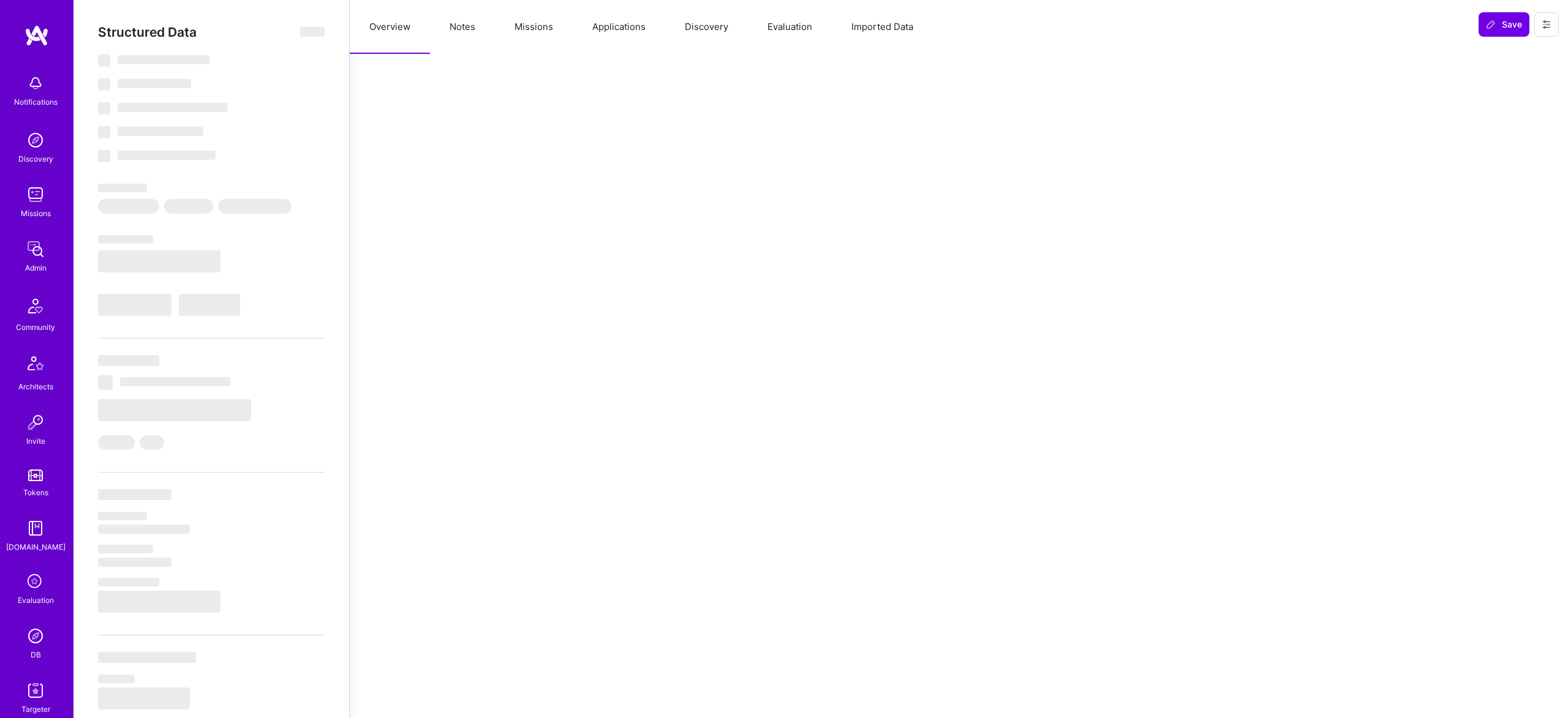
click at [537, 26] on button "Missions" at bounding box center [533, 27] width 78 height 54
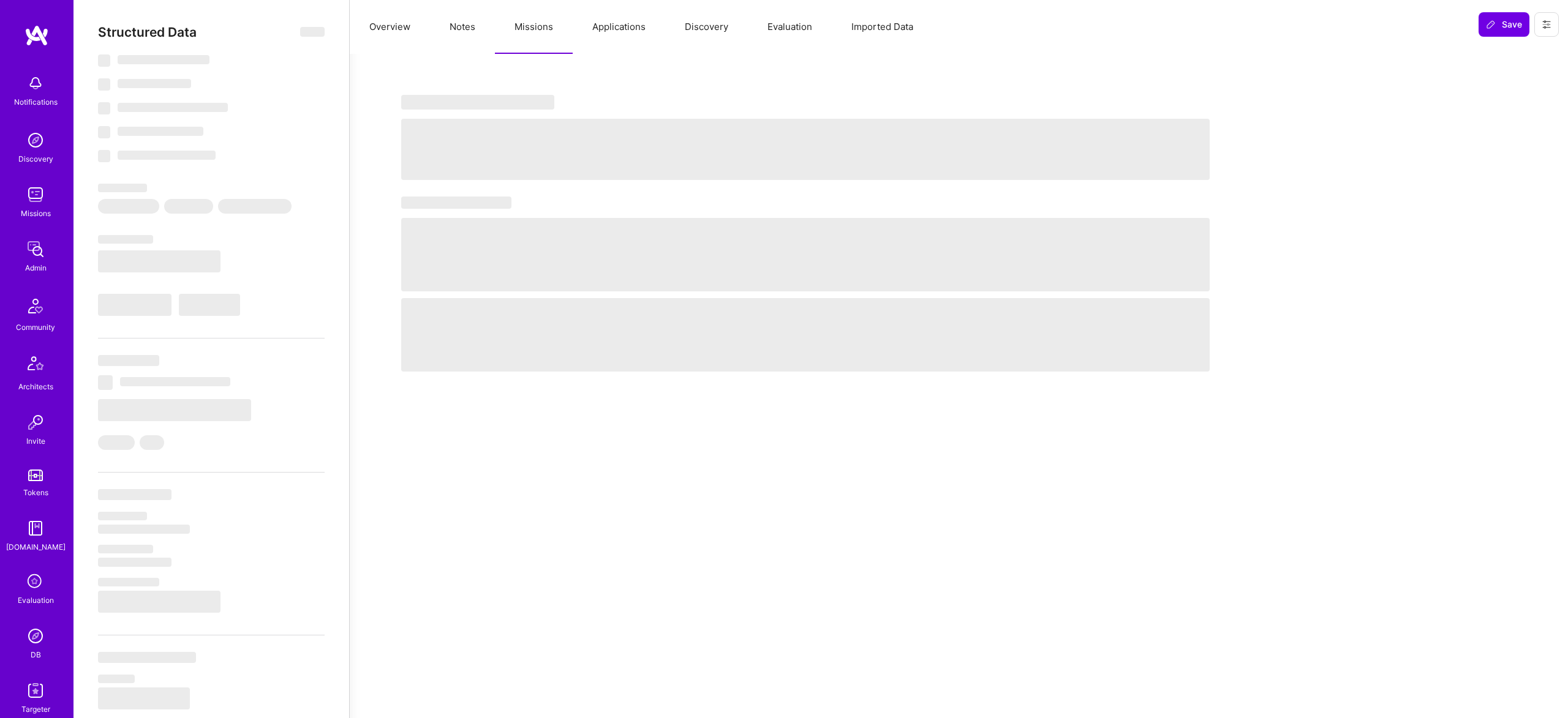
select select "Right Now"
select select "5"
select select "7"
select select "6"
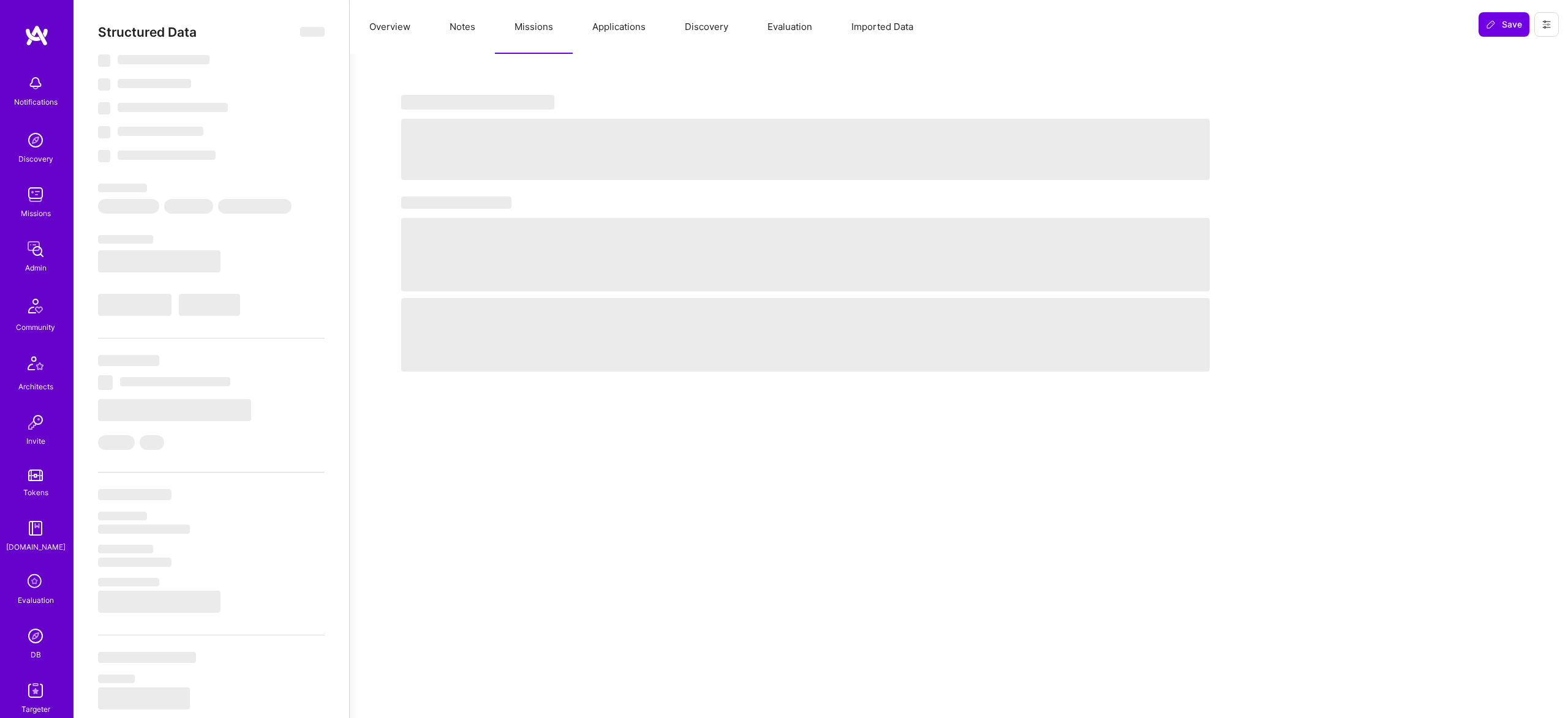
select select "US"
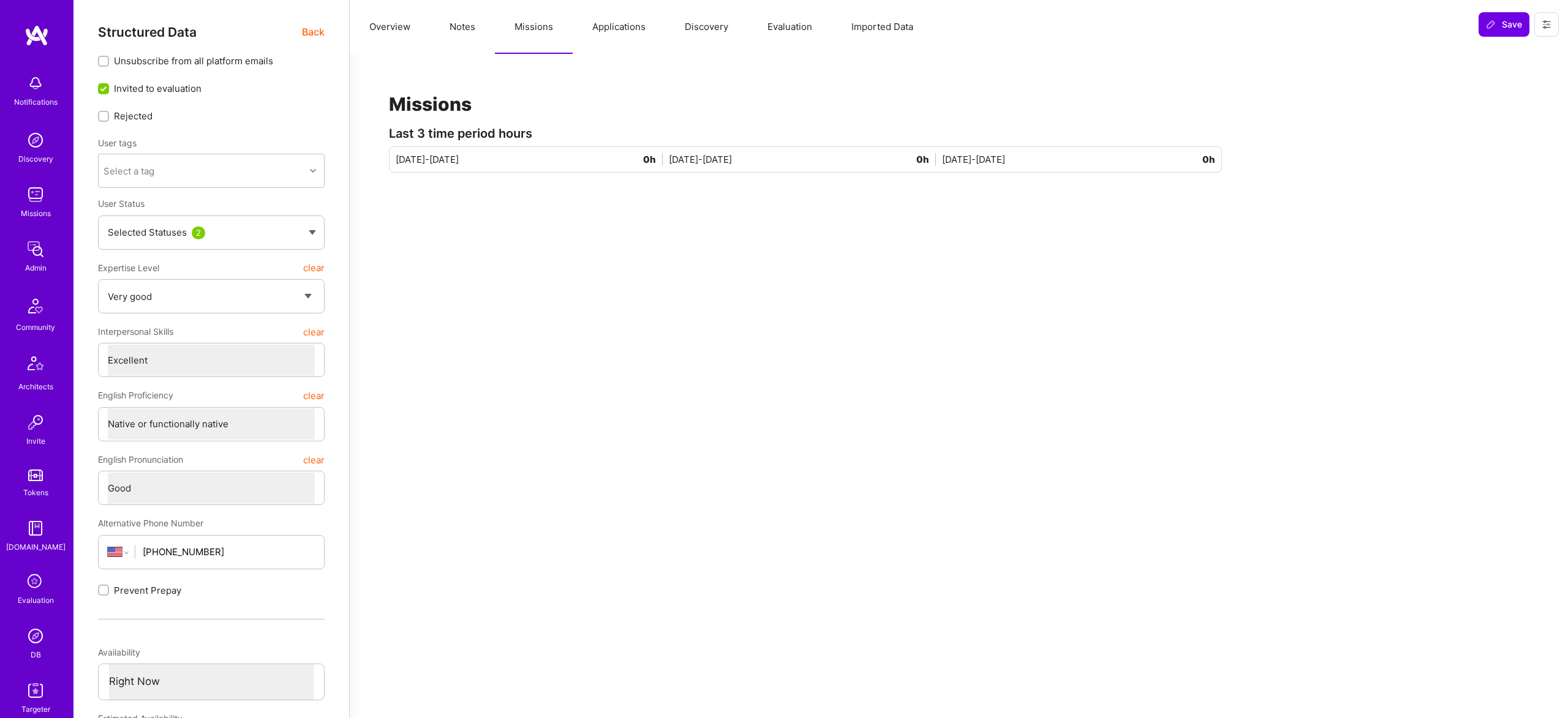
drag, startPoint x: 651, startPoint y: 35, endPoint x: 632, endPoint y: 32, distance: 19.2
click at [651, 34] on button "Applications" at bounding box center [619, 27] width 92 height 54
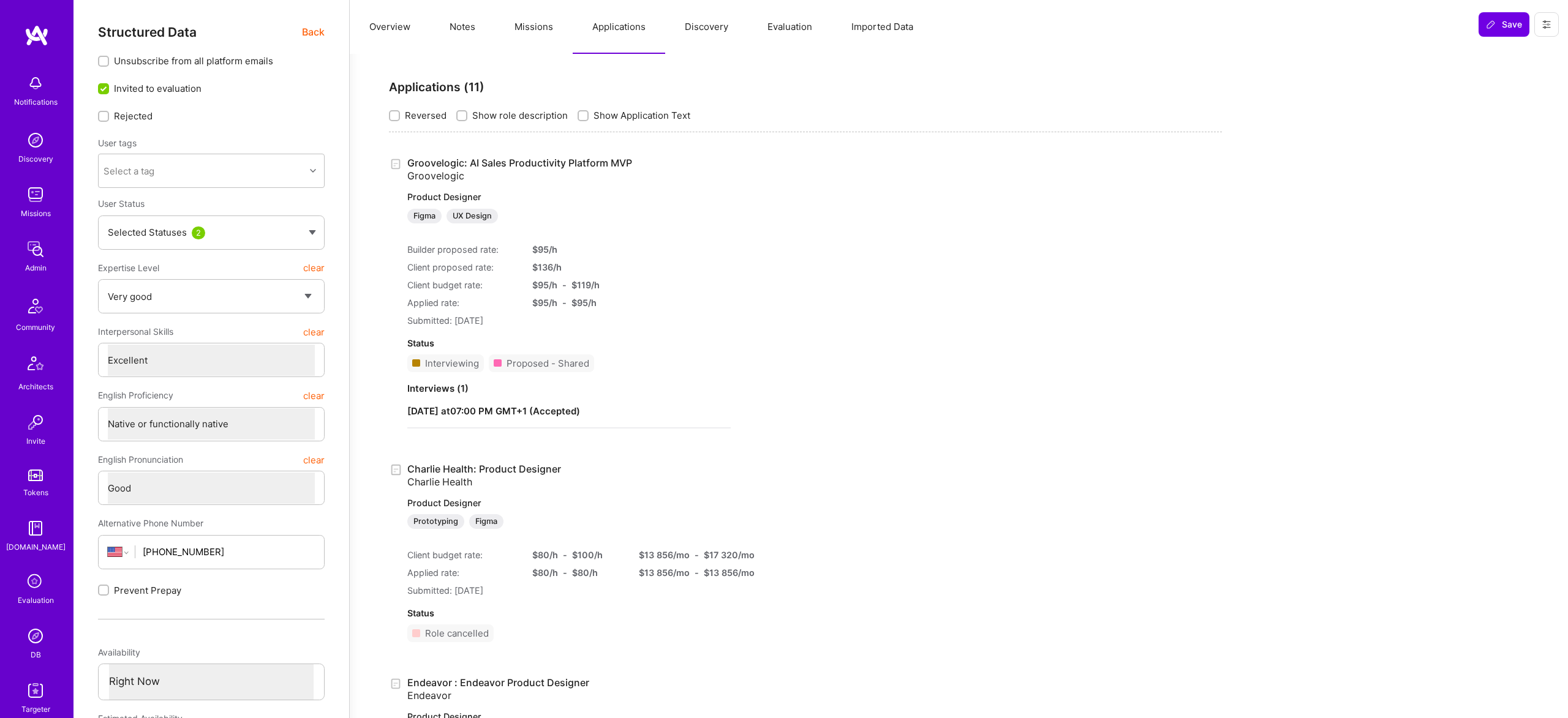
click at [575, 162] on link "Groovelogic: AI Sales Productivity Platform MVP Groovelogic Product Designer Fi…" at bounding box center [569, 190] width 323 height 67
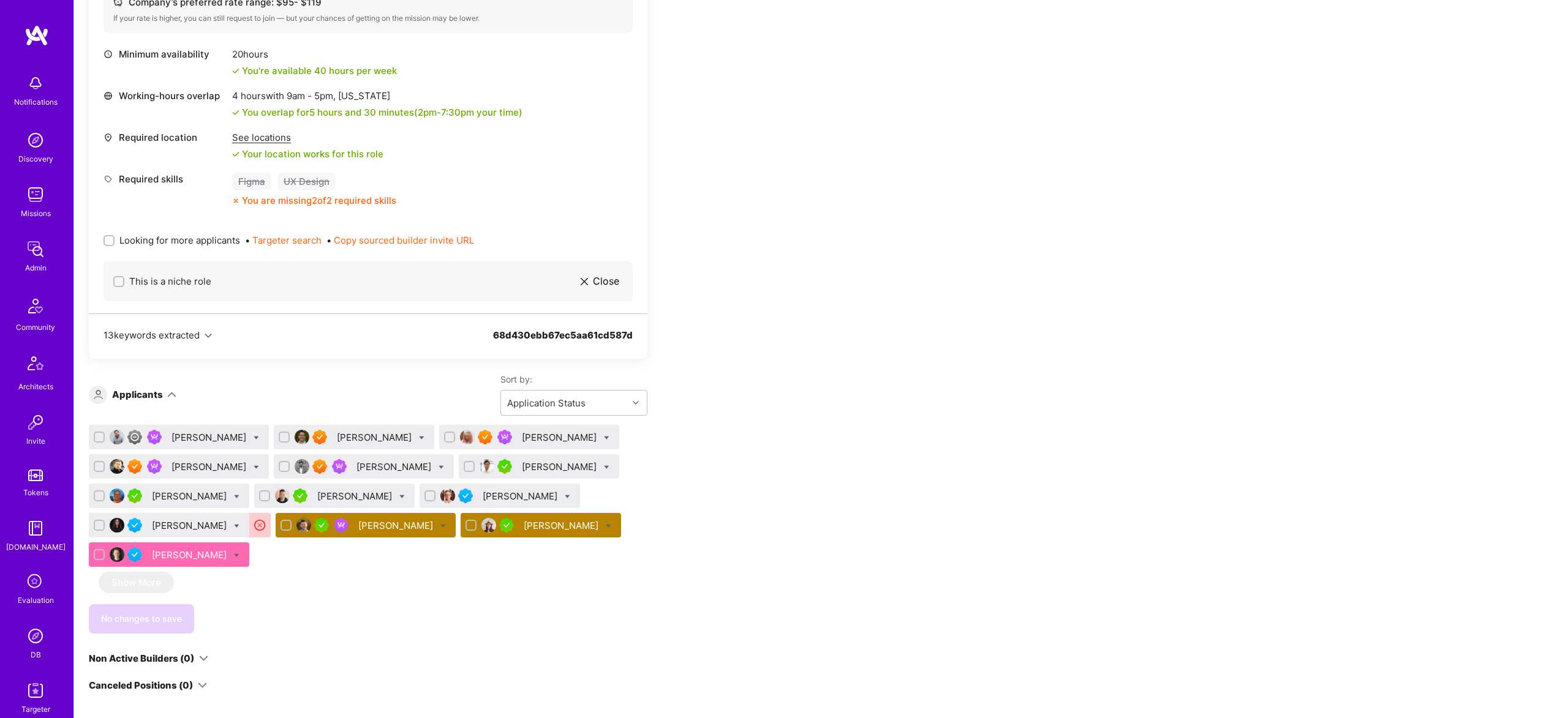
scroll to position [1451, 0]
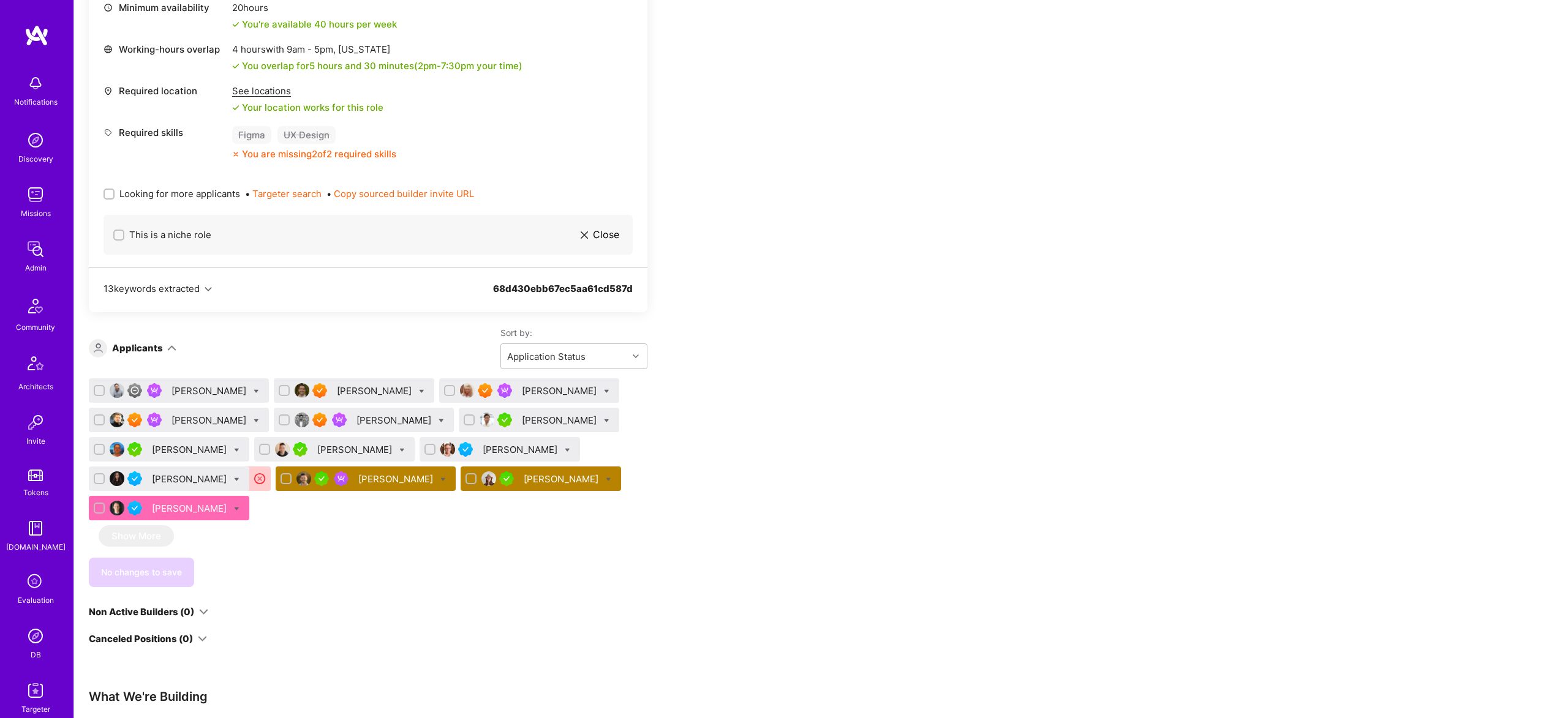
click at [524, 480] on div "Dovrat Ostroff" at bounding box center [562, 479] width 78 height 13
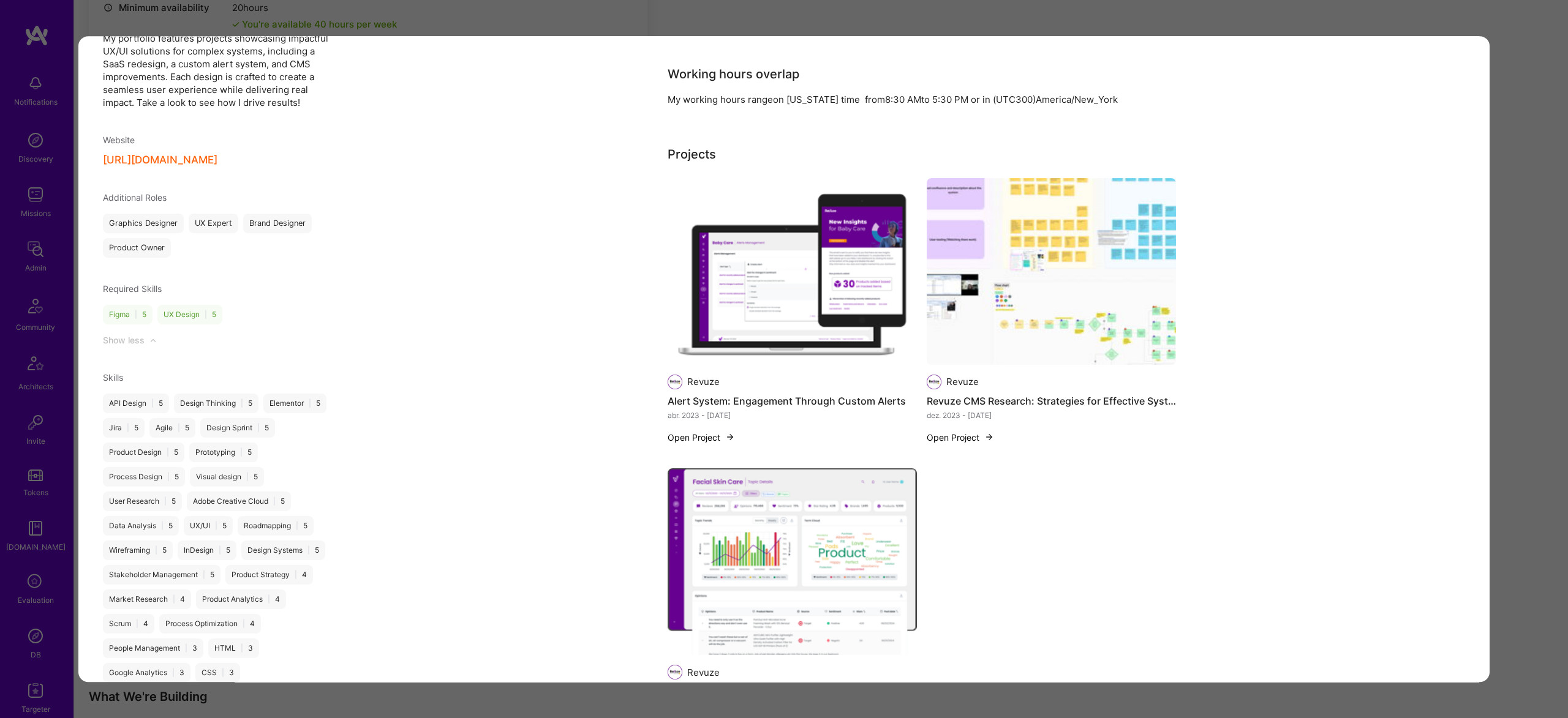
scroll to position [1551, 0]
click at [628, 16] on div "Application 12 of 13 Builder Missing Requirements Required Location See locatio…" at bounding box center [784, 359] width 1568 height 718
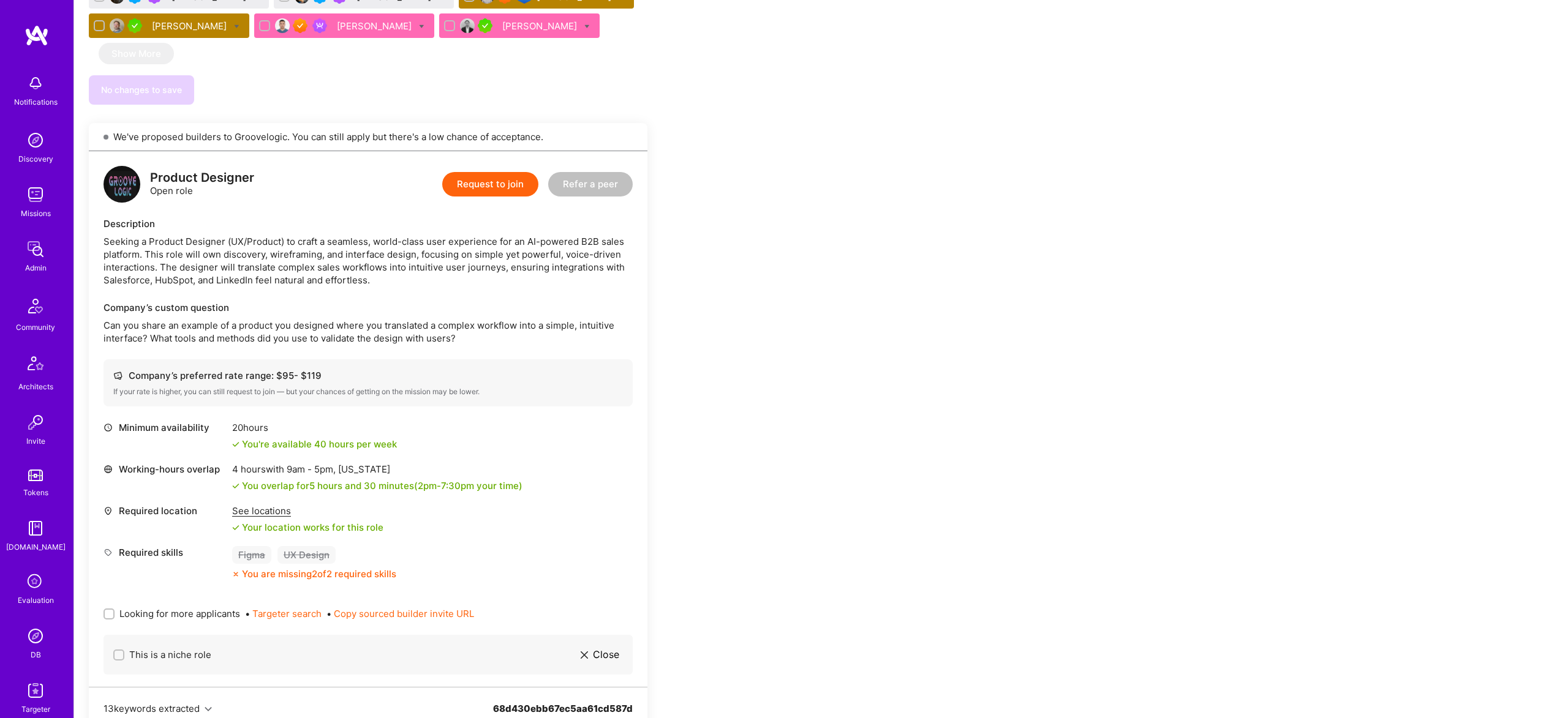
scroll to position [1034, 0]
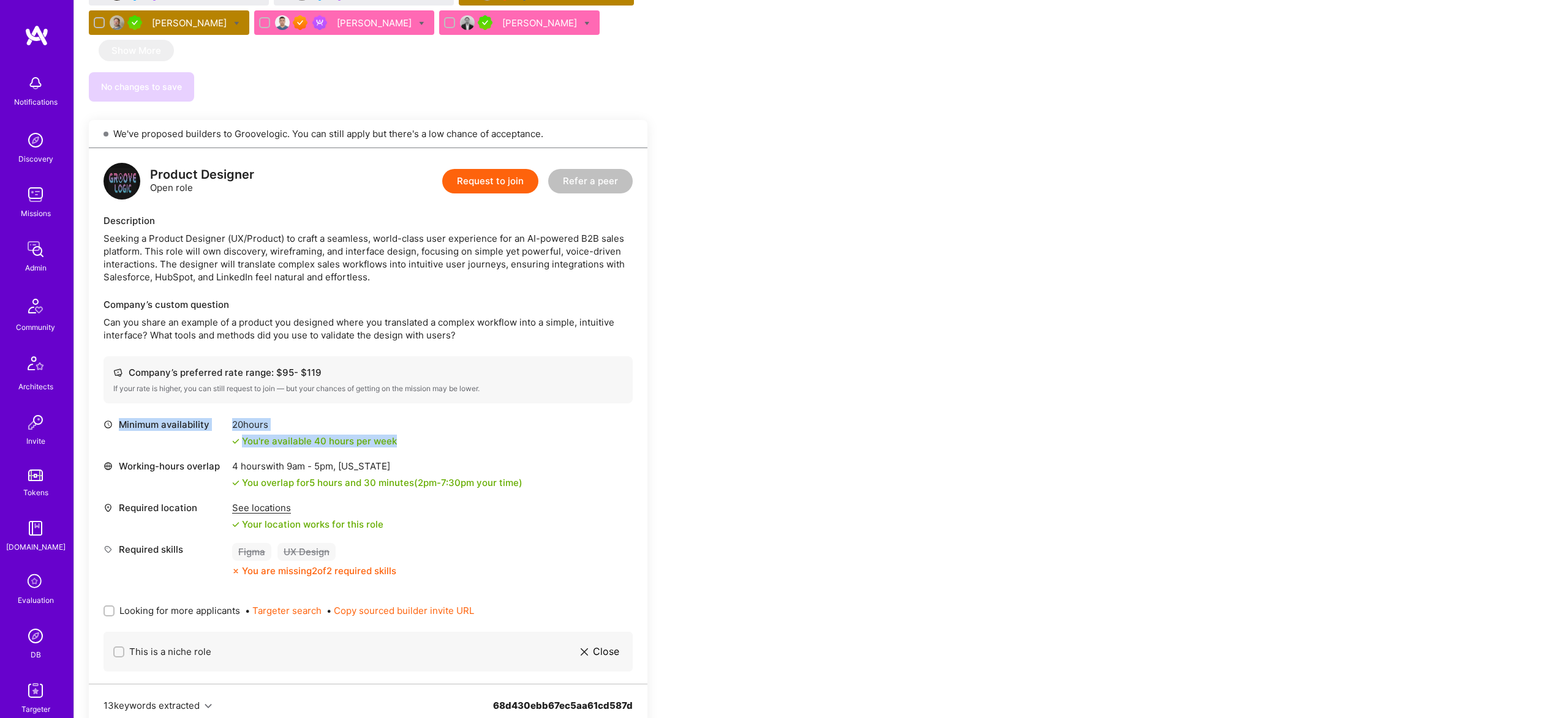
drag, startPoint x: 248, startPoint y: 431, endPoint x: 465, endPoint y: 445, distance: 217.5
click at [465, 445] on div "Minimum availability 20 hours You're available 40 hours per week" at bounding box center [368, 433] width 529 height 29
click at [497, 481] on div "You overlap for 5 hours and 30 minutes ( 2pm - 7:30pm your time)" at bounding box center [382, 483] width 281 height 13
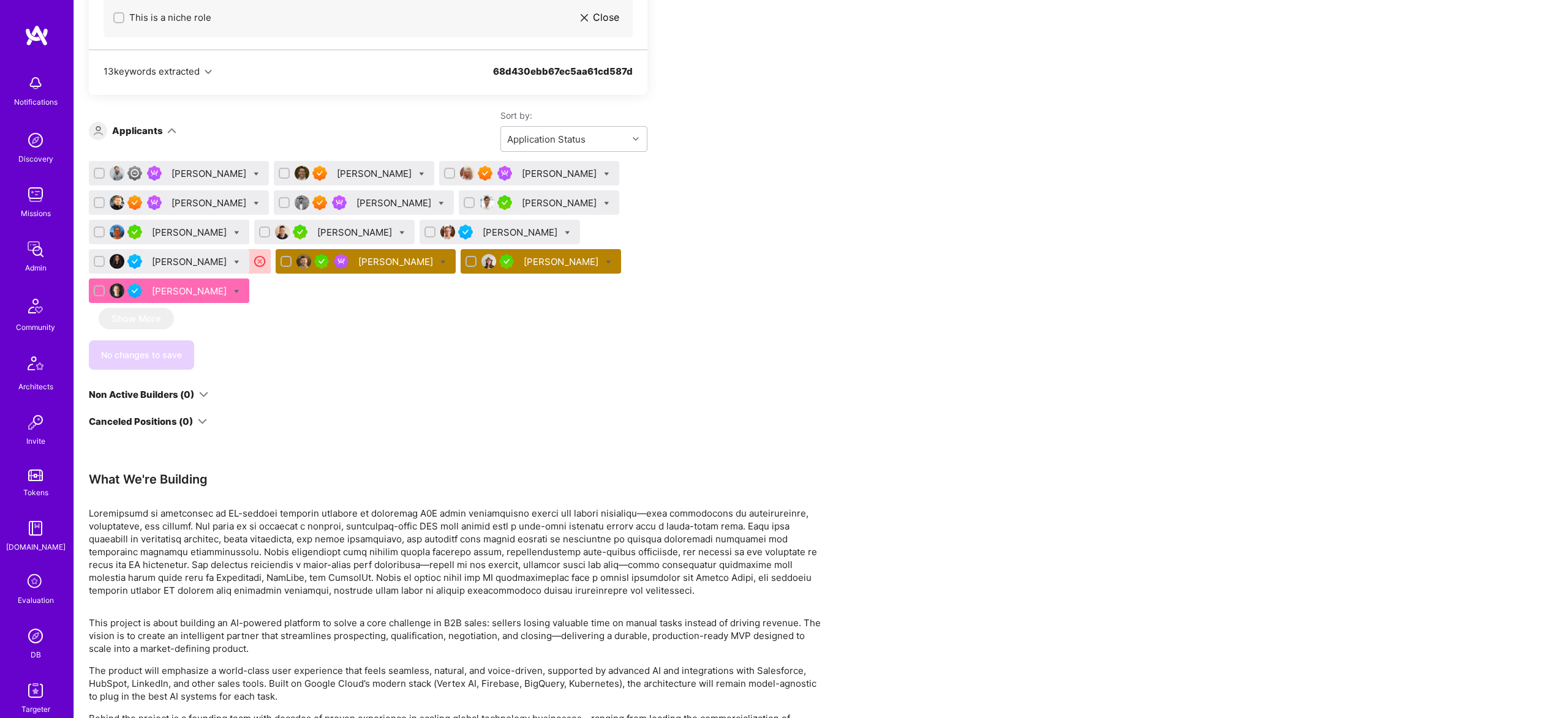
scroll to position [1673, 0]
